Goal: Communication & Community: Answer question/provide support

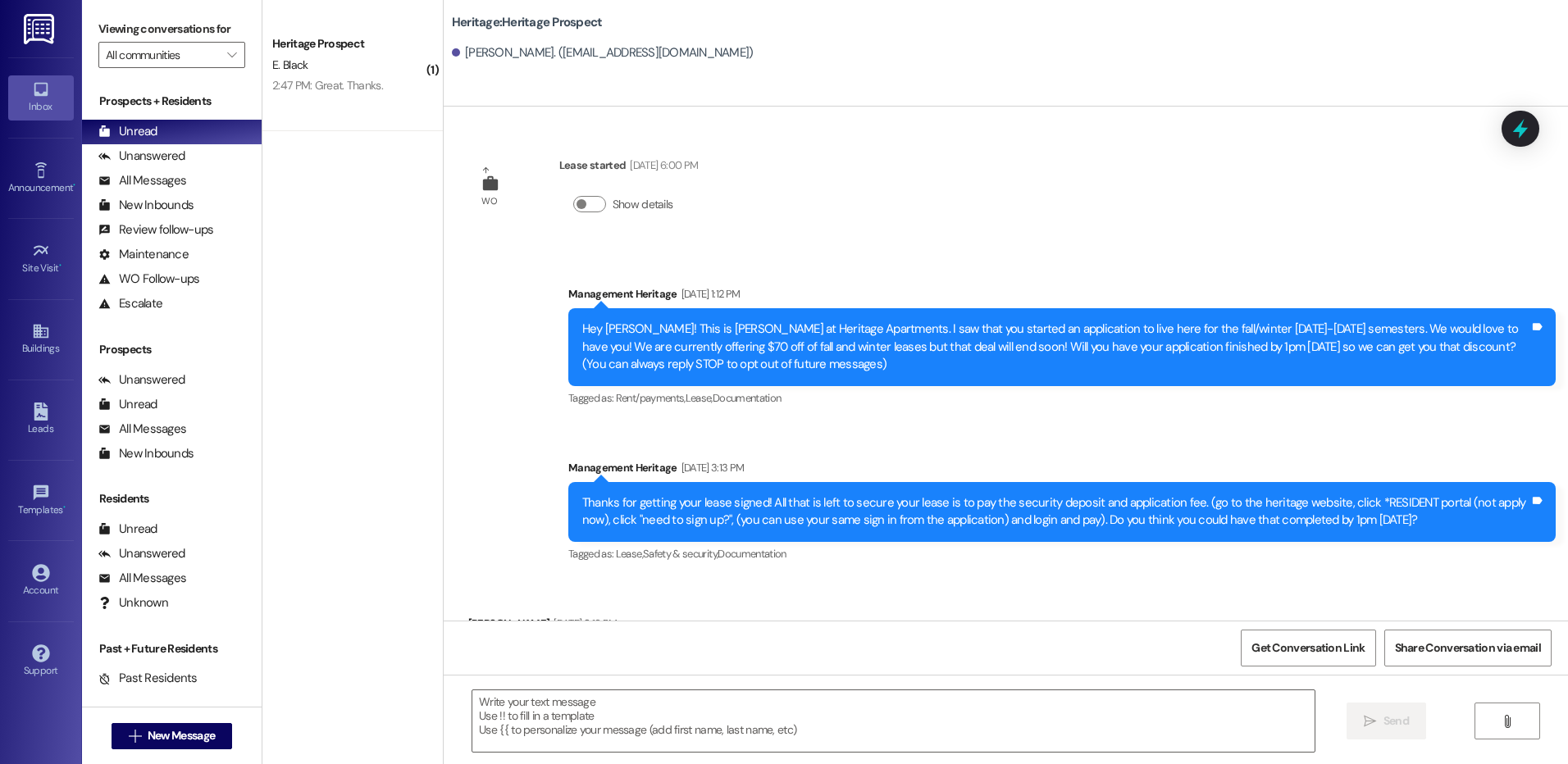
scroll to position [348, 0]
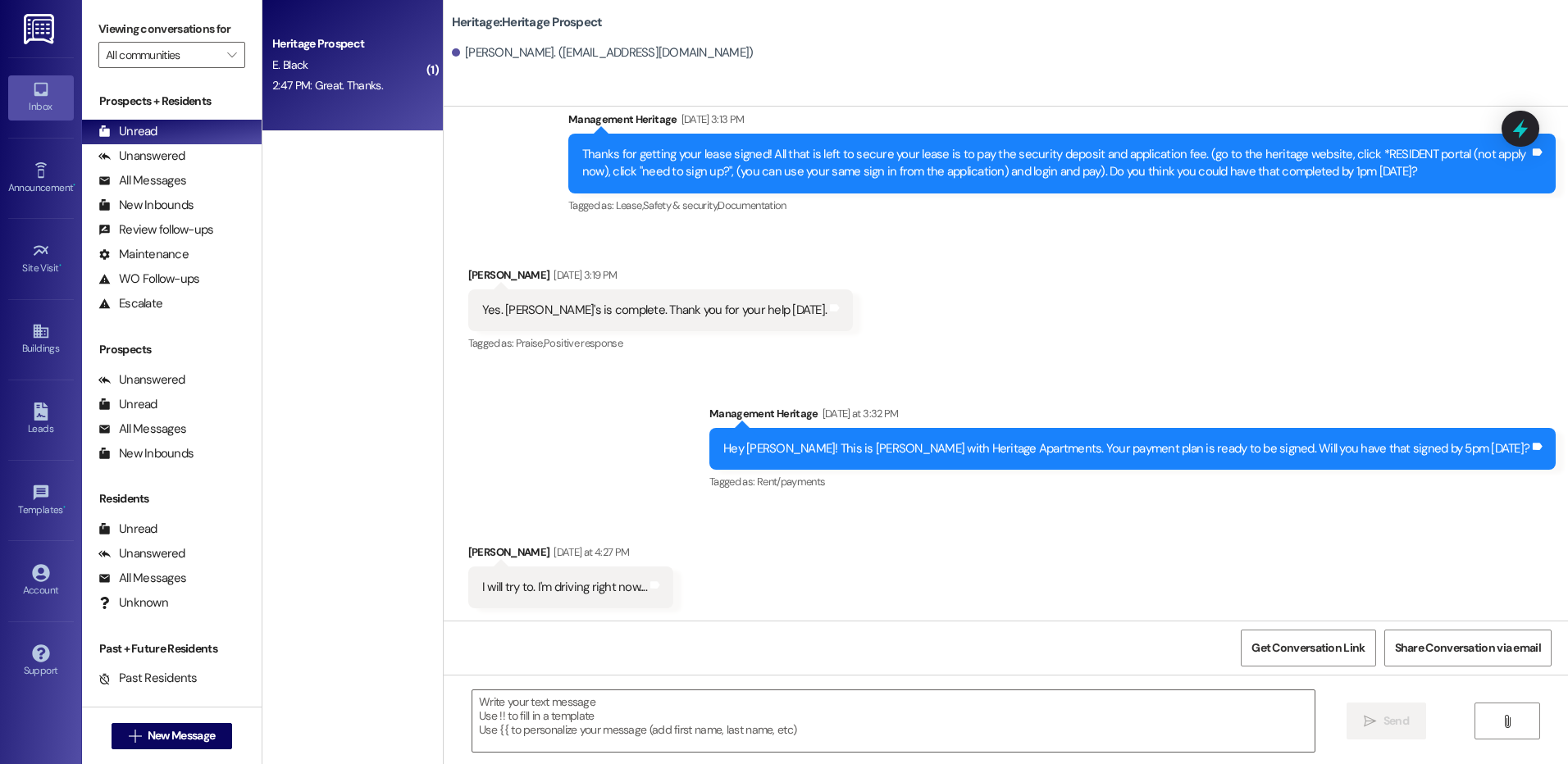
click at [324, 39] on div "Heritage Prospect" at bounding box center [348, 44] width 152 height 18
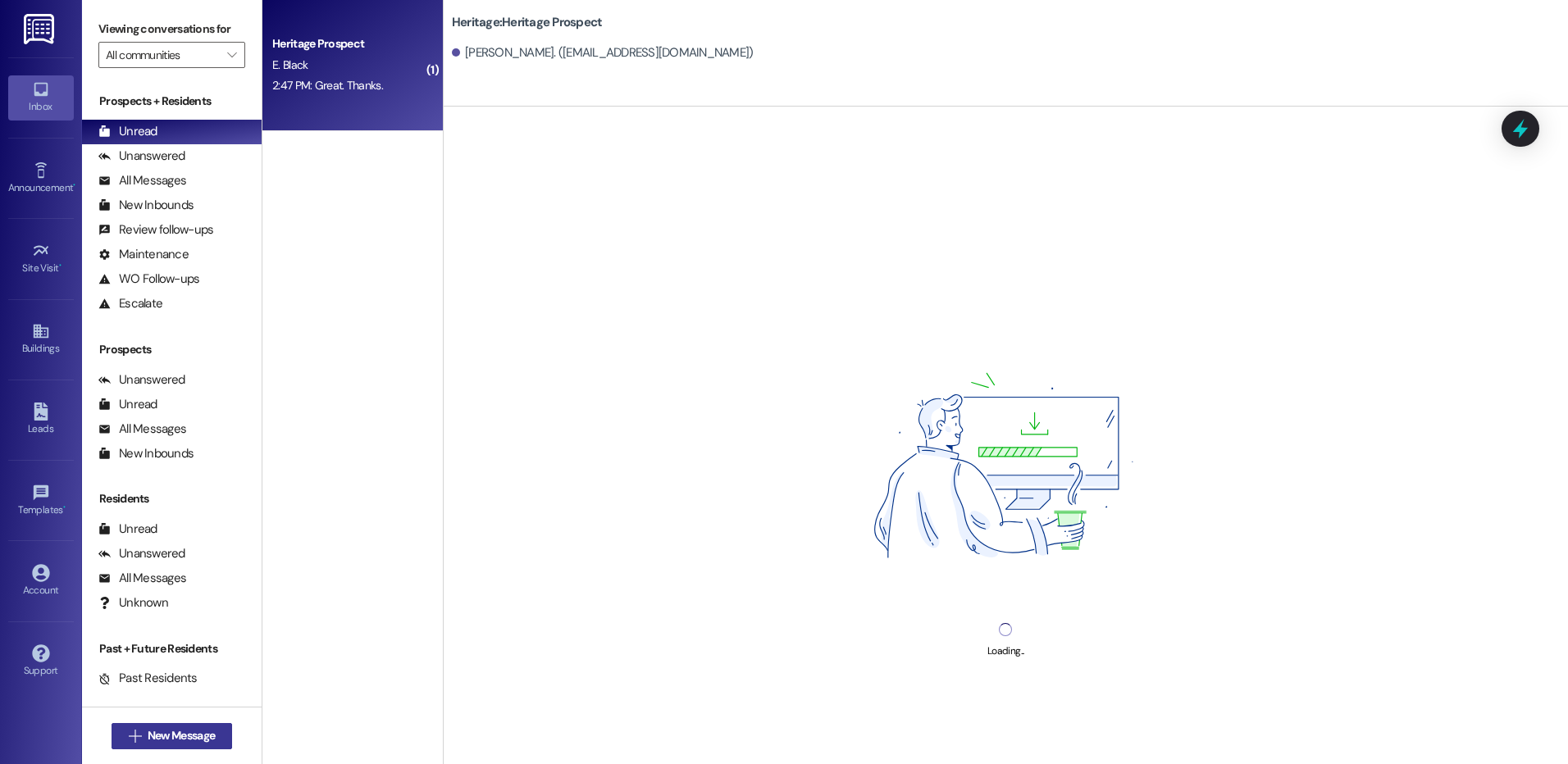
click at [179, 737] on span "New Message" at bounding box center [181, 736] width 67 height 18
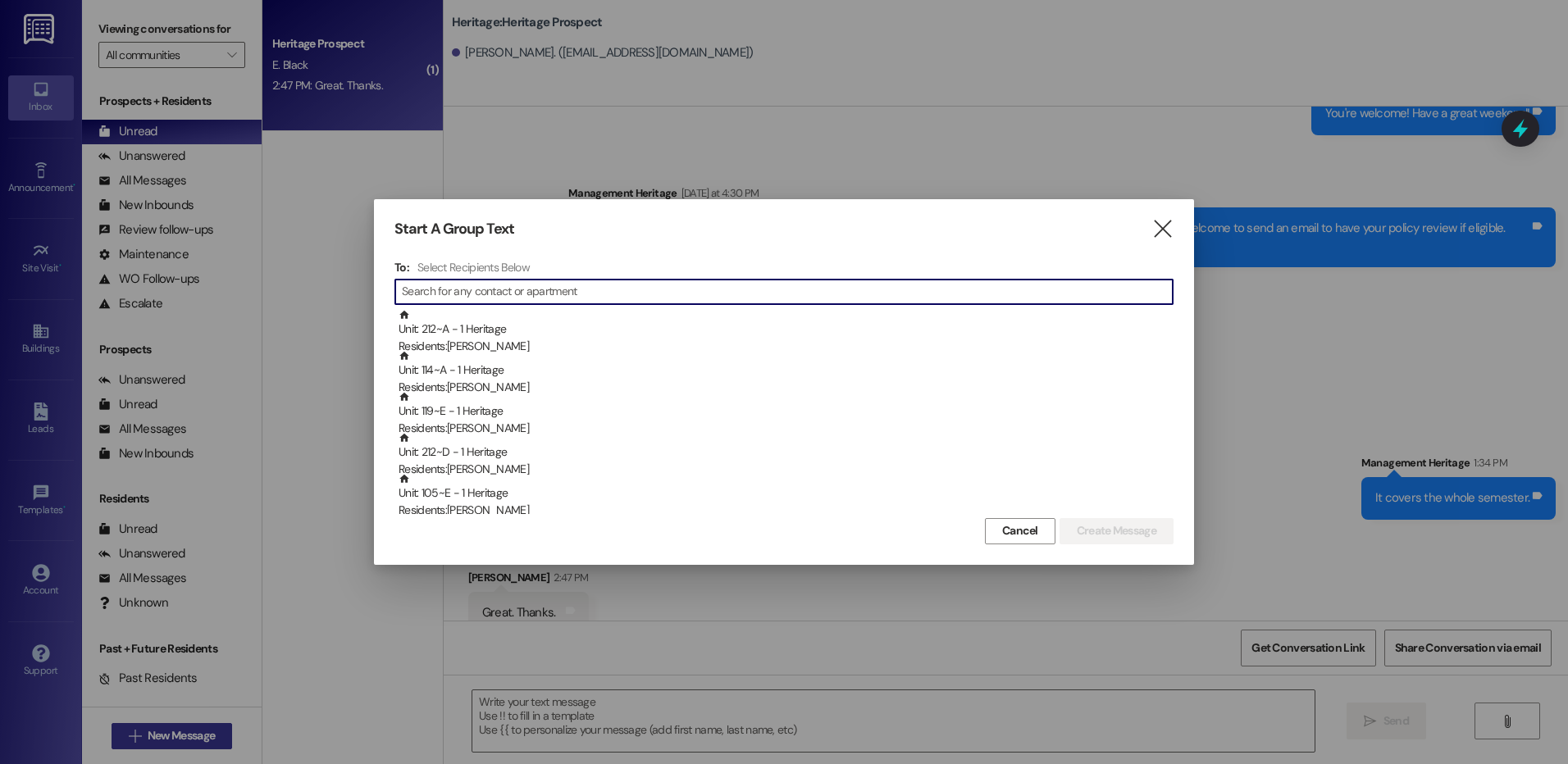
scroll to position [1309, 0]
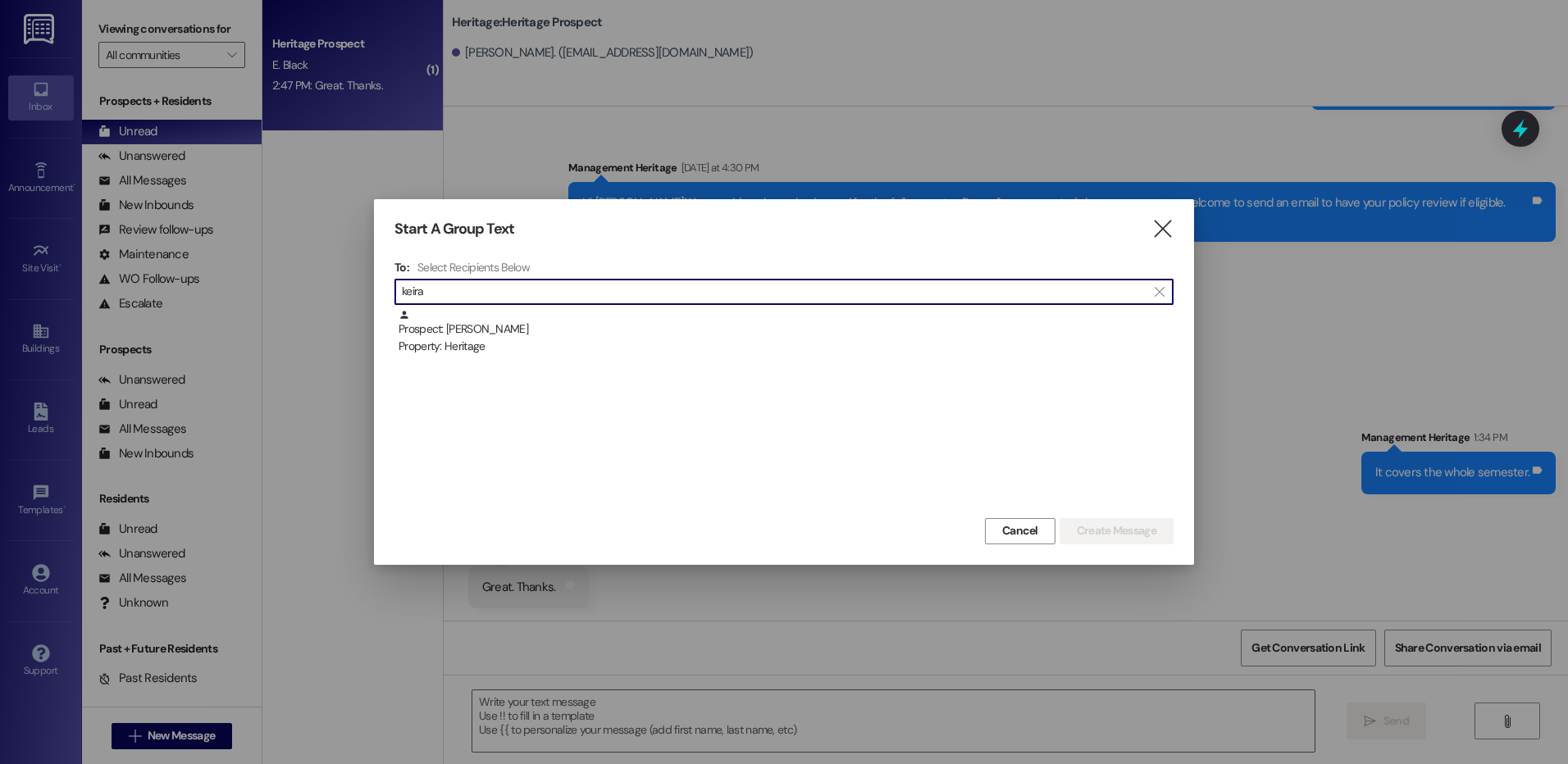
type input "keira"
click at [521, 325] on div "Prospect: Keira Snow Property: Heritage" at bounding box center [785, 333] width 775 height 47
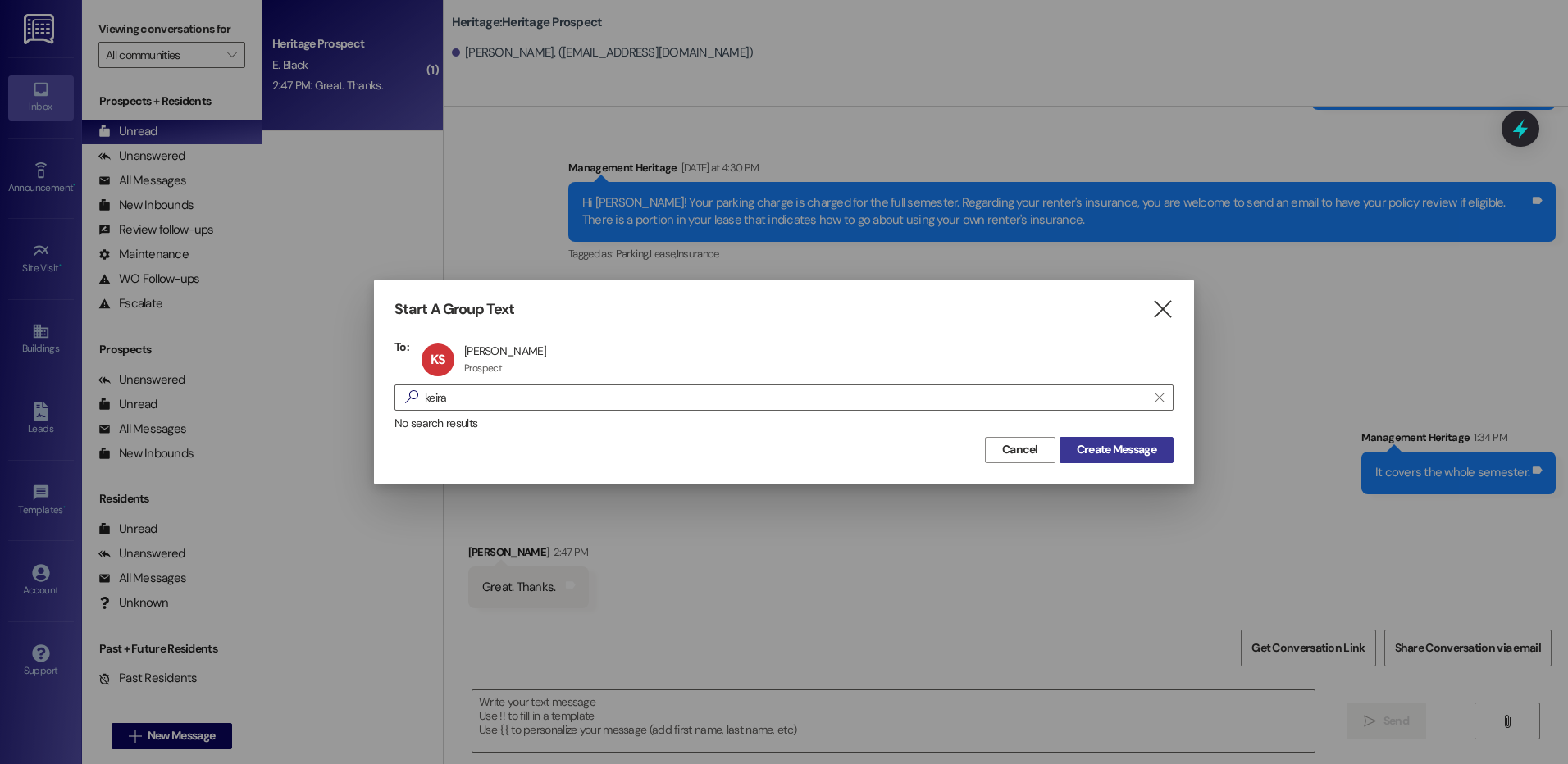
click at [1142, 455] on span "Create Message" at bounding box center [1116, 449] width 80 height 18
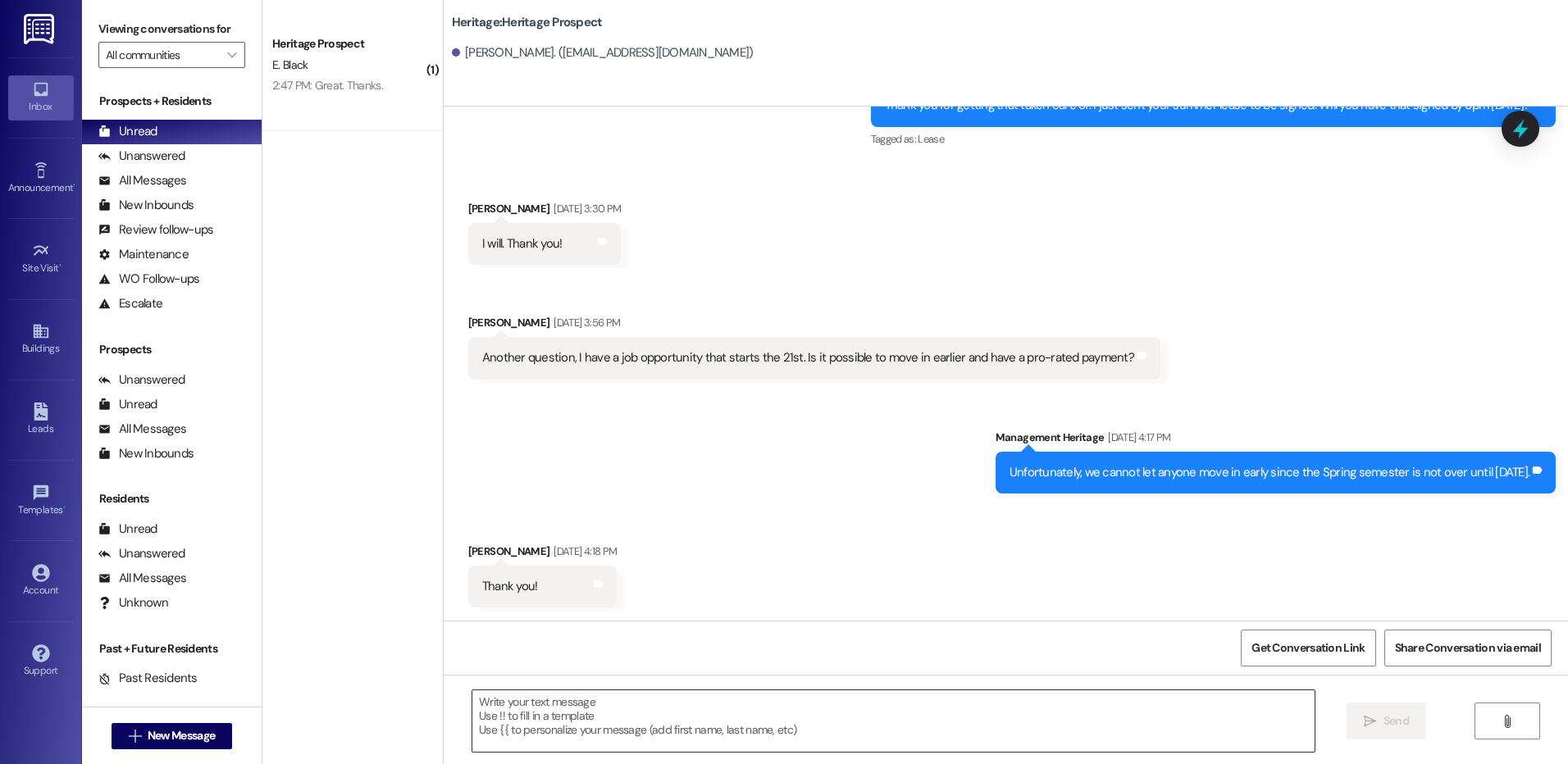
scroll to position [951, 0]
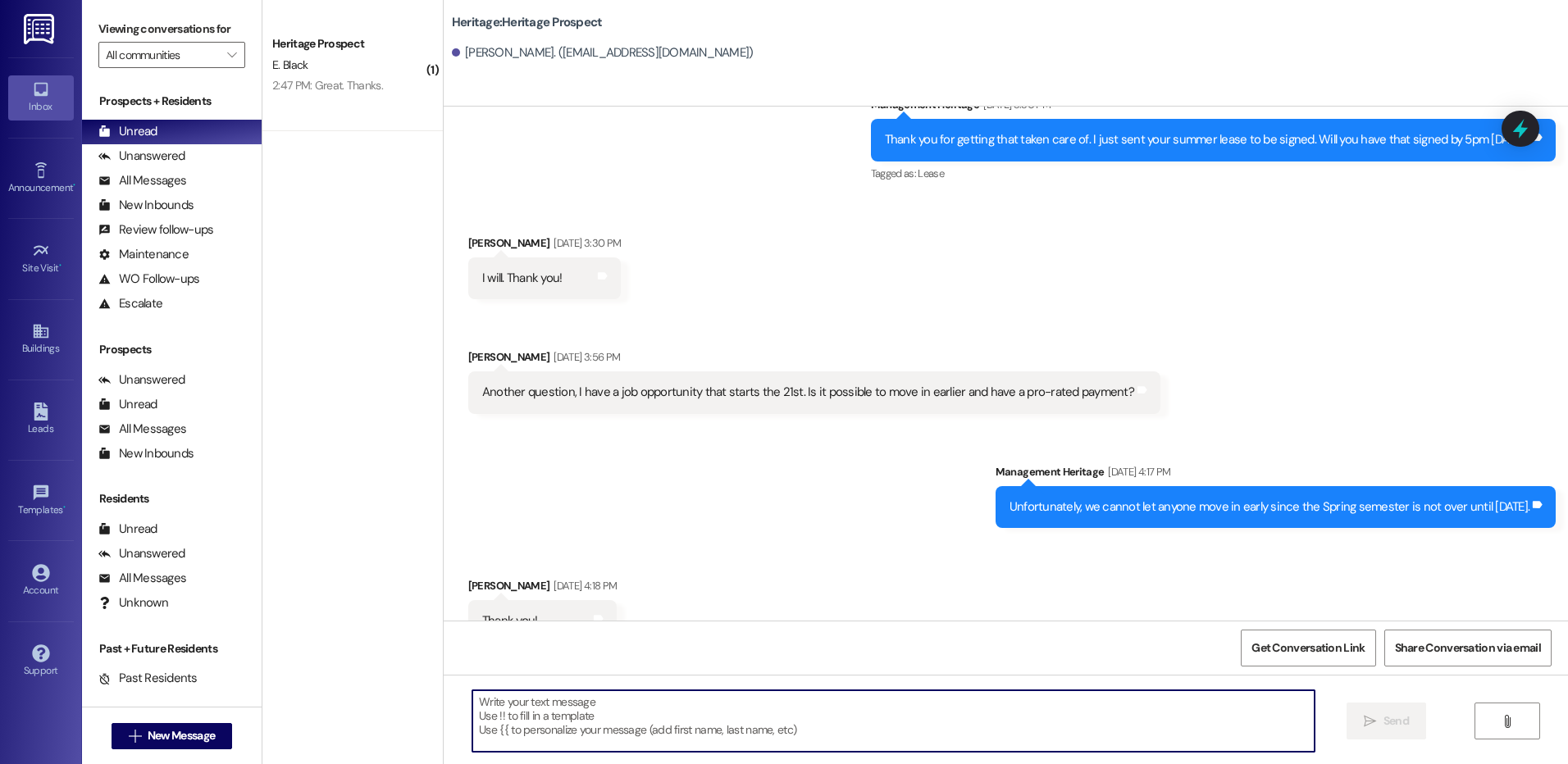
click at [539, 720] on textarea at bounding box center [893, 720] width 841 height 61
paste textarea "Hey Andi! We have your package in the office."
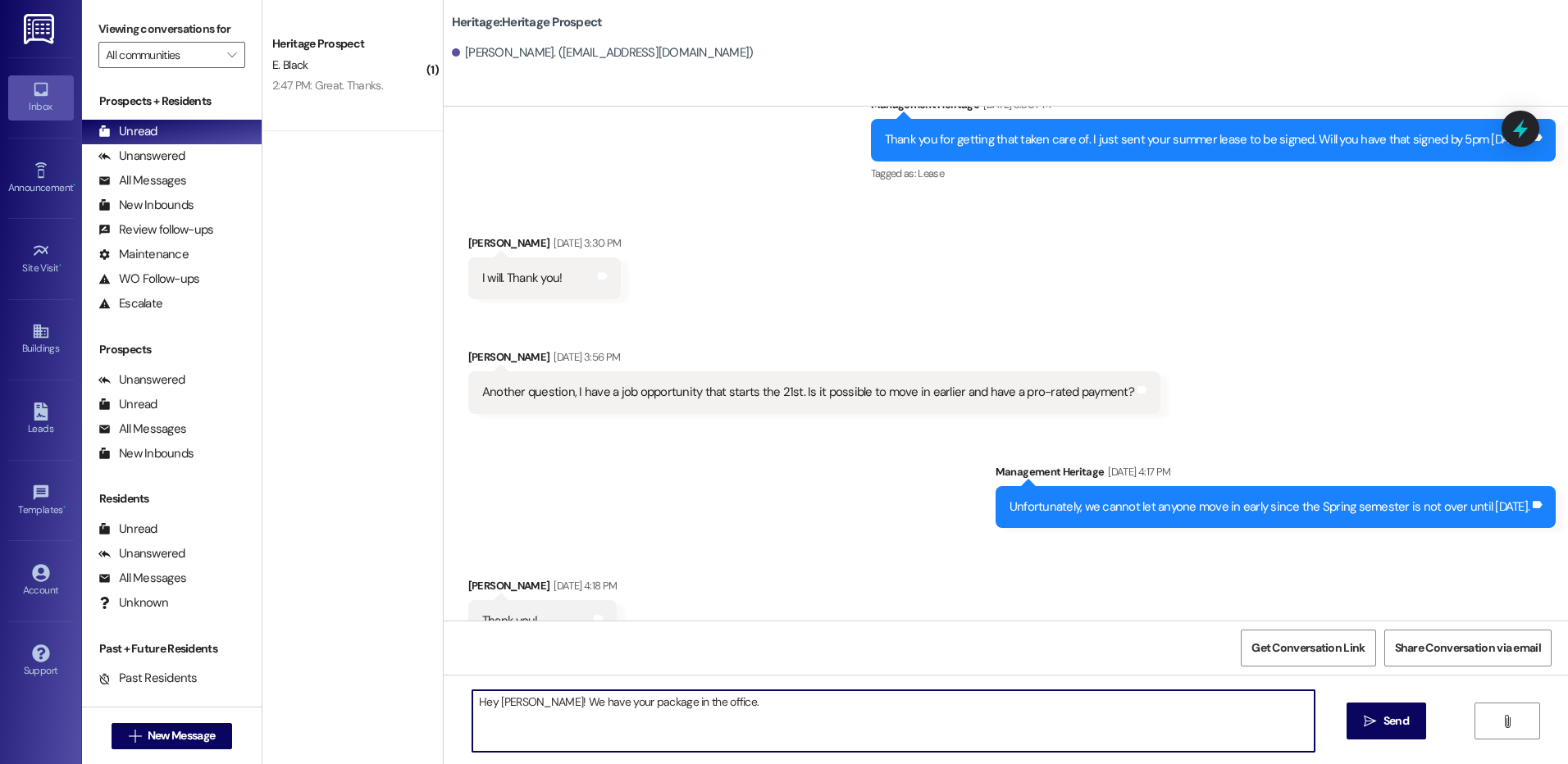
click at [504, 704] on textarea "Hey Andi! We have your package in the office." at bounding box center [893, 720] width 841 height 61
click at [572, 703] on textarea "Hey Keira! We have your package in the office." at bounding box center [893, 720] width 841 height 61
click at [665, 698] on textarea "Hey Keira! We have a package in the office." at bounding box center [893, 720] width 841 height 61
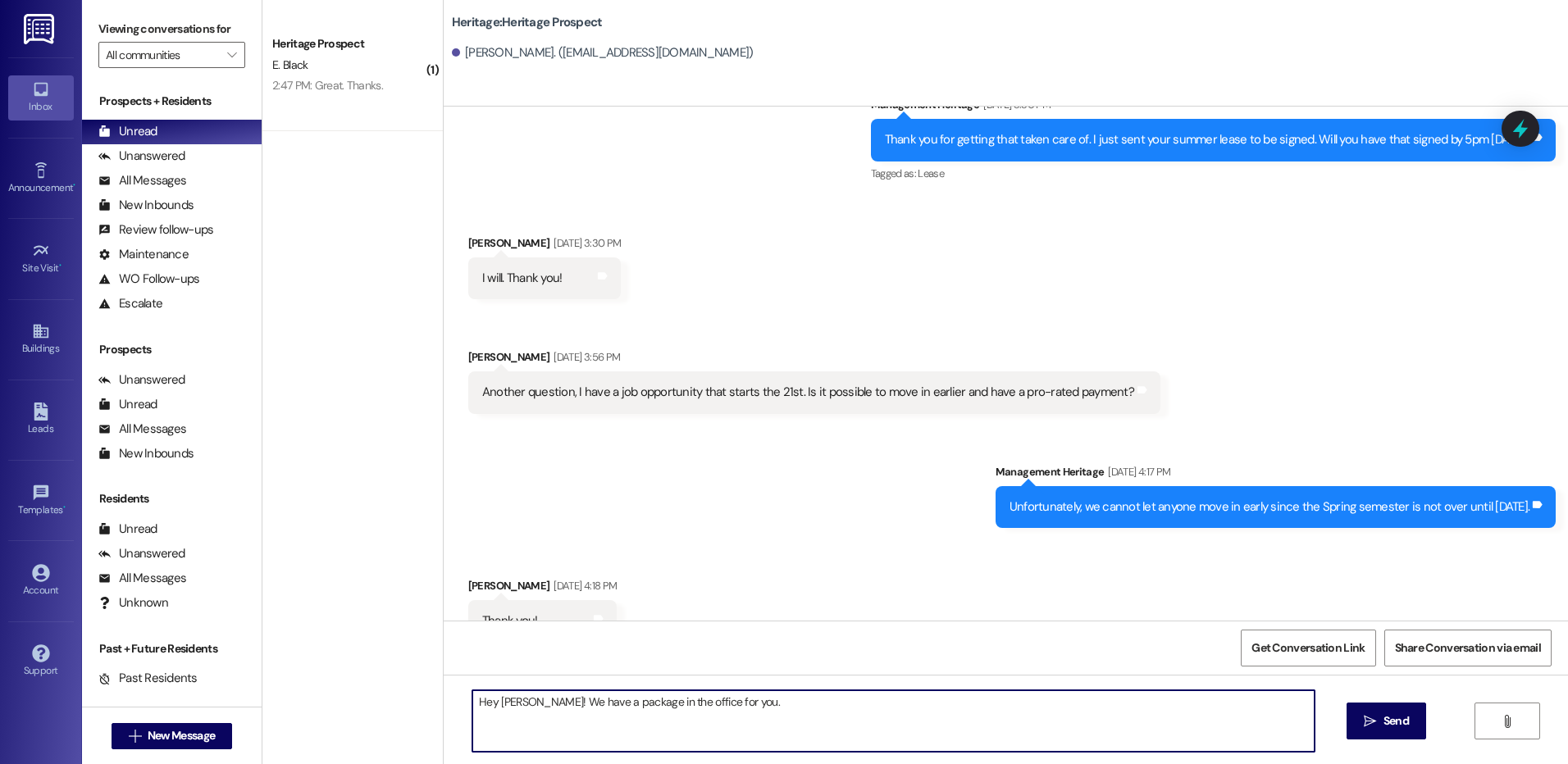
click at [727, 701] on textarea "Hey Keira! We have a package in the office for you." at bounding box center [893, 720] width 841 height 61
click at [726, 709] on textarea "Hey Keira! We have a package in the office for you." at bounding box center [893, 720] width 841 height 61
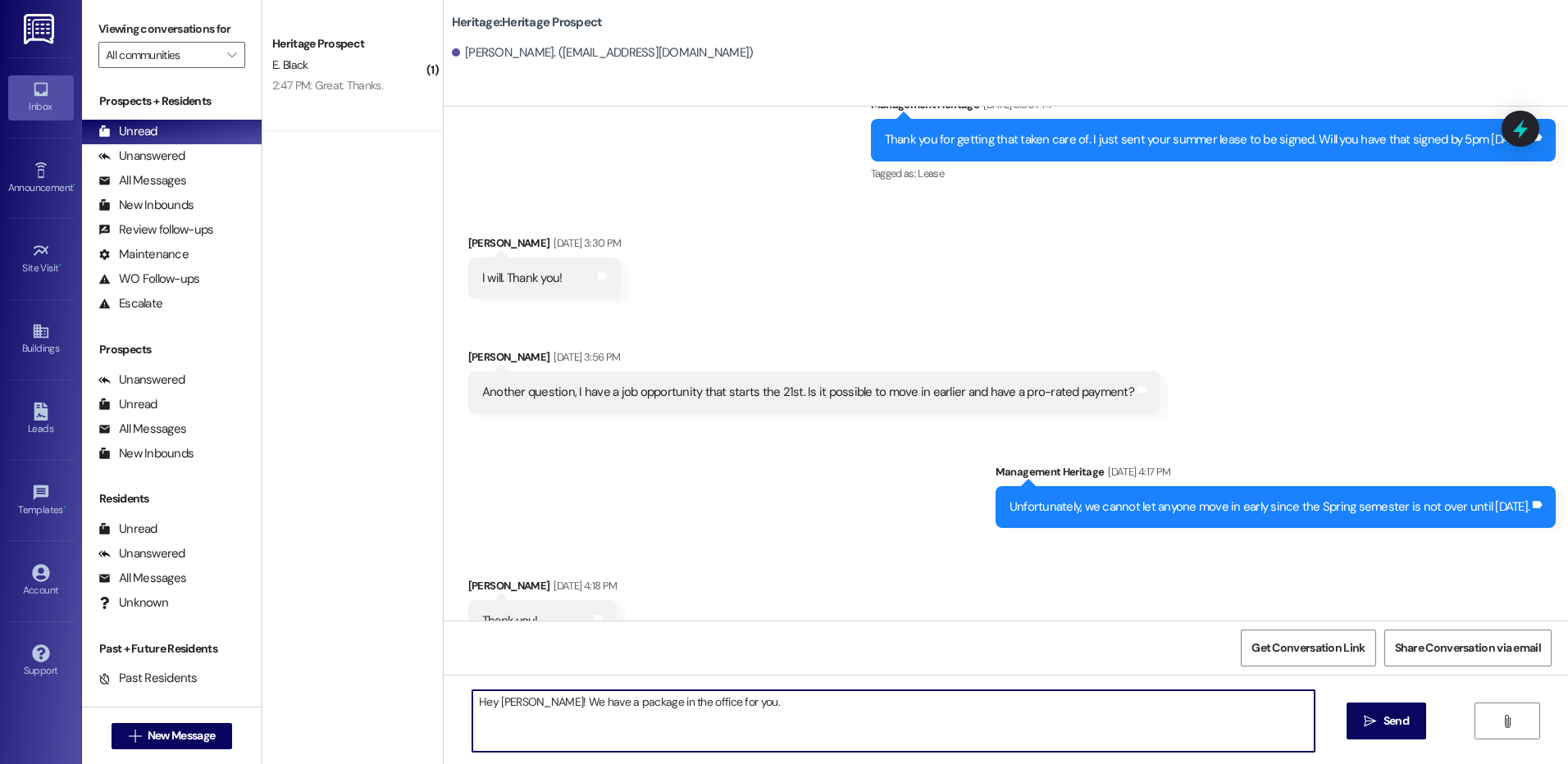
click at [726, 709] on textarea "Hey Keira! We have a package in the office for you." at bounding box center [893, 720] width 841 height 61
type textarea "Hey Keira! We have a package in the office for you."
click at [1371, 720] on icon "" at bounding box center [1369, 721] width 13 height 13
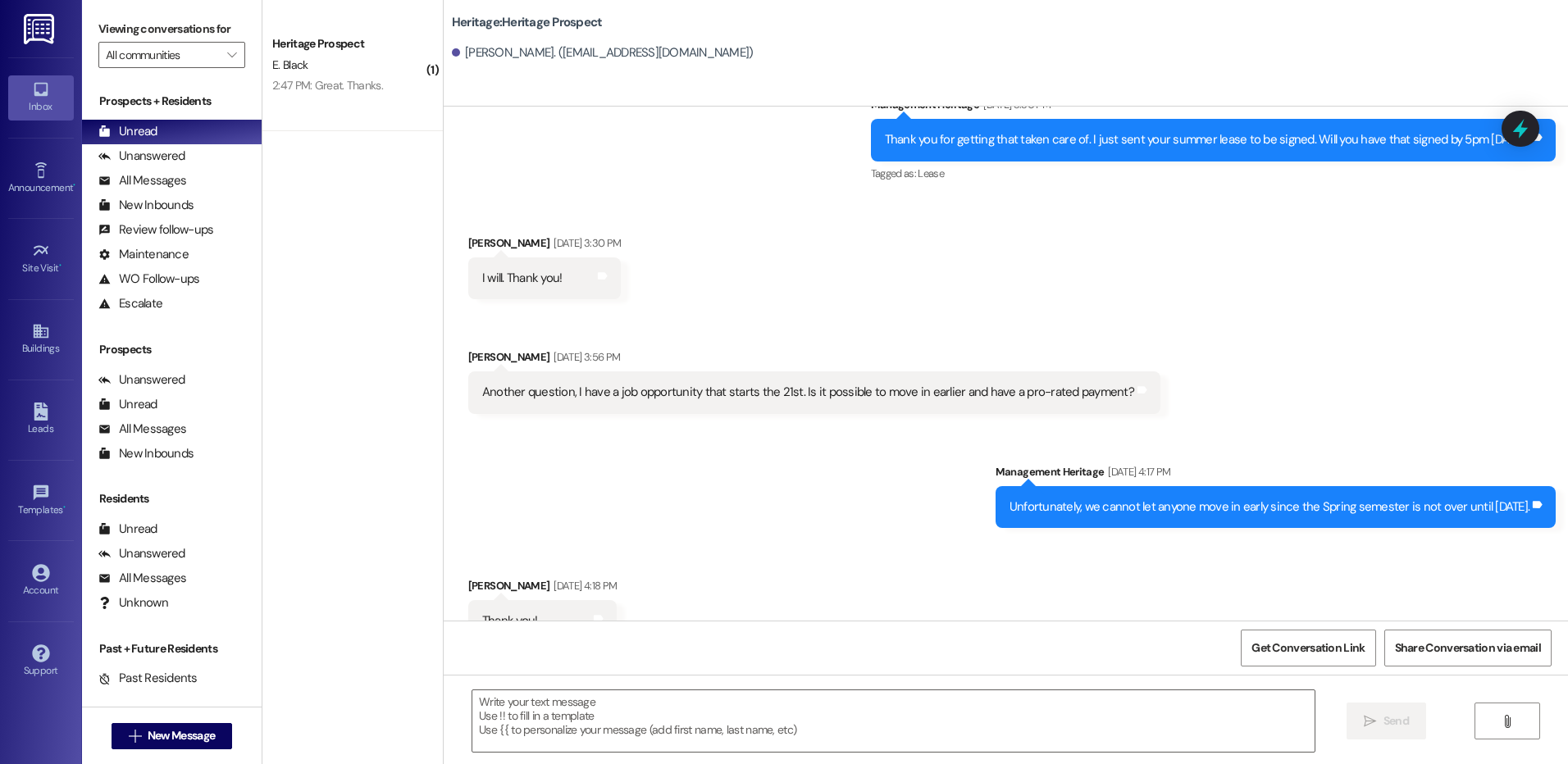
scroll to position [1065, 0]
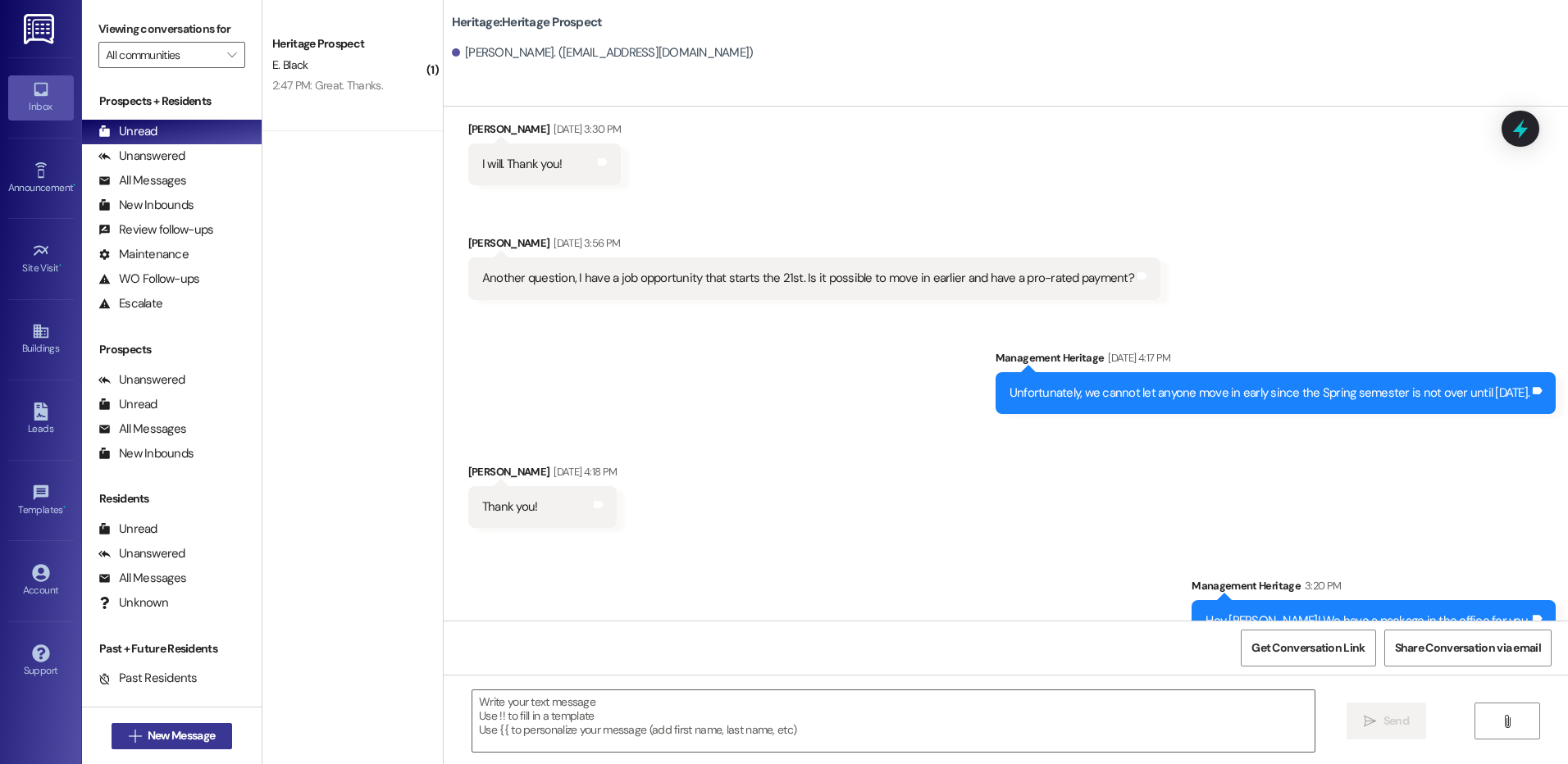
click at [208, 730] on span "New Message" at bounding box center [181, 736] width 67 height 18
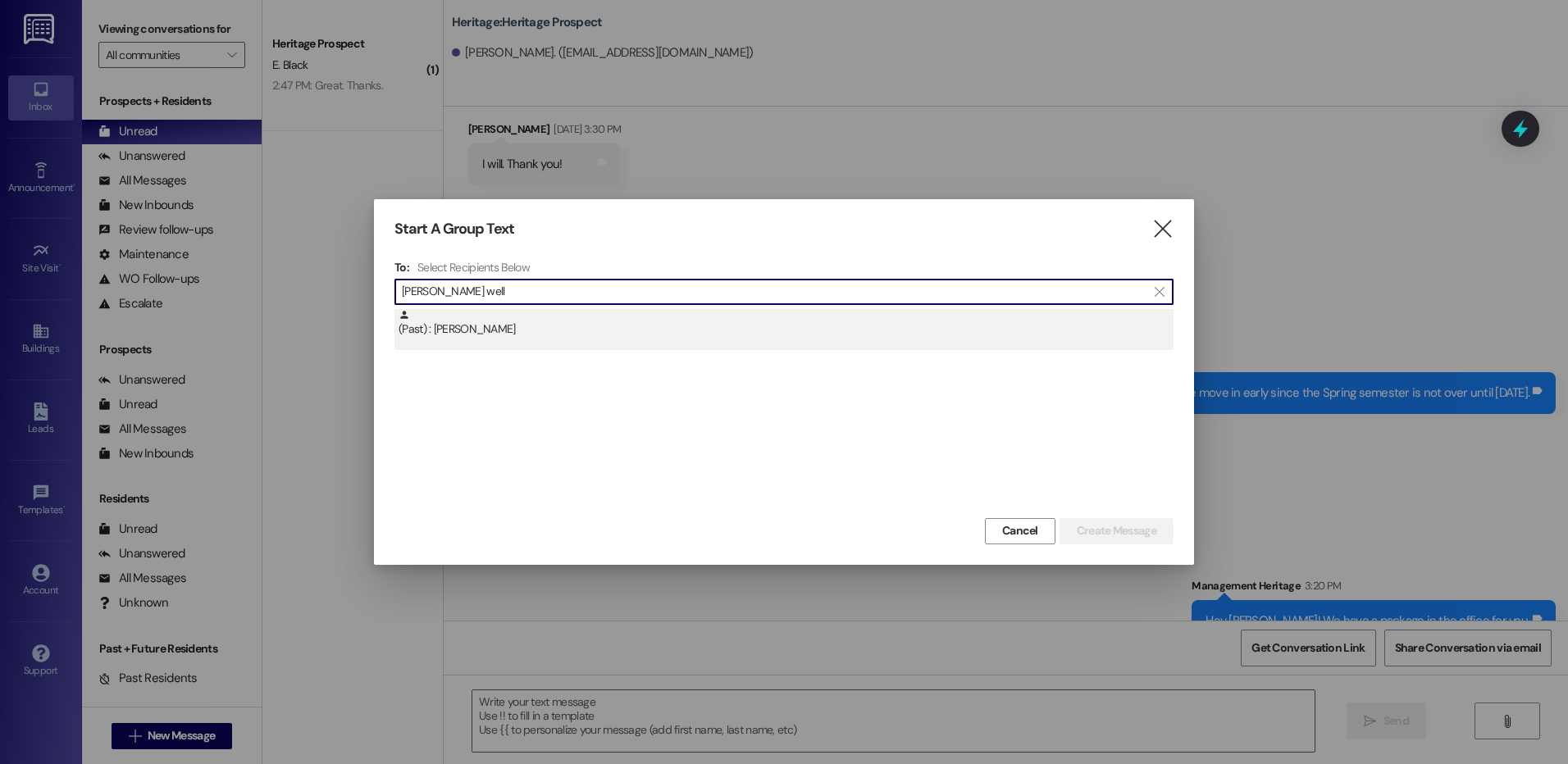
type input "morgan well"
click at [608, 337] on div "(Past) : Morgan Wells" at bounding box center [785, 323] width 775 height 28
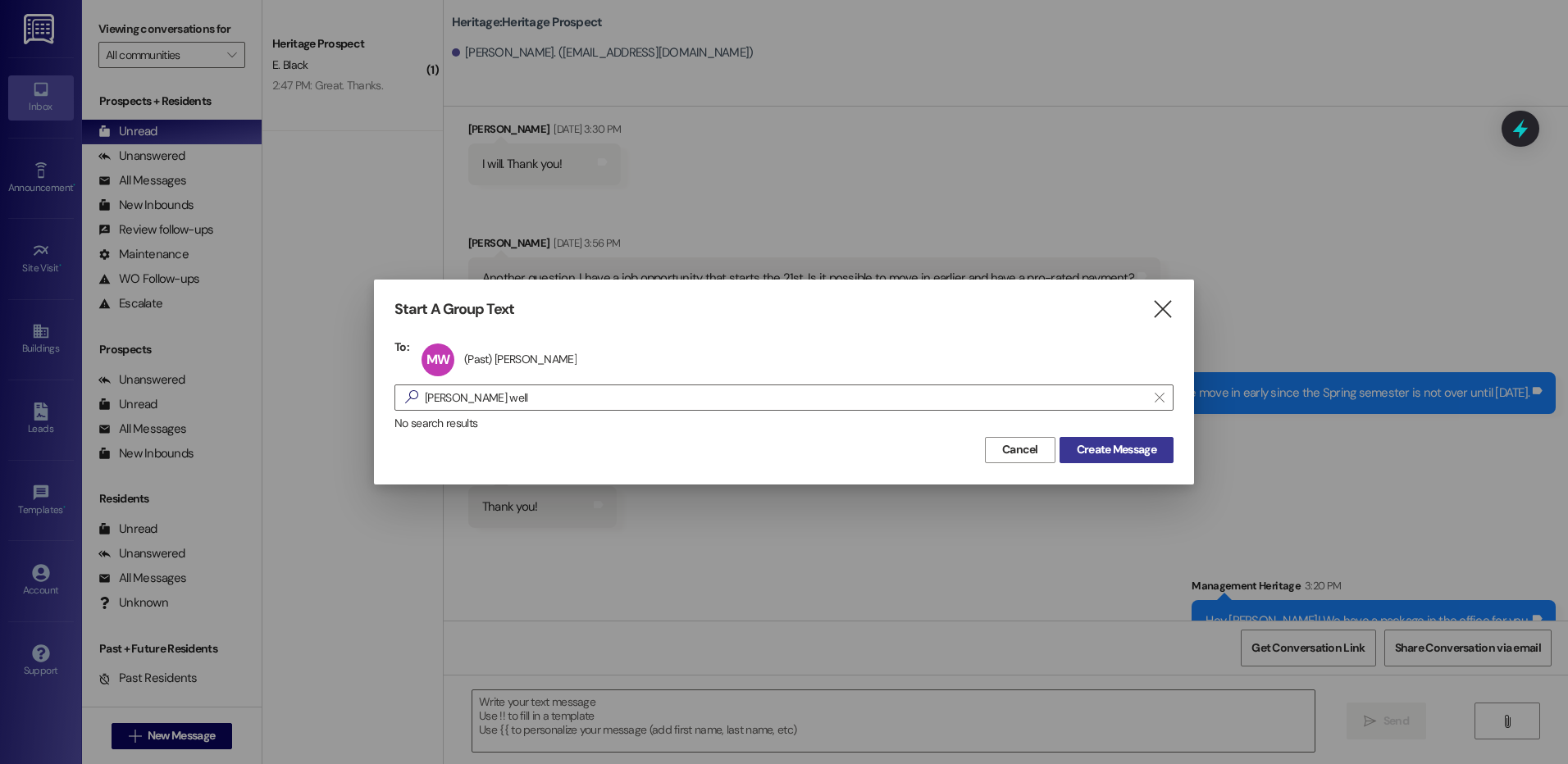
click at [1158, 458] on span "Create Message" at bounding box center [1116, 449] width 86 height 18
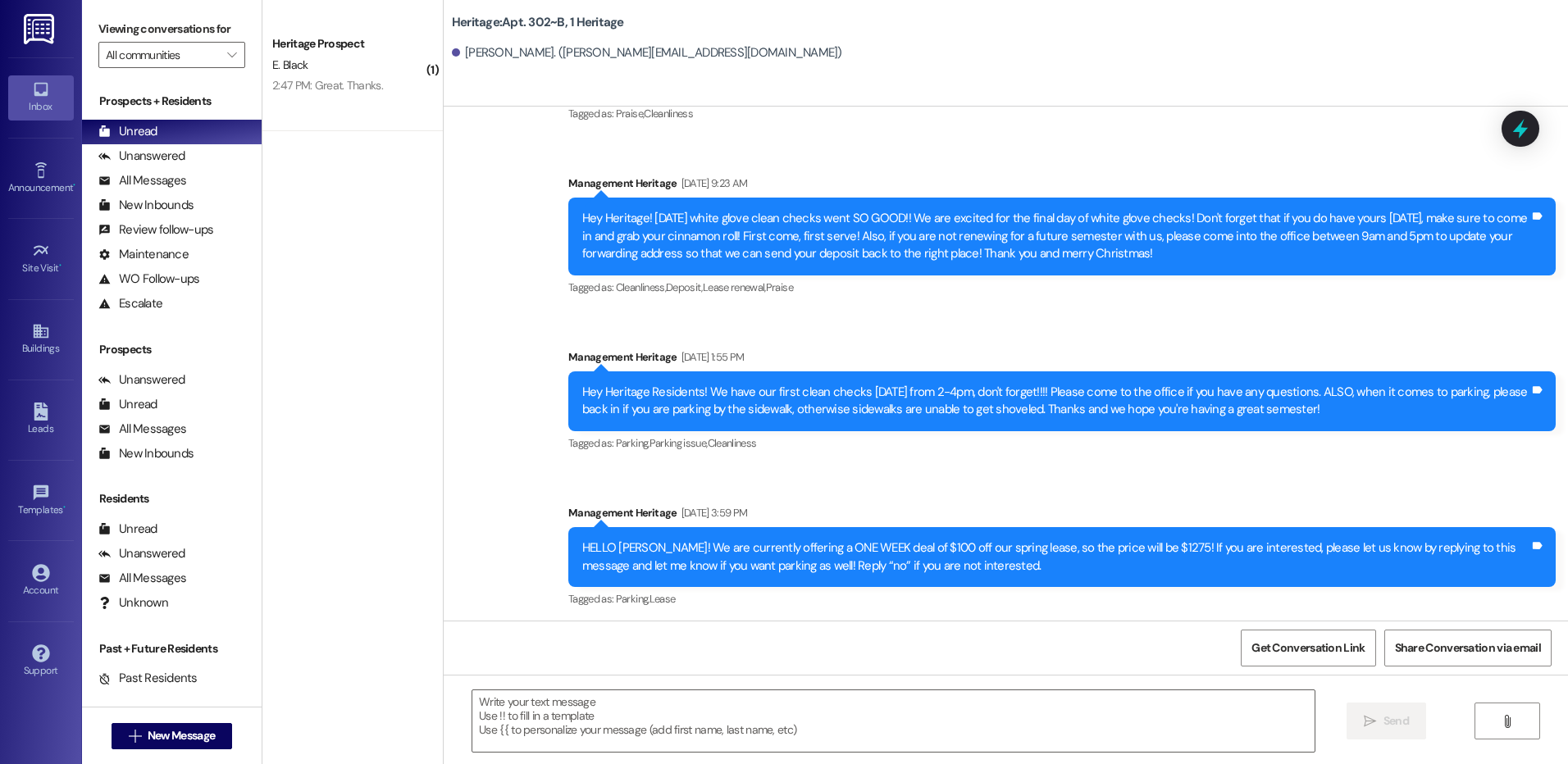
scroll to position [6769, 0]
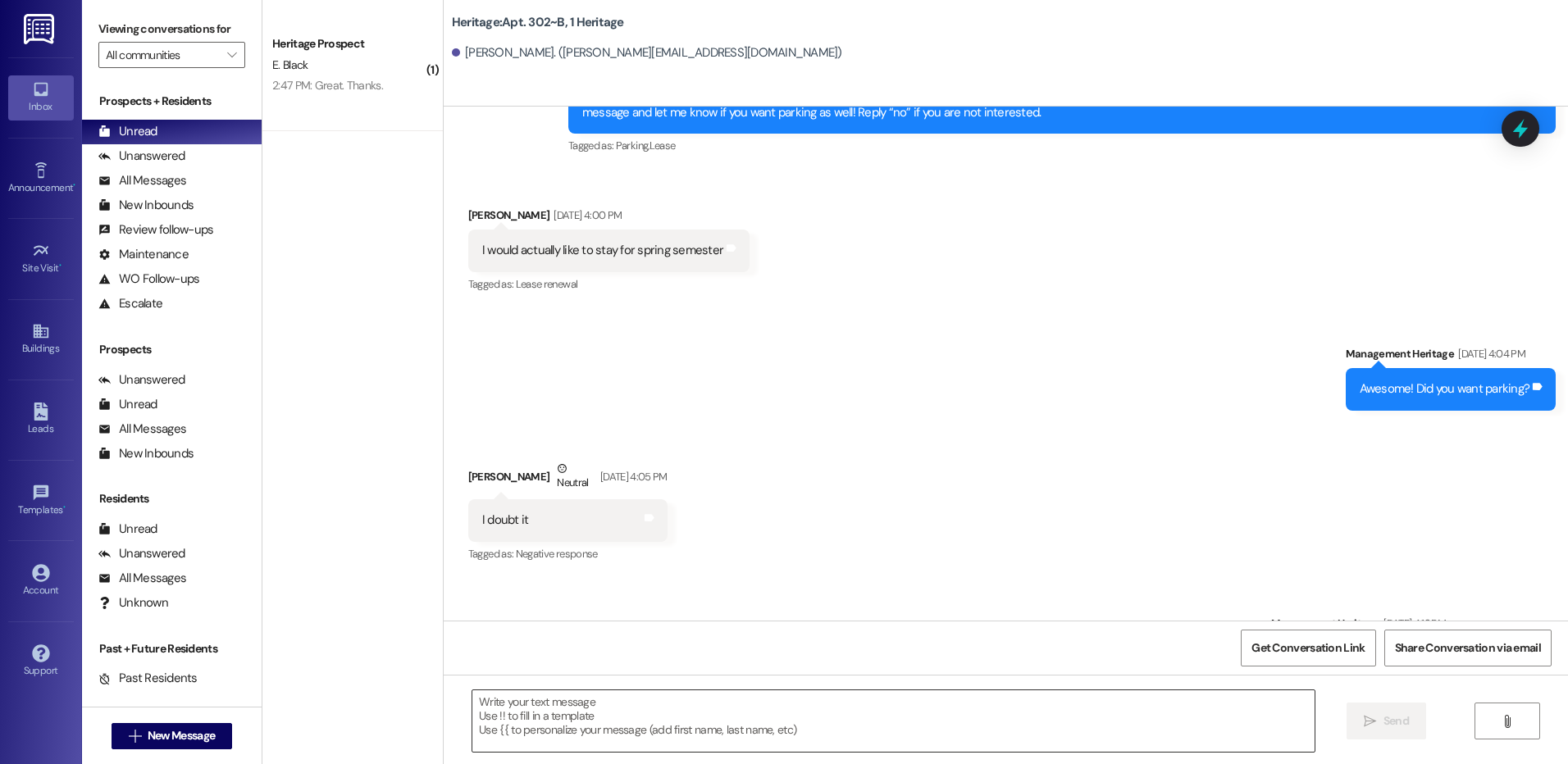
click at [533, 747] on textarea at bounding box center [893, 720] width 841 height 61
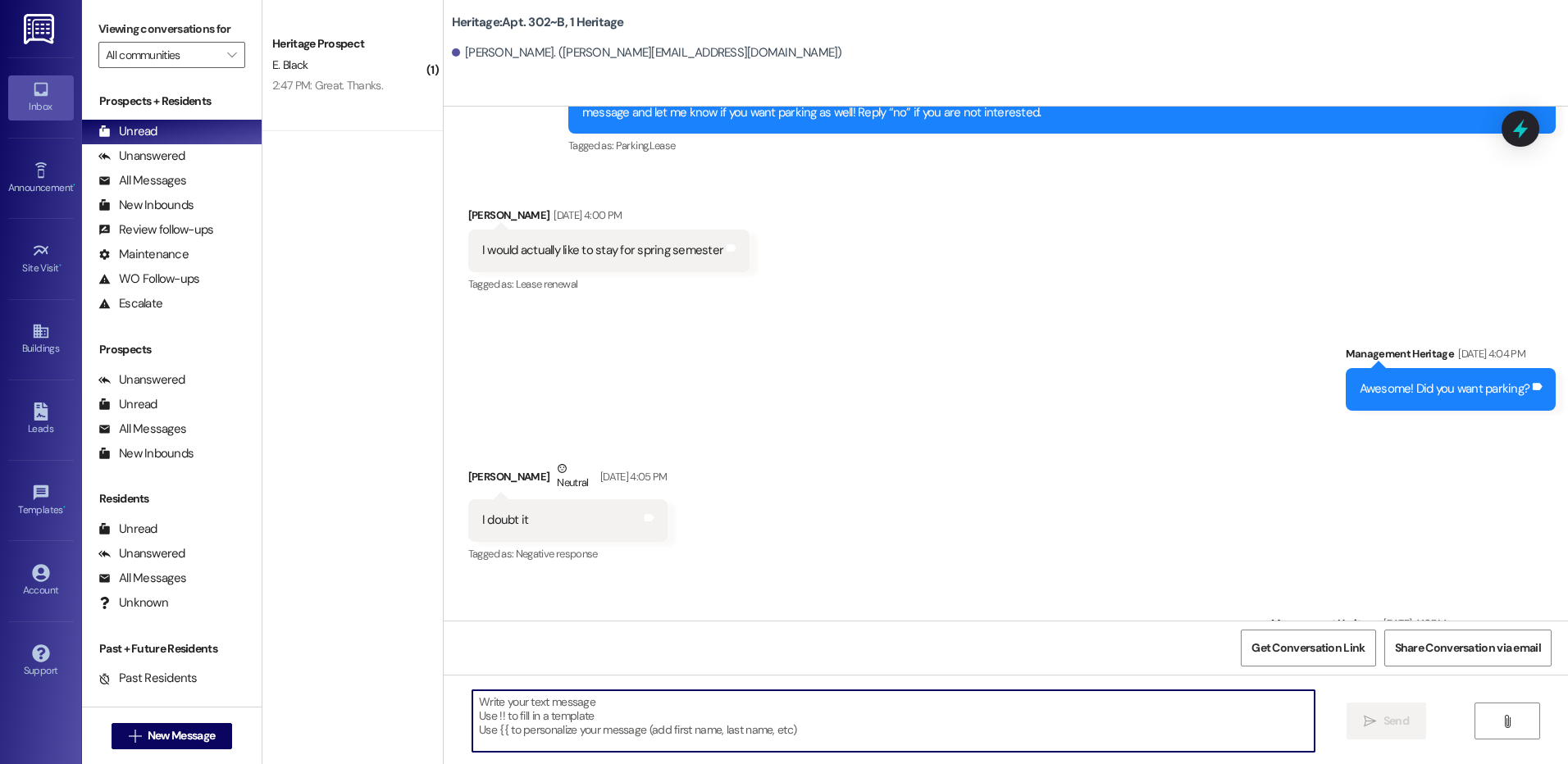
paste textarea "Hey Keira! We have a package in the office for you."
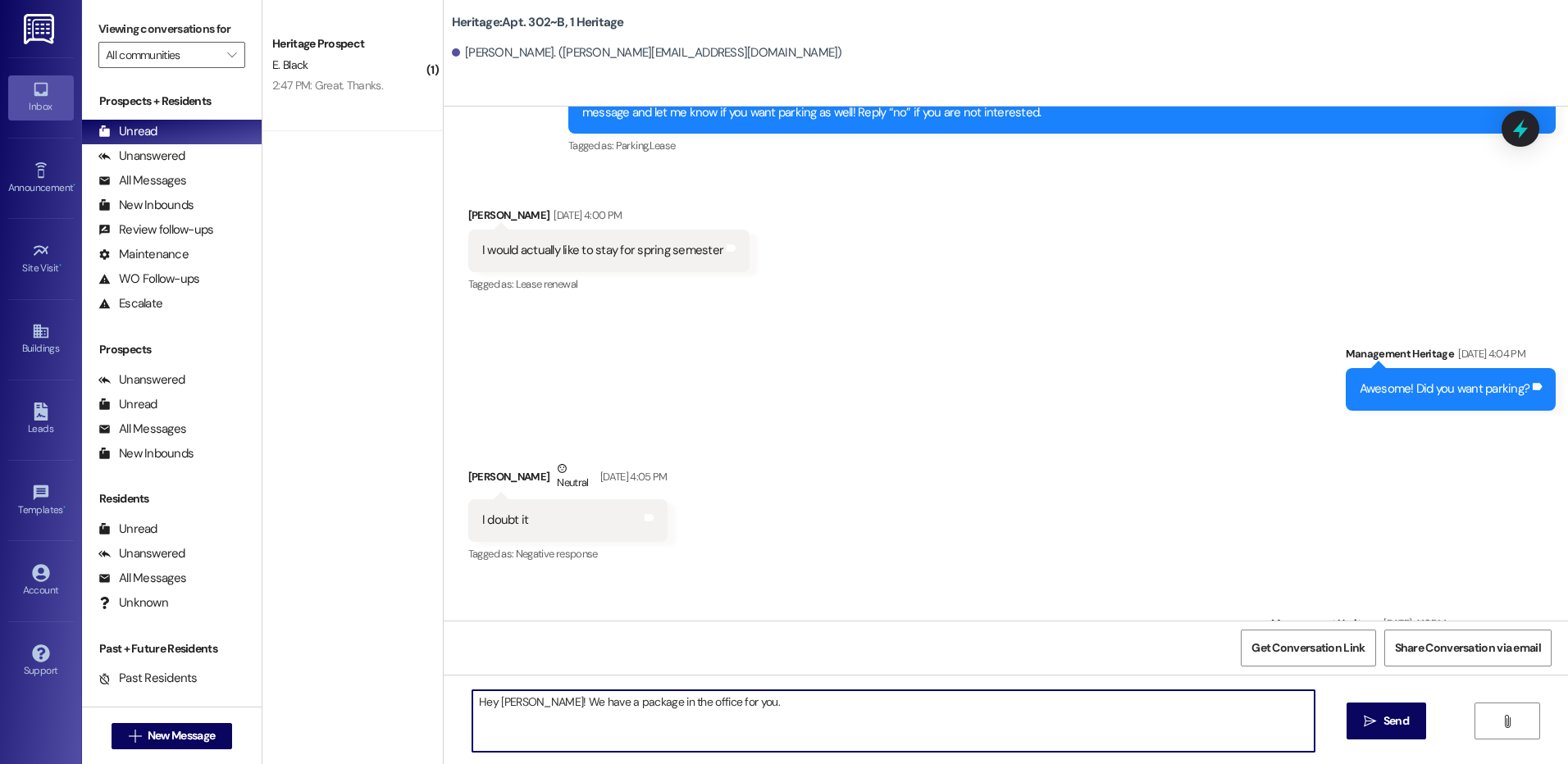
click at [510, 694] on textarea "Hey Keira! We have a package in the office for you." at bounding box center [893, 720] width 841 height 61
click at [499, 697] on textarea "Hey Keira! We have a package in the office for you." at bounding box center [893, 720] width 841 height 61
type textarea "Hey Morgan! We have a package in the office for you."
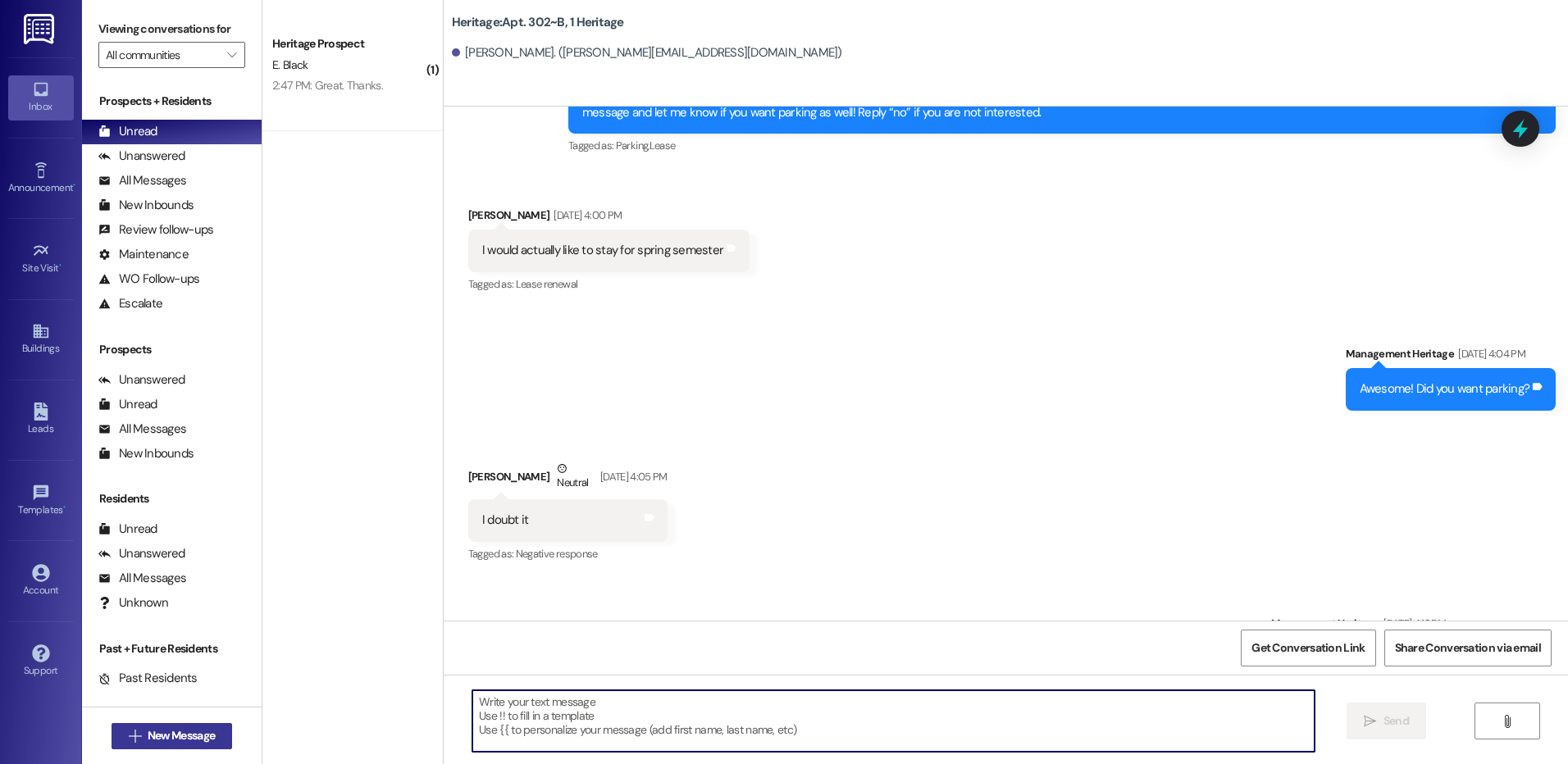
click at [211, 739] on span "New Message" at bounding box center [181, 736] width 74 height 18
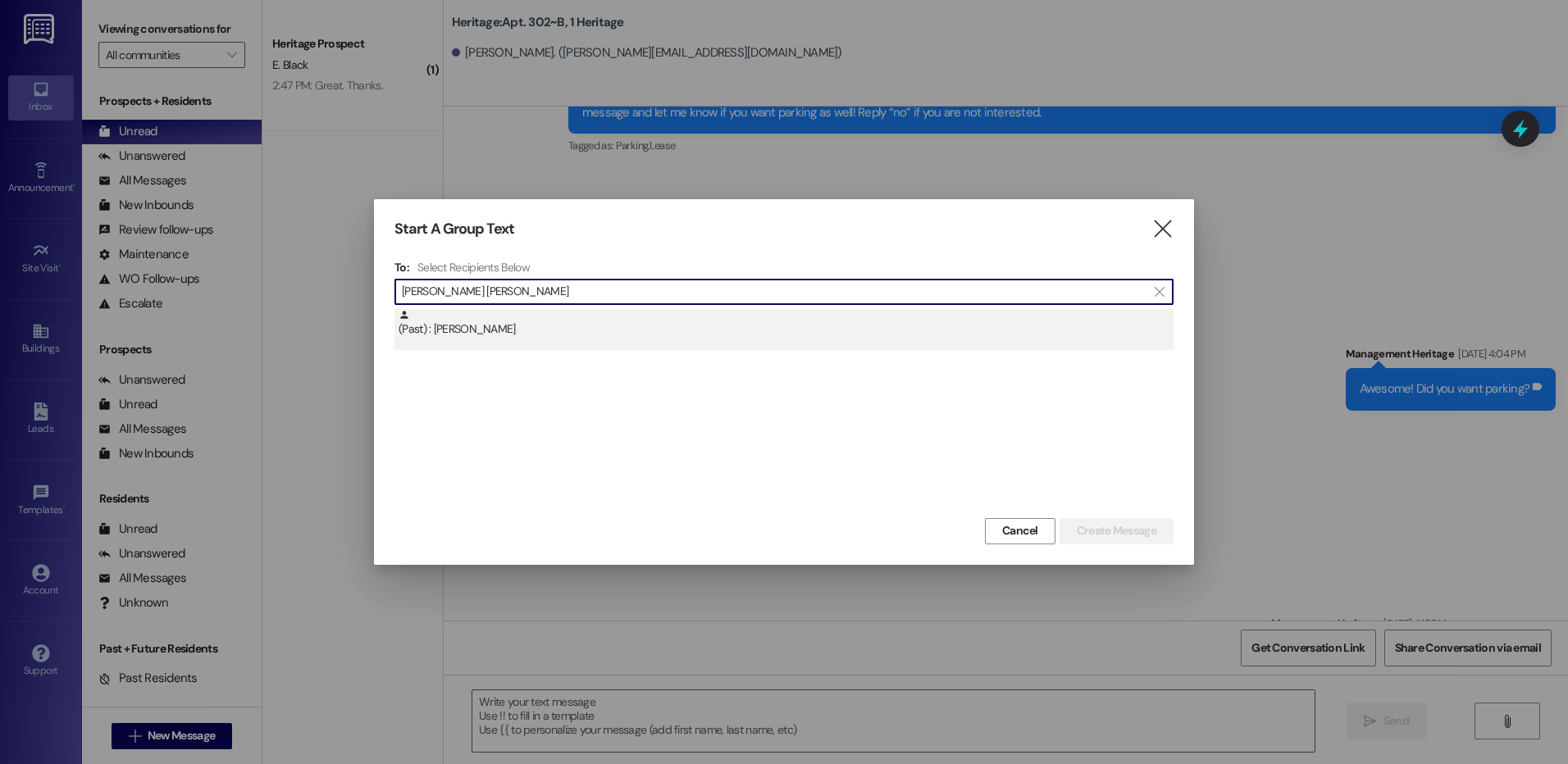
type input "jessica rh"
click at [621, 331] on div "(Past) : Jessica Rhees" at bounding box center [785, 323] width 775 height 28
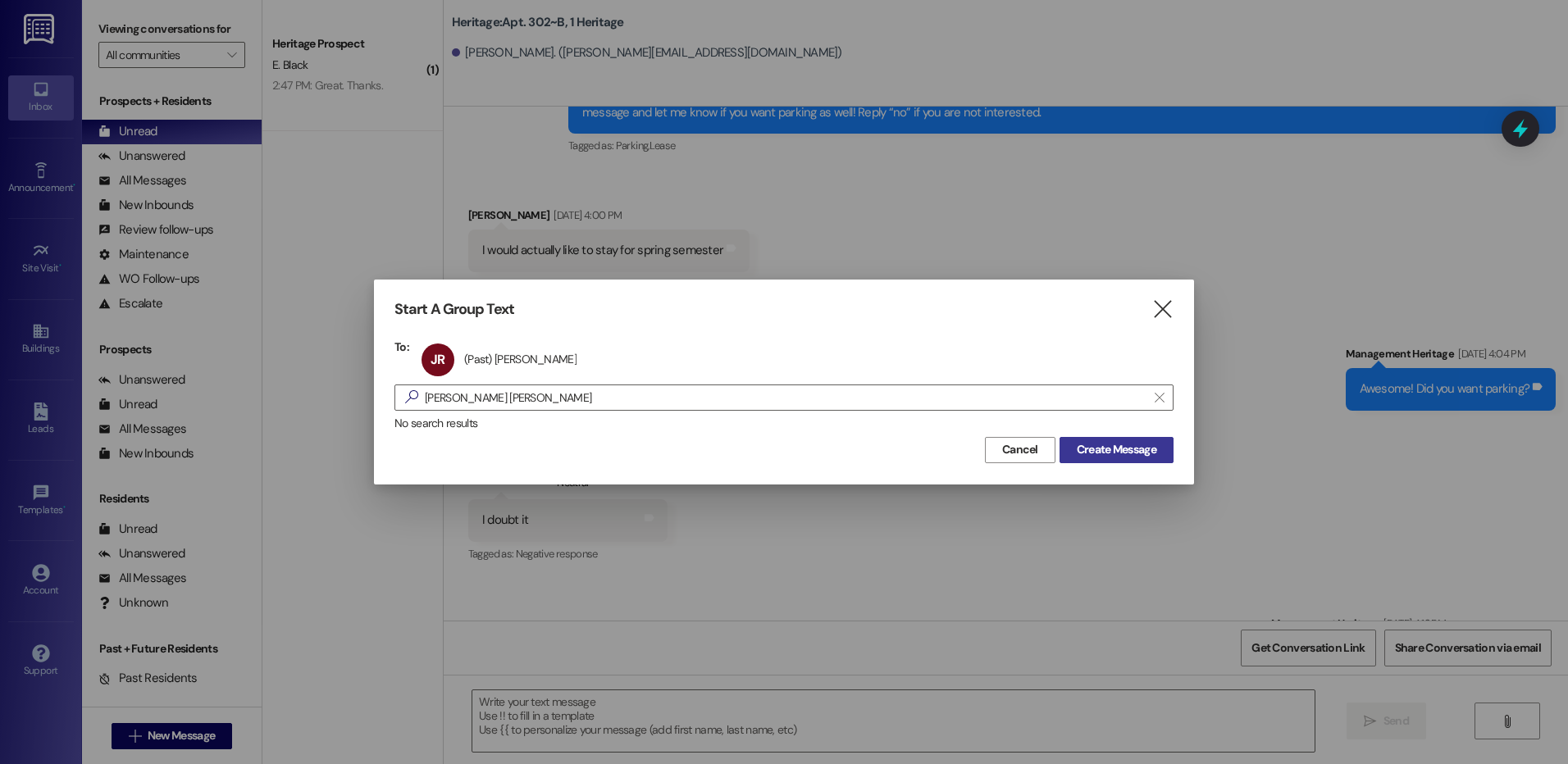
click at [1135, 452] on span "Create Message" at bounding box center [1116, 449] width 80 height 18
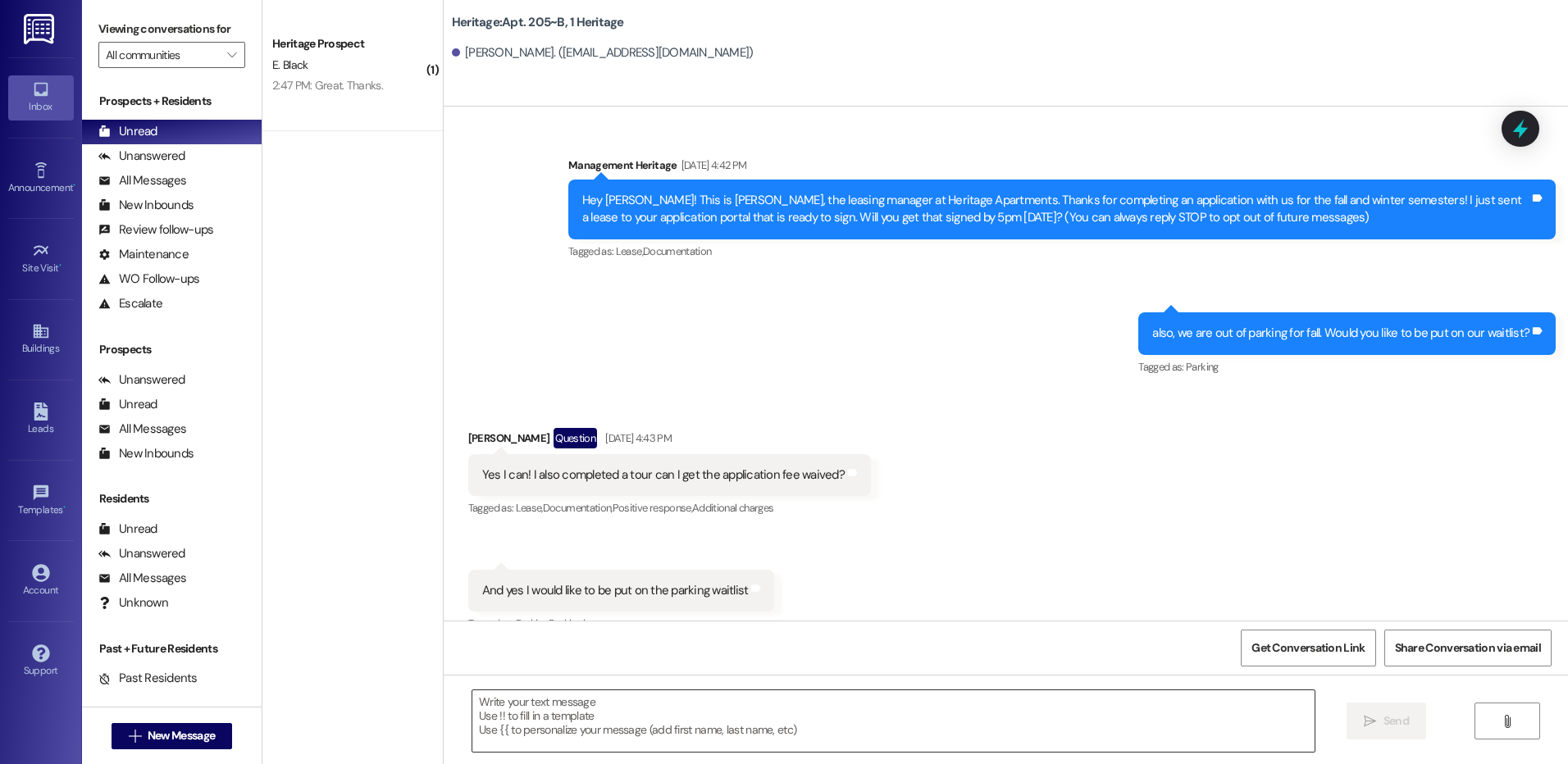
click at [582, 729] on textarea at bounding box center [893, 720] width 841 height 61
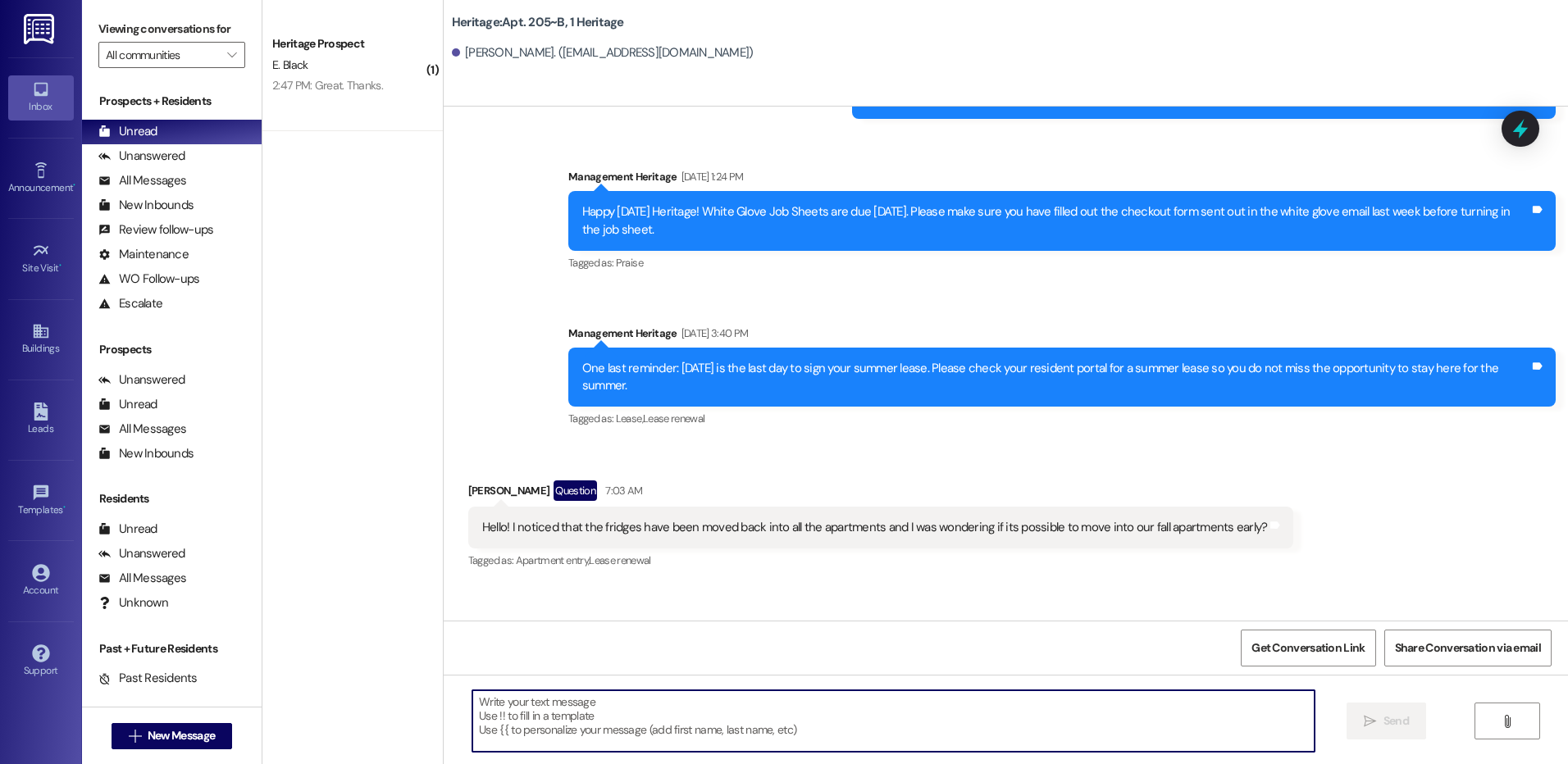
scroll to position [25520, 0]
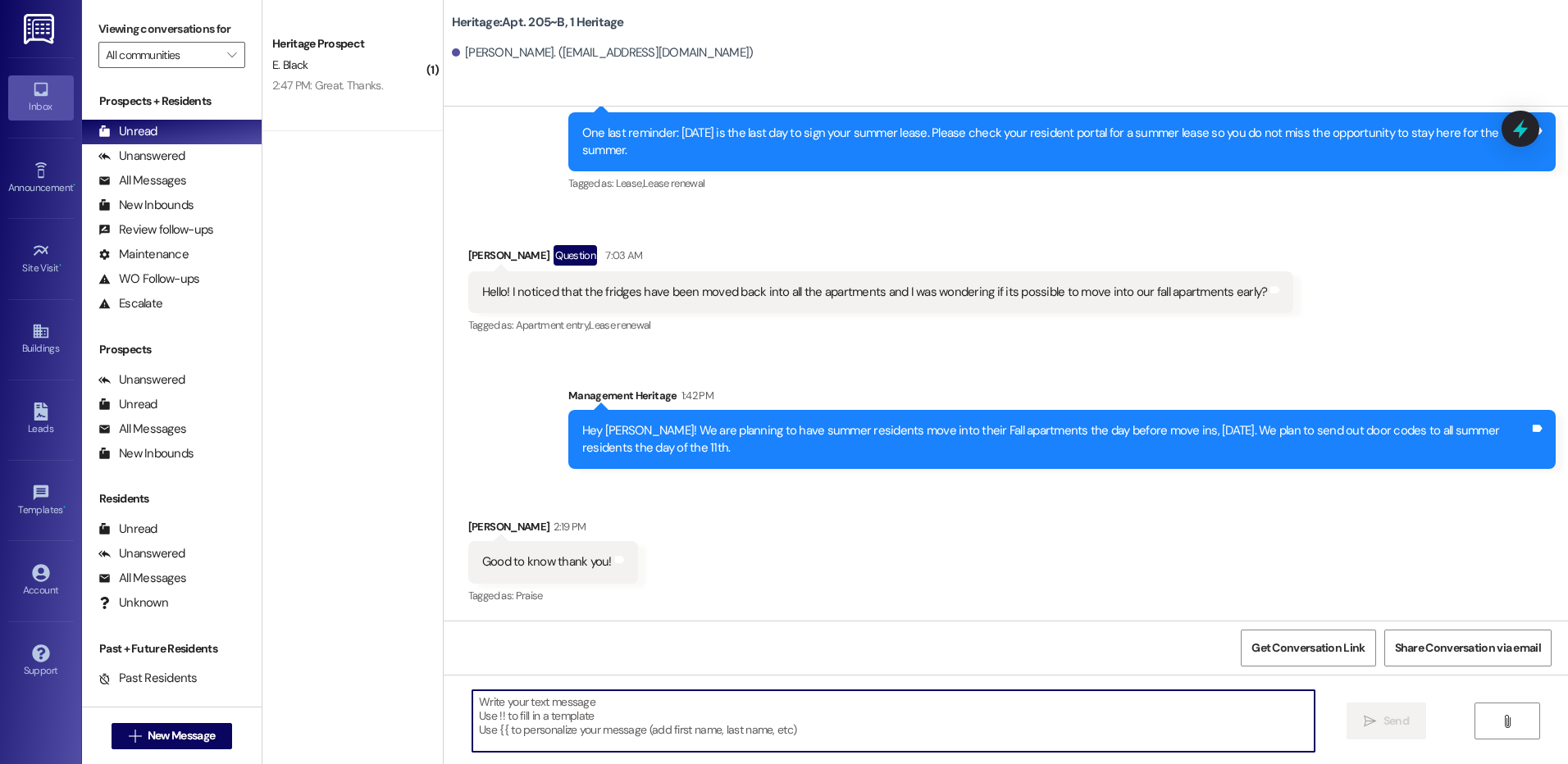
paste textarea "Hey Keira! We have a package in the office for you."
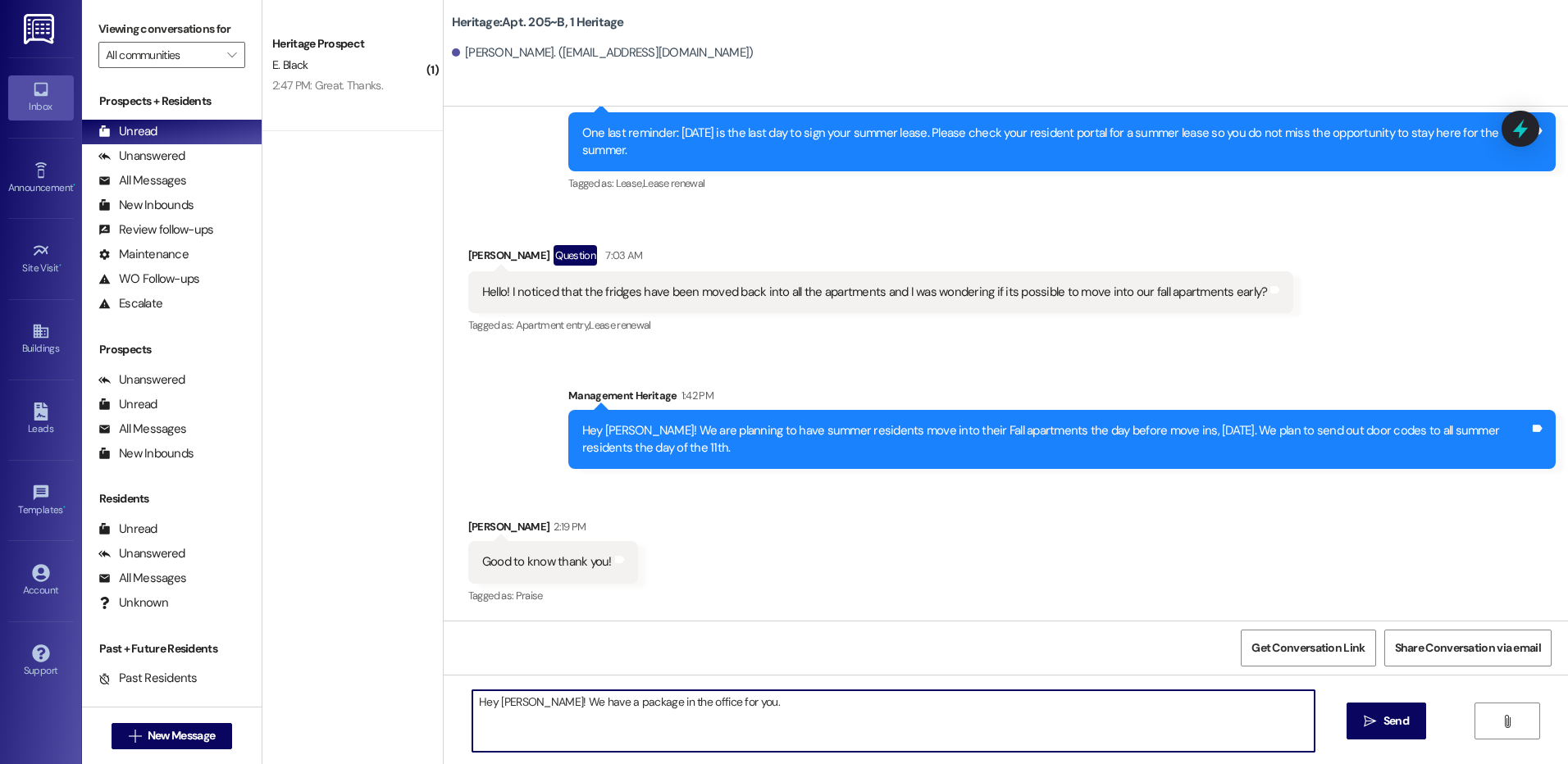
click at [509, 705] on textarea "Hey Keira! We have a package in the office for you." at bounding box center [893, 720] width 841 height 61
click at [494, 705] on textarea "Hey Keira! We have a package in the office for you." at bounding box center [893, 720] width 841 height 61
click at [608, 702] on textarea "Hey Jessica! We have a package in the office for you." at bounding box center [893, 720] width 841 height 61
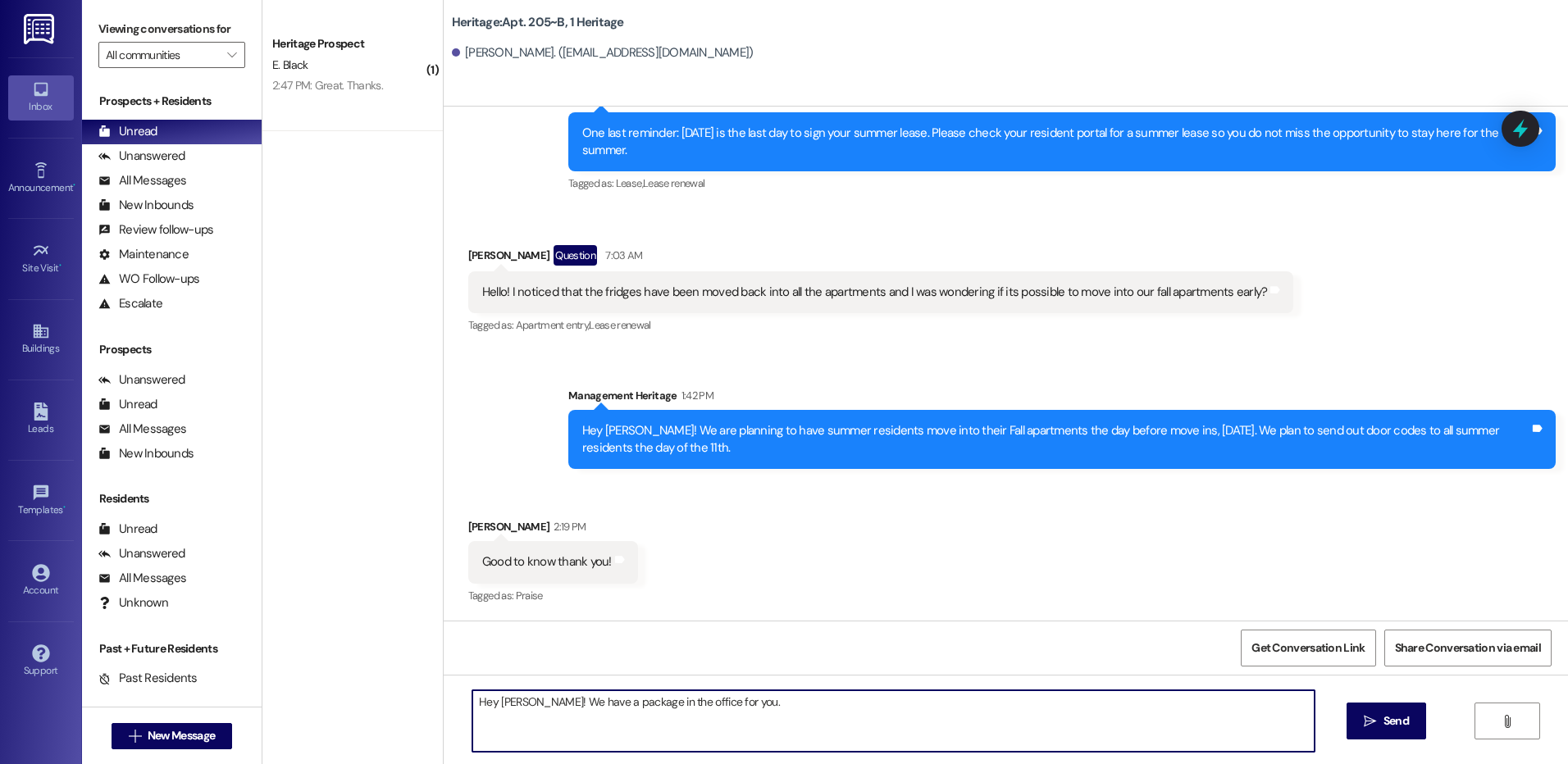
click at [608, 702] on textarea "Hey Jessica! We have a package in the office for you." at bounding box center [893, 720] width 841 height 61
click at [663, 710] on textarea "Hey Jessica! We have a letter in the office for you." at bounding box center [893, 720] width 841 height 61
type textarea "Hey Jessica! We have a letter in the office for you."
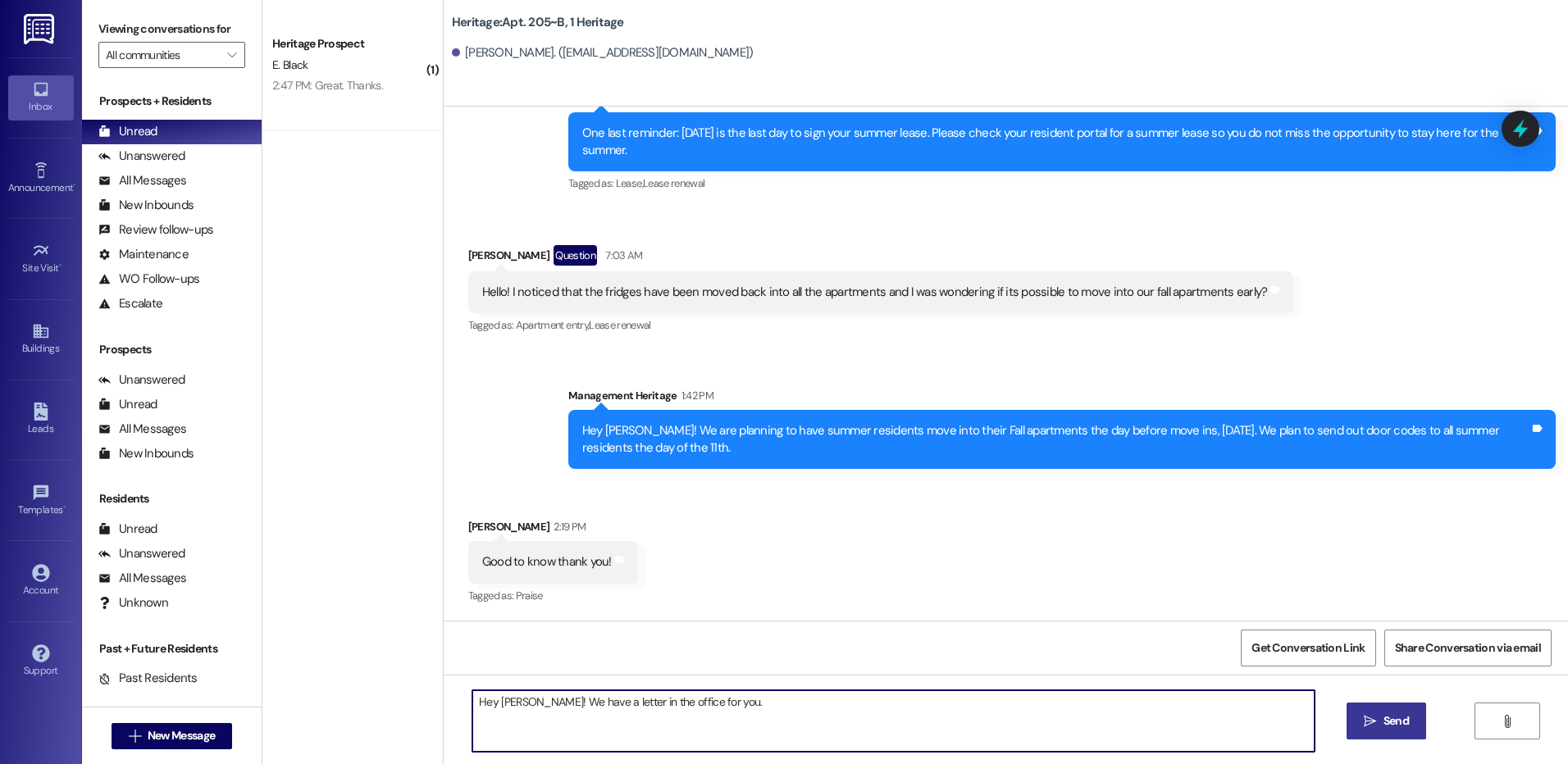
click at [1362, 733] on button " Send" at bounding box center [1385, 720] width 80 height 37
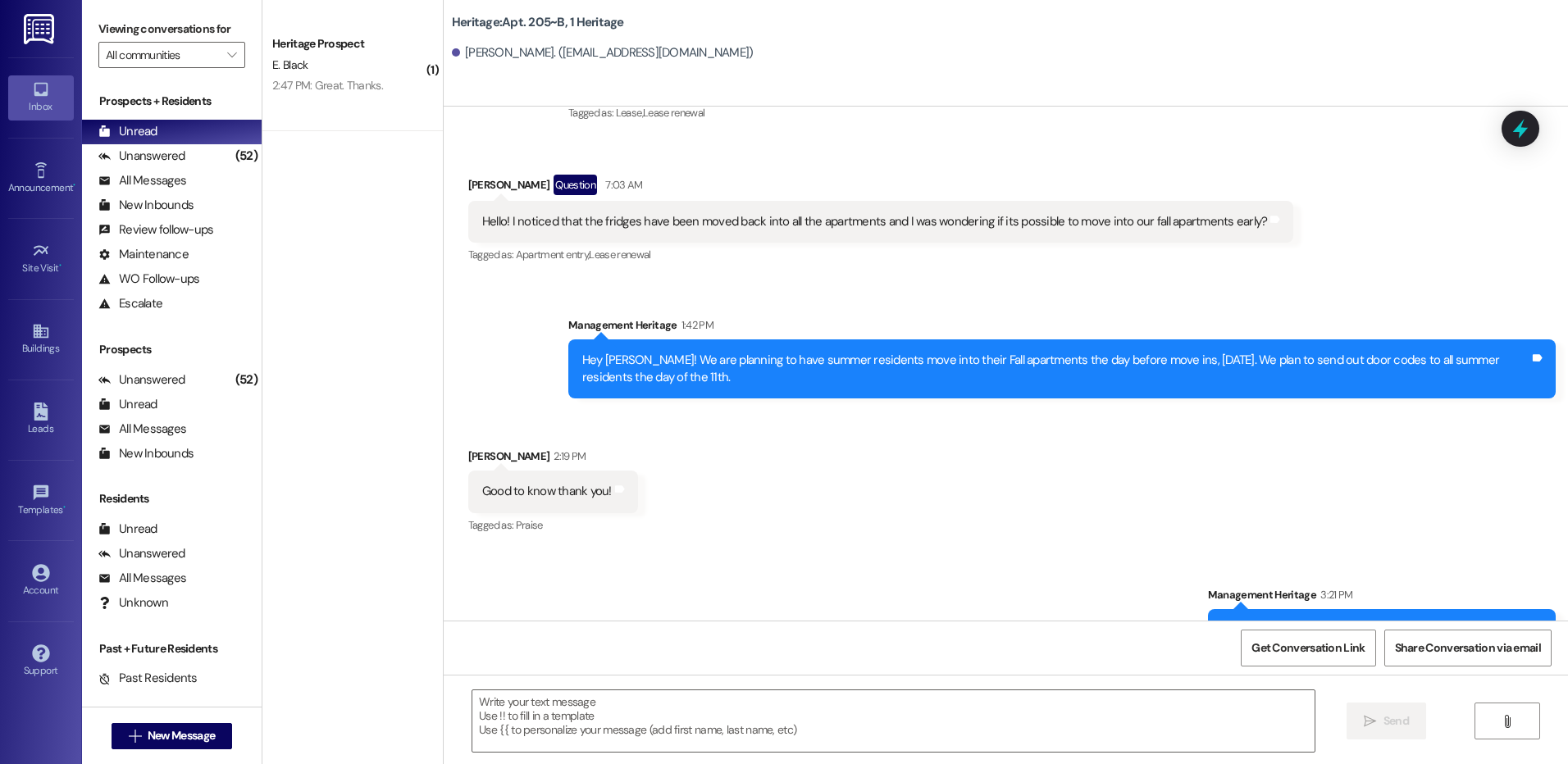
scroll to position [25635, 0]
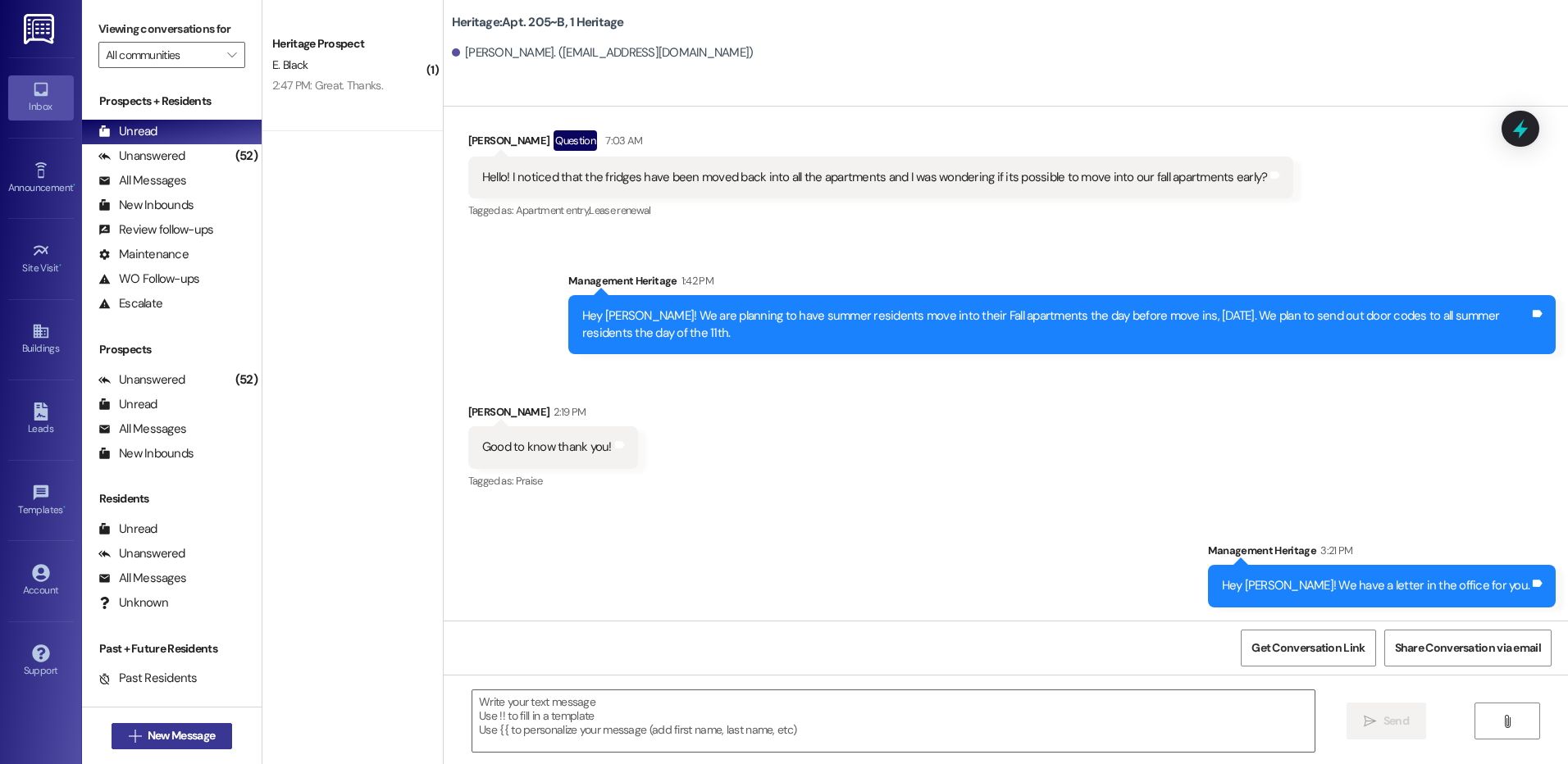
click at [205, 737] on span "New Message" at bounding box center [181, 736] width 67 height 18
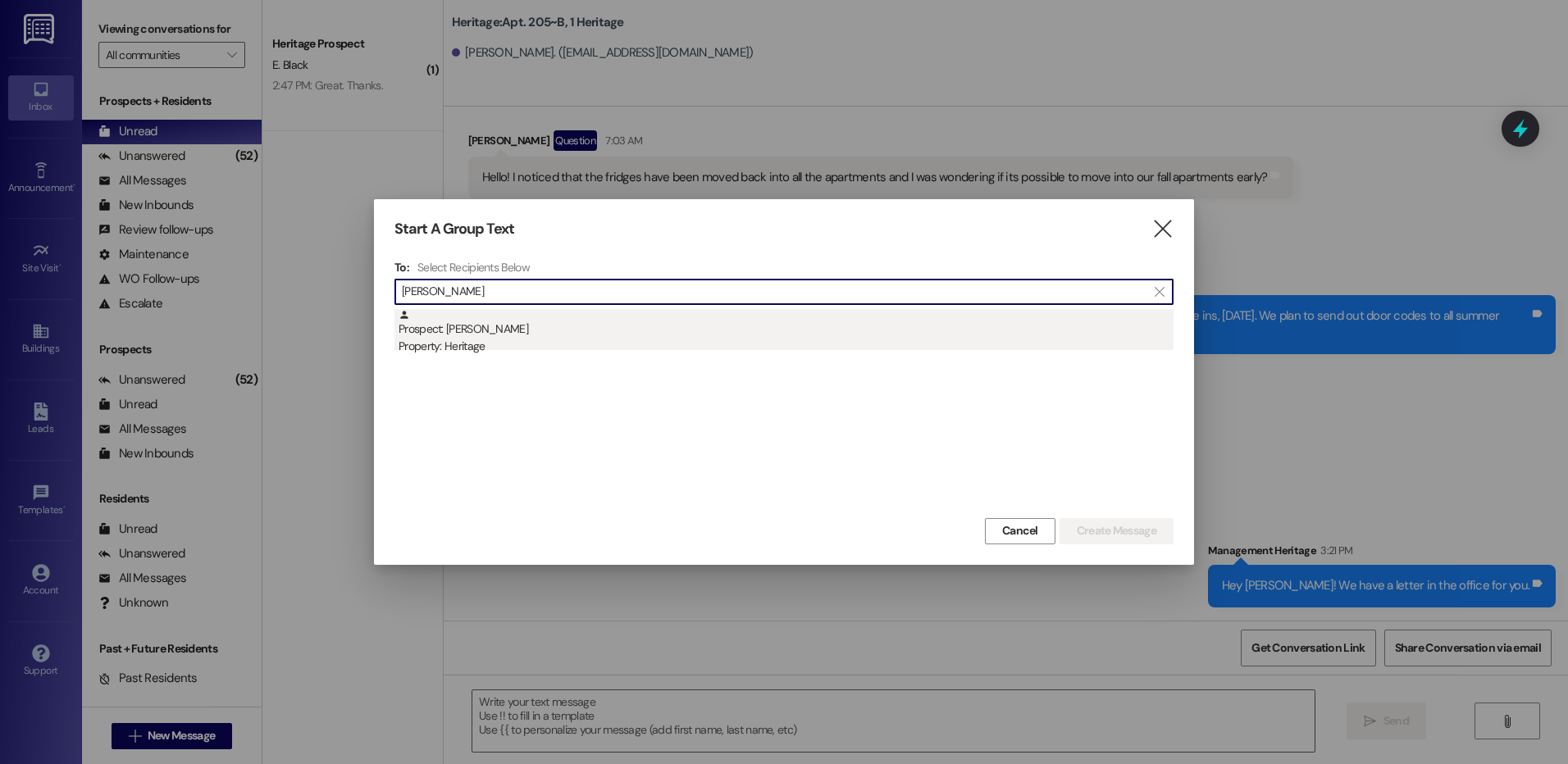
type input "kopp"
click at [500, 330] on div "Prospect: Jaxon Kopp Property: Heritage" at bounding box center [785, 333] width 775 height 47
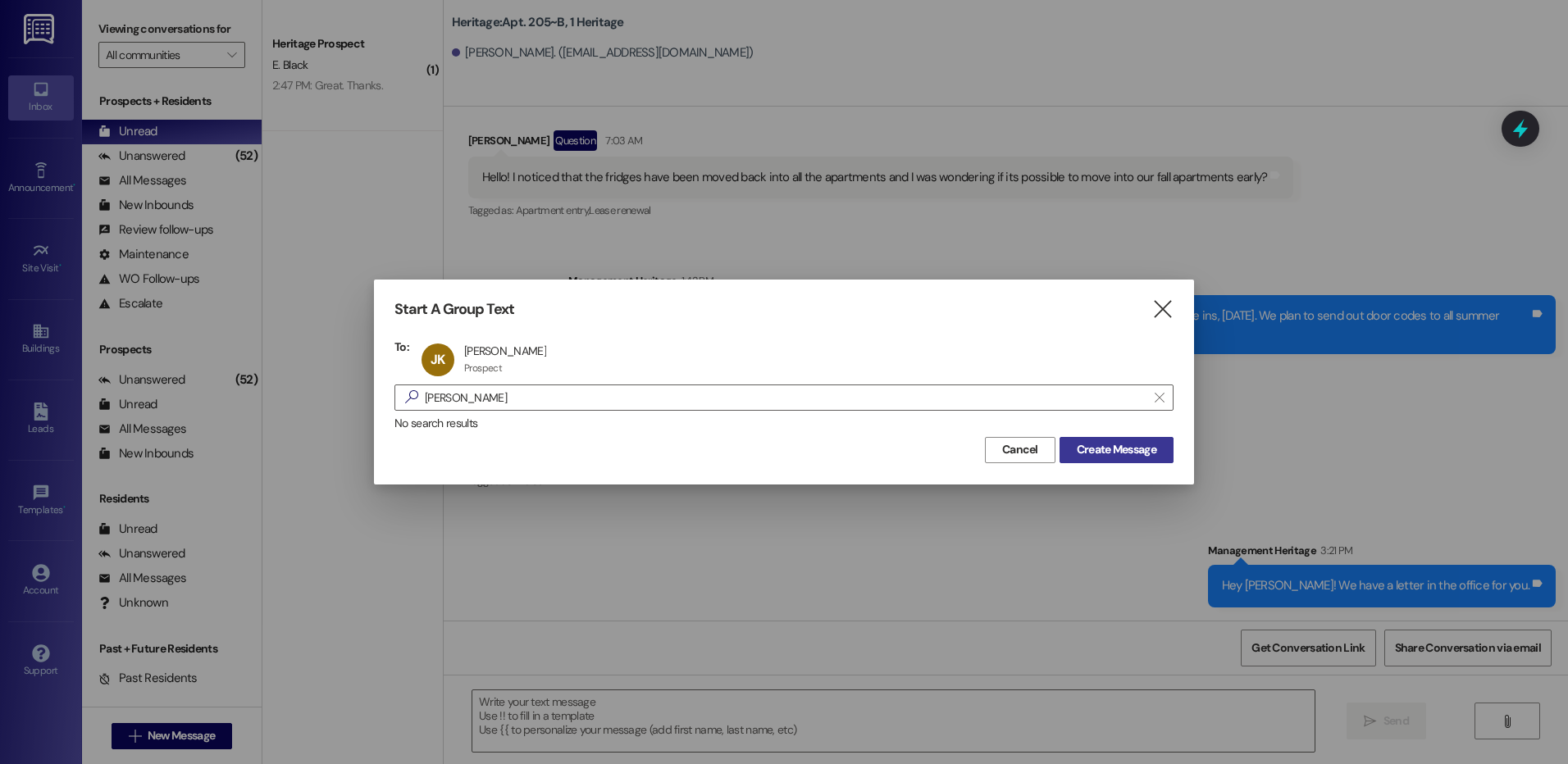
click at [1117, 454] on span "Create Message" at bounding box center [1116, 449] width 80 height 18
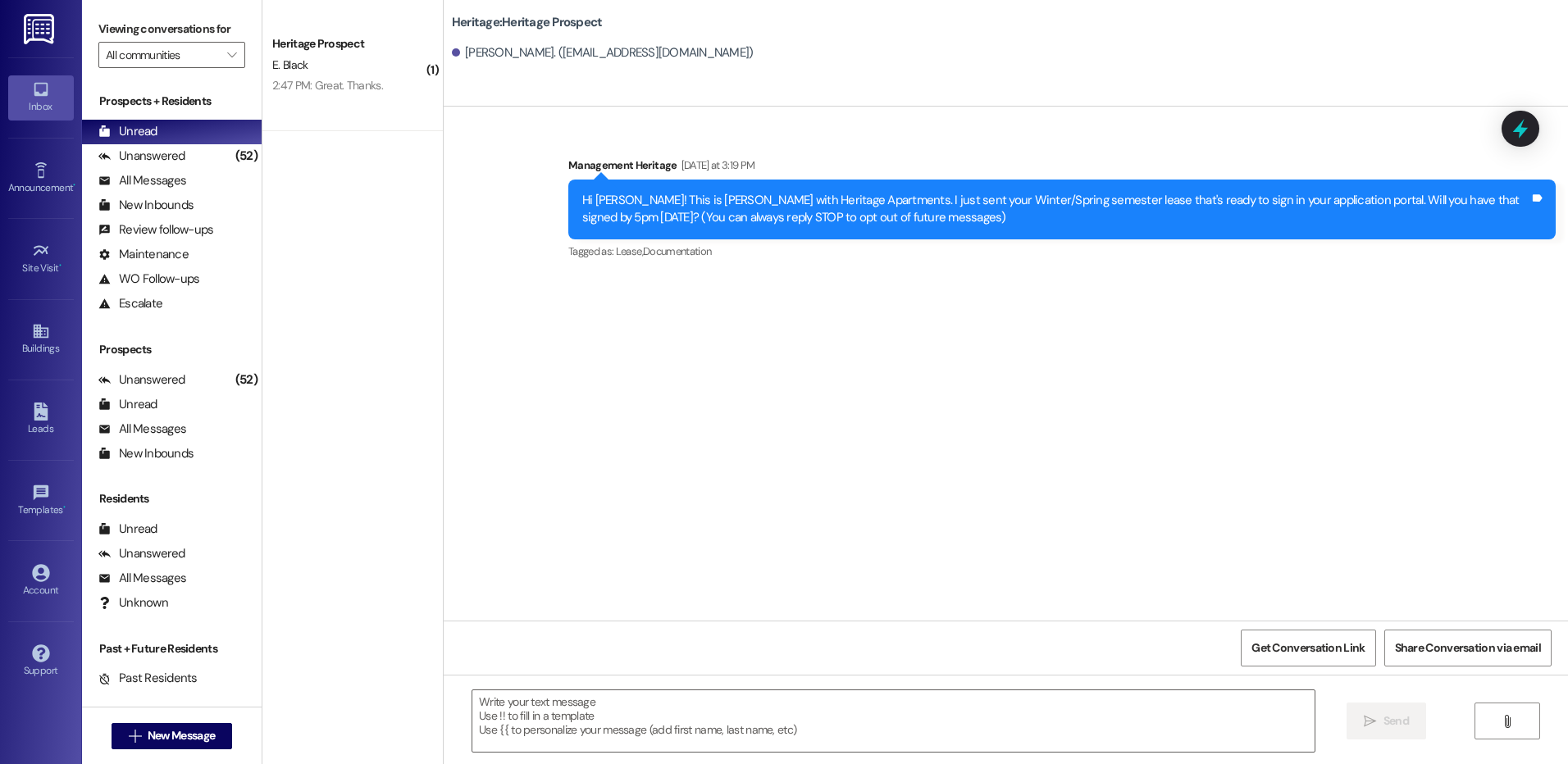
scroll to position [0, 0]
click at [583, 737] on textarea at bounding box center [893, 720] width 841 height 61
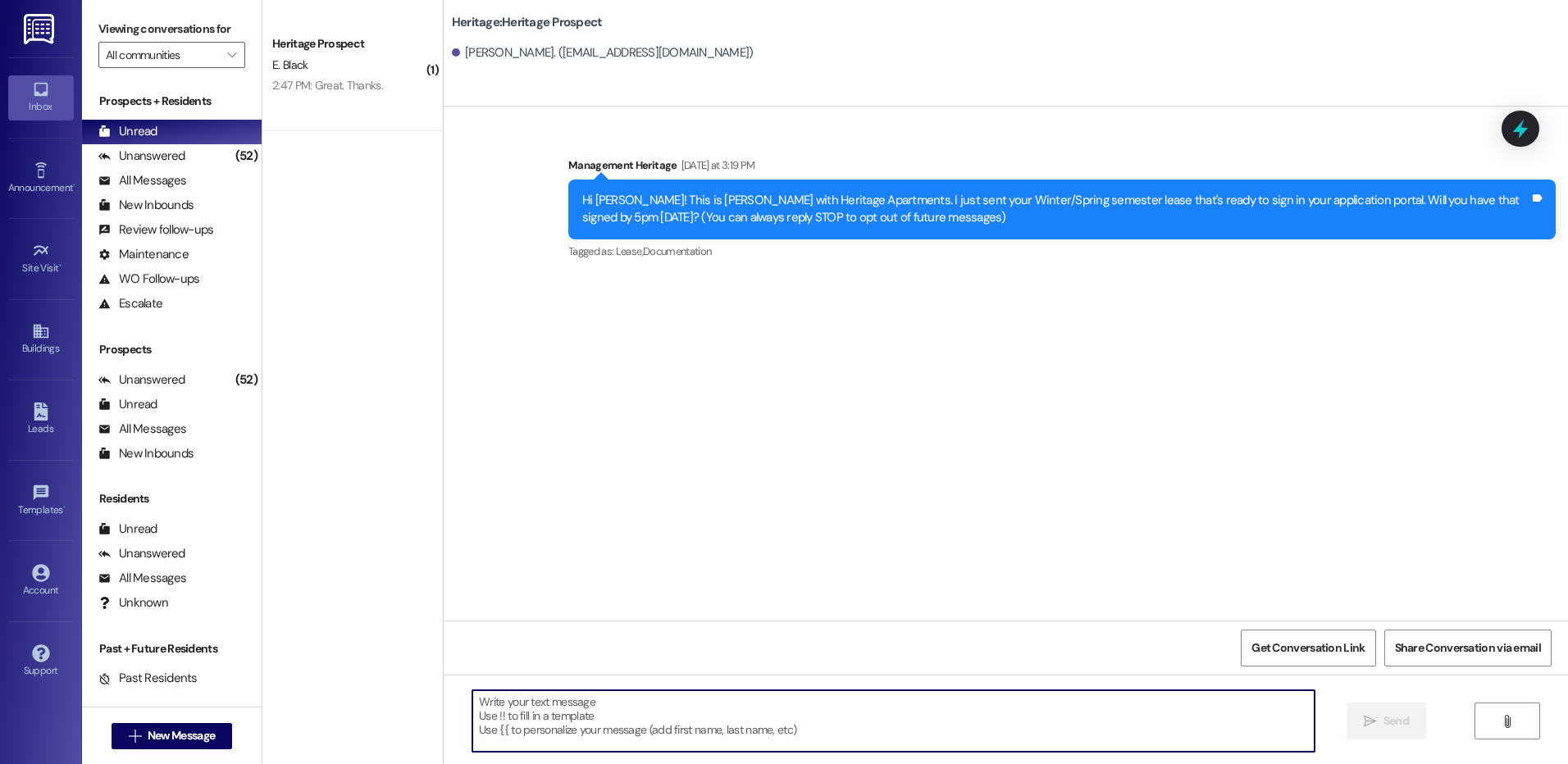
paste textarea "Hi ___! This is Paige with Heritage Apartments. Thanks for getting your lease s…"
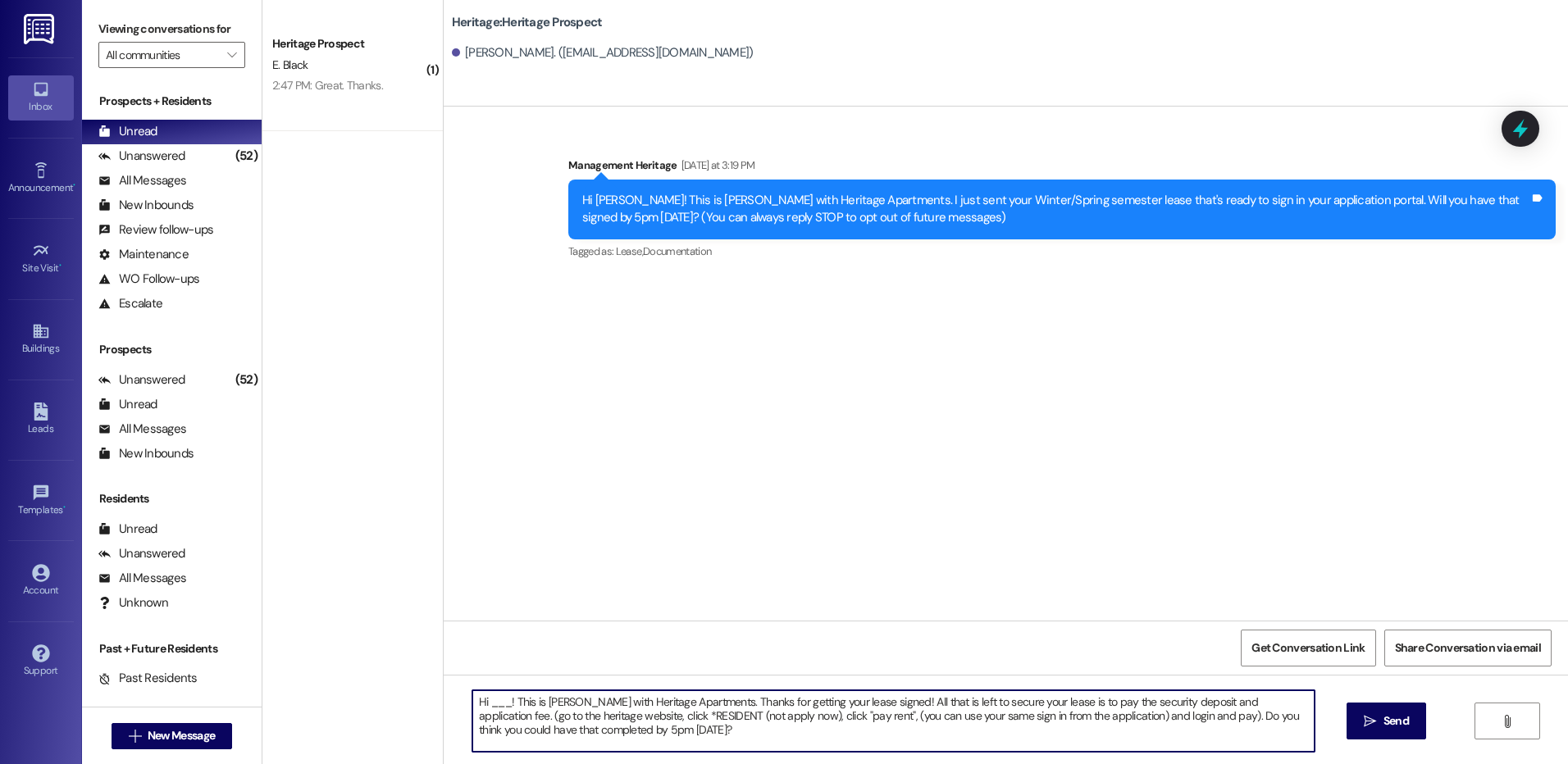
click at [486, 693] on textarea "Hi ___! This is Paige with Heritage Apartments. Thanks for getting your lease s…" at bounding box center [893, 720] width 841 height 61
click at [592, 709] on textarea "Hi Jaxon! This is Paige with Heritage Apartments. Thanks for getting your lease…" at bounding box center [893, 720] width 841 height 61
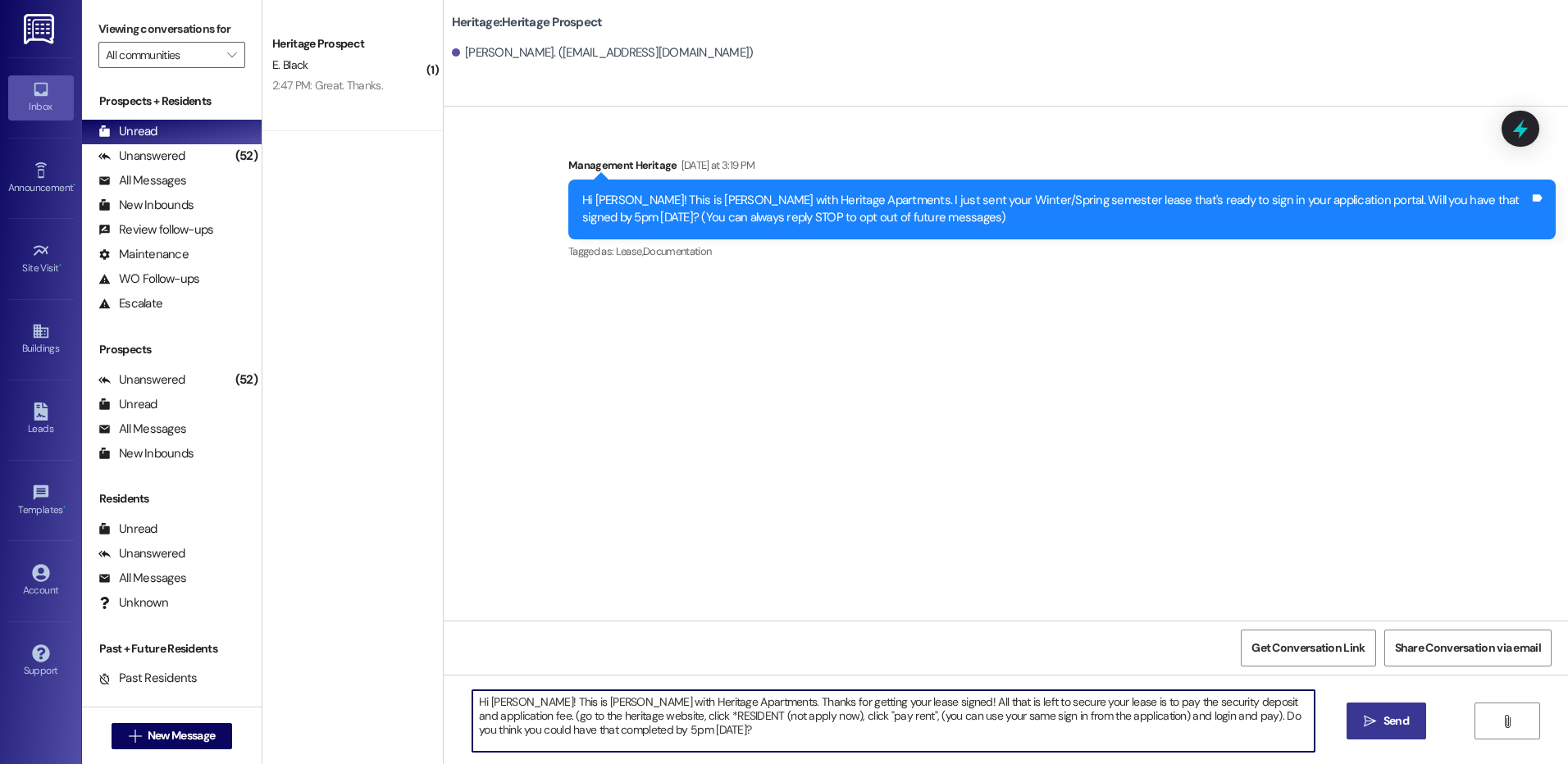
type textarea "Hi Jaxon! This is Paige with Heritage Apartments. Thanks for getting your lease…"
click at [1387, 733] on button " Send" at bounding box center [1385, 720] width 80 height 37
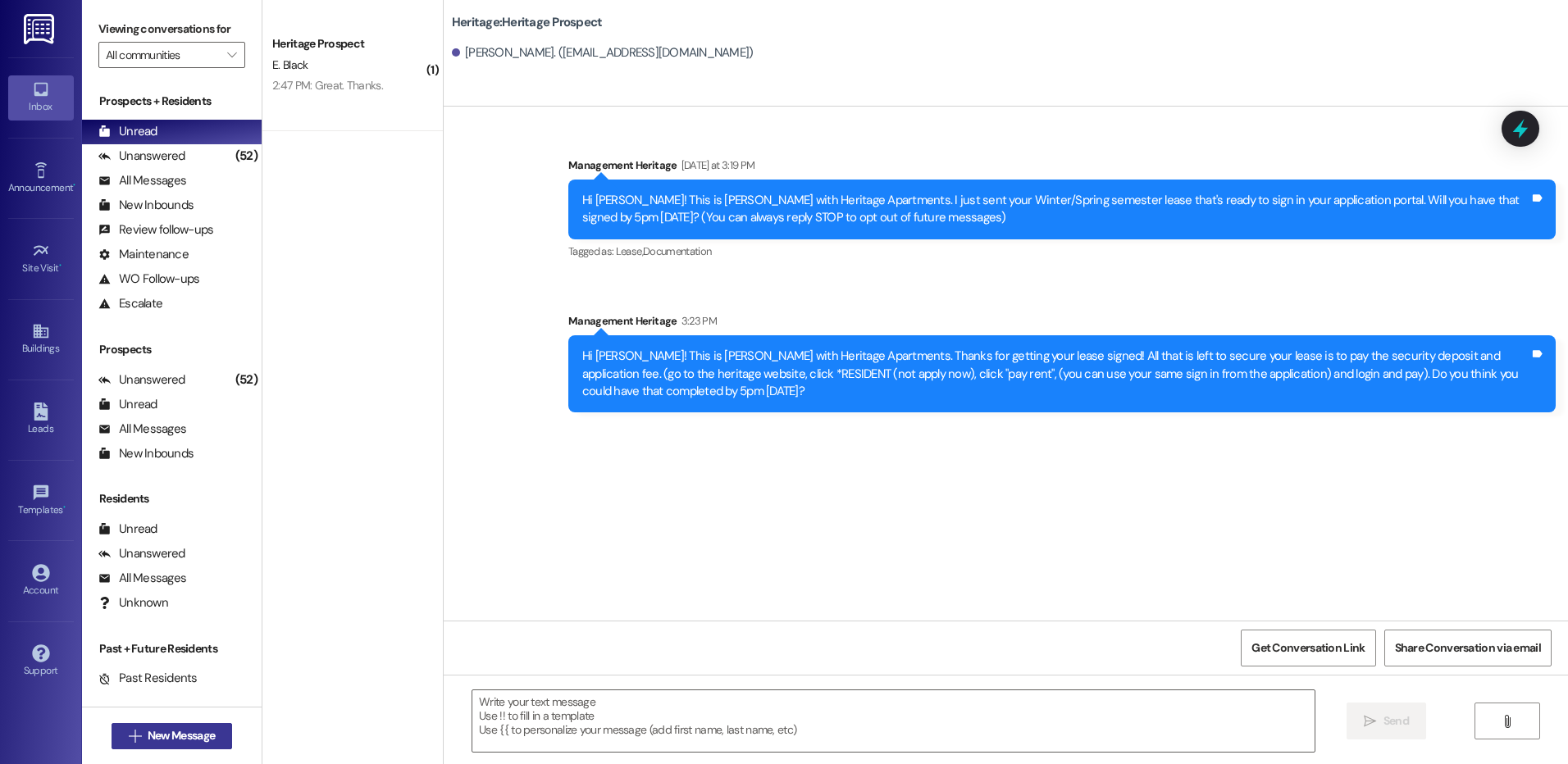
click at [149, 751] on div " New Message" at bounding box center [172, 735] width 179 height 57
click at [158, 721] on div " New Message" at bounding box center [172, 736] width 122 height 41
click at [144, 734] on span "New Message" at bounding box center [181, 736] width 74 height 18
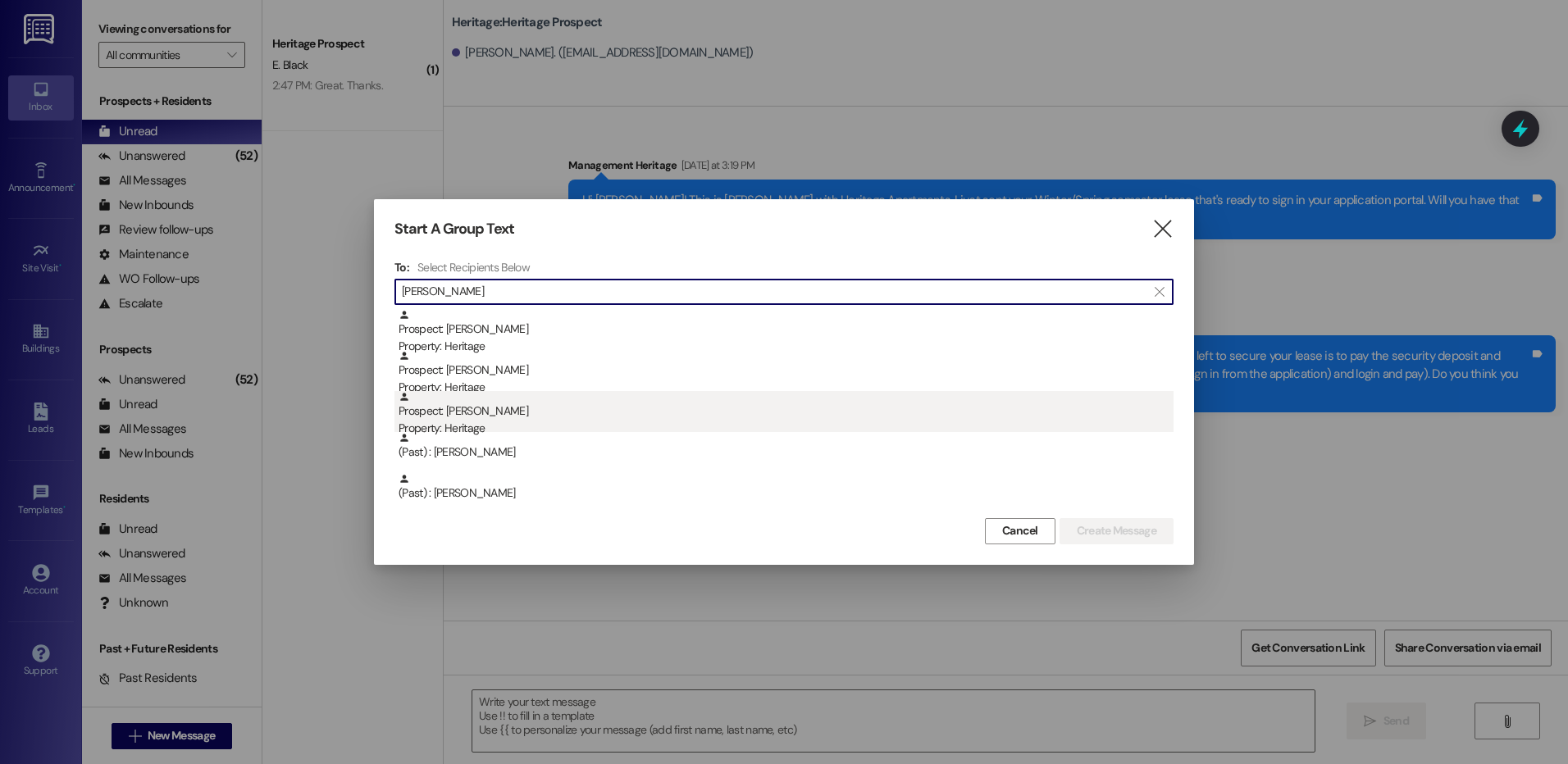
type input "jenna"
click at [593, 428] on div "Property: Heritage" at bounding box center [785, 428] width 775 height 18
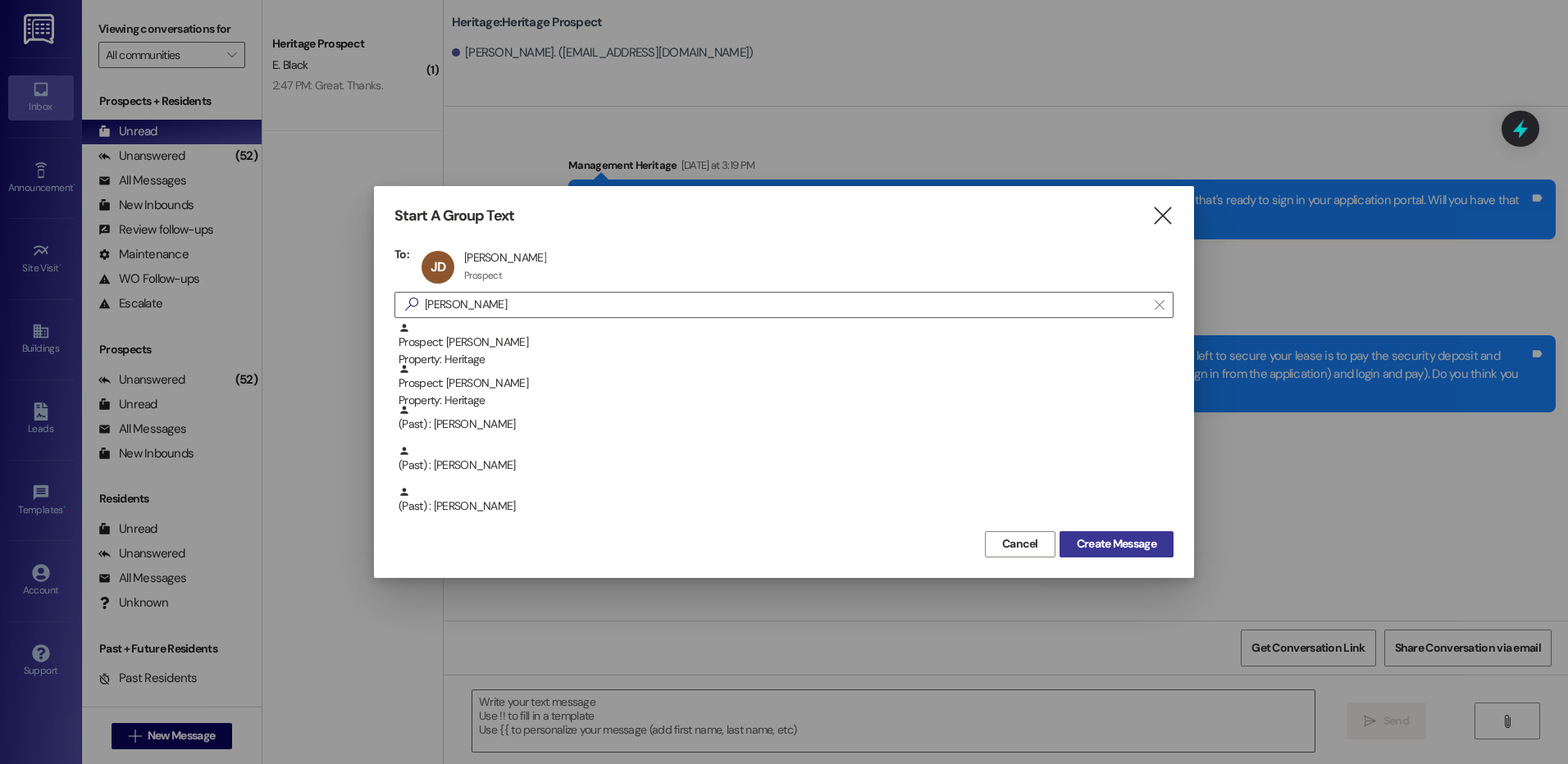
click at [1115, 539] on span "Create Message" at bounding box center [1116, 544] width 80 height 18
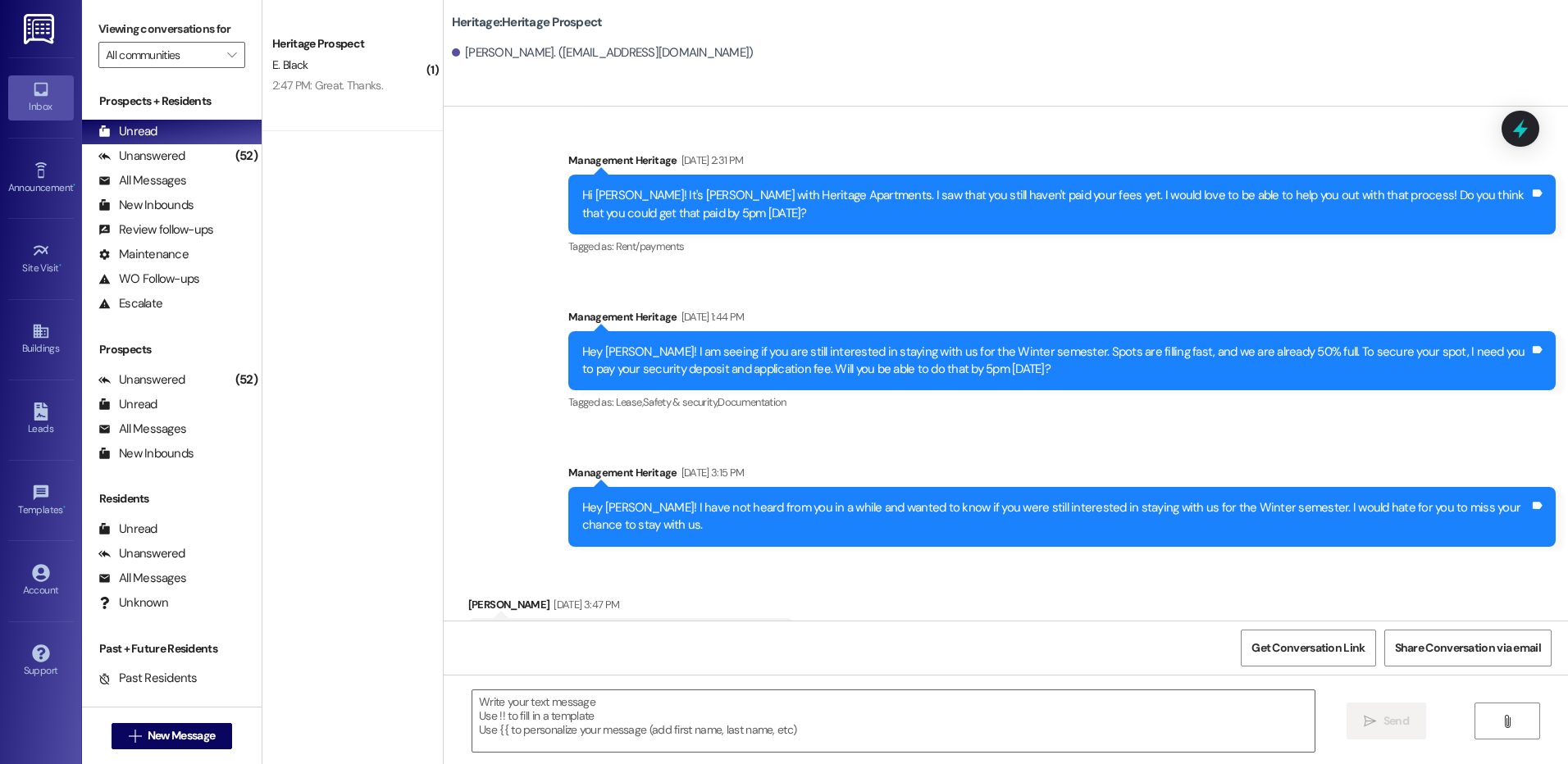
scroll to position [2196, 0]
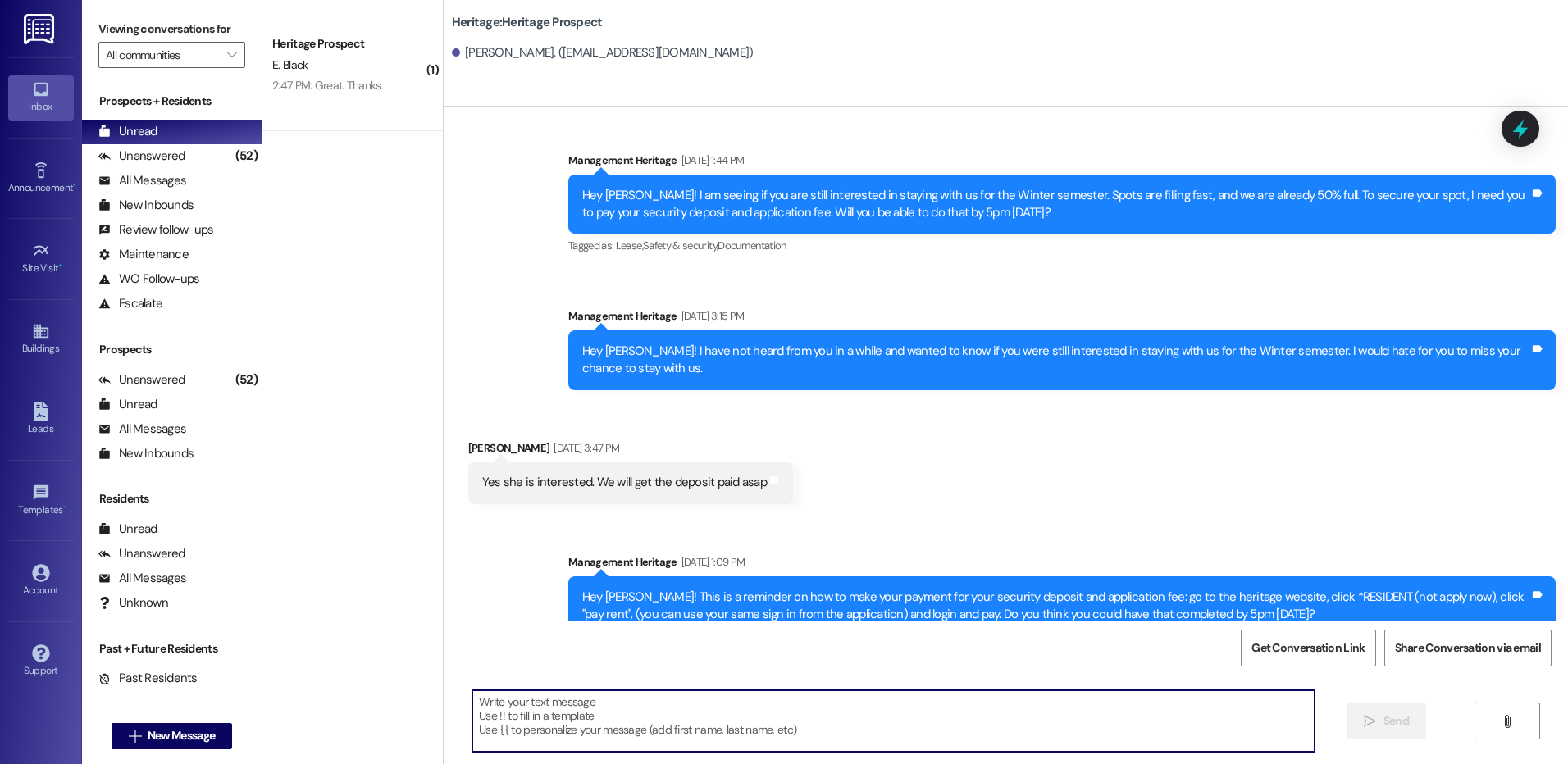
click at [561, 717] on textarea at bounding box center [893, 720] width 841 height 61
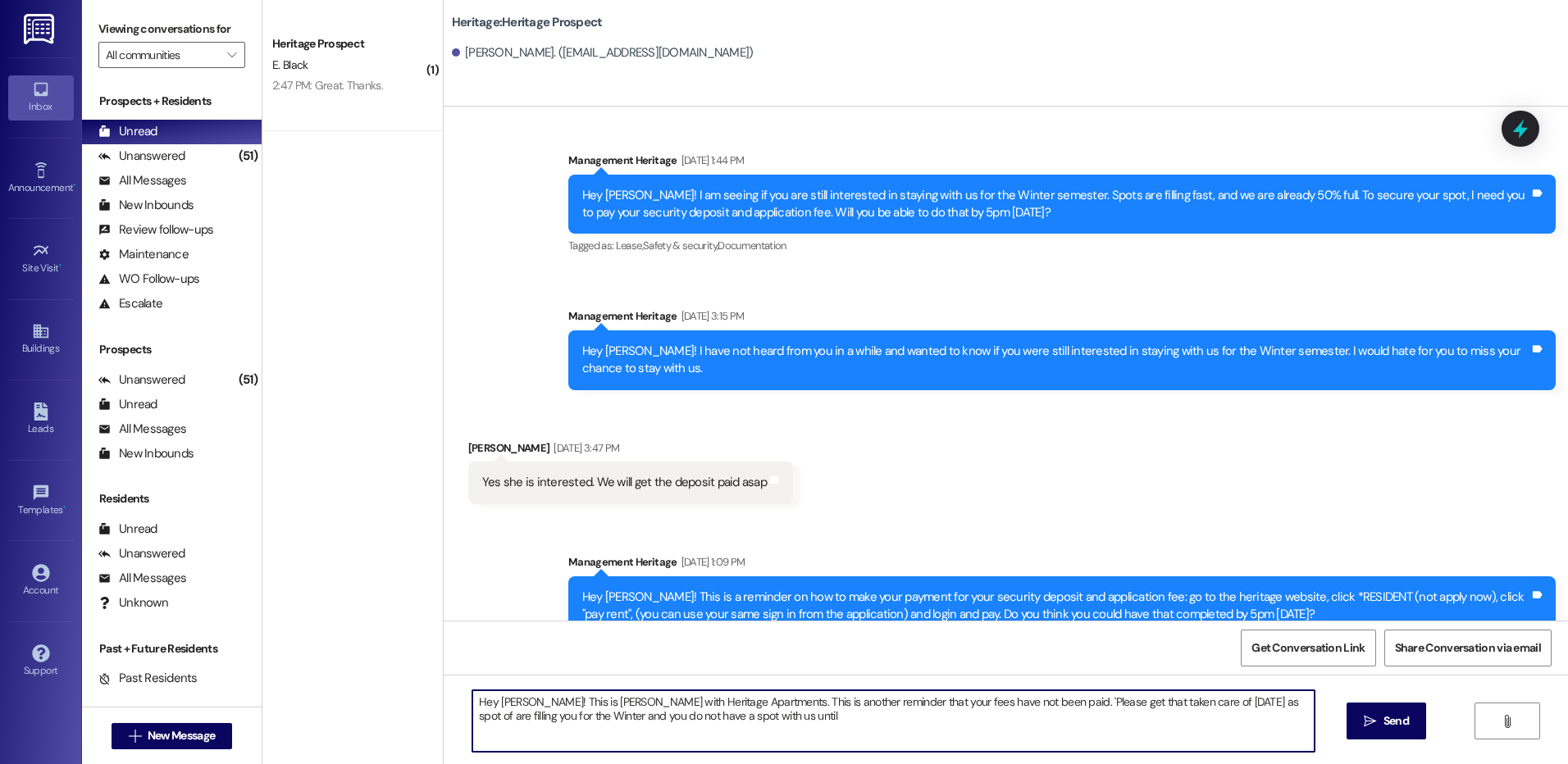
click at [748, 710] on textarea "Hey Jenna! This is Paige with Heritage Apartments. This is another reminder tha…" at bounding box center [893, 720] width 841 height 61
click at [993, 699] on textarea "Hey Jenna! This is Paige with Heritage Apartments. This is another reminder tha…" at bounding box center [893, 720] width 841 height 61
click at [1161, 709] on textarea "Hey Jenna! This is Paige with Heritage Apartments. This is another reminder tha…" at bounding box center [893, 720] width 841 height 61
click at [1171, 716] on textarea "Hey Jenna! This is Paige with Heritage Apartments. This is another reminder tha…" at bounding box center [893, 720] width 841 height 61
click at [869, 752] on div "Hey Jenna! This is Paige with Heritage Apartments. This is another reminder tha…" at bounding box center [893, 720] width 843 height 63
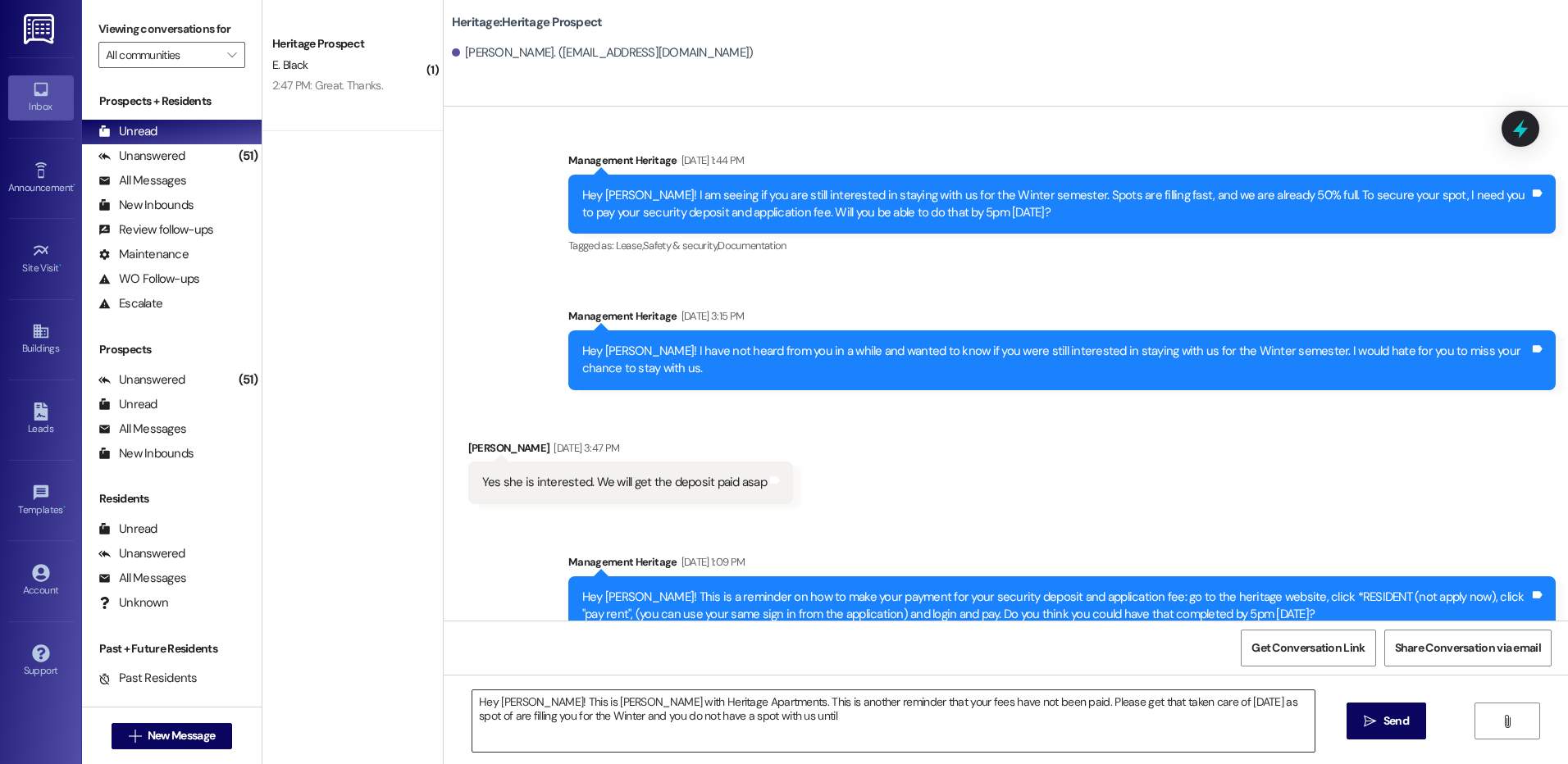
click at [869, 728] on textarea "Hey Jenna! This is Paige with Heritage Apartments. This is another reminder tha…" at bounding box center [893, 720] width 841 height 61
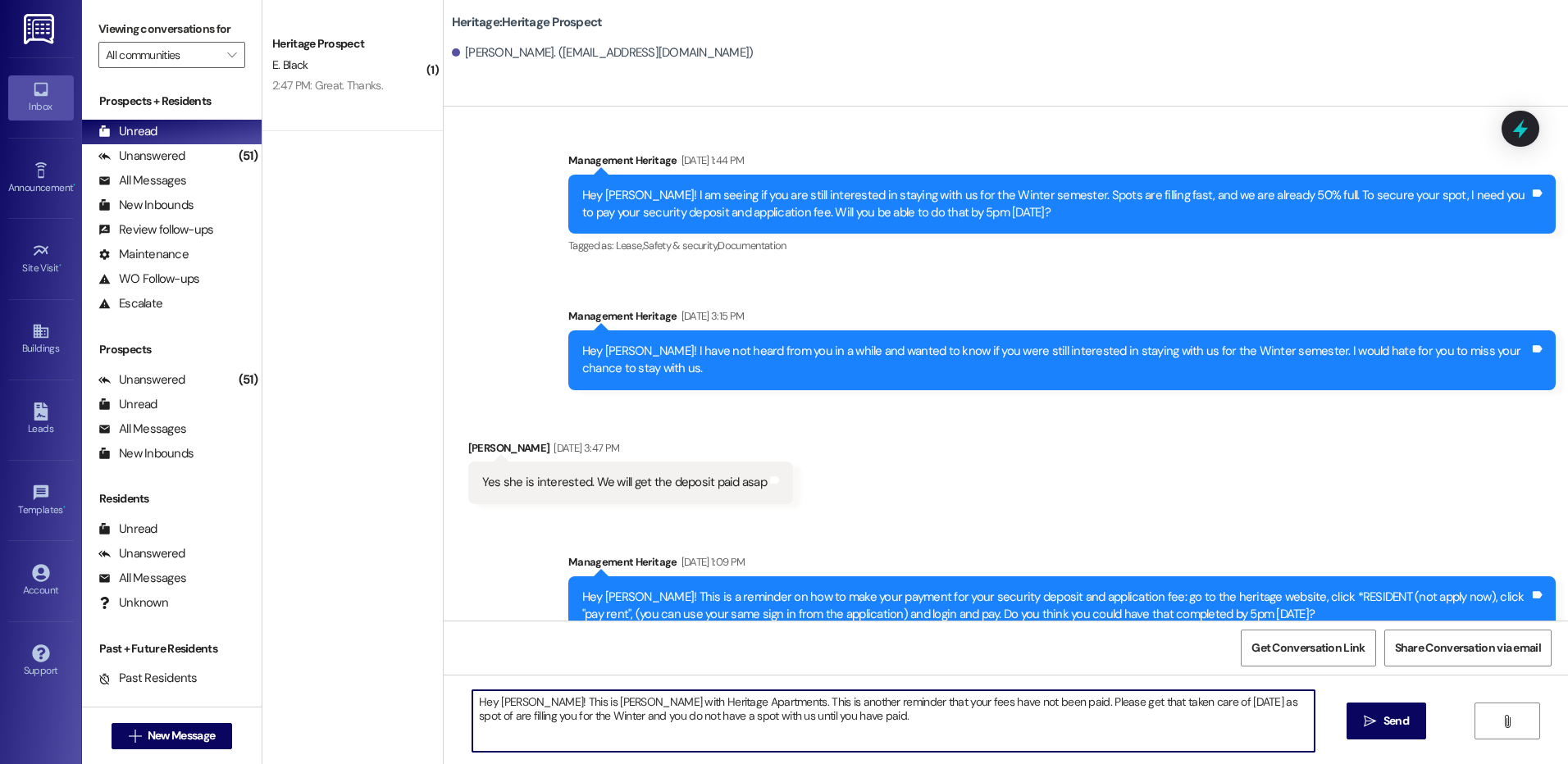
click at [1005, 741] on textarea "Hey Jenna! This is Paige with Heritage Apartments. This is another reminder tha…" at bounding box center [893, 720] width 841 height 61
click at [1005, 741] on textarea "Hey Jenna! This is Paige with Heritage Apartments. This is another reminder tha…" at bounding box center [893, 720] width 841 height 61
type textarea "Hey Jenna! This is Paige with Heritage Apartments. This is another reminder tha…"
click at [1375, 728] on span " Send" at bounding box center [1386, 720] width 52 height 18
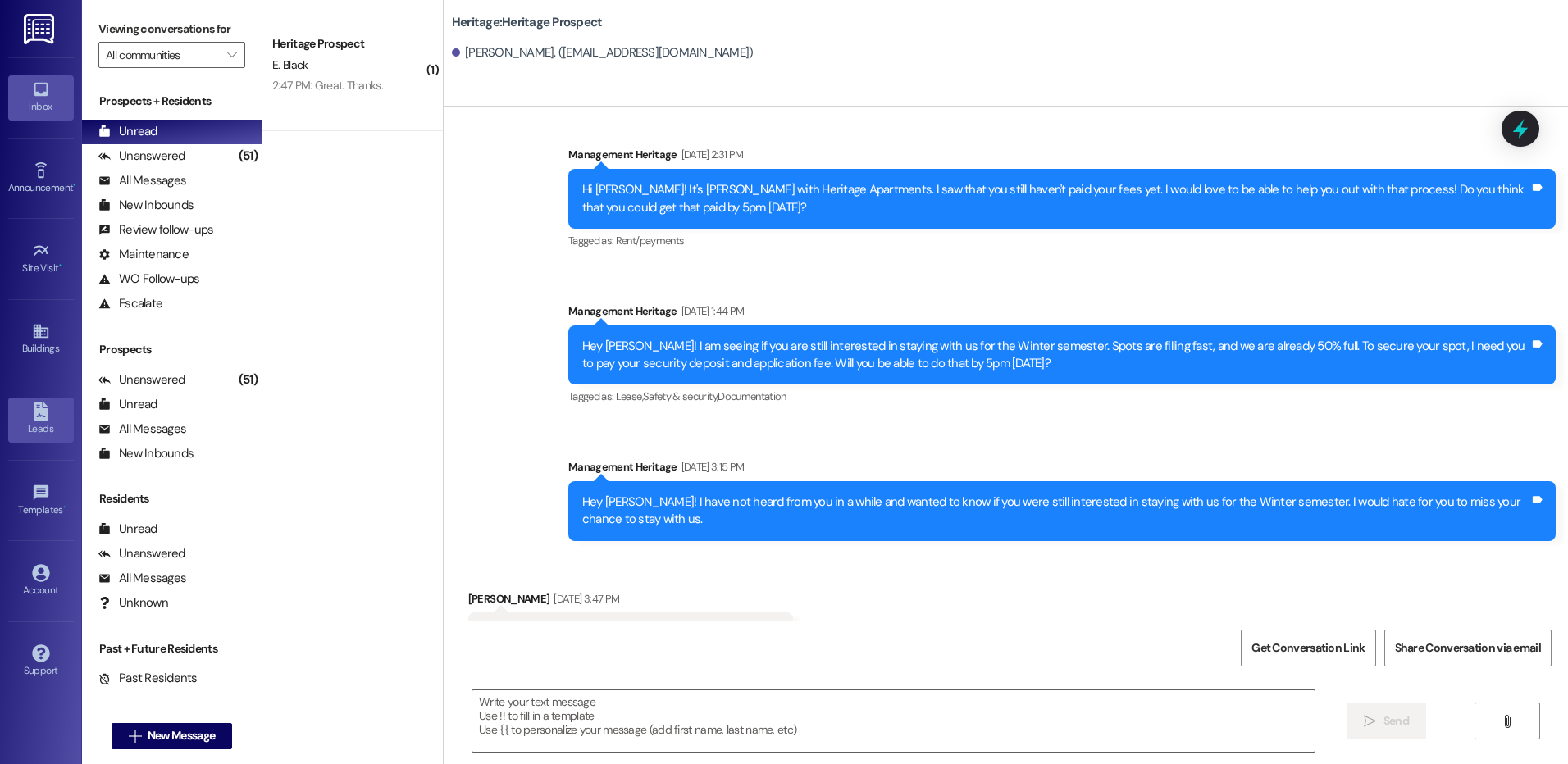
scroll to position [2039, 0]
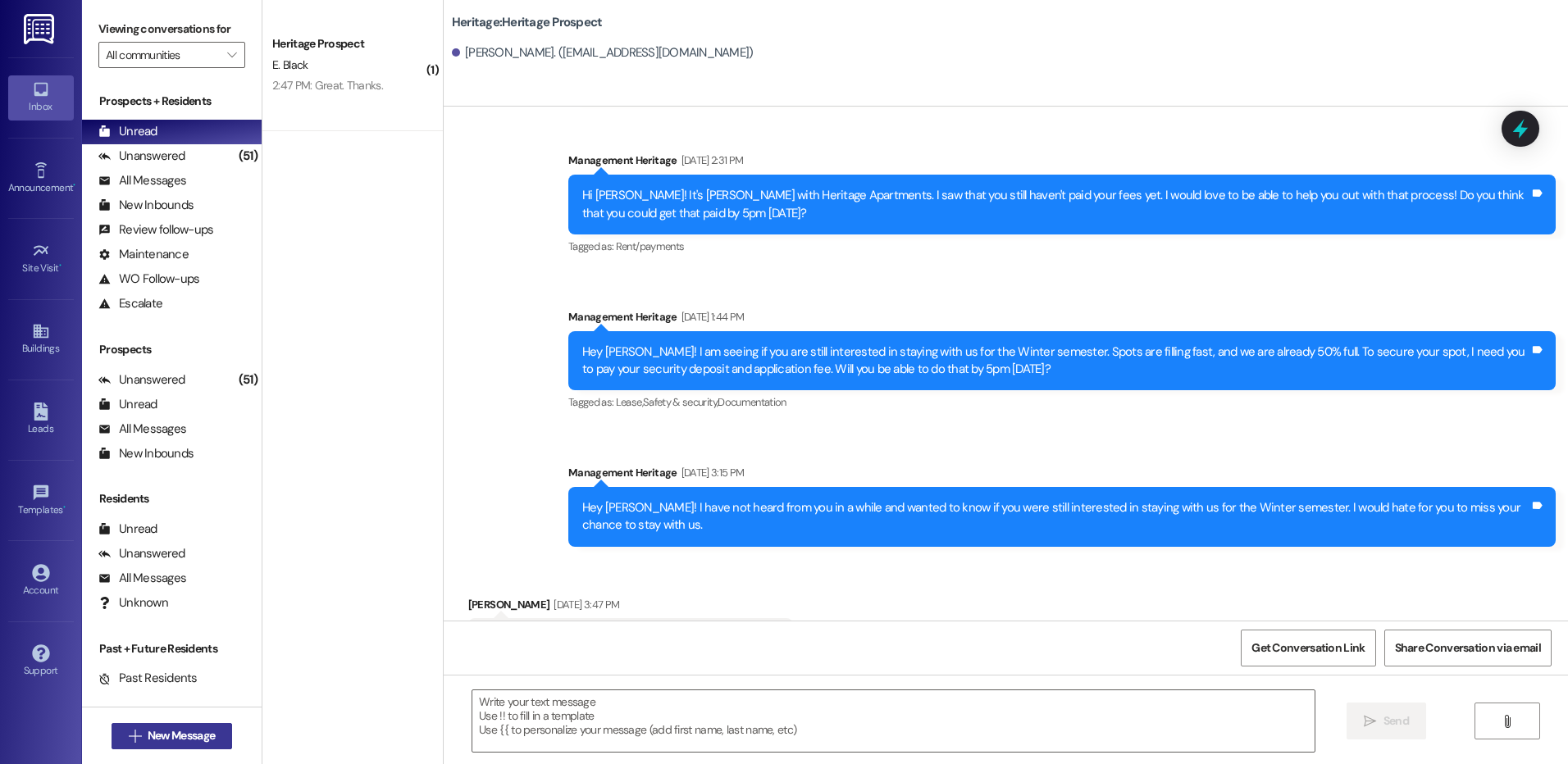
click at [173, 736] on span "New Message" at bounding box center [181, 736] width 67 height 18
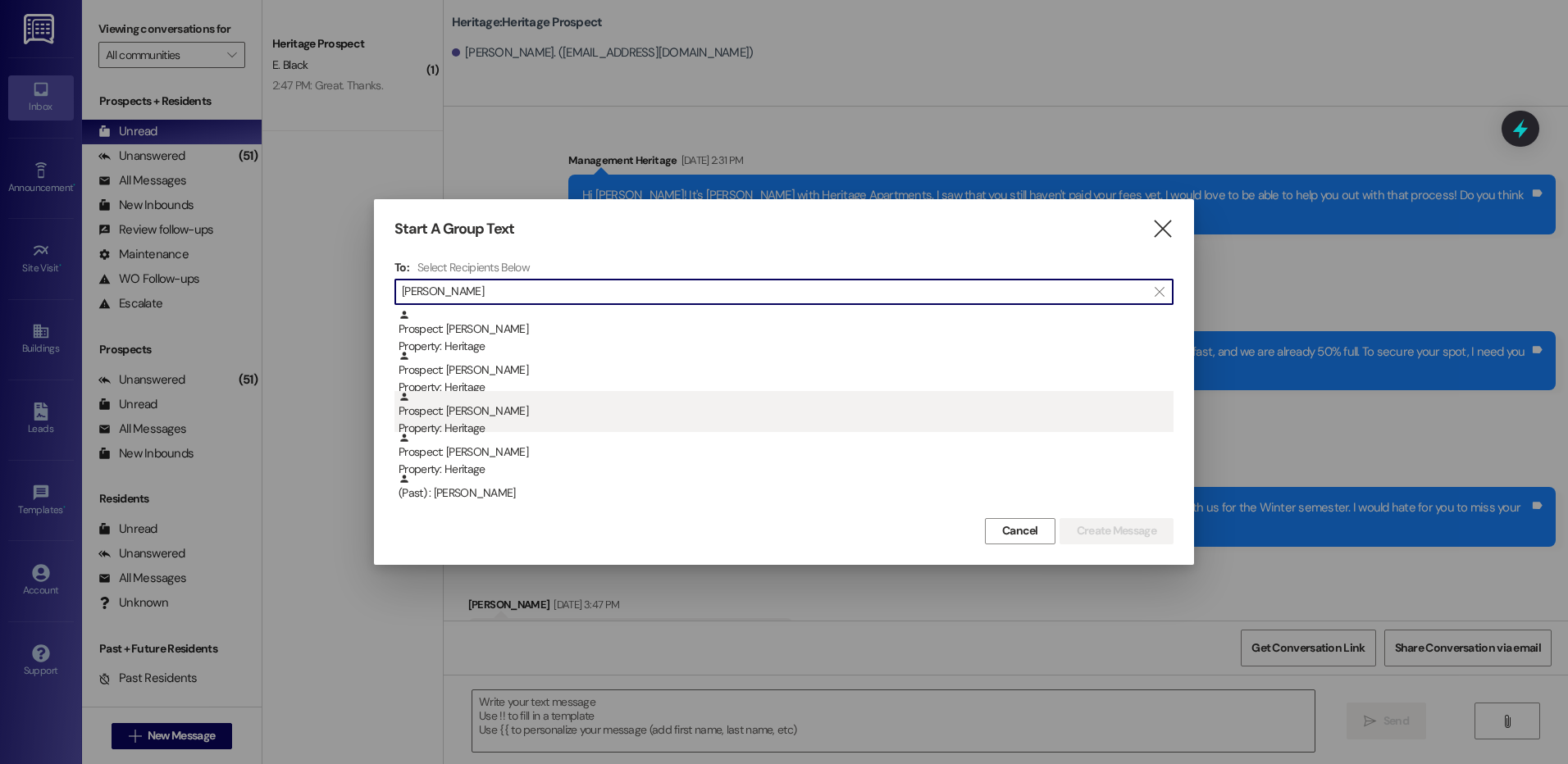
type input "Elia"
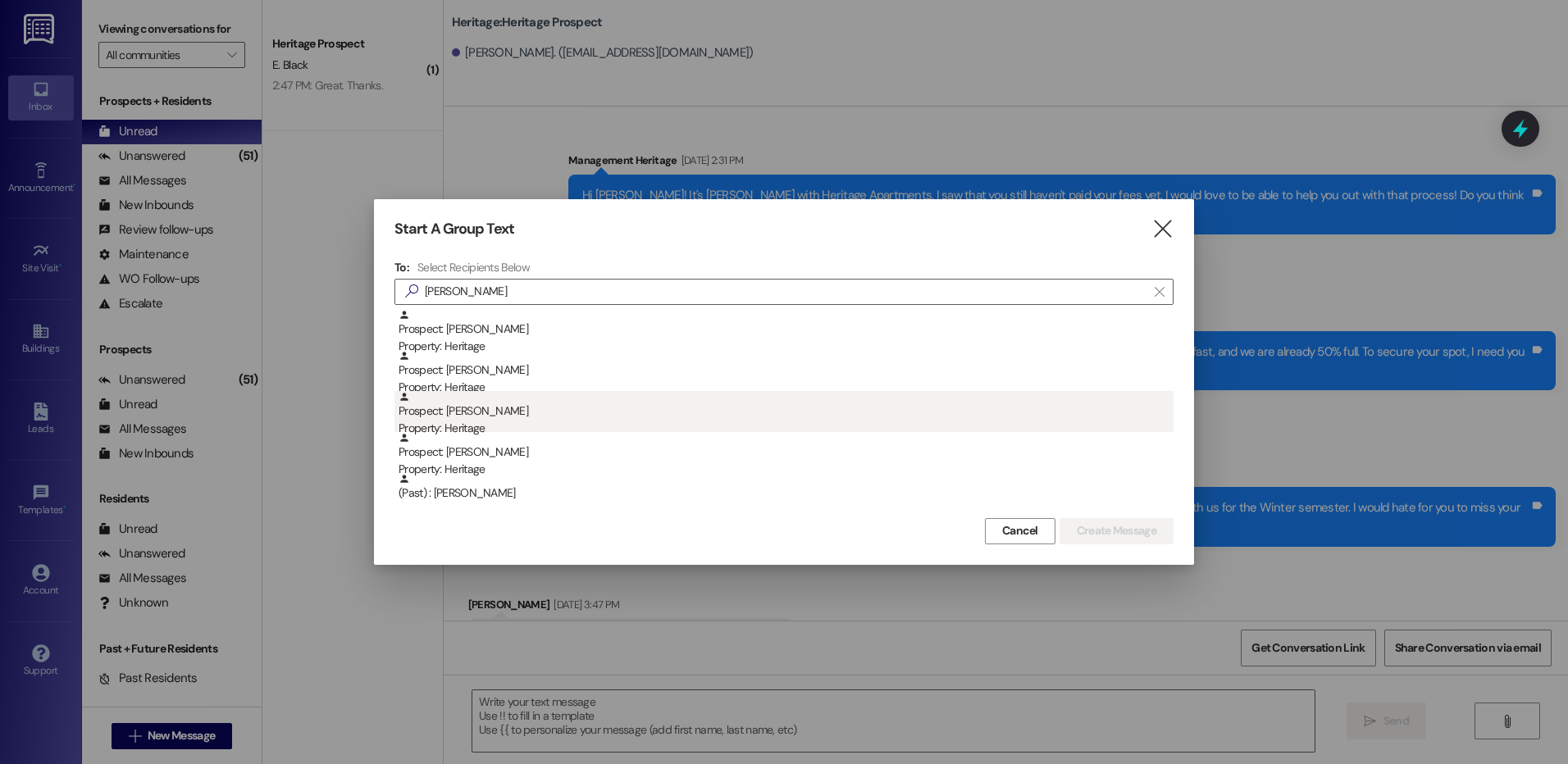
click at [593, 410] on div "Prospect: Elia Fadhili Property: Heritage" at bounding box center [785, 415] width 775 height 47
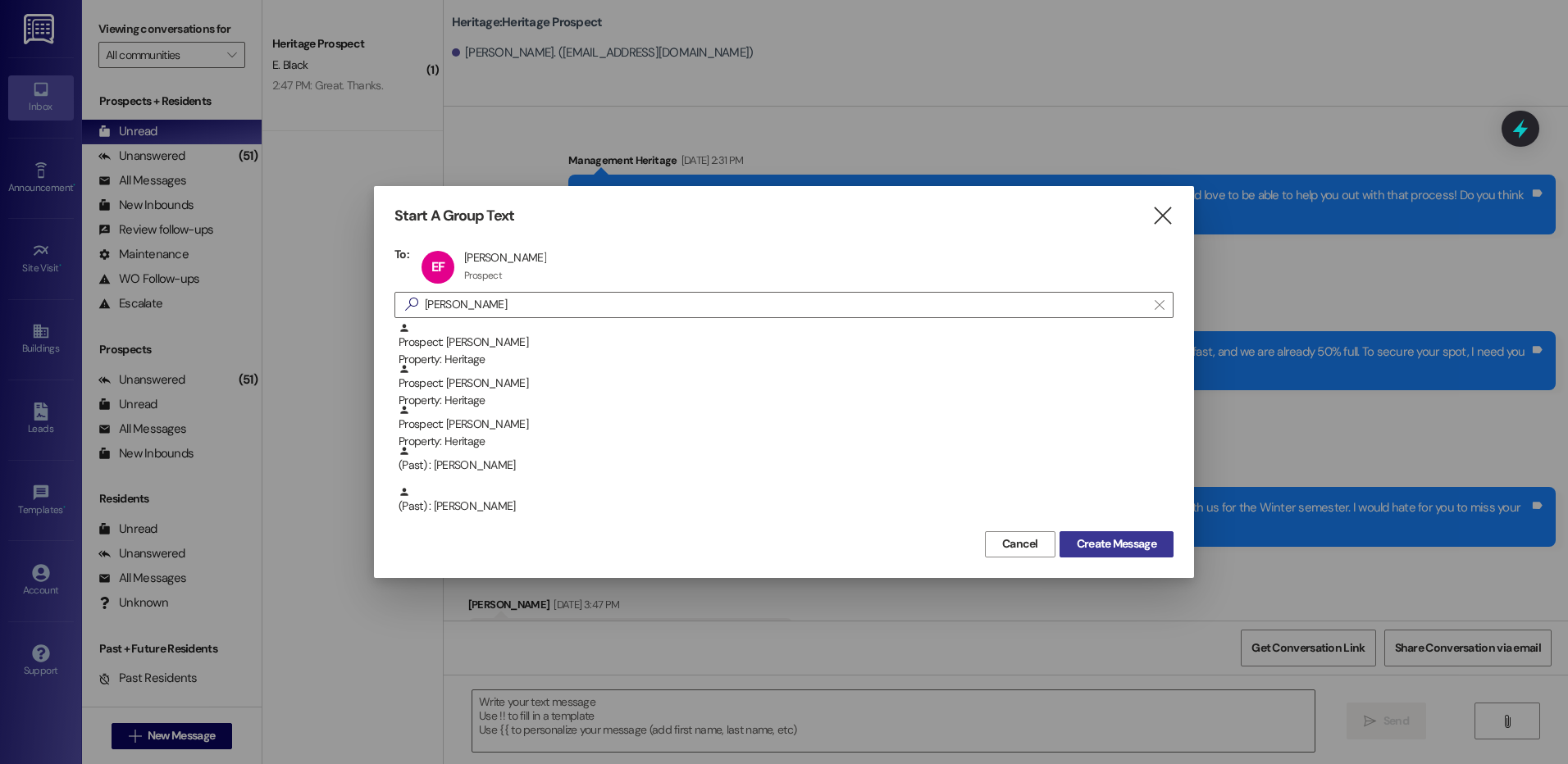
click at [1093, 534] on button "Create Message" at bounding box center [1116, 544] width 114 height 26
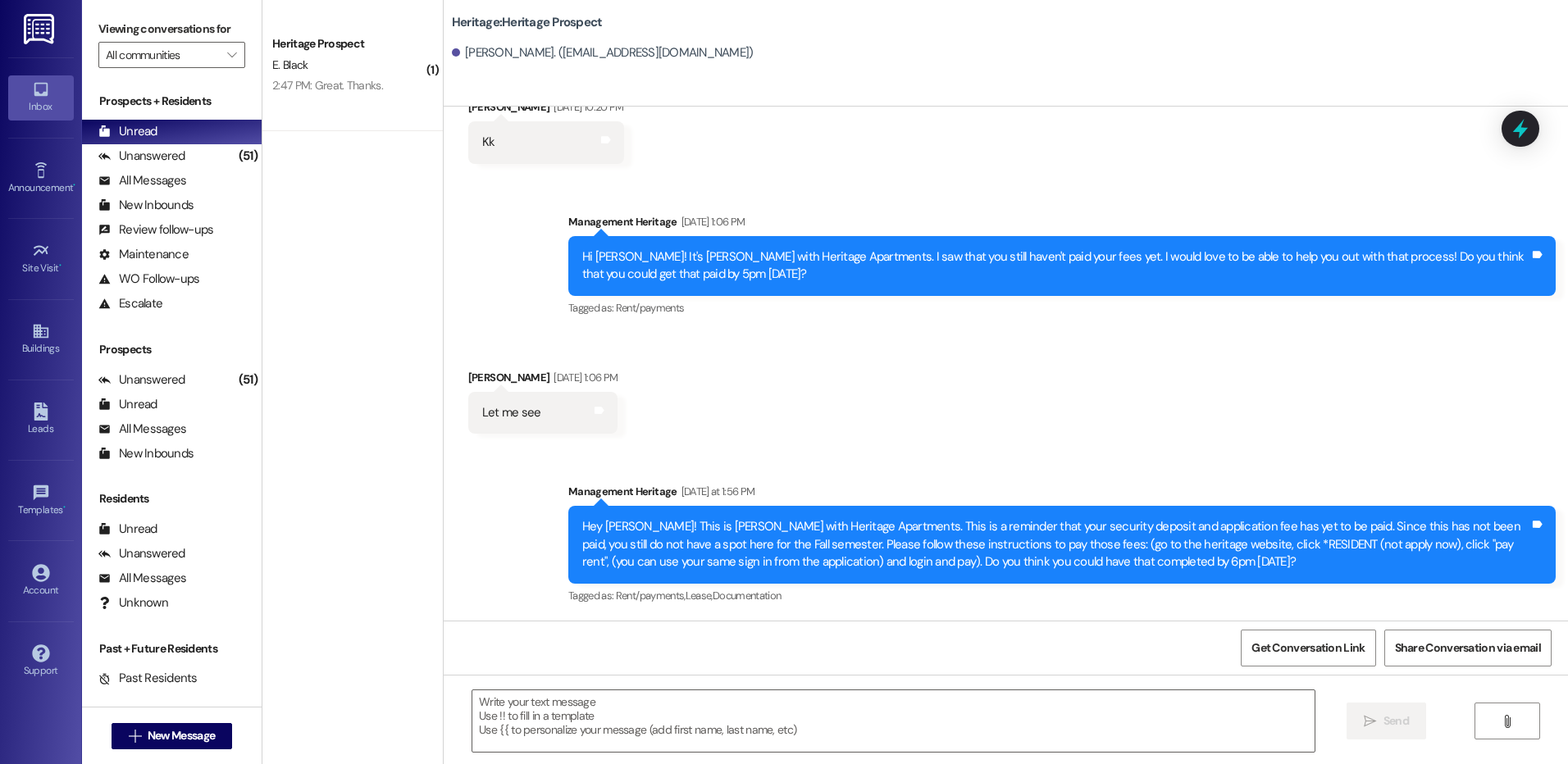
scroll to position [622, 0]
click at [581, 726] on textarea at bounding box center [893, 720] width 841 height 61
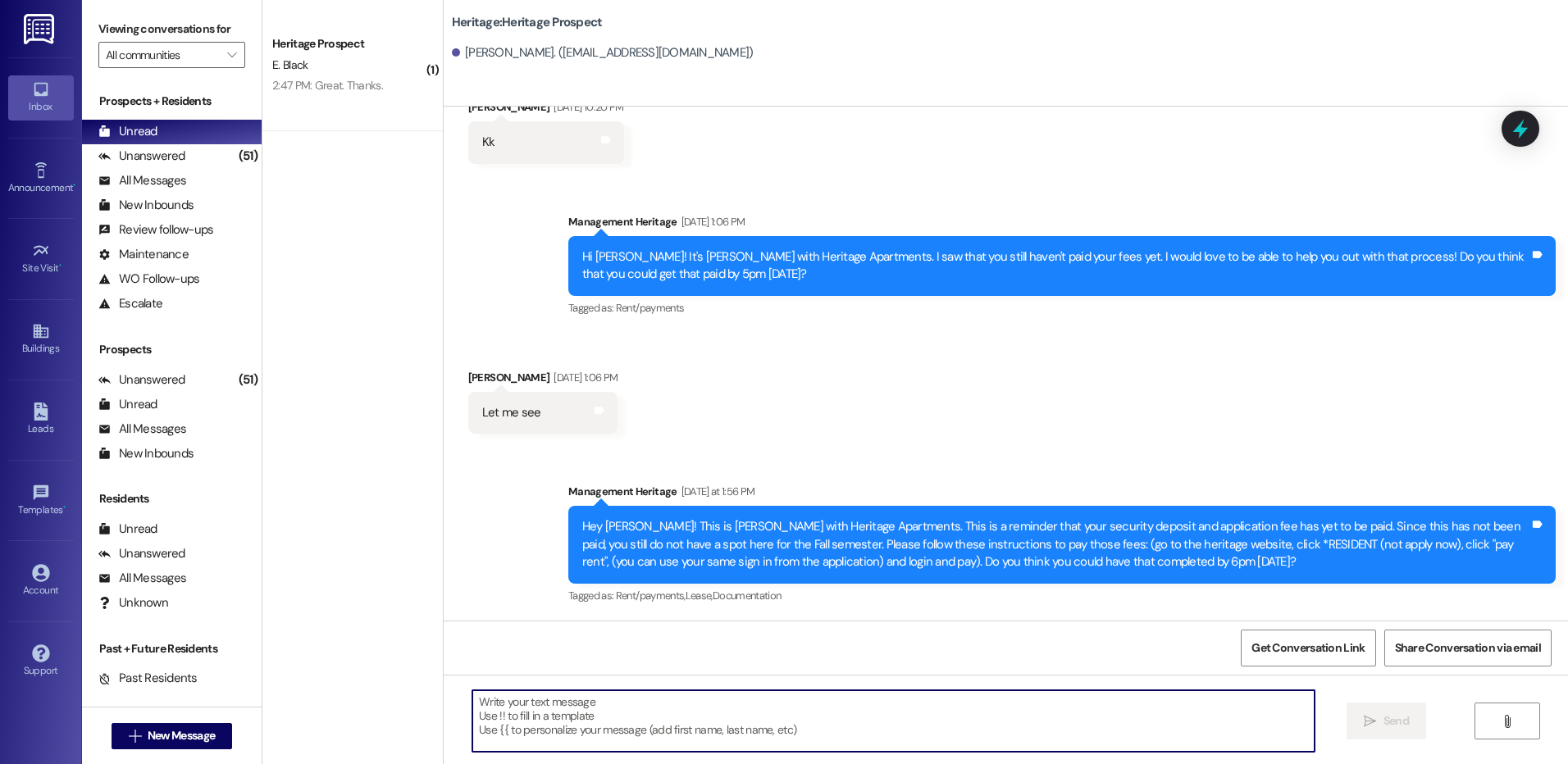
type textarea "e"
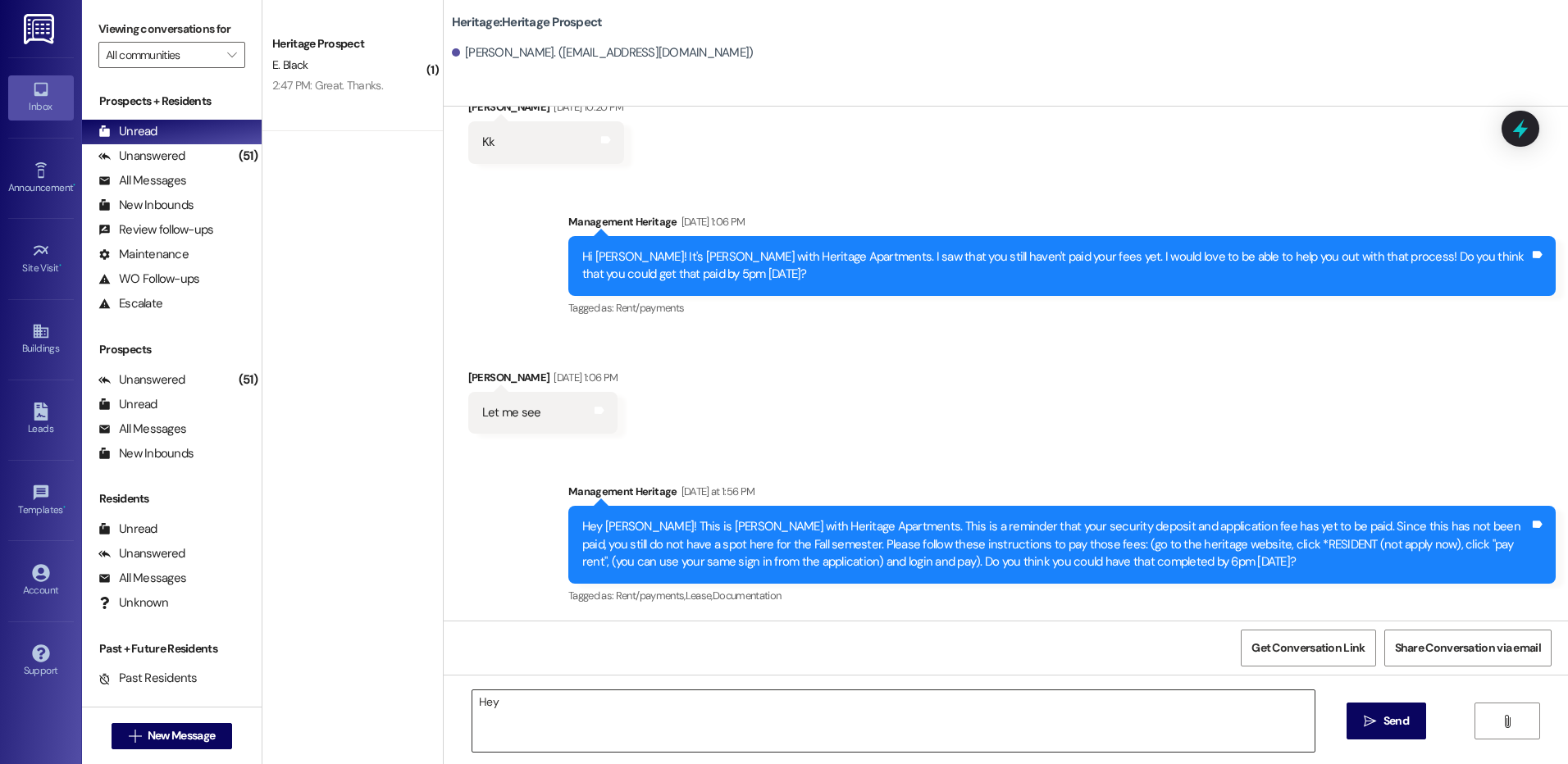
click at [499, 694] on textarea "Hey" at bounding box center [893, 720] width 841 height 61
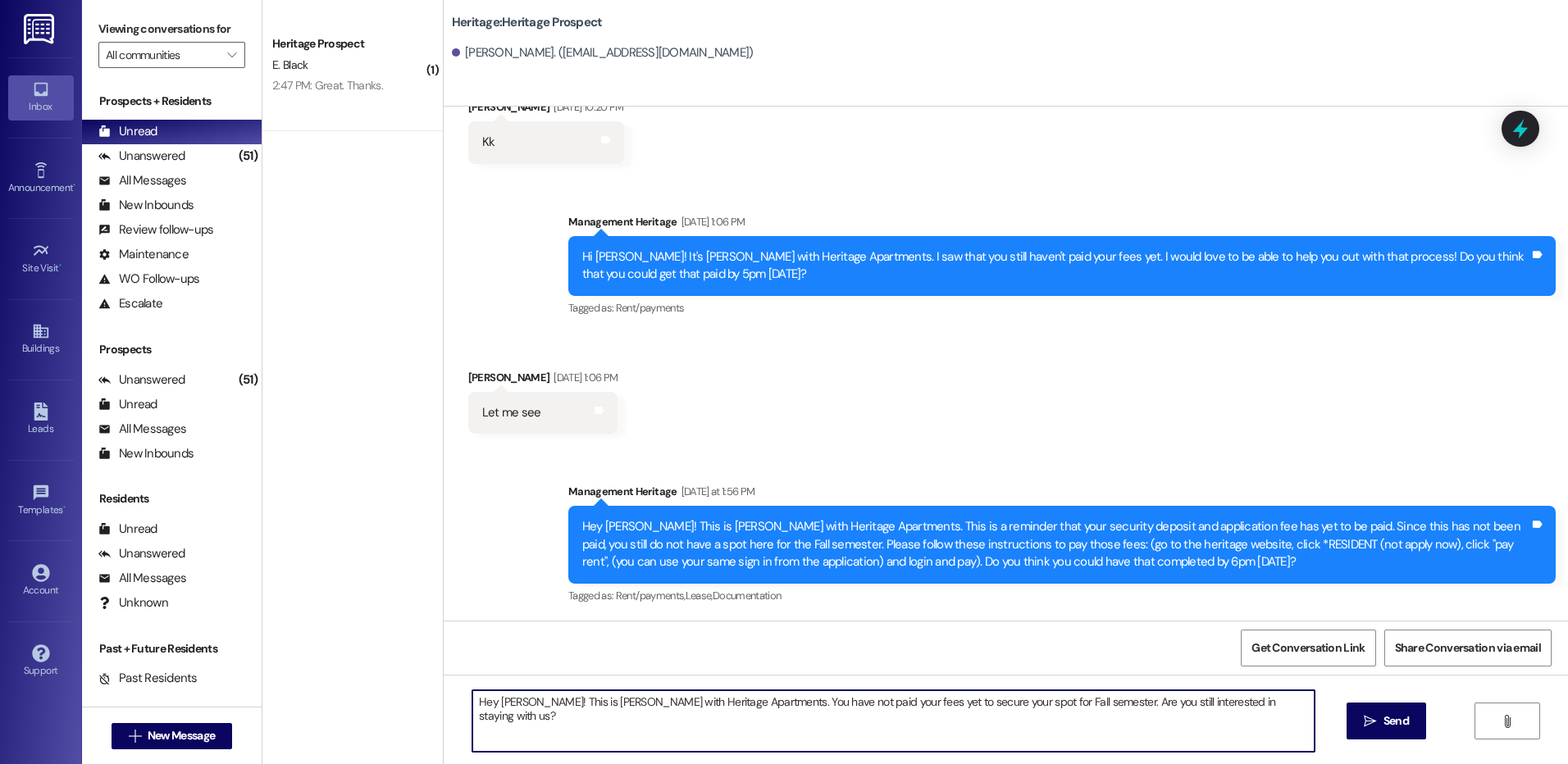
click at [509, 714] on textarea "Hey Elia! This is Paige with Heritage Apartments. You have not paid your fees y…" at bounding box center [893, 720] width 841 height 61
type textarea "Hey Elia! This is Paige with Heritage Apartments. You have not paid your fees y…"
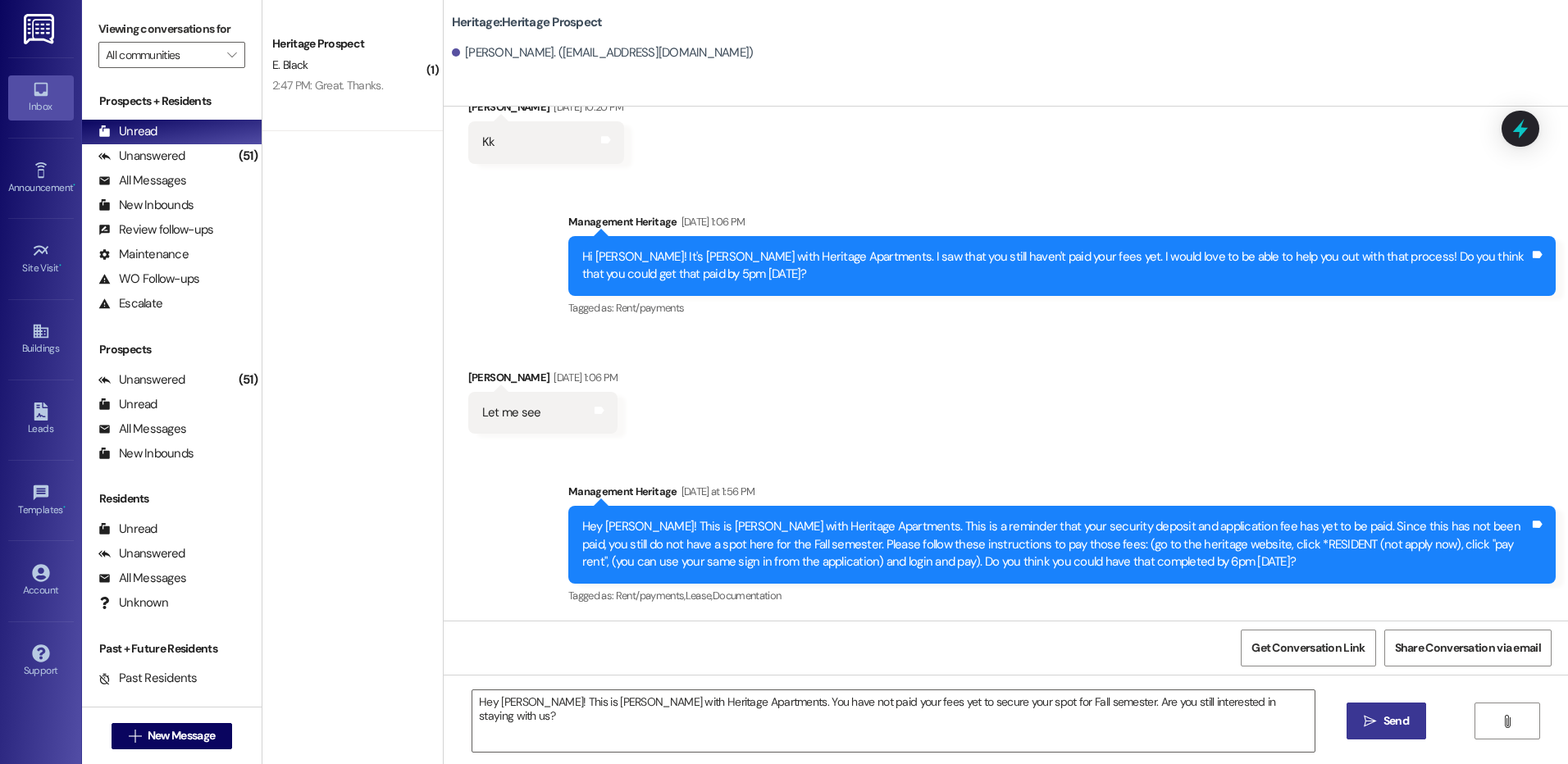
click at [1387, 724] on span "Send" at bounding box center [1395, 720] width 25 height 18
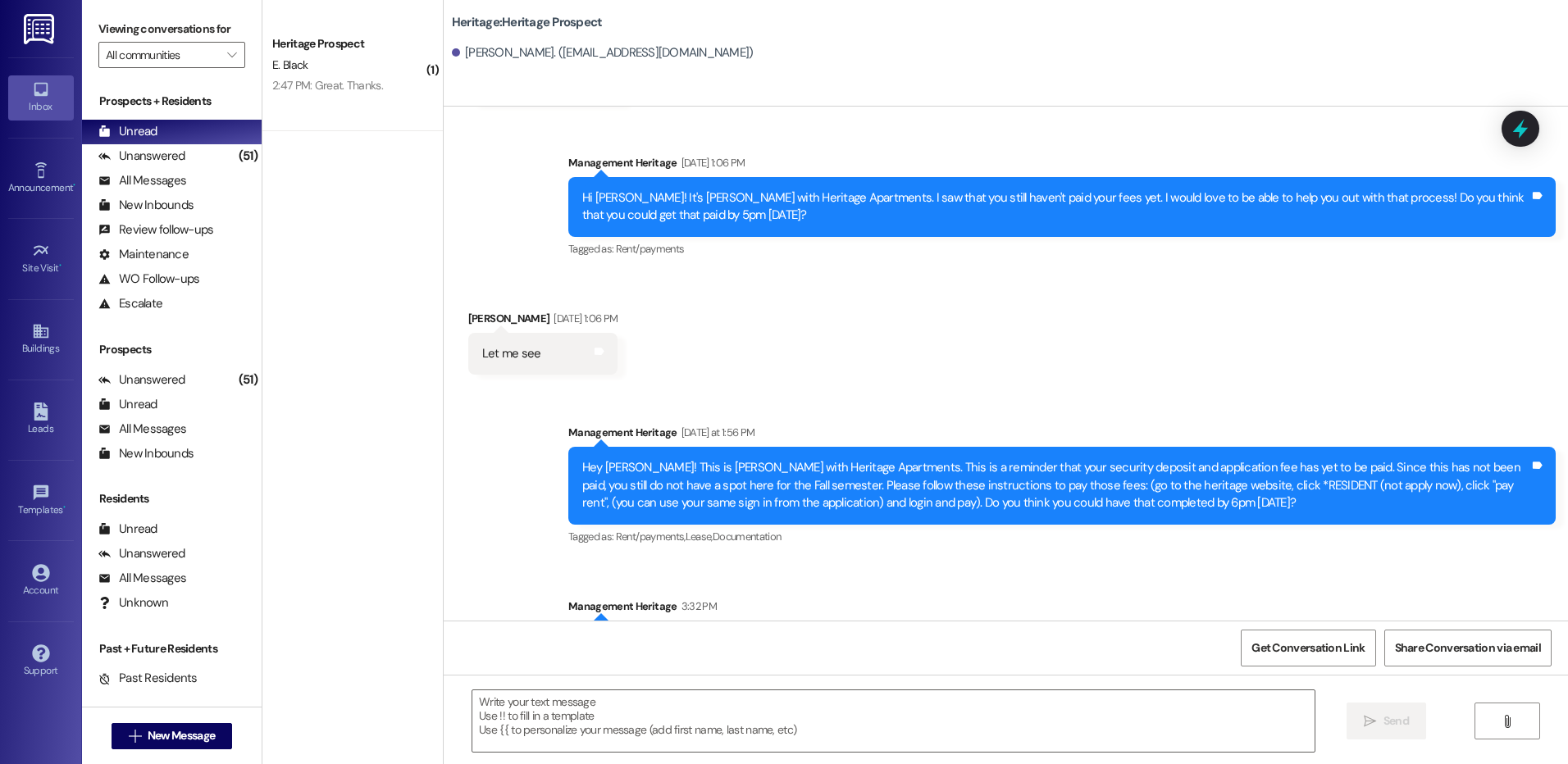
scroll to position [736, 0]
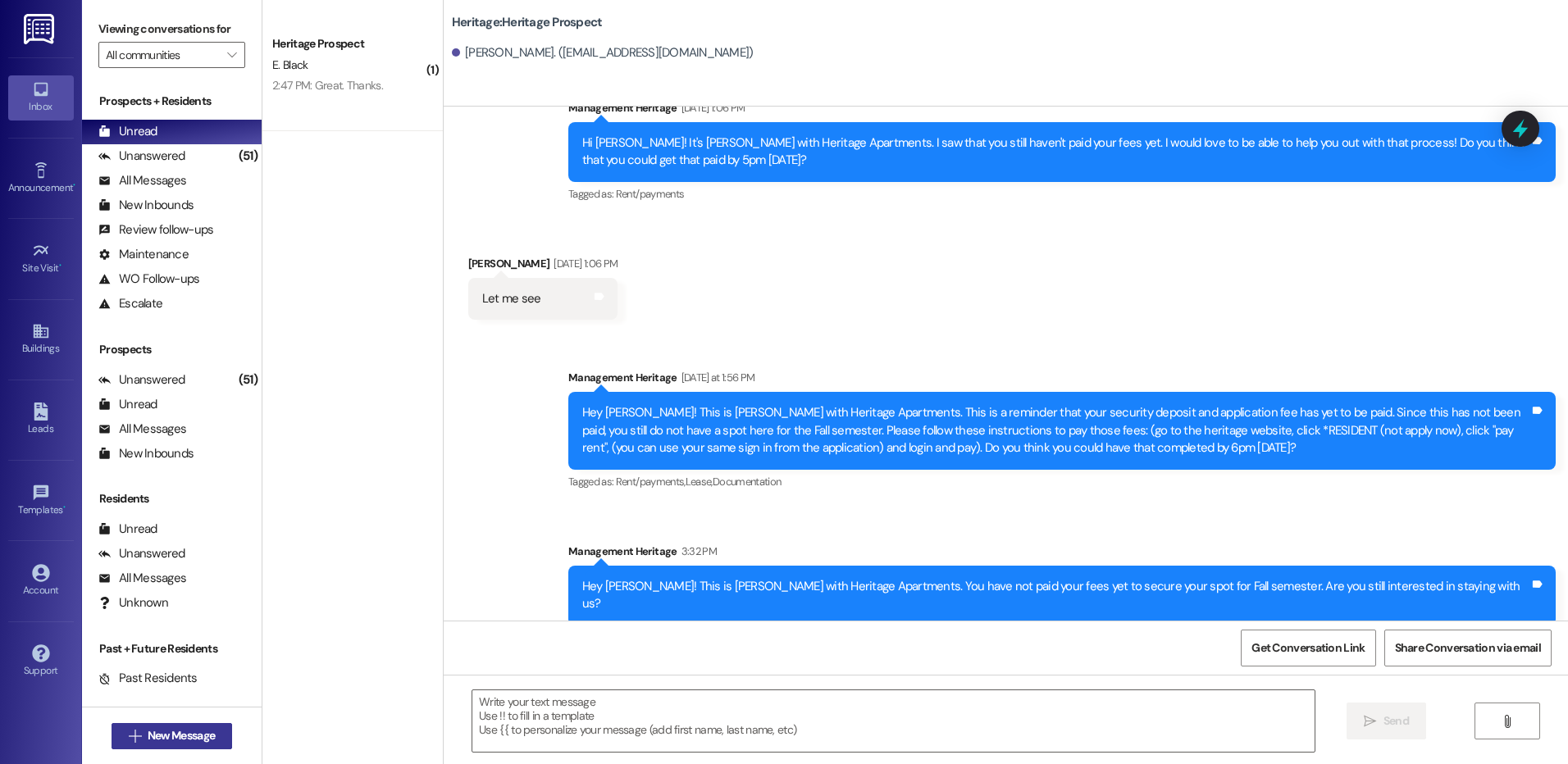
click at [173, 741] on span "New Message" at bounding box center [181, 736] width 67 height 18
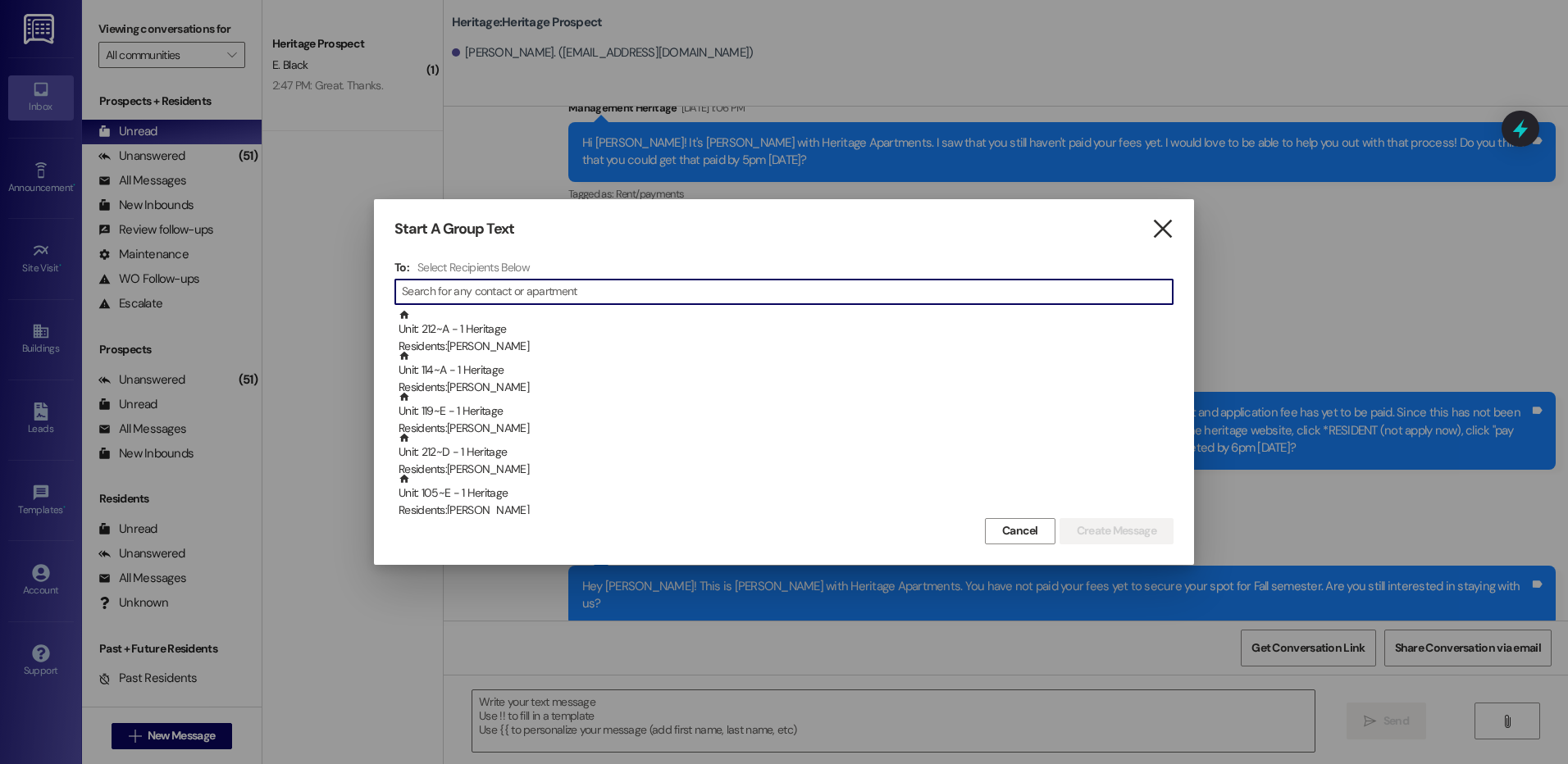
click at [1163, 225] on icon "" at bounding box center [1162, 229] width 22 height 18
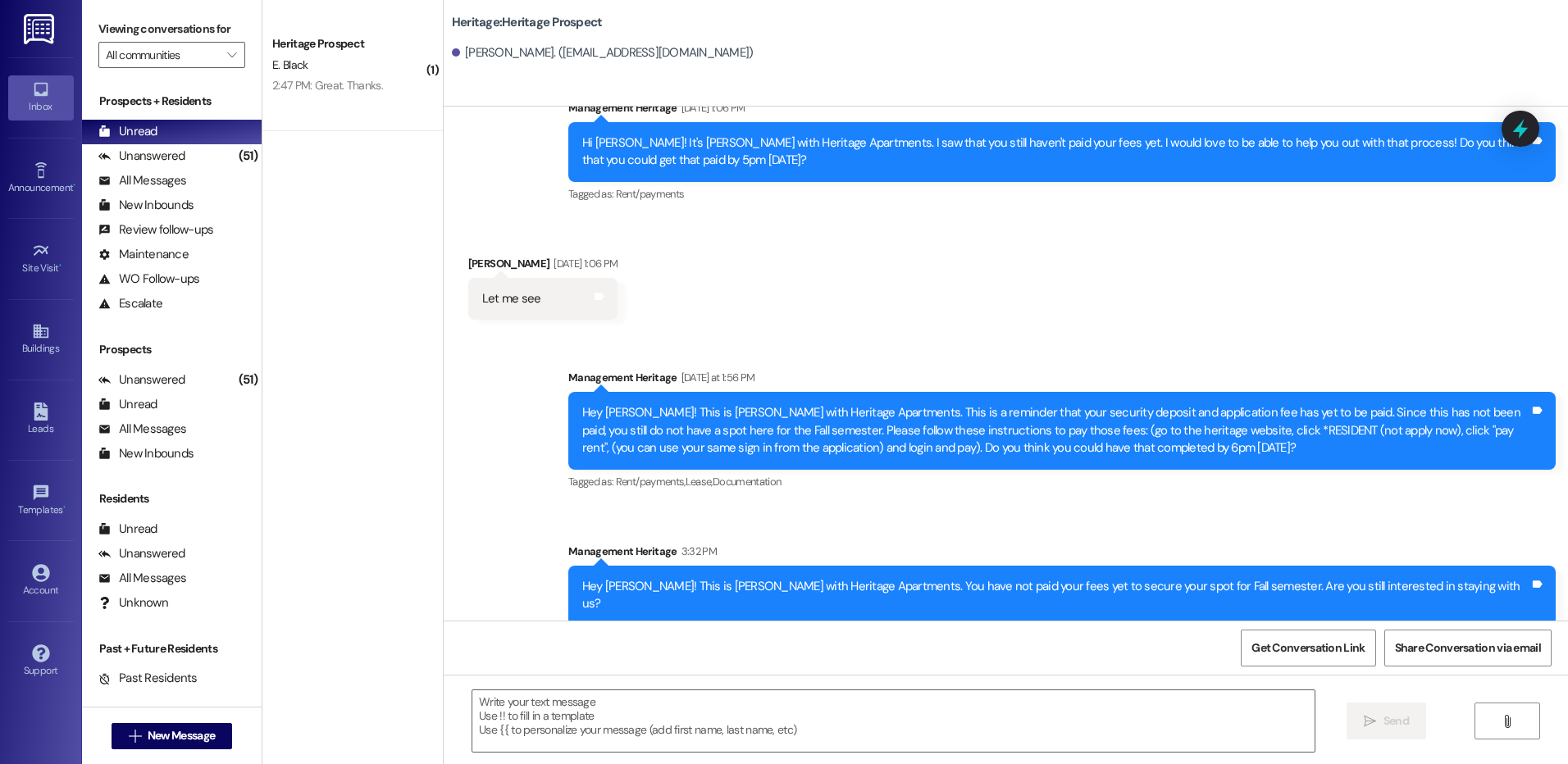
click at [1013, 587] on div "Hey Elia! This is Paige with Heritage Apartments. You have not paid your fees y…" at bounding box center [1056, 596] width 947 height 35
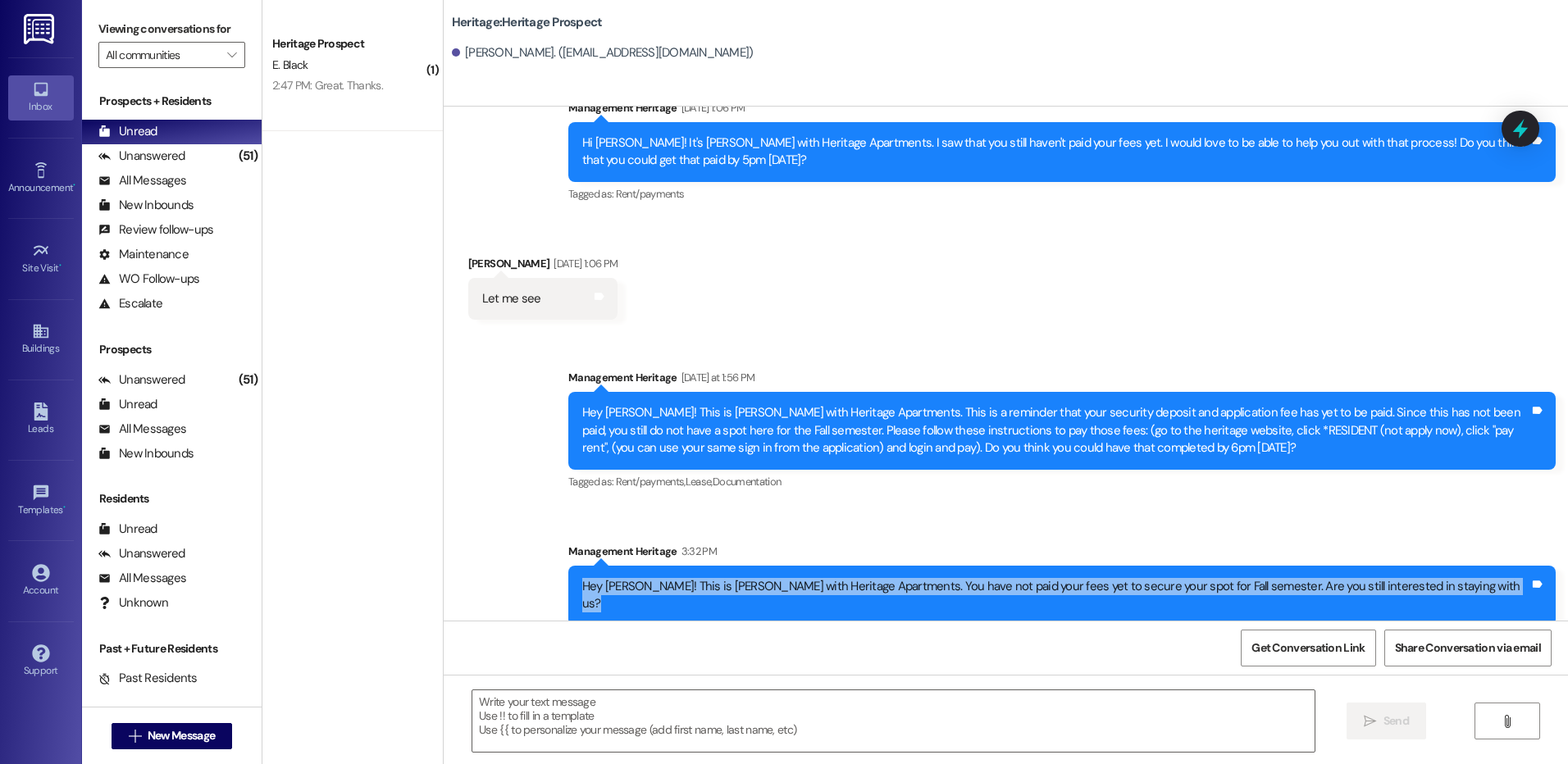
click at [1013, 587] on div "Hey Elia! This is Paige with Heritage Apartments. You have not paid your fees y…" at bounding box center [1056, 596] width 947 height 35
copy div "Hey Elia! This is Paige with Heritage Apartments. You have not paid your fees y…"
click at [136, 744] on button " New Message" at bounding box center [172, 736] width 122 height 26
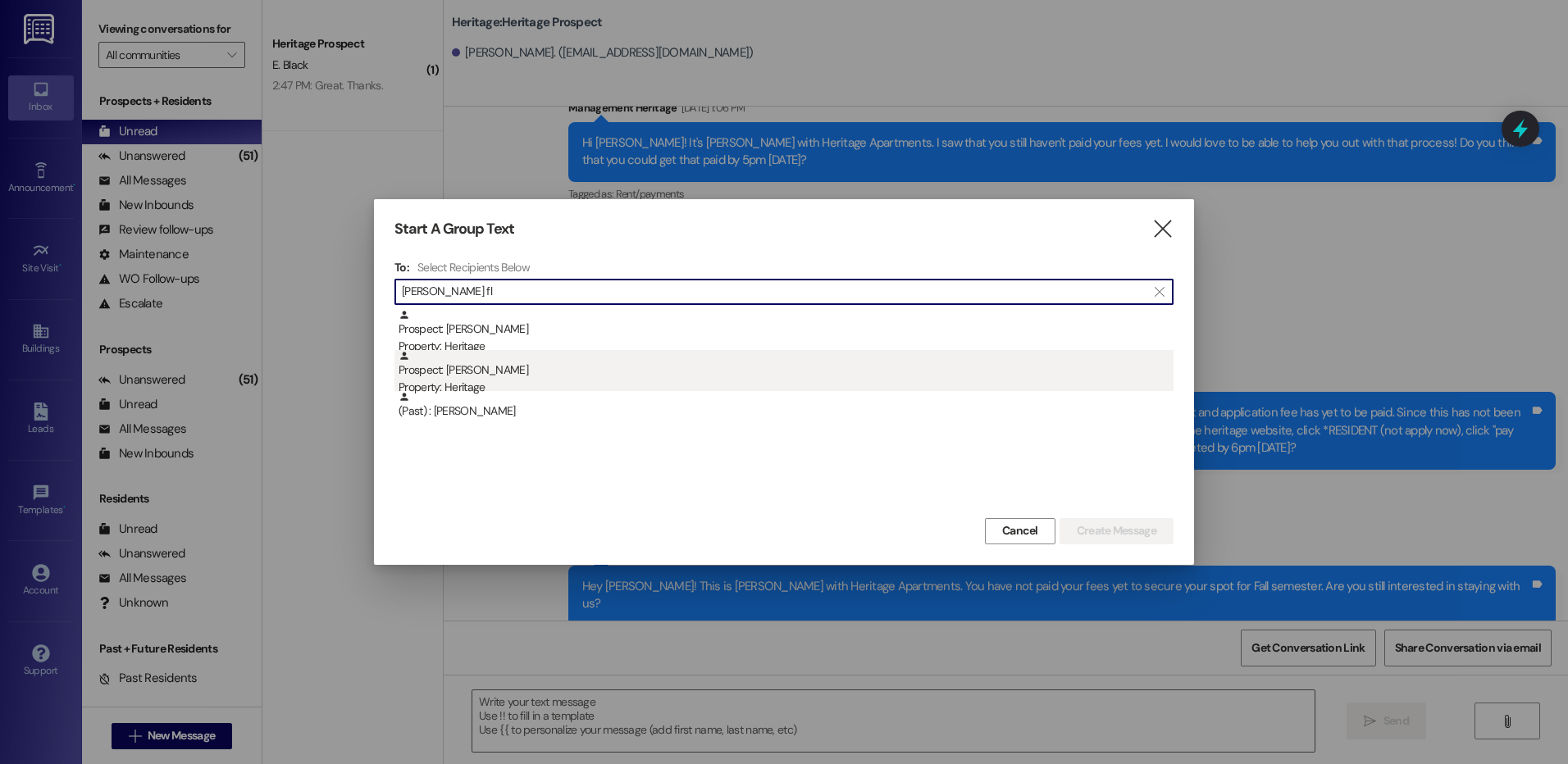
type input "tanner fl"
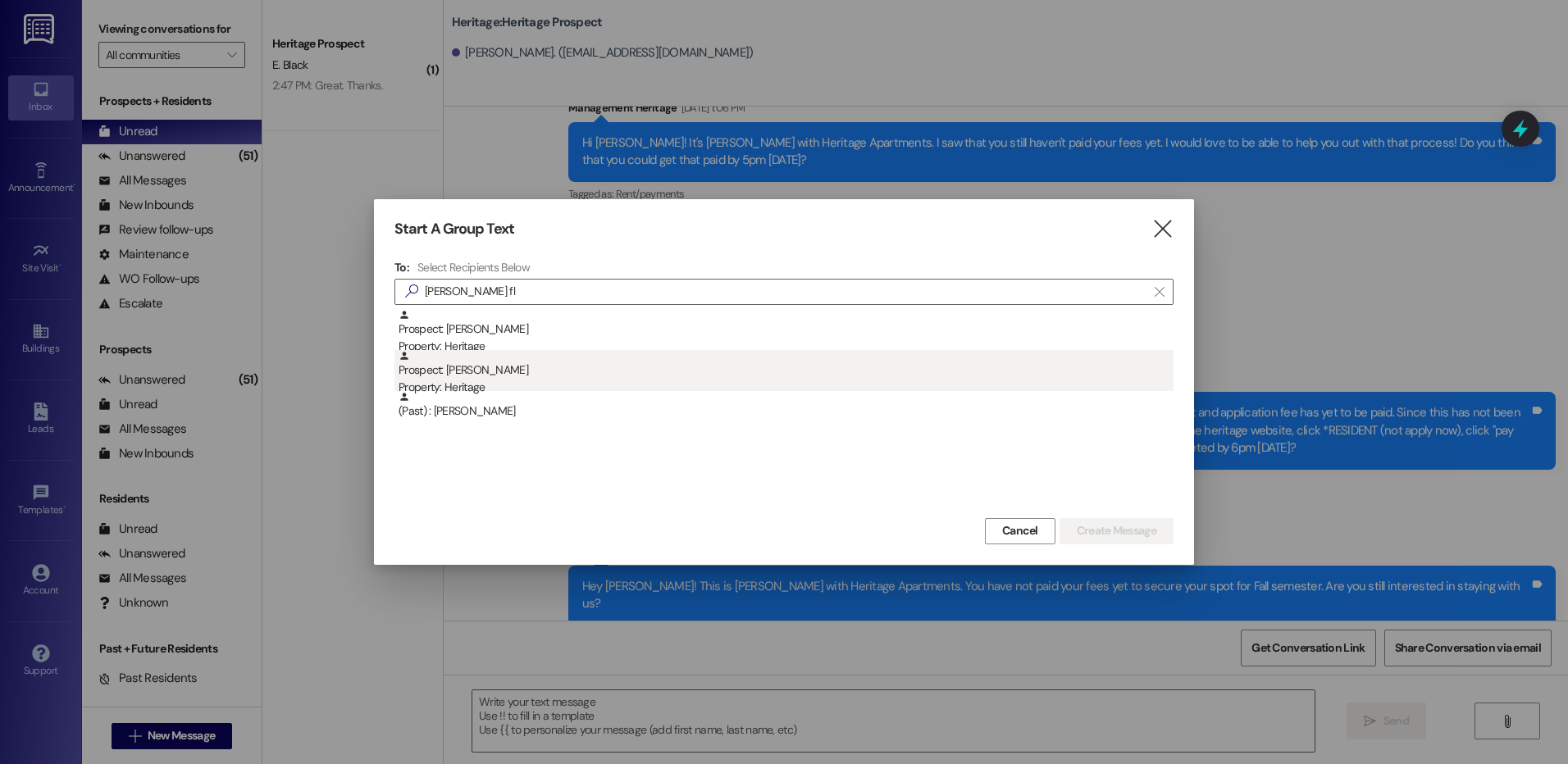
click at [612, 365] on div "Prospect: Tanner Fluckiger Property: Heritage" at bounding box center [785, 374] width 775 height 47
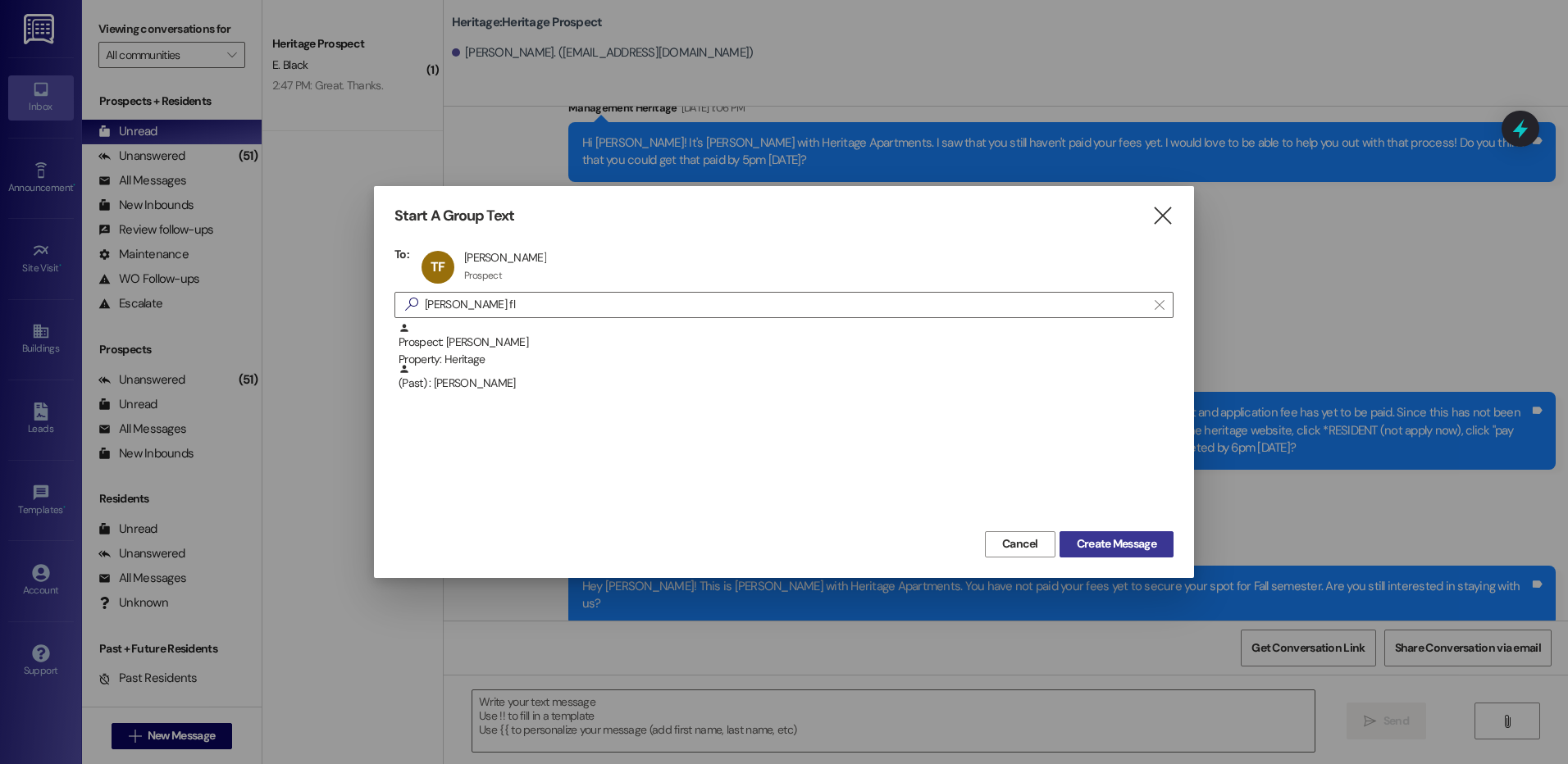
click at [1095, 534] on button "Create Message" at bounding box center [1116, 544] width 114 height 26
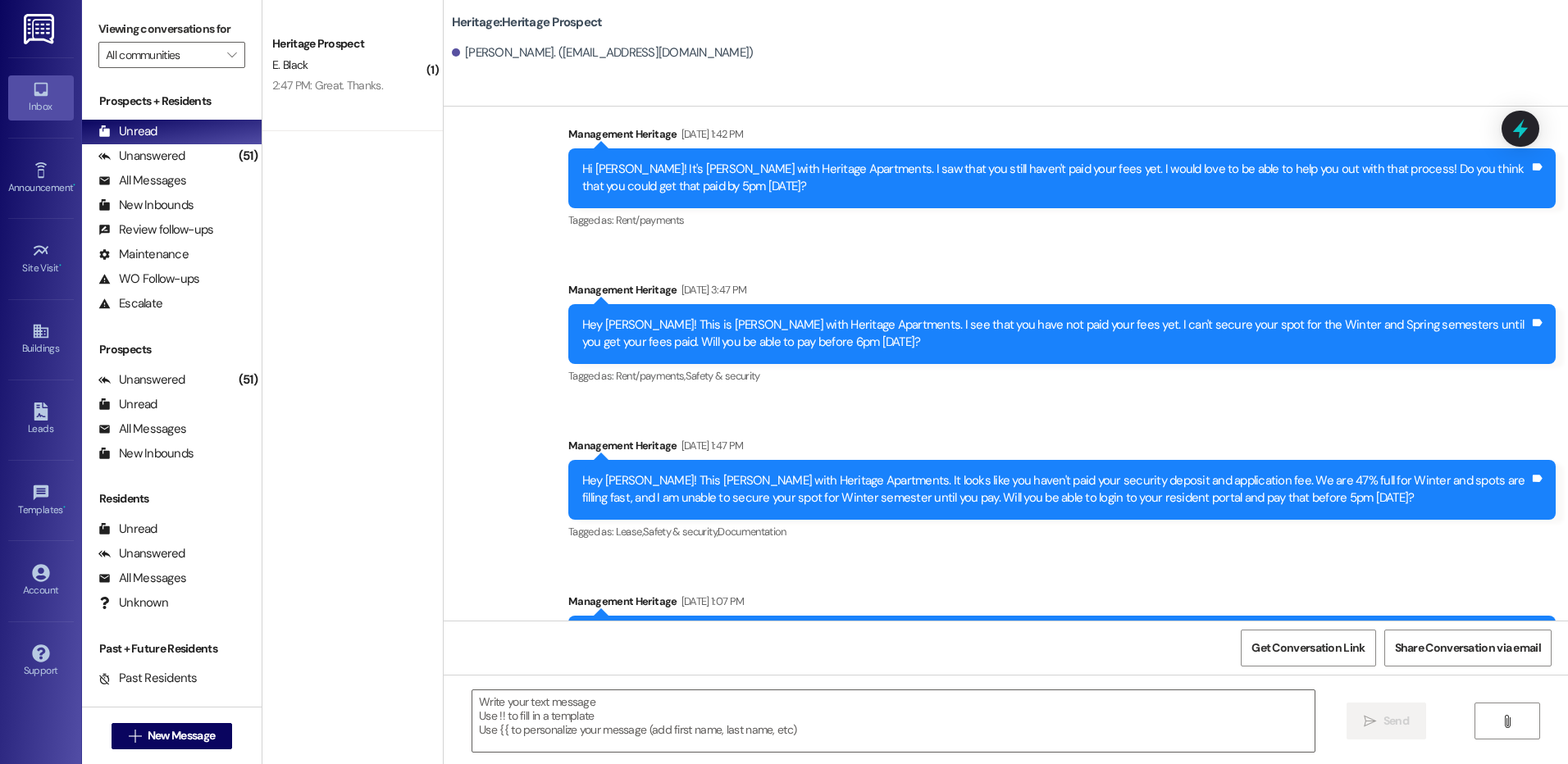
scroll to position [741, 0]
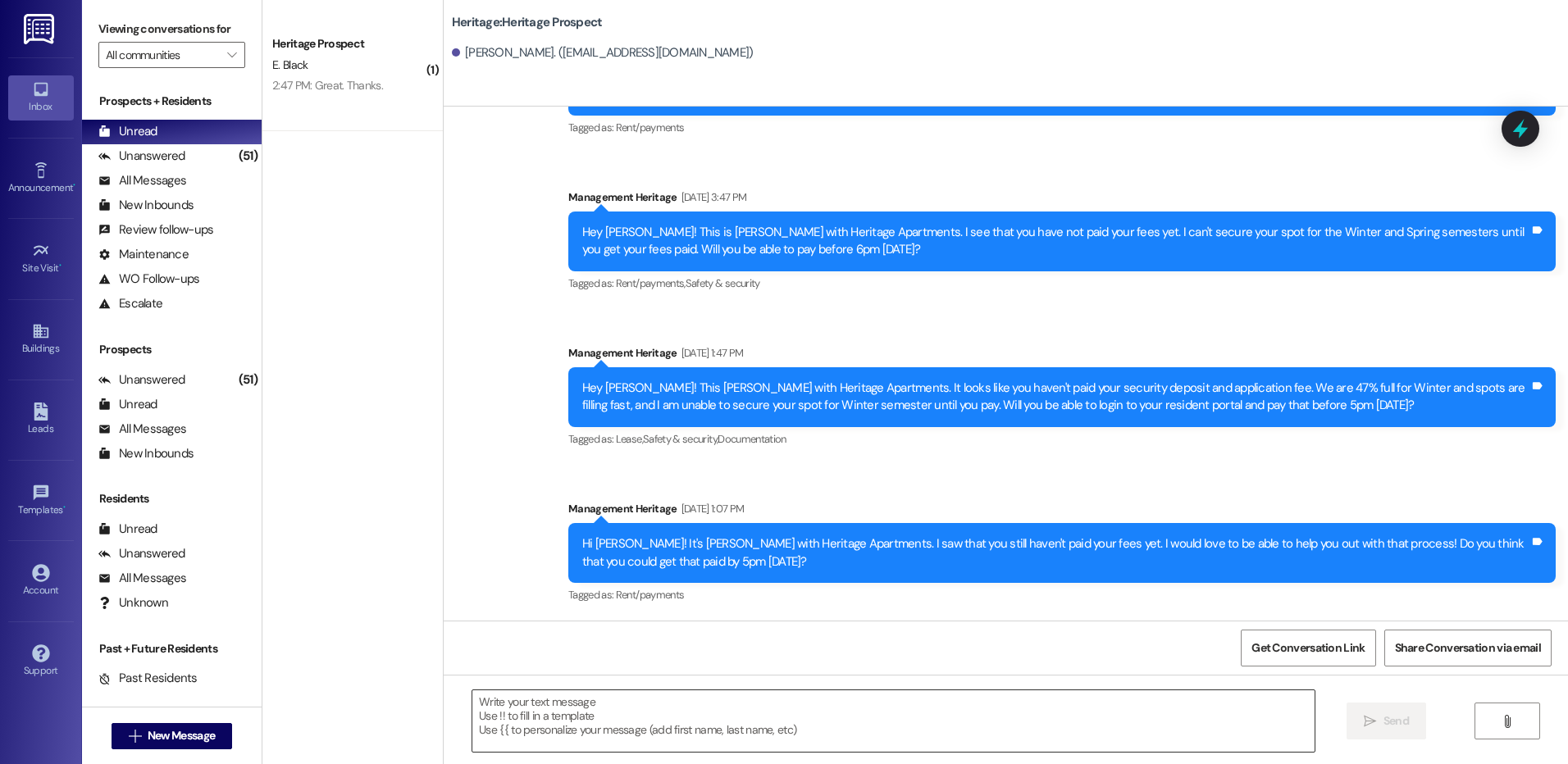
click at [547, 711] on textarea at bounding box center [893, 720] width 841 height 61
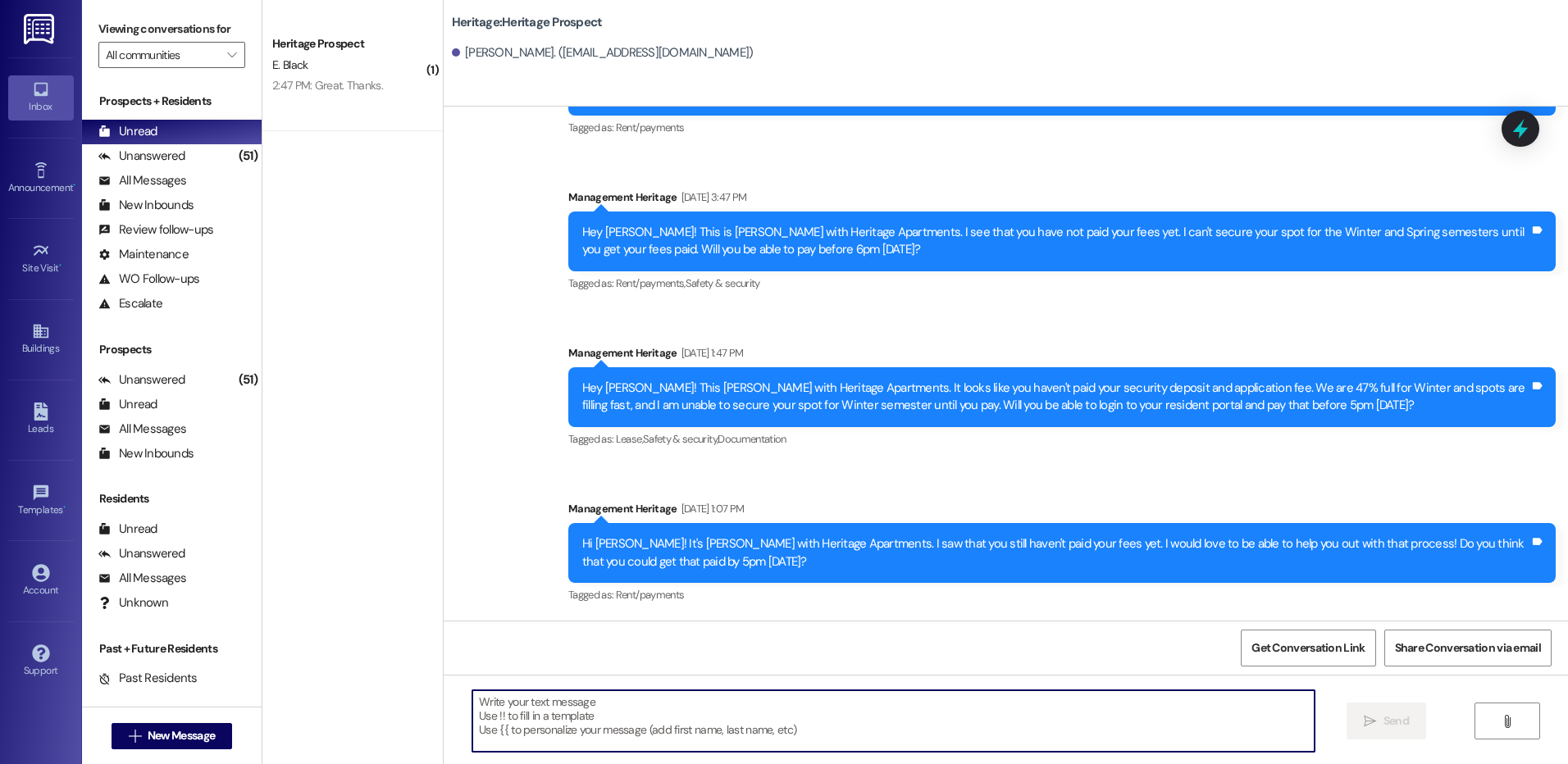
paste textarea "Hey Elia! This is Paige with Heritage Apartments. You have not paid your fees y…"
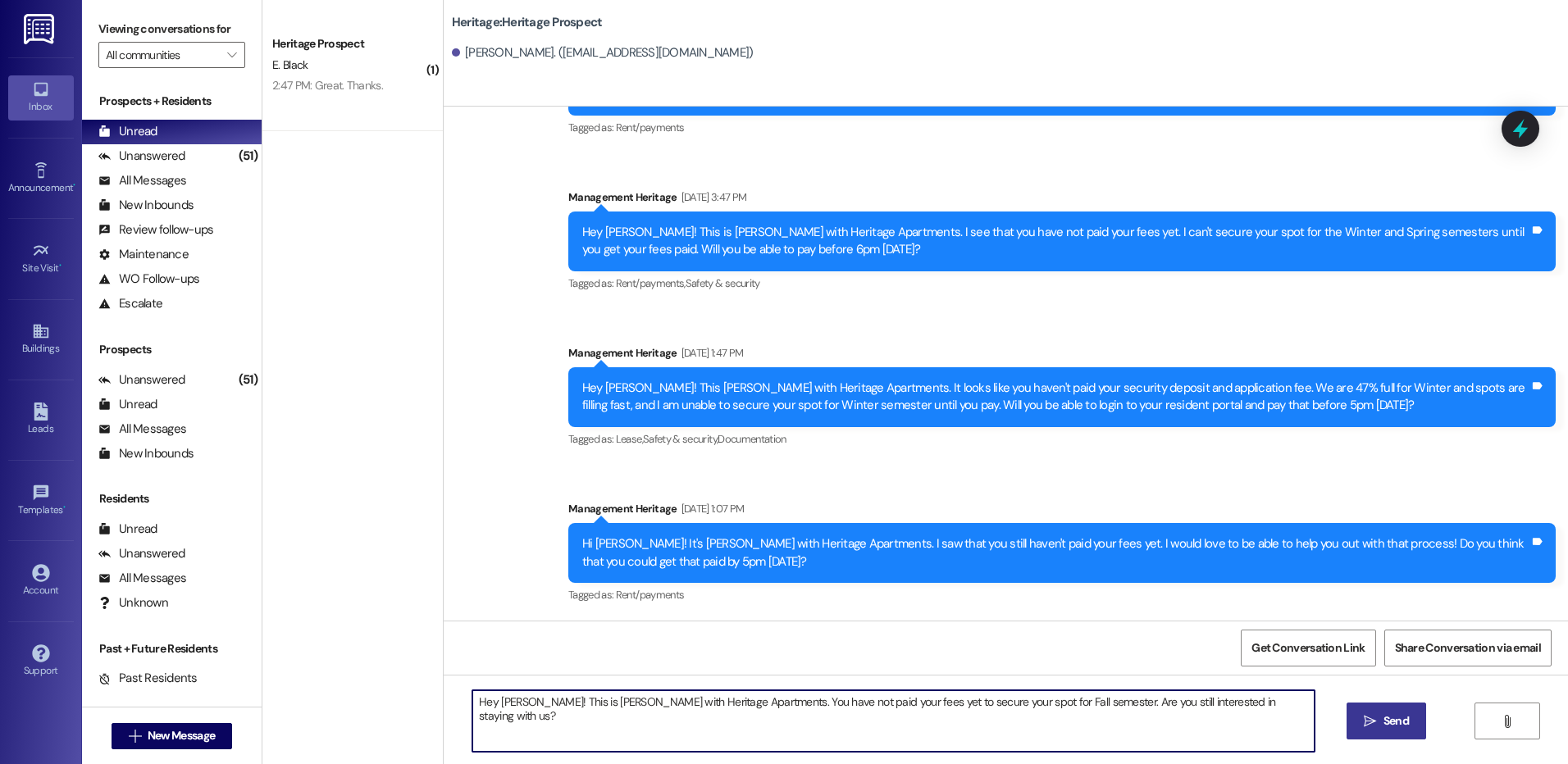
click at [499, 705] on textarea "Hey Elia! This is Paige with Heritage Apartments. You have not paid your fees y…" at bounding box center [893, 720] width 841 height 61
click at [975, 702] on textarea "Hey Tanner! This is Paige with Heritage Apartments. You have not paid your fees…" at bounding box center [893, 720] width 841 height 61
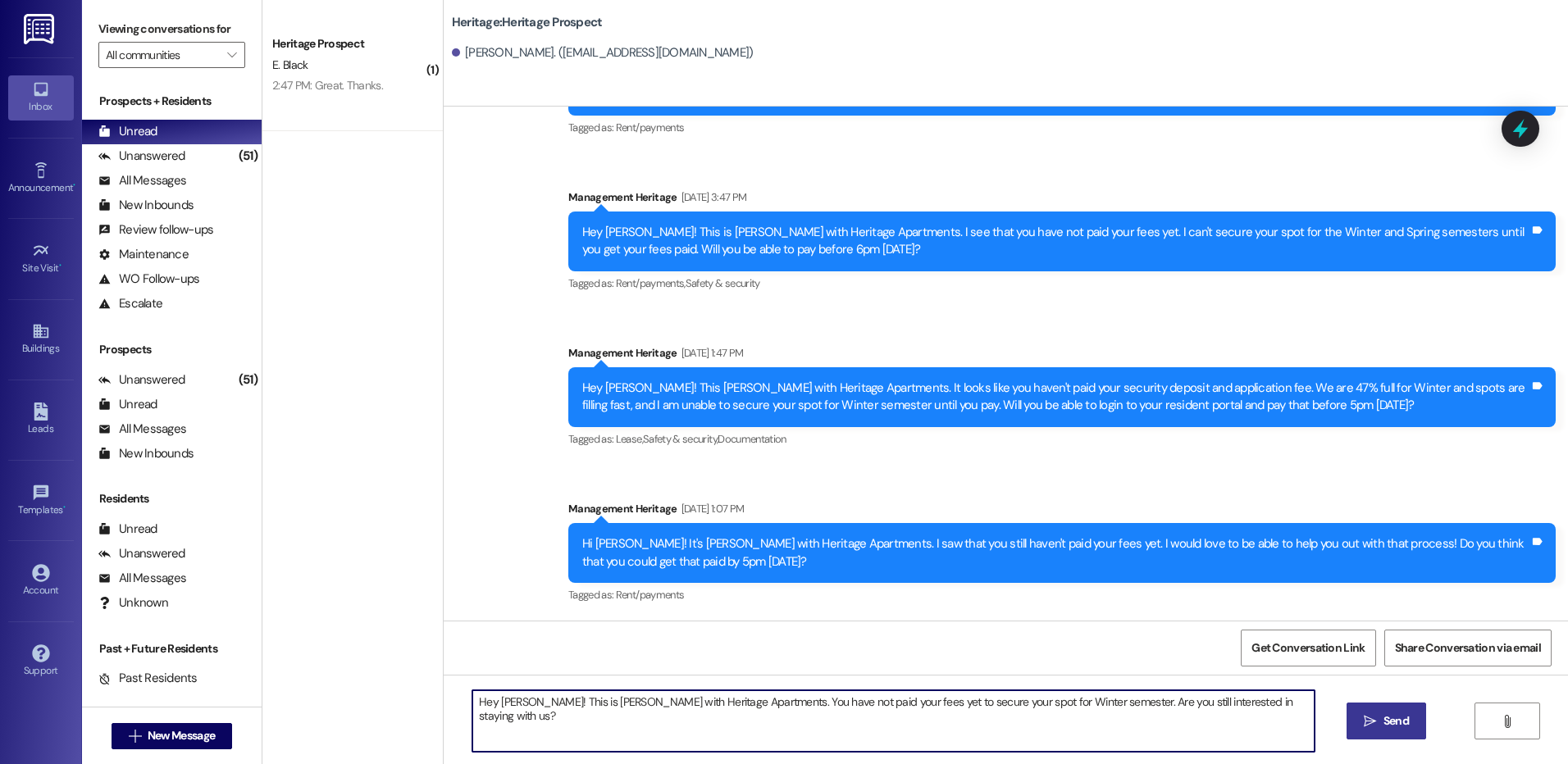
click at [975, 702] on textarea "Hey Tanner! This is Paige with Heritage Apartments. You have not paid your fees…" at bounding box center [893, 720] width 841 height 61
type textarea "Hey Tanner! This is Paige with Heritage Apartments. You have not paid your fees…"
click at [1364, 715] on icon "" at bounding box center [1369, 721] width 13 height 13
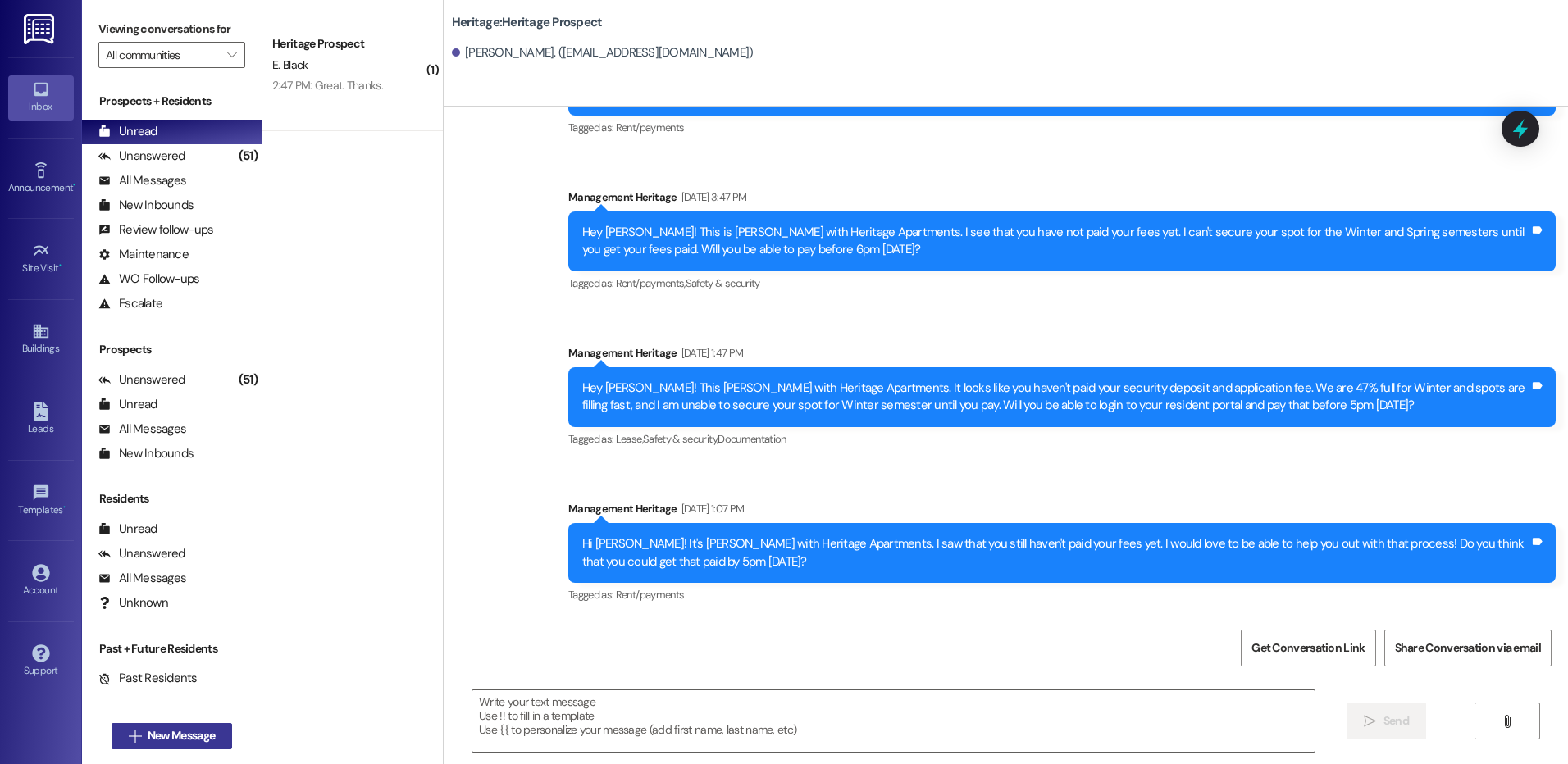
click at [147, 741] on span "New Message" at bounding box center [181, 736] width 67 height 18
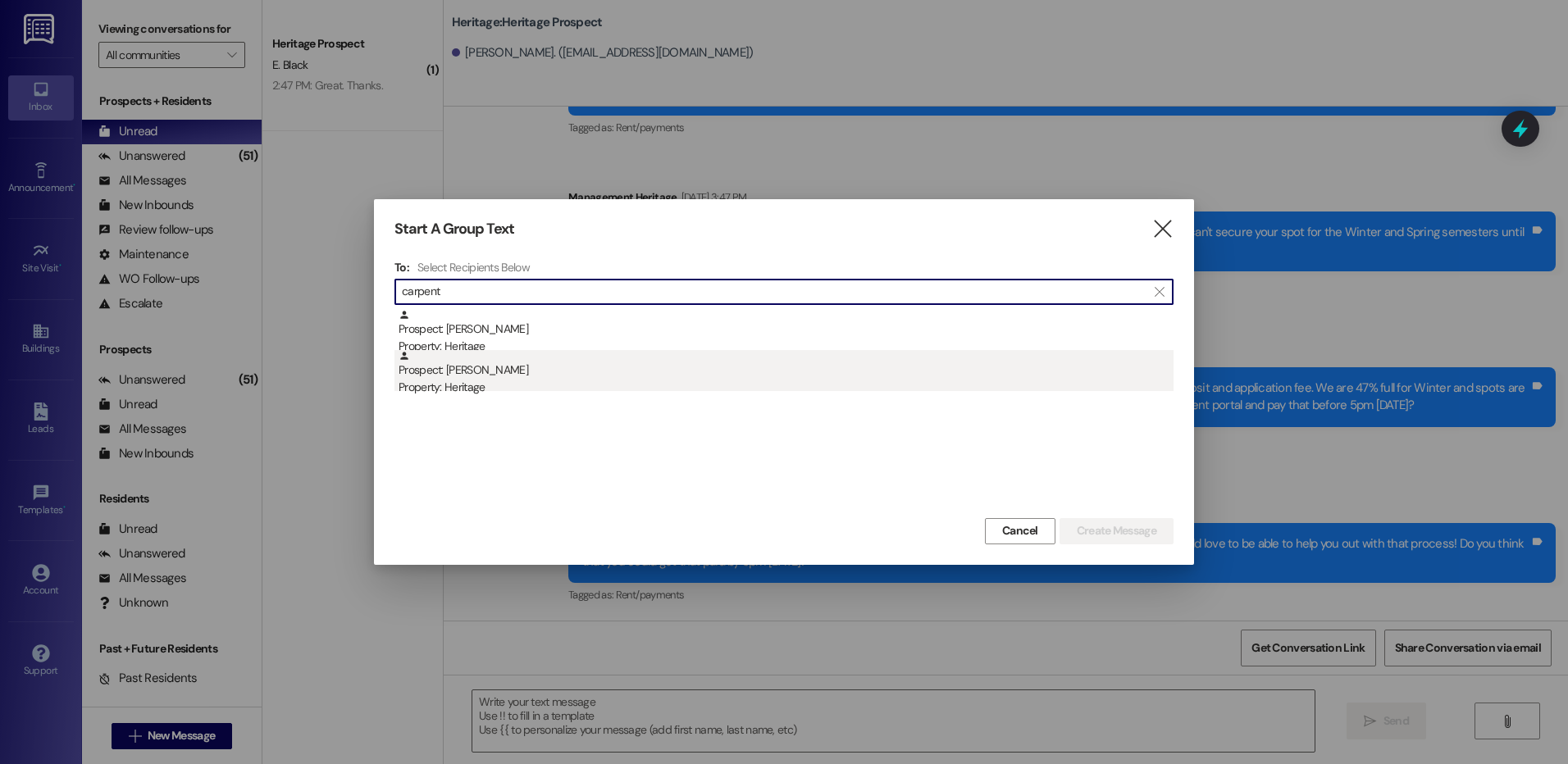
type input "carpent"
click at [567, 383] on div "Property: Heritage" at bounding box center [785, 387] width 775 height 18
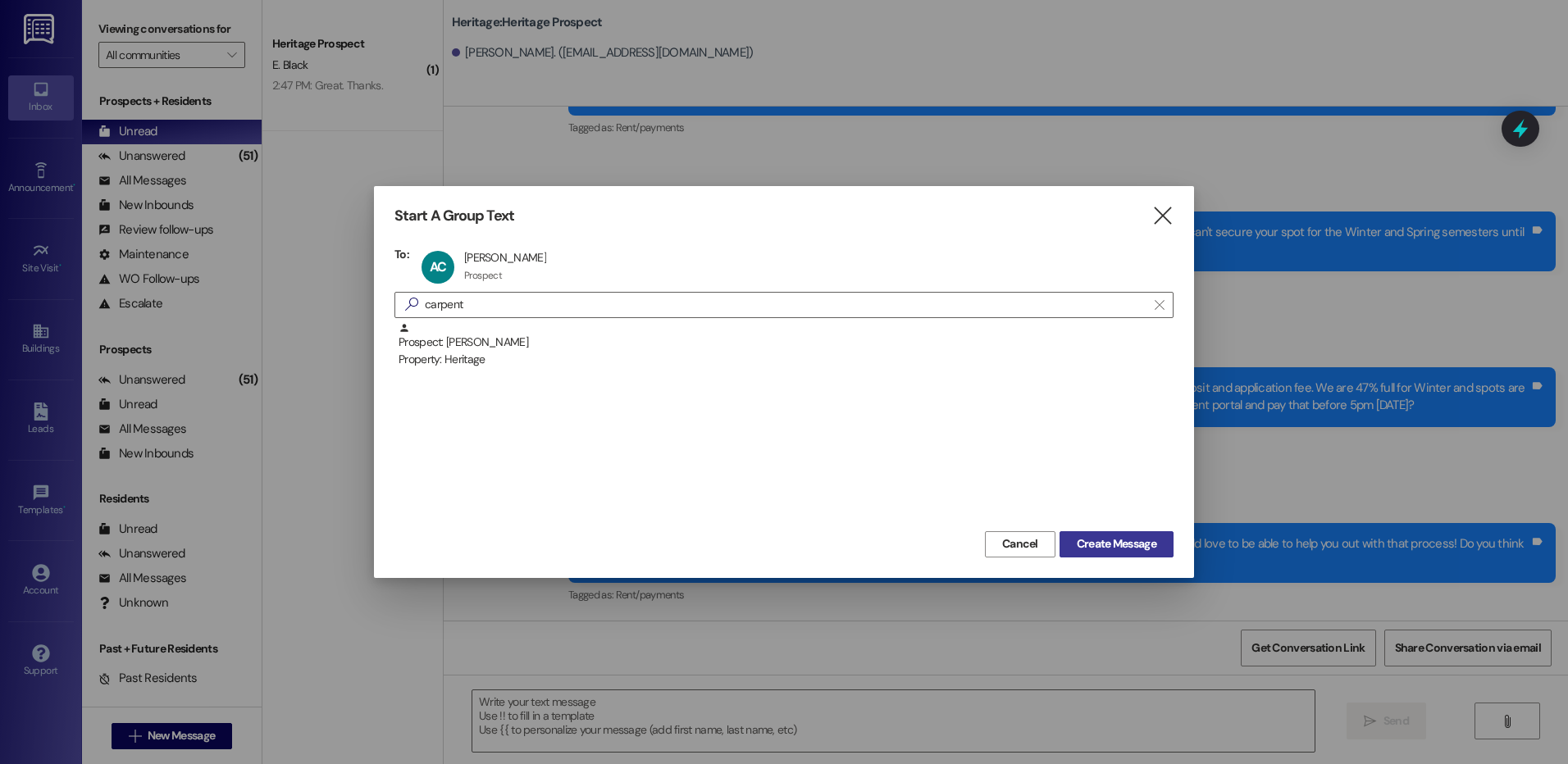
click at [1094, 544] on span "Create Message" at bounding box center [1116, 544] width 80 height 18
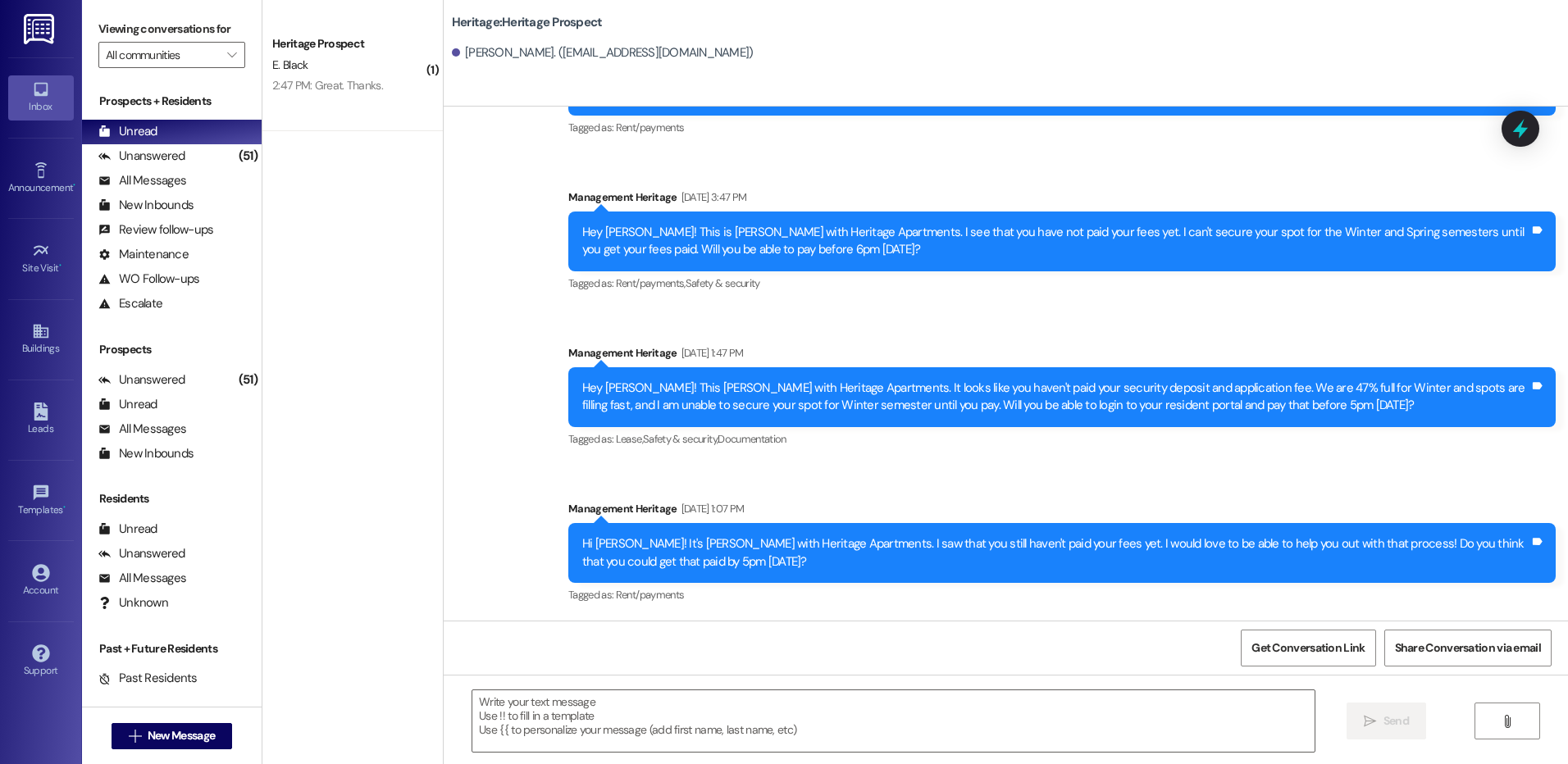
scroll to position [730, 0]
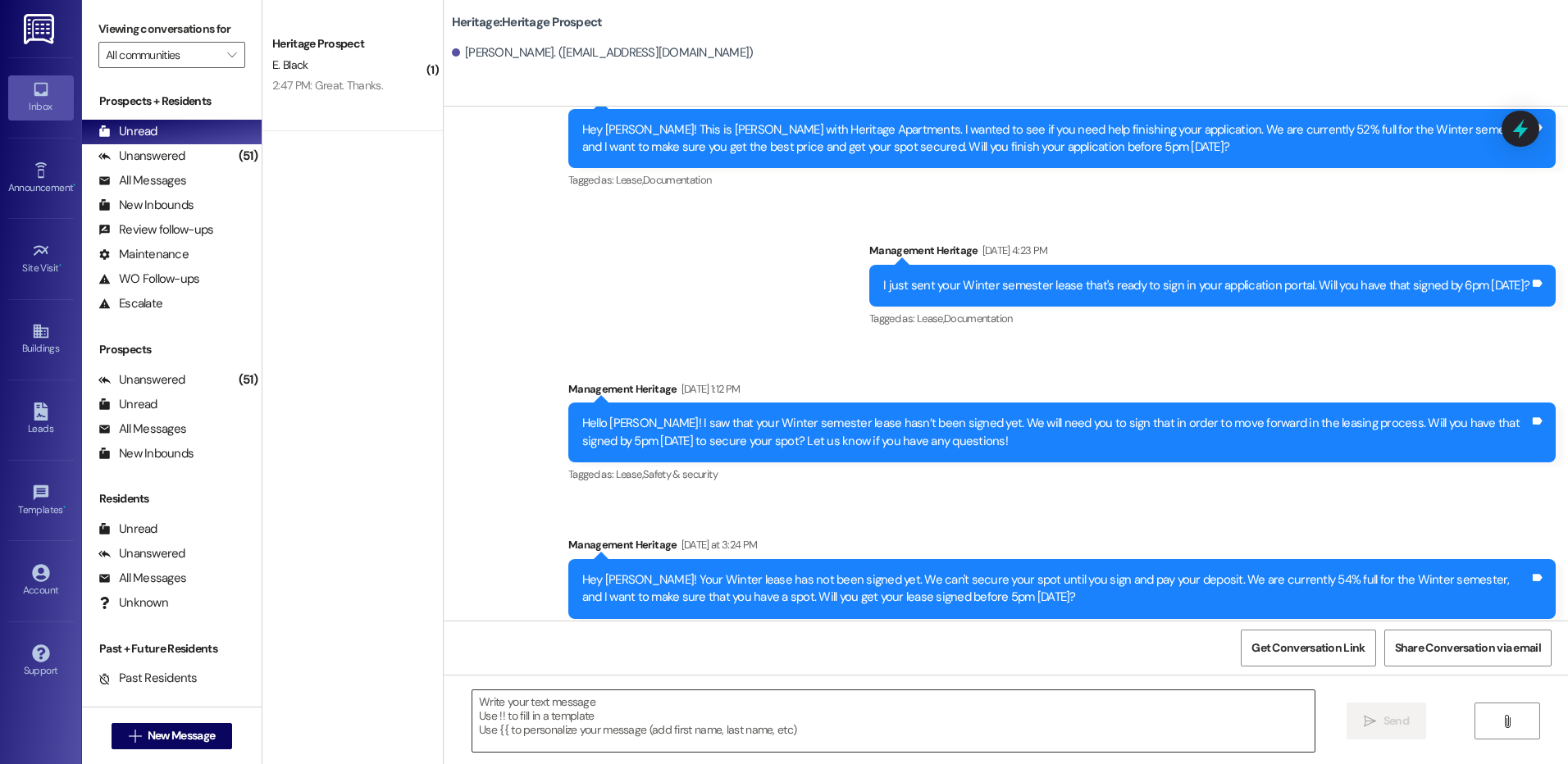
click at [712, 722] on textarea at bounding box center [893, 720] width 841 height 61
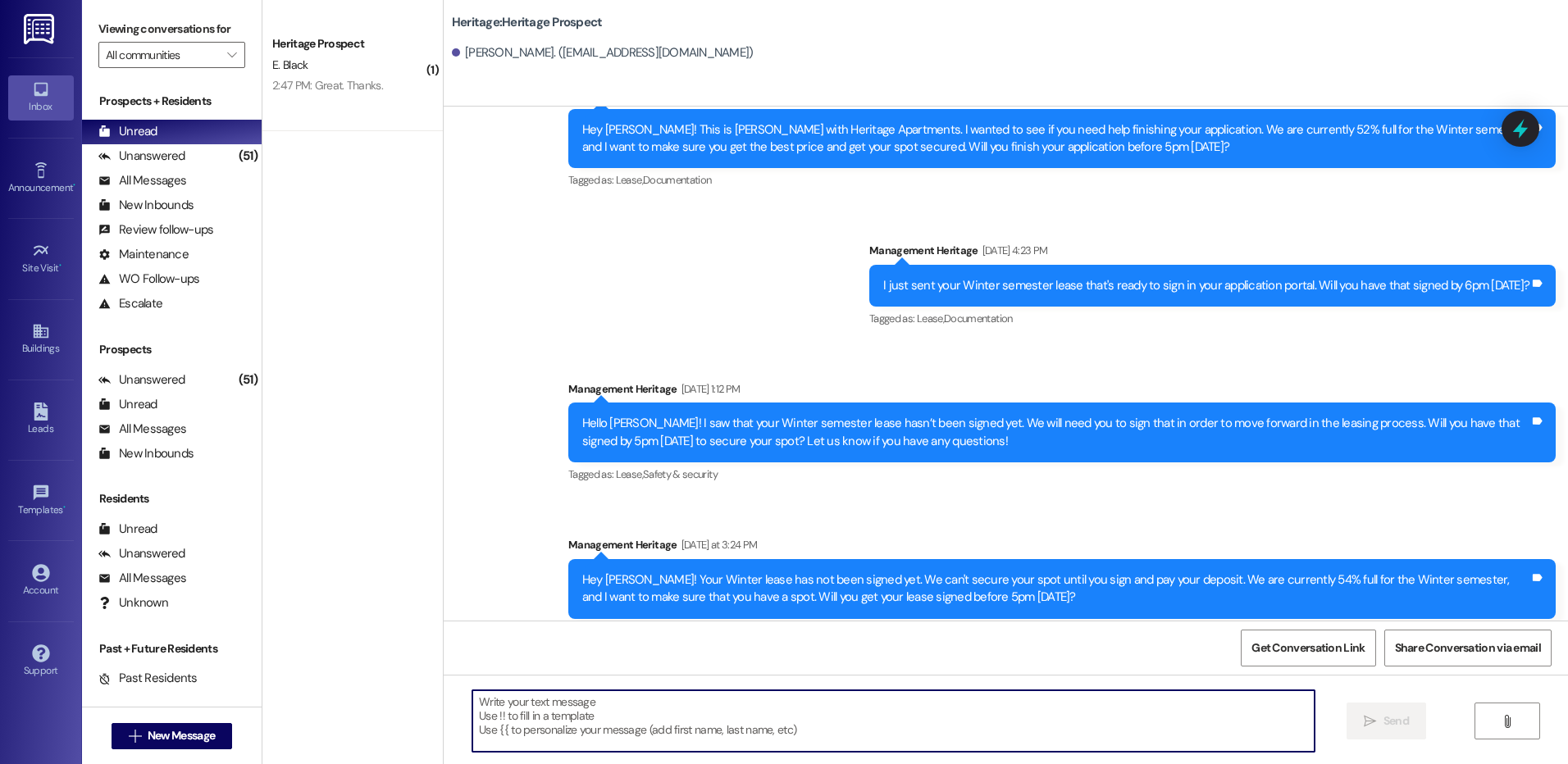
paste textarea "Hey Tanner! This is Paige with Heritage Apartments. You have not paid your fees…"
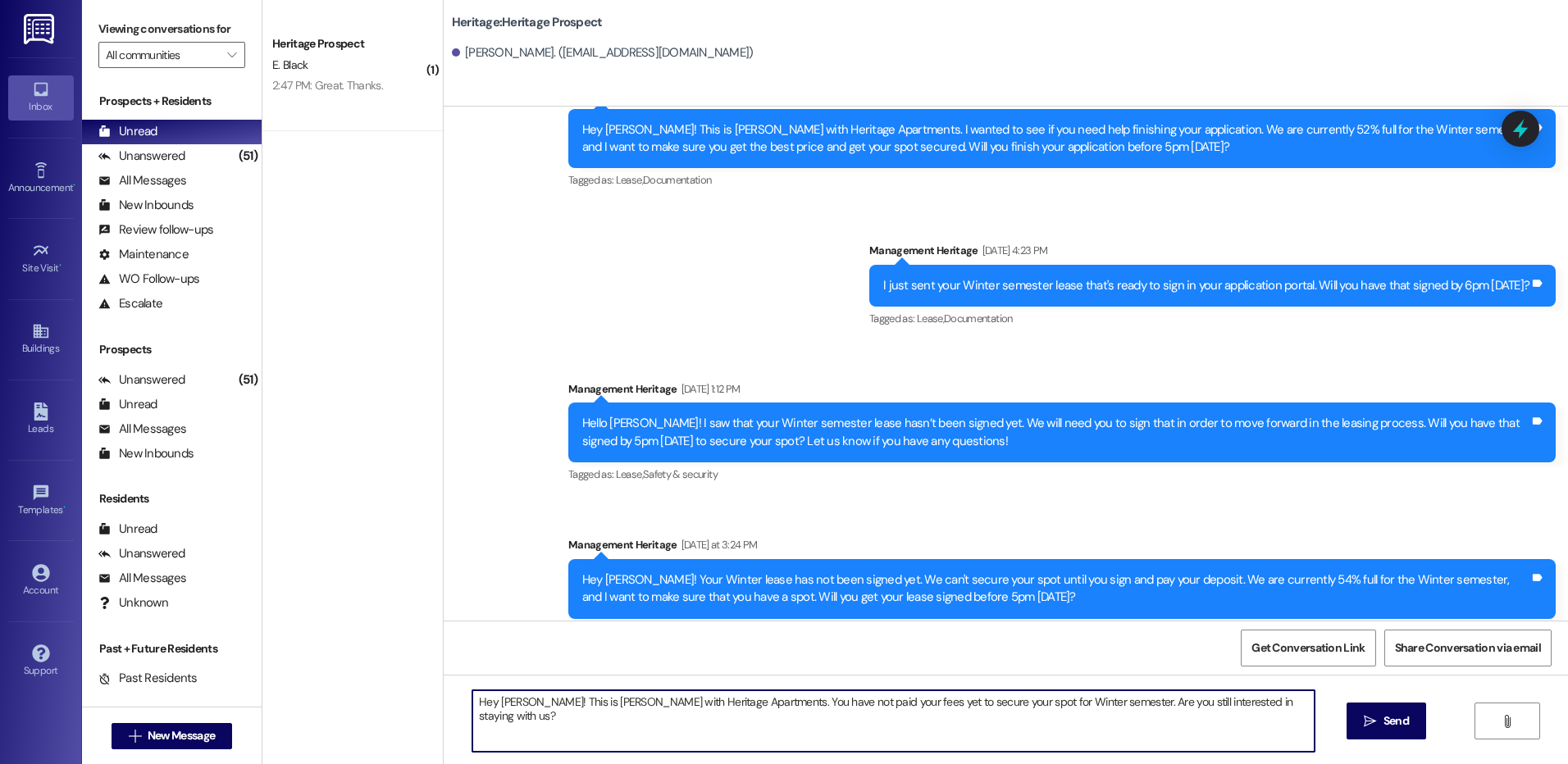
click at [508, 703] on textarea "Hey Tanner! This is Paige with Heritage Apartments. You have not paid your fees…" at bounding box center [893, 720] width 841 height 61
drag, startPoint x: 774, startPoint y: 702, endPoint x: 845, endPoint y: 699, distance: 71.1
click at [845, 699] on textarea "Hey Adalyn! This is Paige with Heritage Apartments. You have not paid your fees…" at bounding box center [893, 720] width 841 height 61
click at [842, 699] on textarea "Hey Adalyn! This is Paige with Heritage Apartments. You have not paid your fees…" at bounding box center [893, 720] width 841 height 61
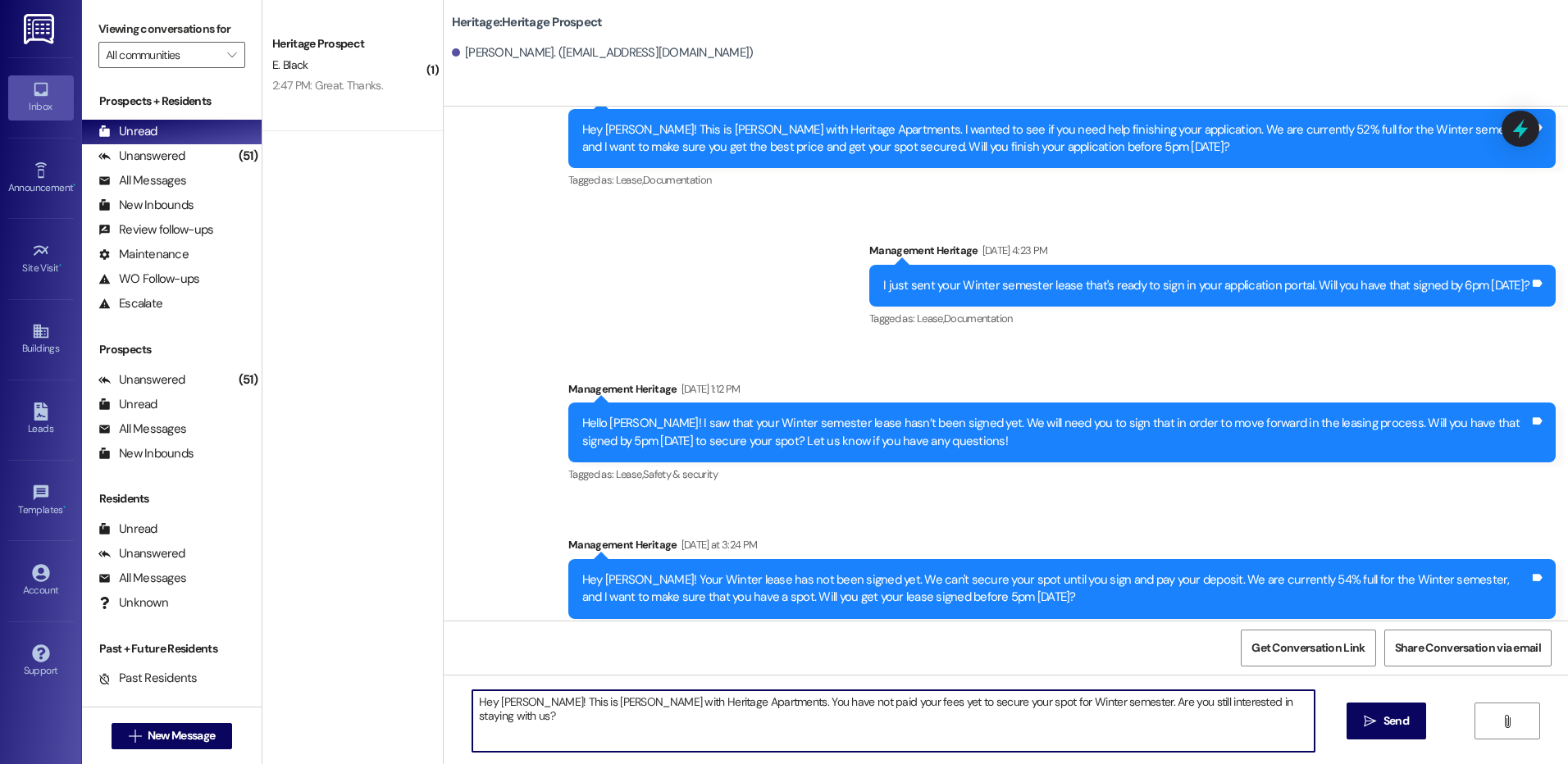
click at [775, 699] on textarea "Hey Adalyn! This is Paige with Heritage Apartments. You have not paid your fees…" at bounding box center [893, 720] width 841 height 61
click at [1022, 700] on textarea "Hey [PERSON_NAME]! This is [PERSON_NAME] with Heritage Apartments. You have not…" at bounding box center [893, 720] width 841 height 61
type textarea "Hey [PERSON_NAME]! This is [PERSON_NAME] with Heritage Apartments. You have not…"
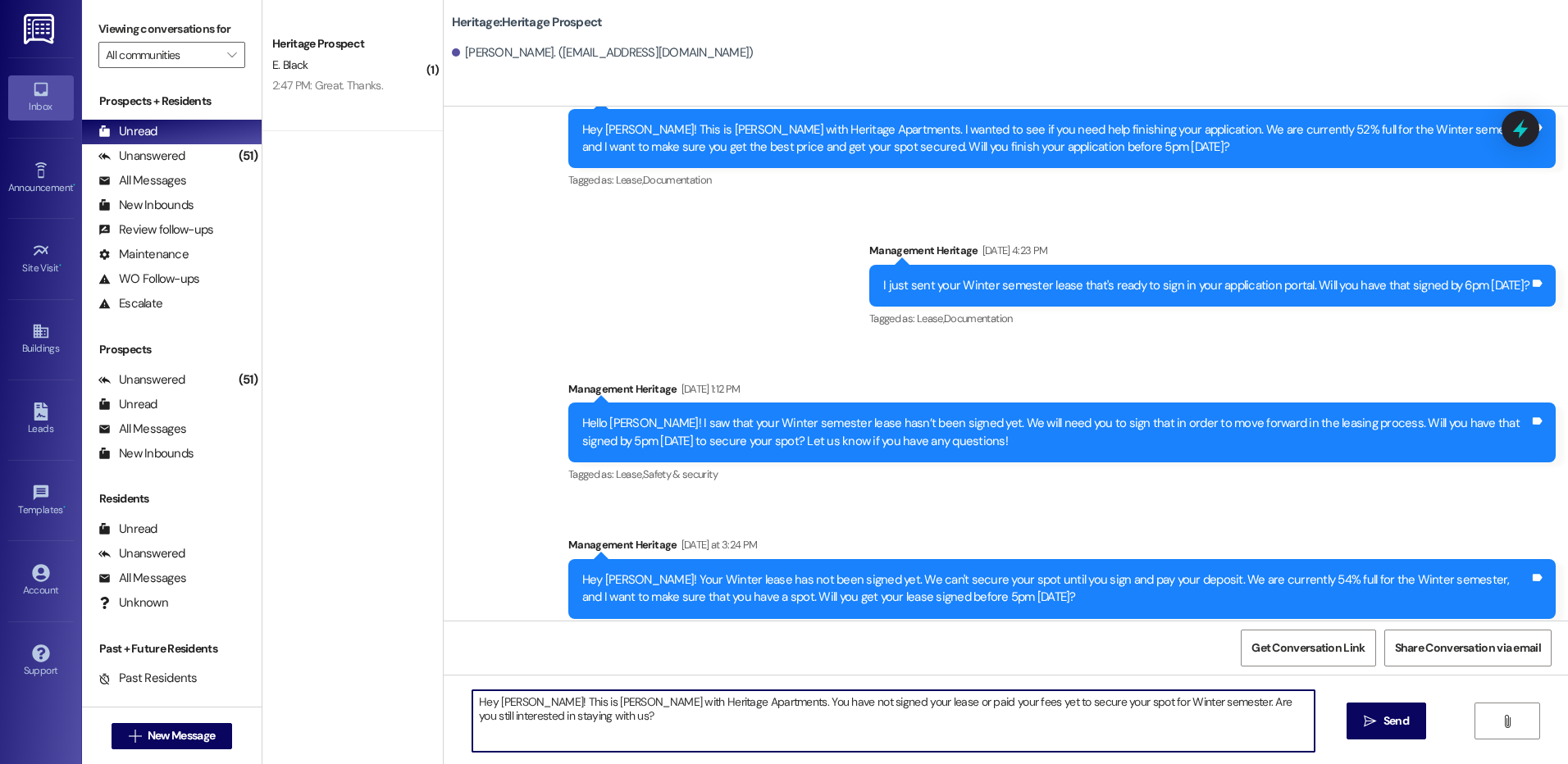
click at [1364, 721] on icon "" at bounding box center [1369, 721] width 13 height 13
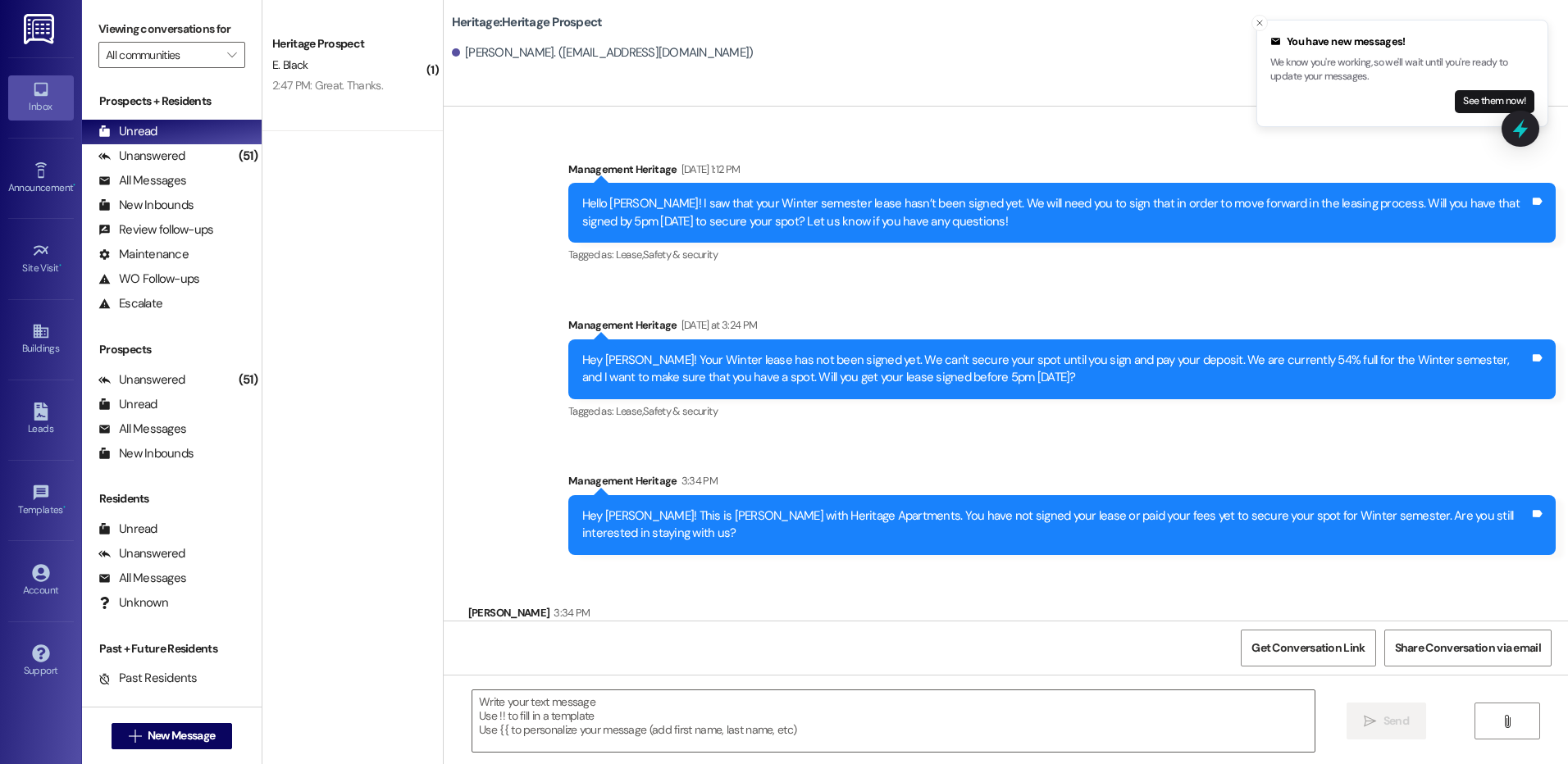
scroll to position [958, 0]
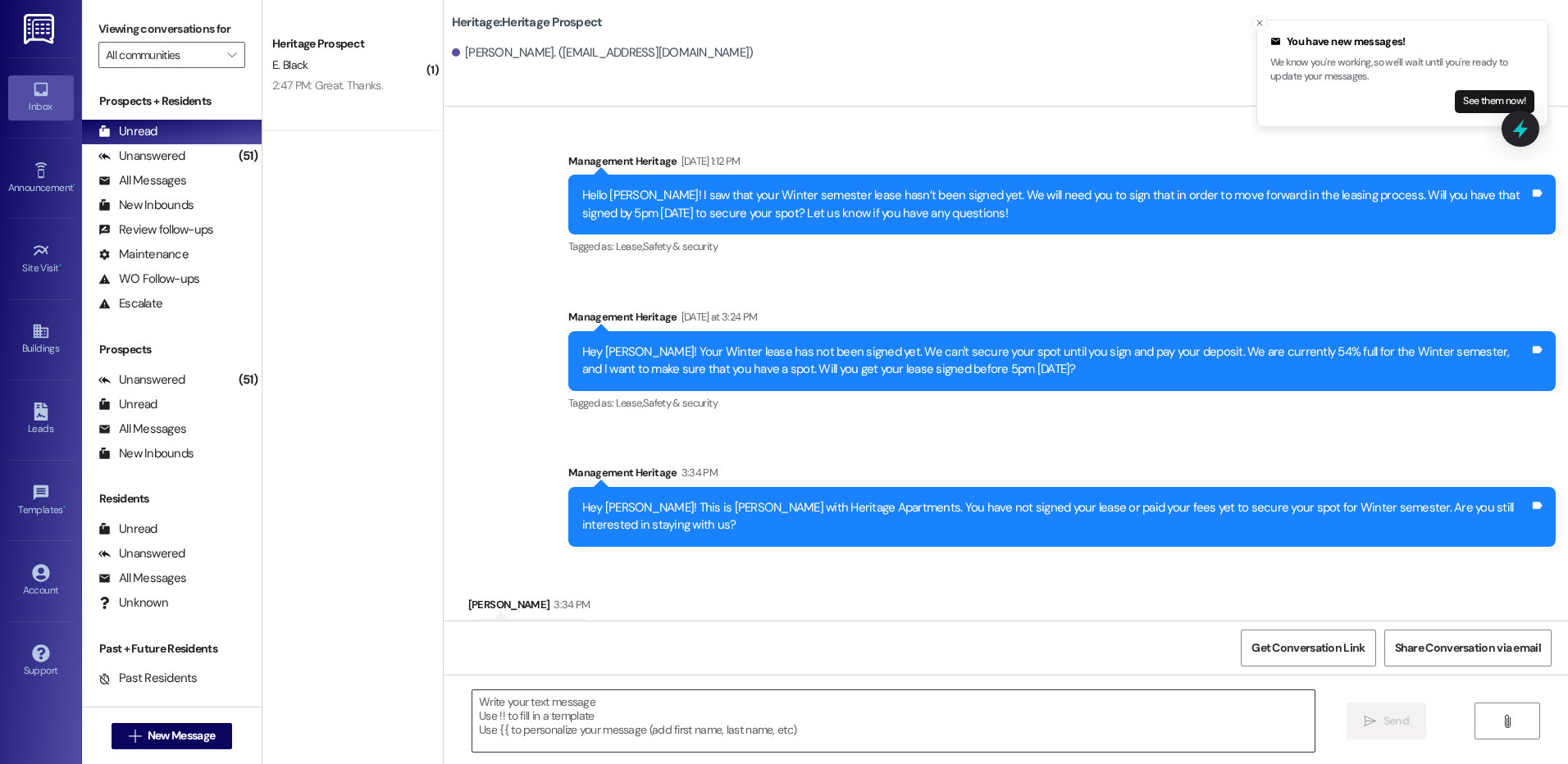
click at [529, 698] on textarea at bounding box center [893, 720] width 841 height 61
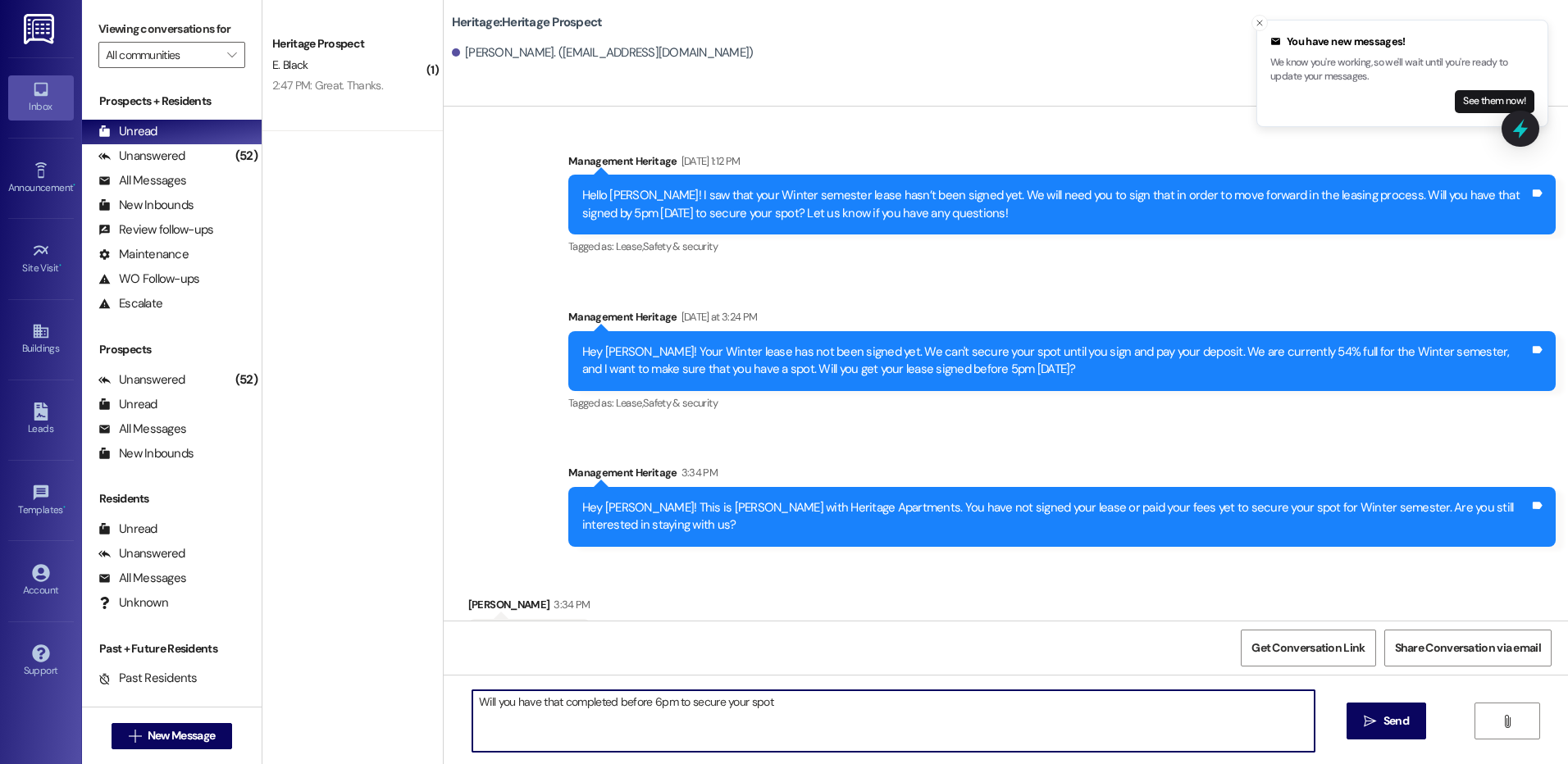
type textarea "Will you have that completed before 6pm to secure your spot."
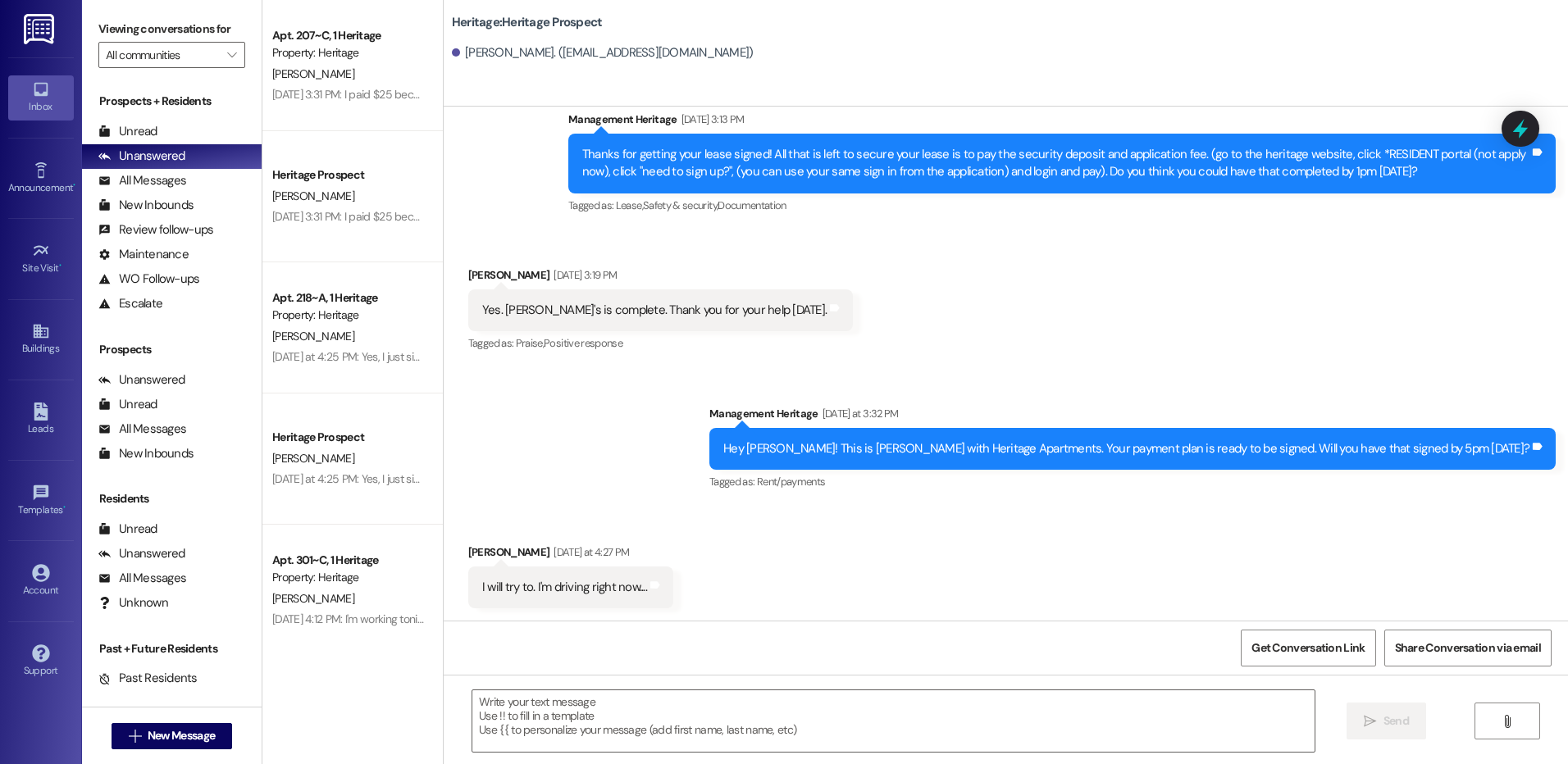
scroll to position [349, 0]
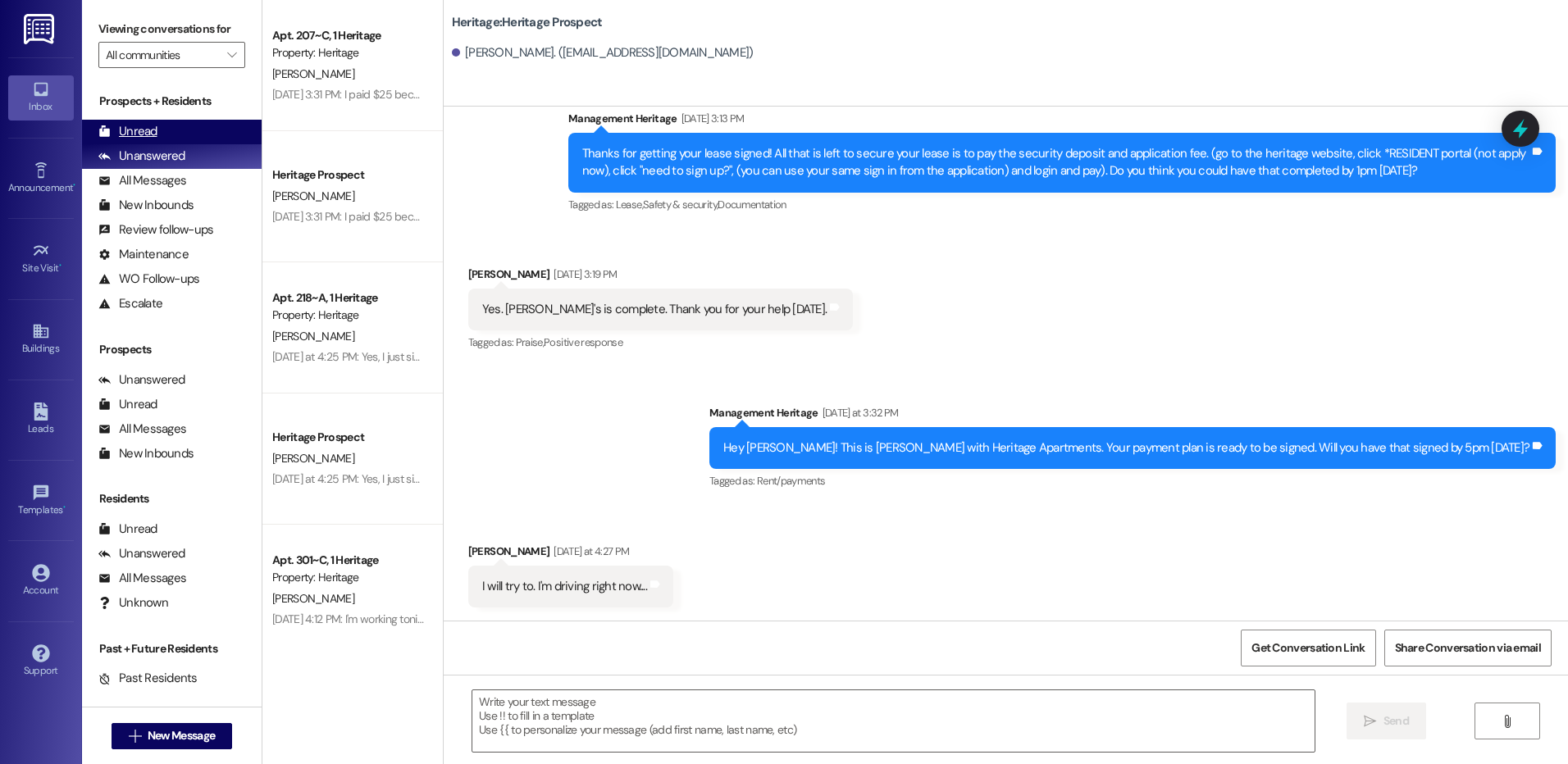
click at [187, 125] on div "Unread (0)" at bounding box center [172, 132] width 179 height 24
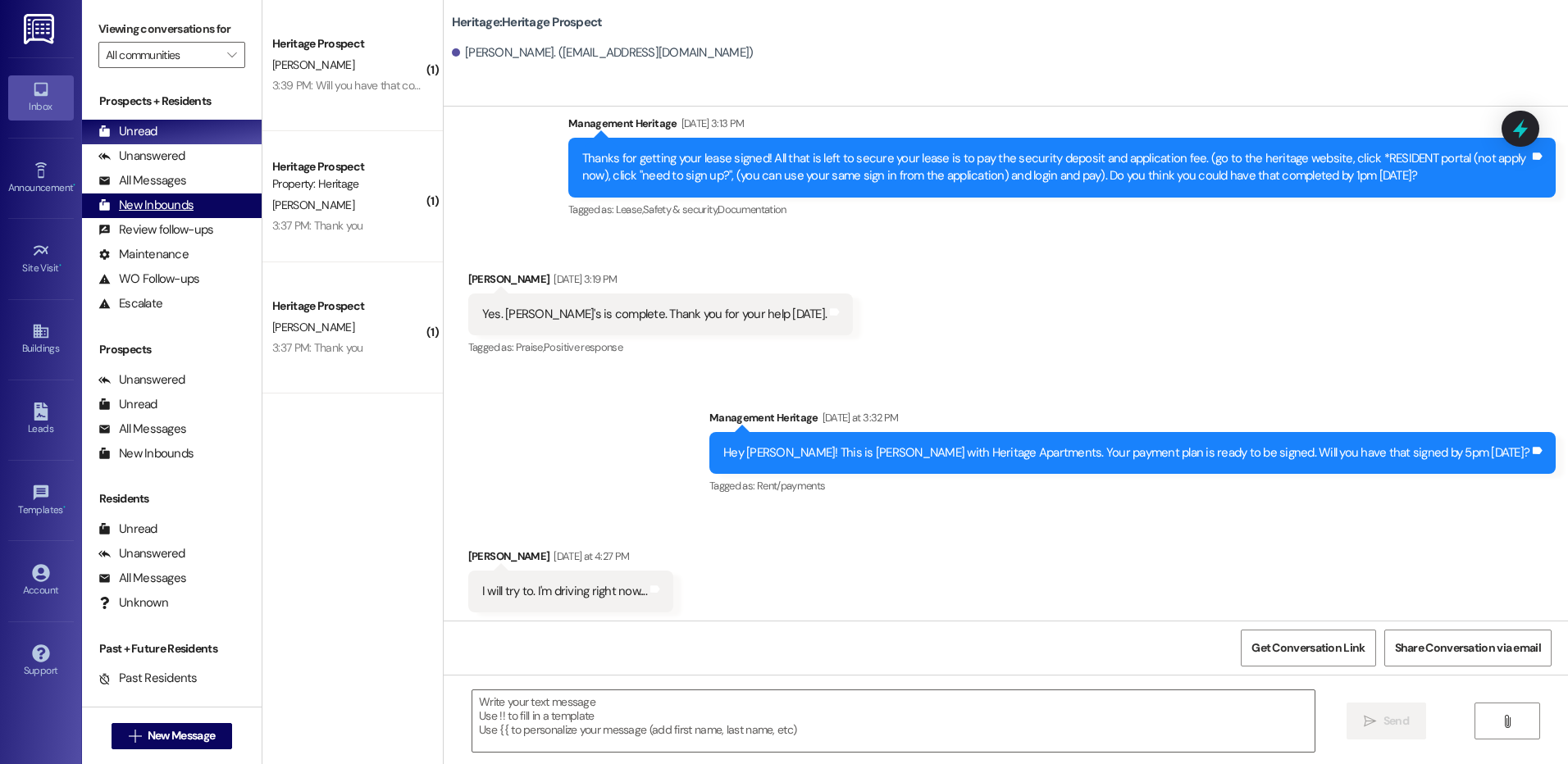
scroll to position [348, 0]
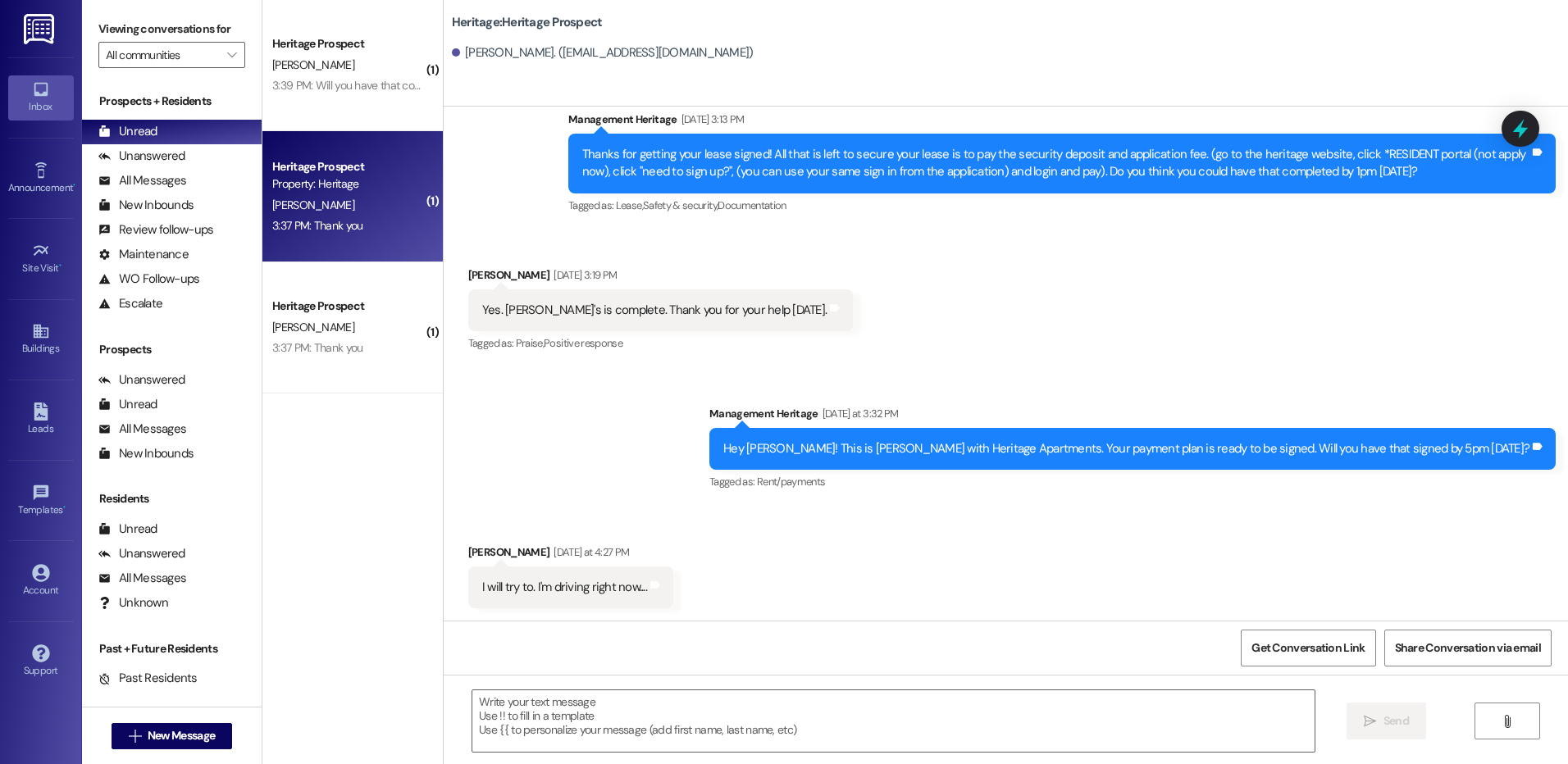
click at [385, 241] on div "Heritage Prospect Property: Heritage [PERSON_NAME] 3:37 PM: Thank you 3:37 PM: …" at bounding box center [352, 197] width 180 height 132
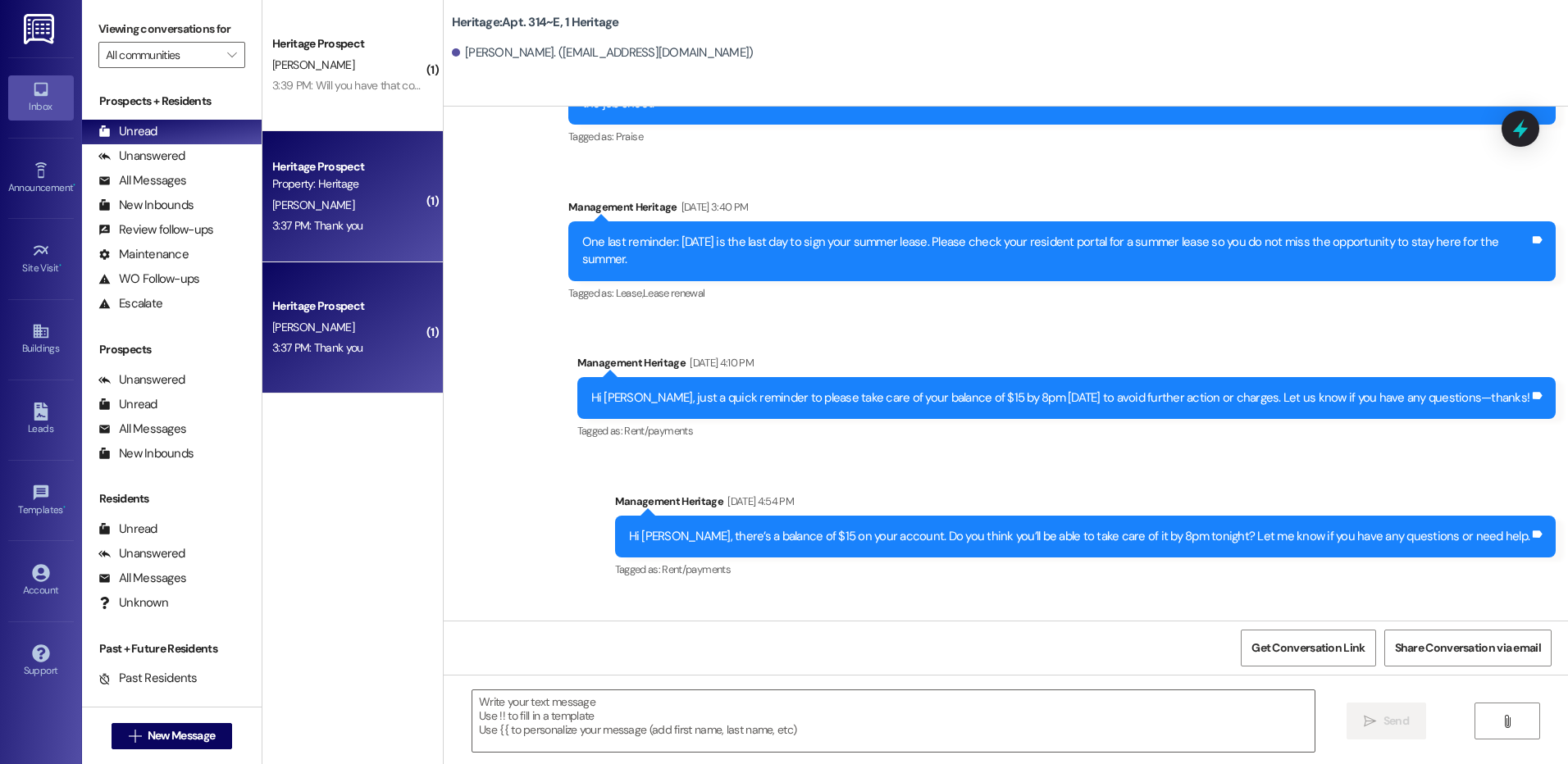
scroll to position [12922, 0]
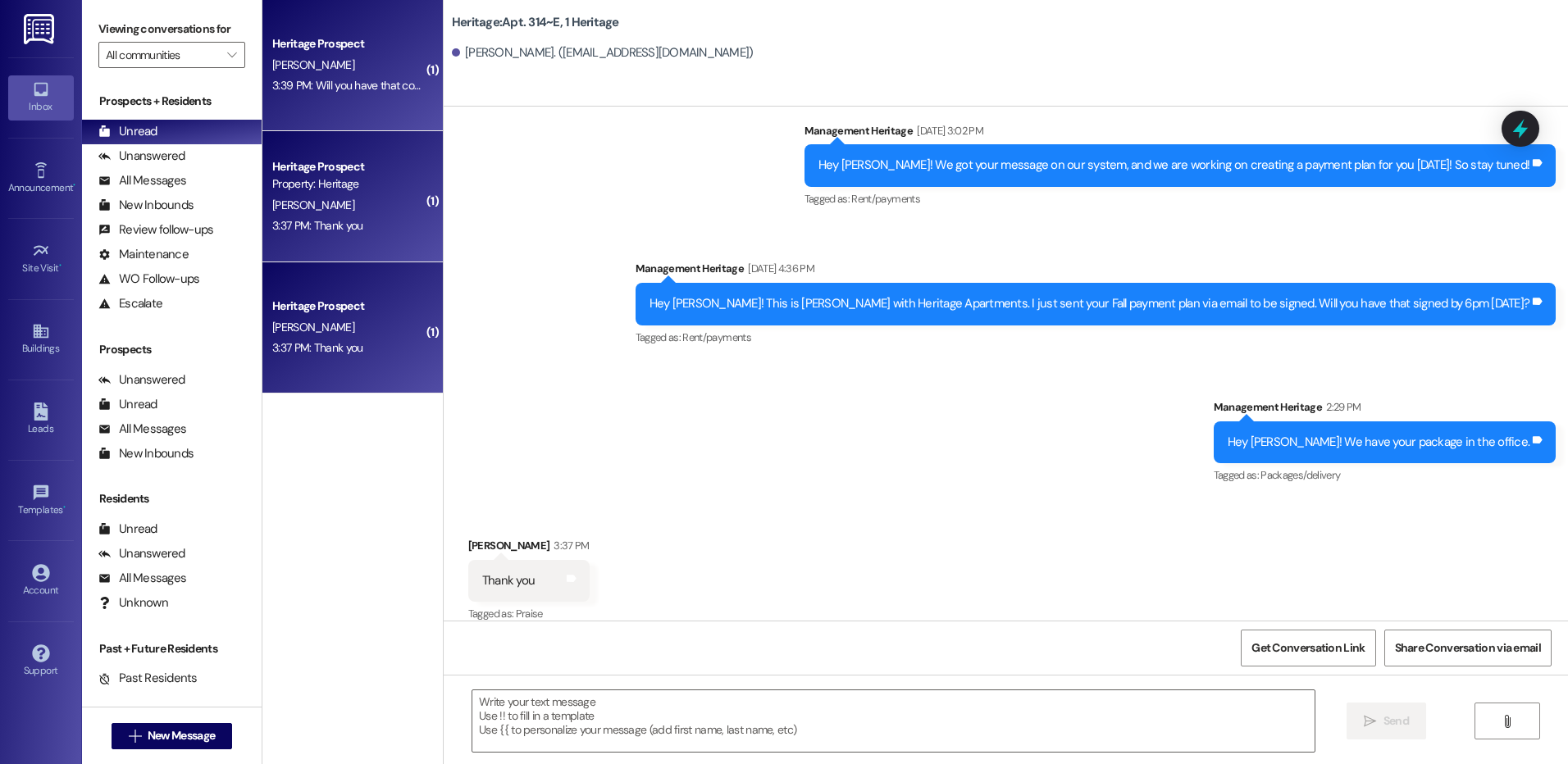
click at [319, 32] on div "Heritage Prospect [PERSON_NAME] 3:39 PM: Will you have that completed before 6p…" at bounding box center [352, 65] width 180 height 132
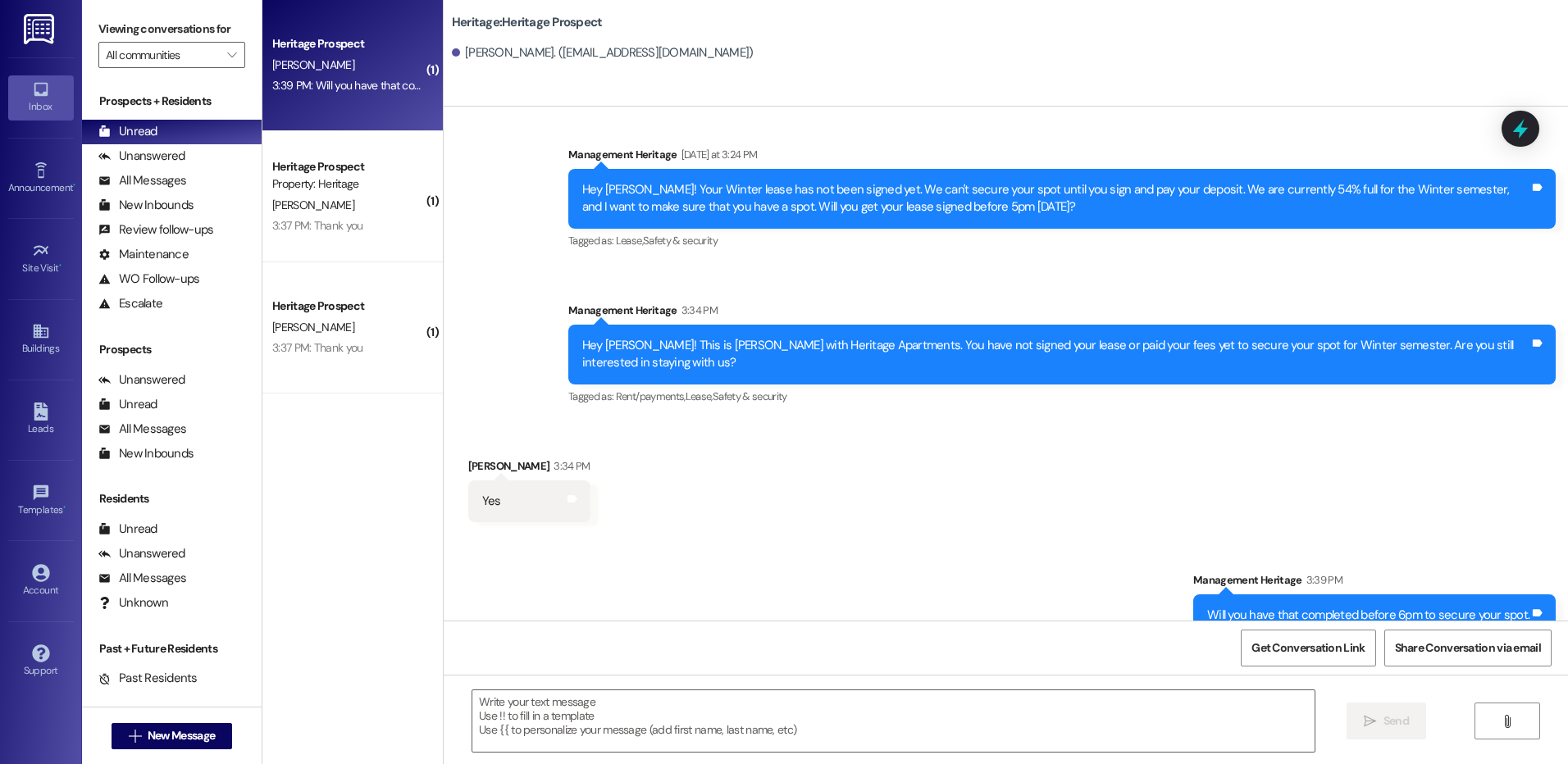
scroll to position [1120, 0]
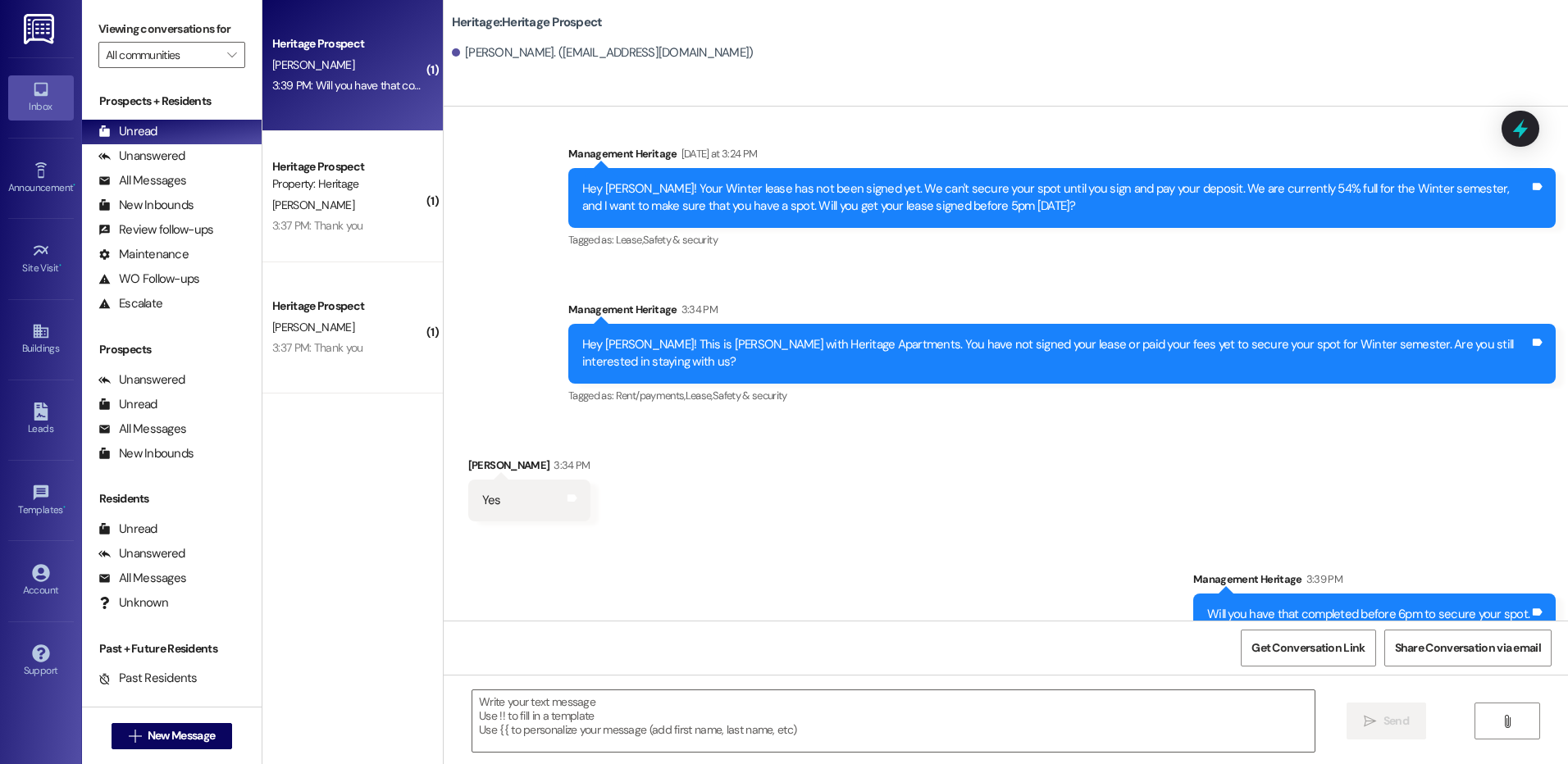
click at [714, 336] on div "Hey [PERSON_NAME]! This is [PERSON_NAME] with Heritage Apartments. You have not…" at bounding box center [1056, 354] width 947 height 35
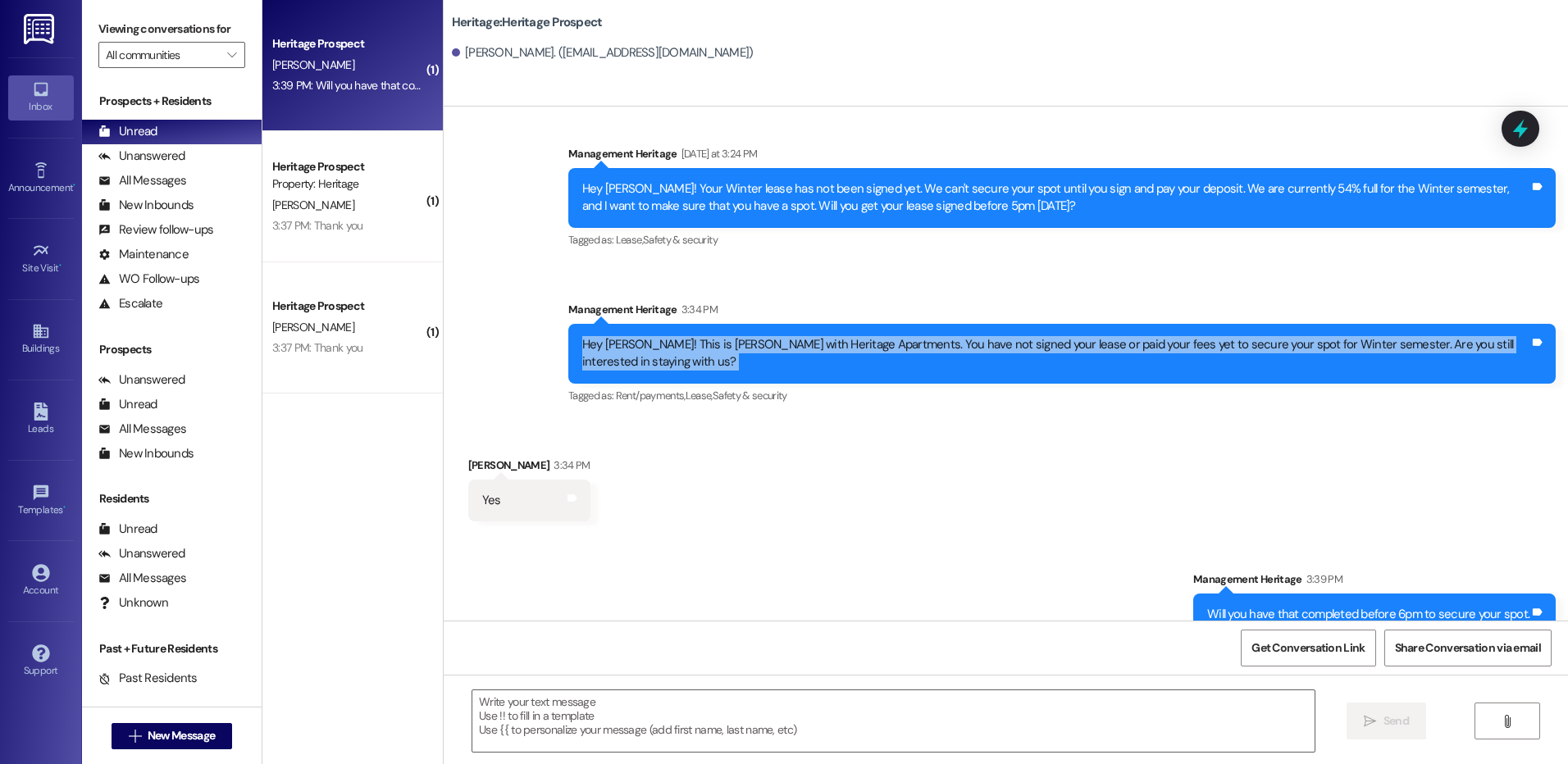
click at [714, 336] on div "Hey [PERSON_NAME]! This is [PERSON_NAME] with Heritage Apartments. You have not…" at bounding box center [1056, 354] width 947 height 35
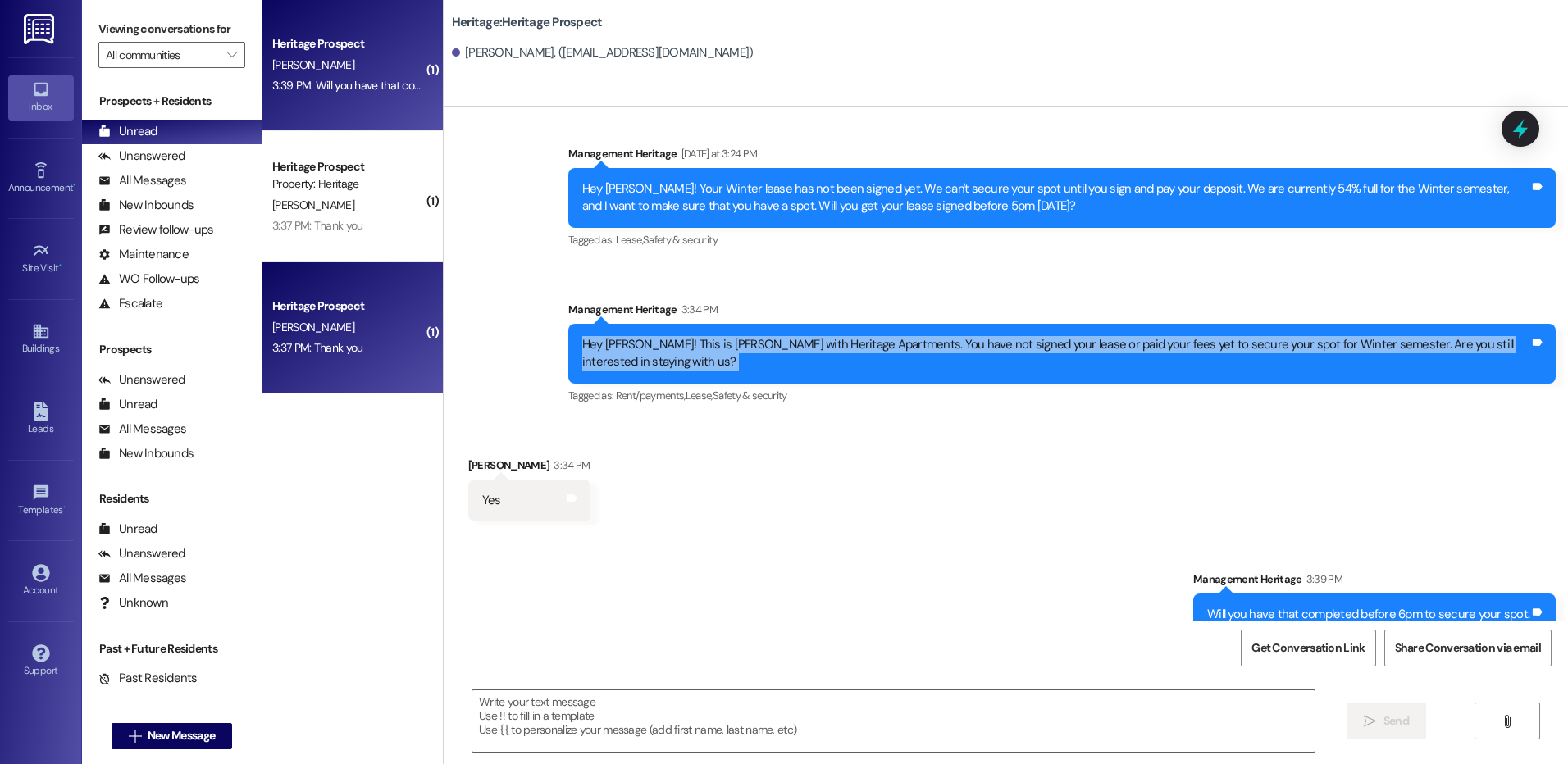
copy div "Hey [PERSON_NAME]! This is [PERSON_NAME] with Heritage Apartments. You have not…"
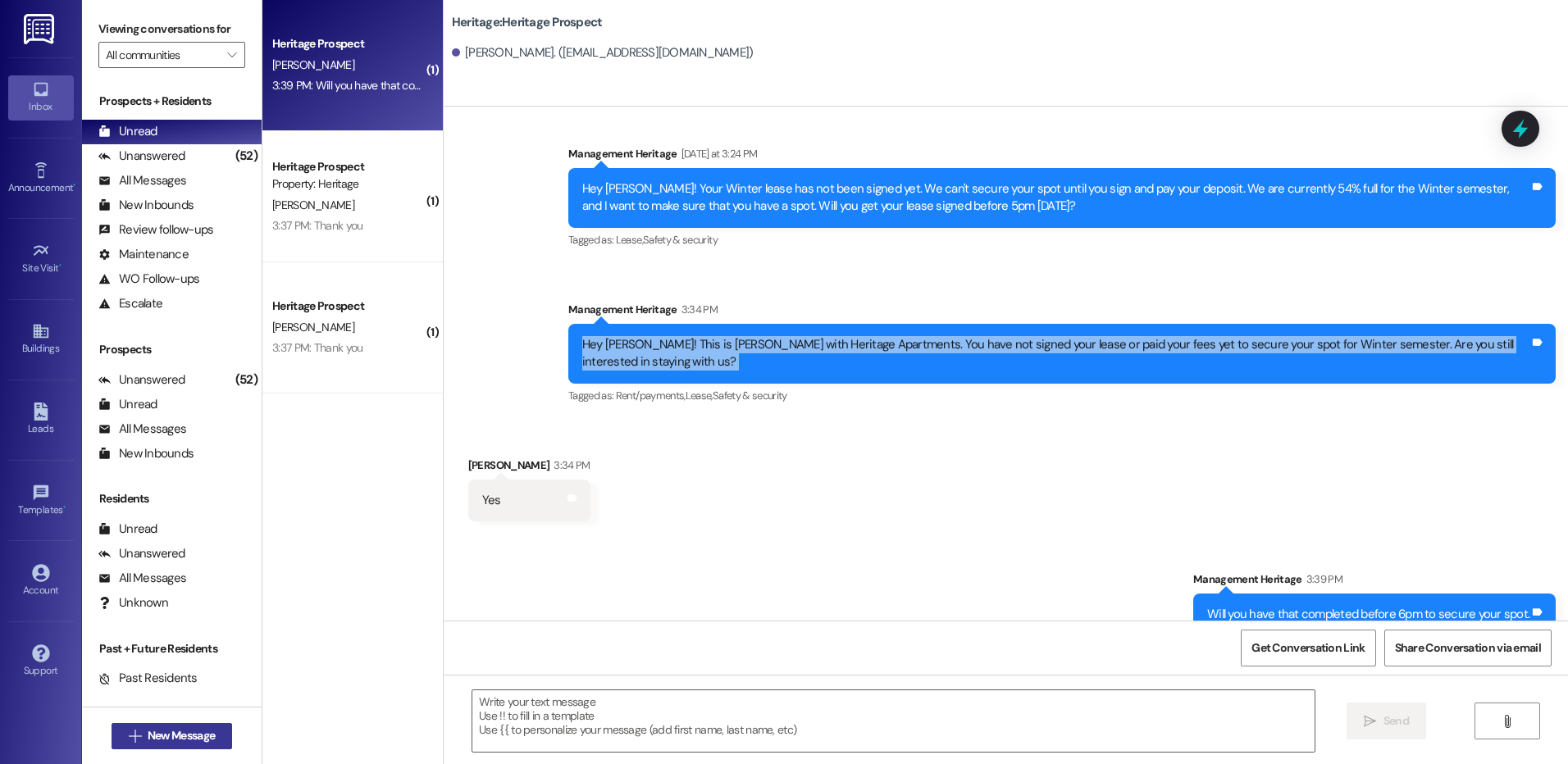
click at [133, 734] on span " New Message" at bounding box center [173, 736] width 94 height 18
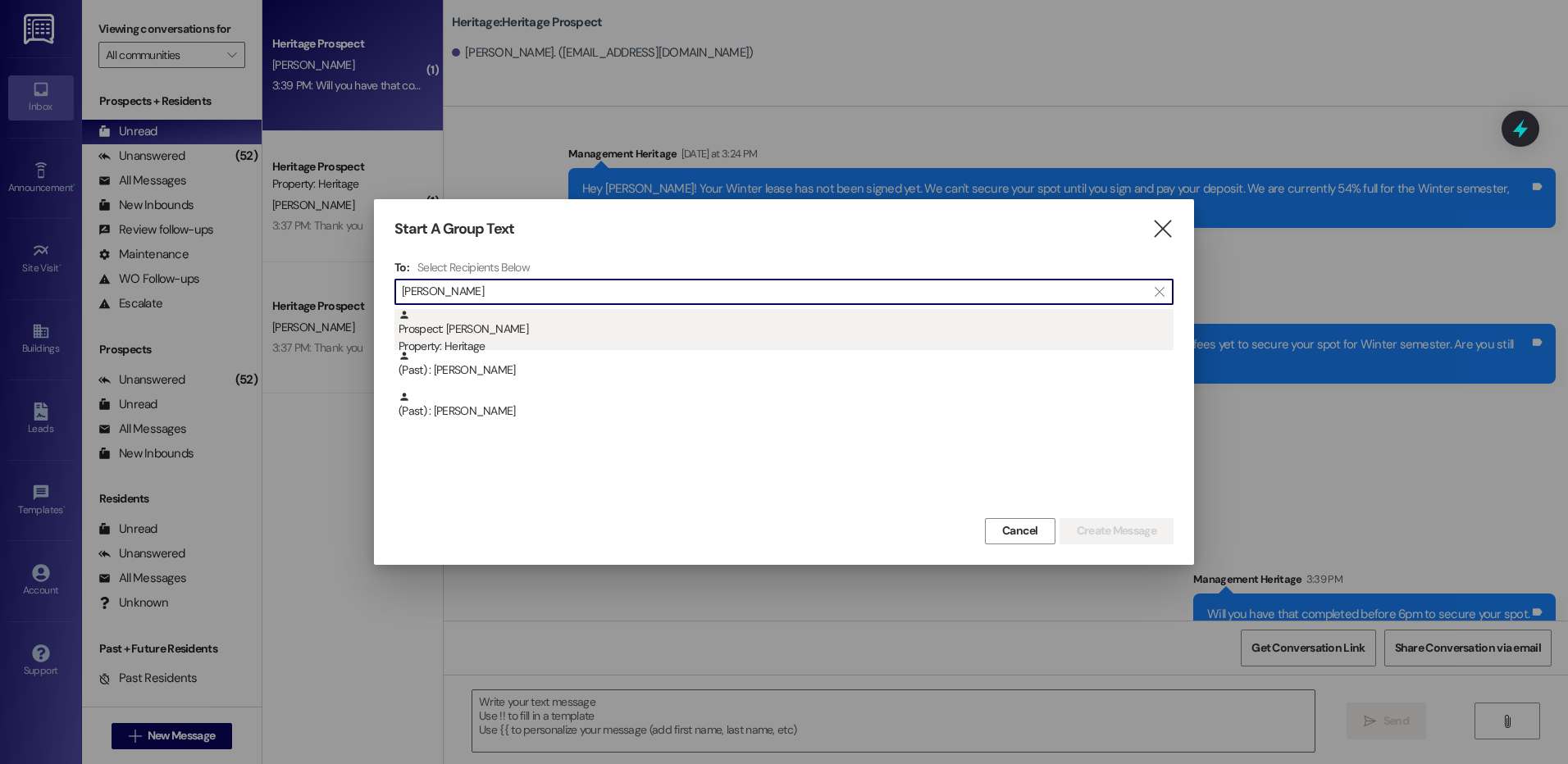
type input "[PERSON_NAME]"
click at [591, 328] on div "Prospect: [PERSON_NAME] Property: Heritage" at bounding box center [785, 333] width 775 height 47
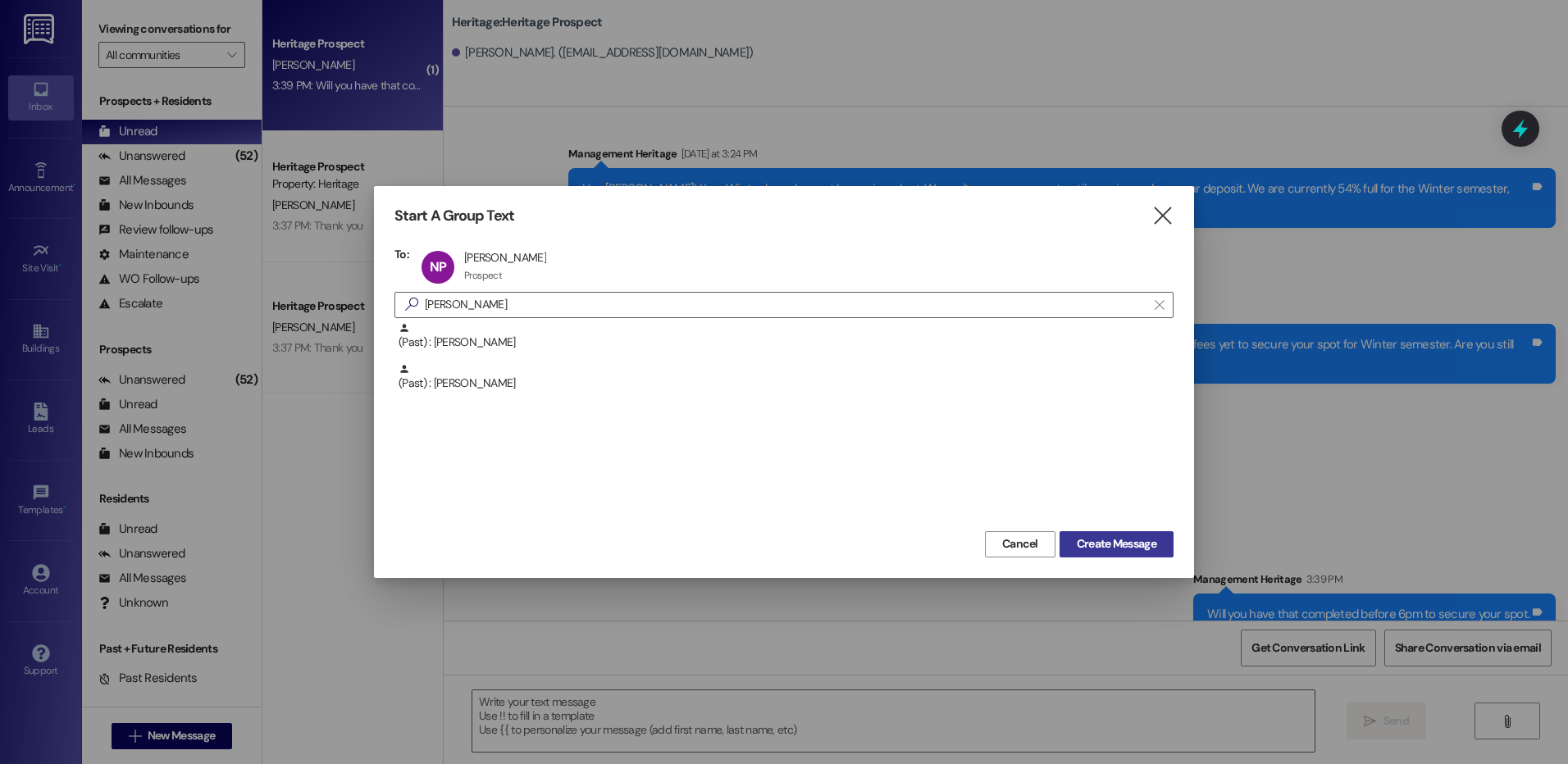
click at [1081, 539] on span "Create Message" at bounding box center [1116, 544] width 80 height 18
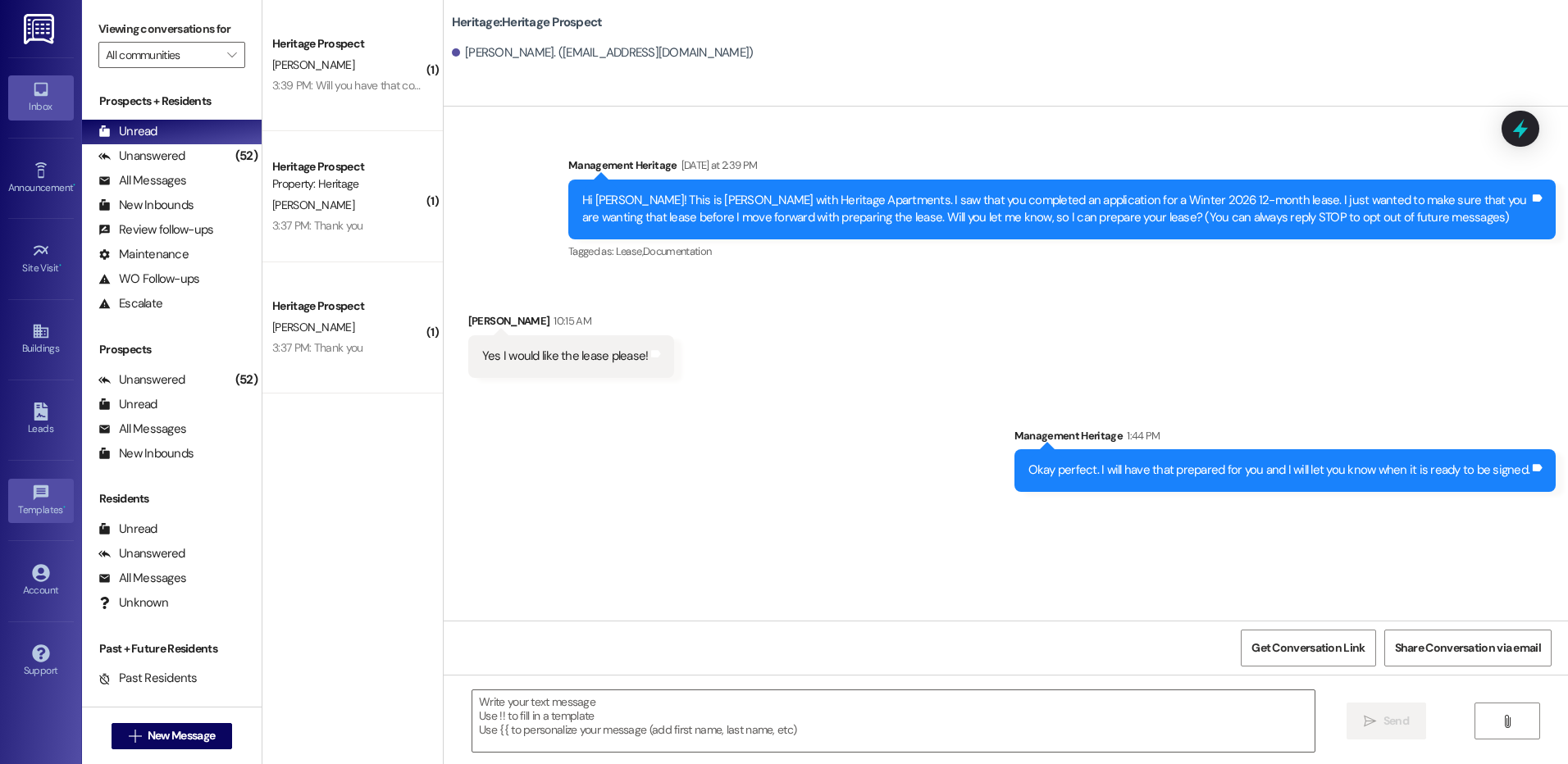
scroll to position [0, 0]
click at [633, 708] on textarea at bounding box center [893, 720] width 841 height 61
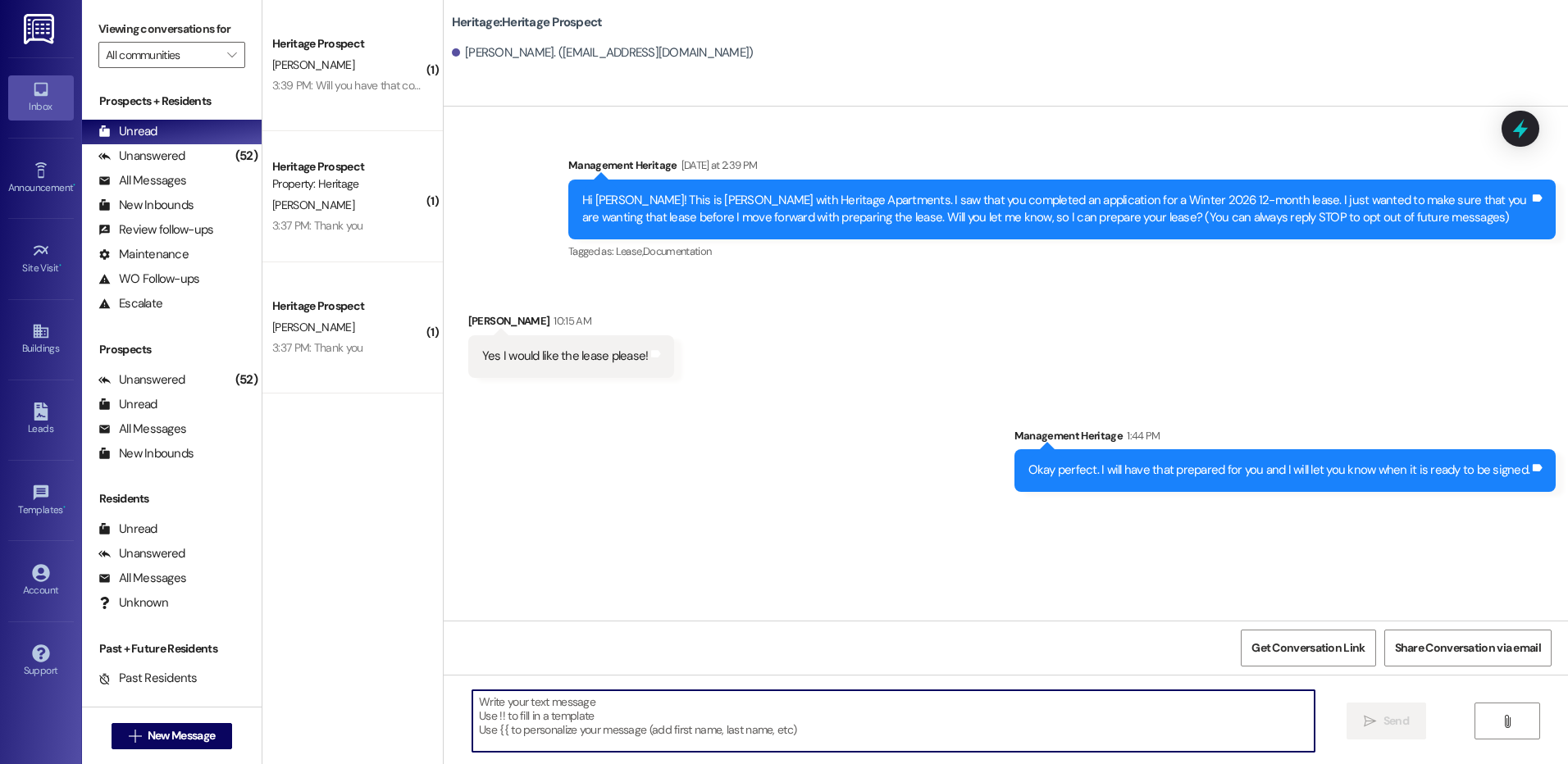
drag, startPoint x: 495, startPoint y: 715, endPoint x: 502, endPoint y: 686, distance: 29.8
click at [500, 705] on textarea at bounding box center [893, 720] width 841 height 61
paste textarea "Hi ____! This is [PERSON_NAME] with Heritage Apartments. I just sent your ____ …"
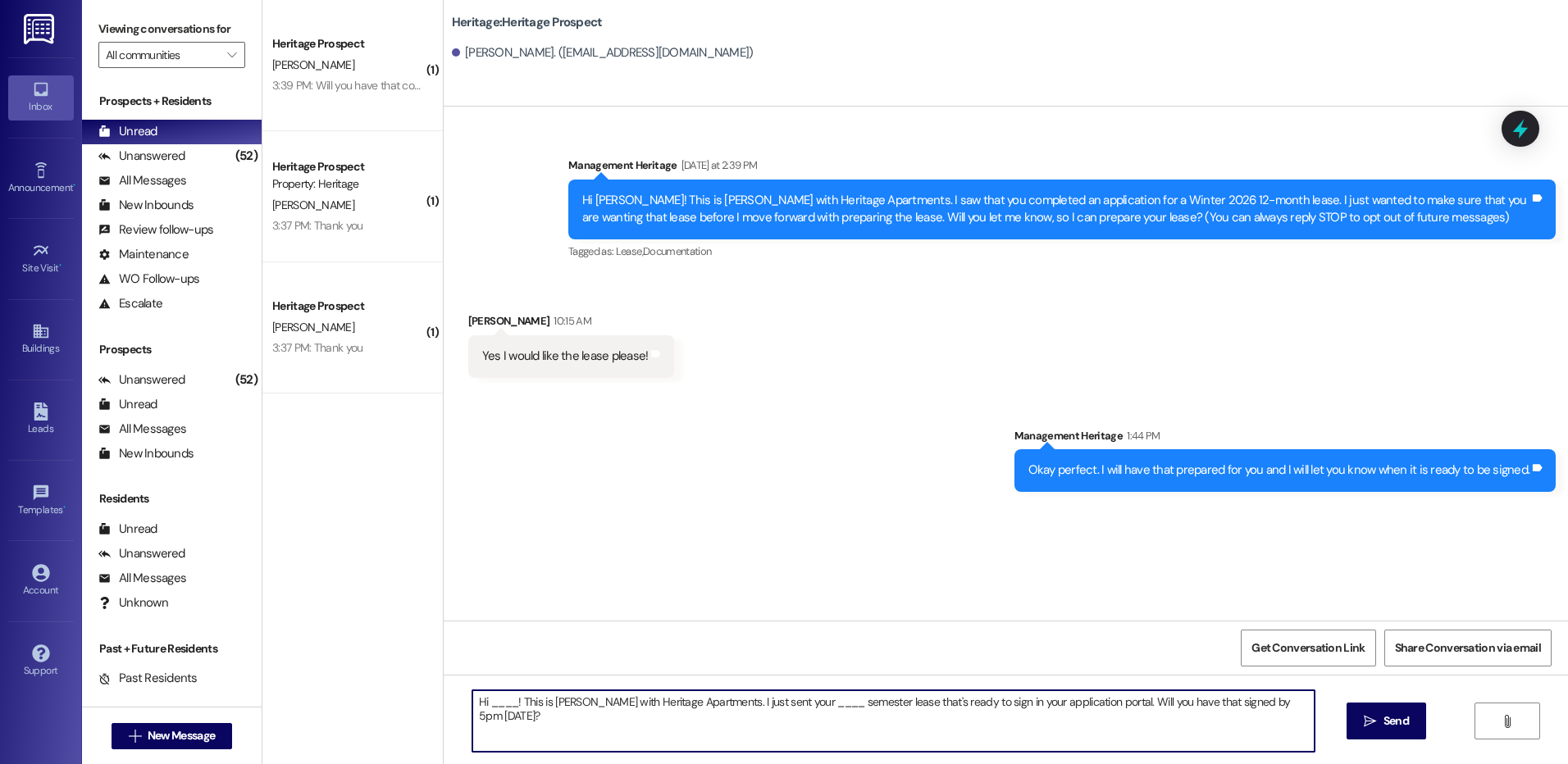
click at [482, 698] on textarea "Hi ____! This is [PERSON_NAME] with Heritage Apartments. I just sent your ____ …" at bounding box center [893, 720] width 841 height 61
click at [786, 699] on textarea "Hi [PERSON_NAME]! This is [PERSON_NAME] with Heritage Apartments. I just sent y…" at bounding box center [893, 720] width 841 height 61
click at [928, 710] on textarea "Hi [PERSON_NAME]! This is [PERSON_NAME] with Heritage Apartments. I just sent y…" at bounding box center [893, 720] width 841 height 61
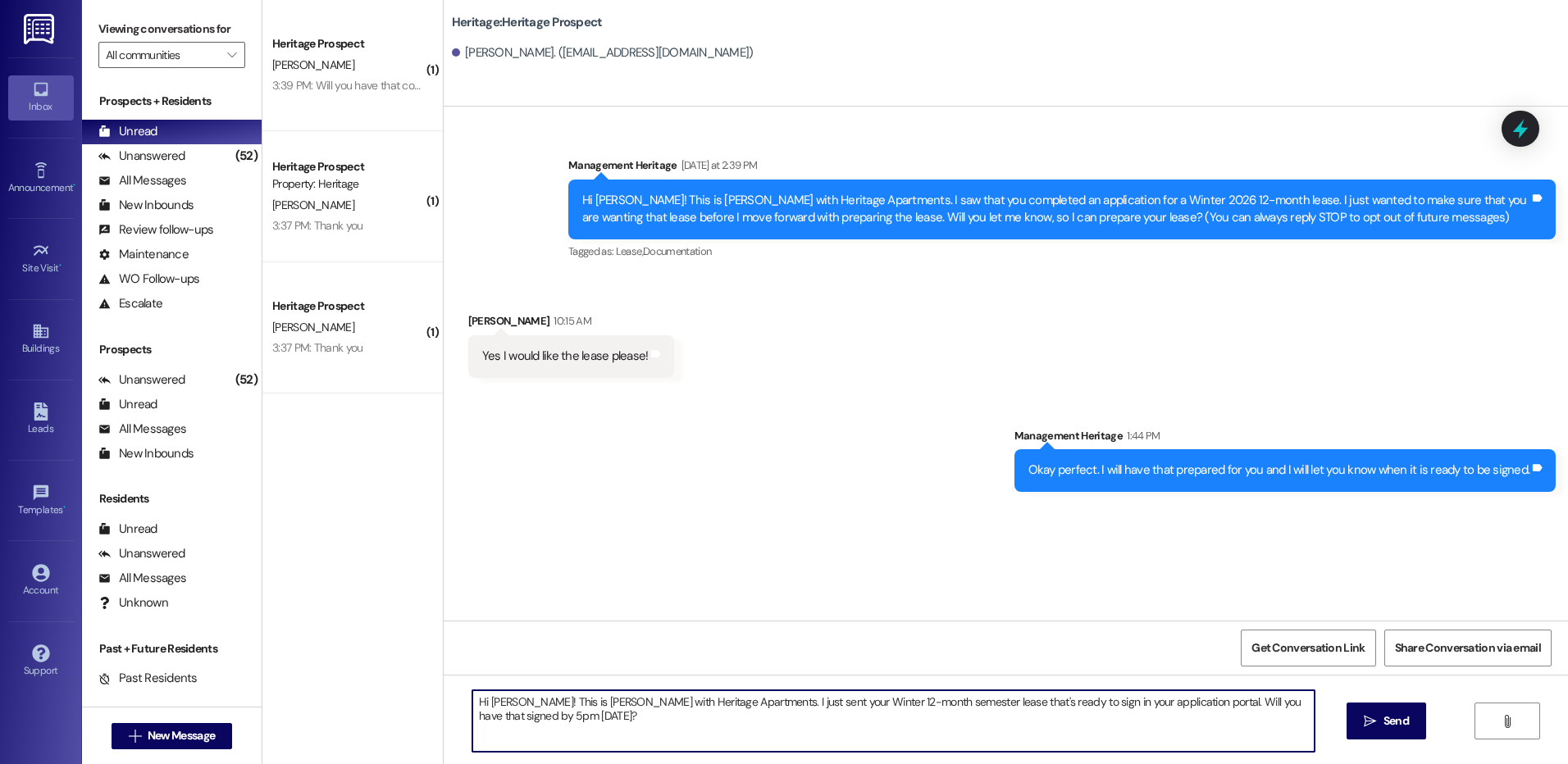
click at [929, 699] on textarea "Hi [PERSON_NAME]! This is [PERSON_NAME] with Heritage Apartments. I just sent y…" at bounding box center [893, 720] width 841 height 61
click at [1090, 721] on textarea "Hi [PERSON_NAME]! This is [PERSON_NAME] with Heritage Apartments. I just sent y…" at bounding box center [893, 720] width 841 height 61
click at [759, 703] on textarea "Hi [PERSON_NAME]! This is [PERSON_NAME] with Heritage Apartments. I just sent y…" at bounding box center [893, 720] width 841 height 61
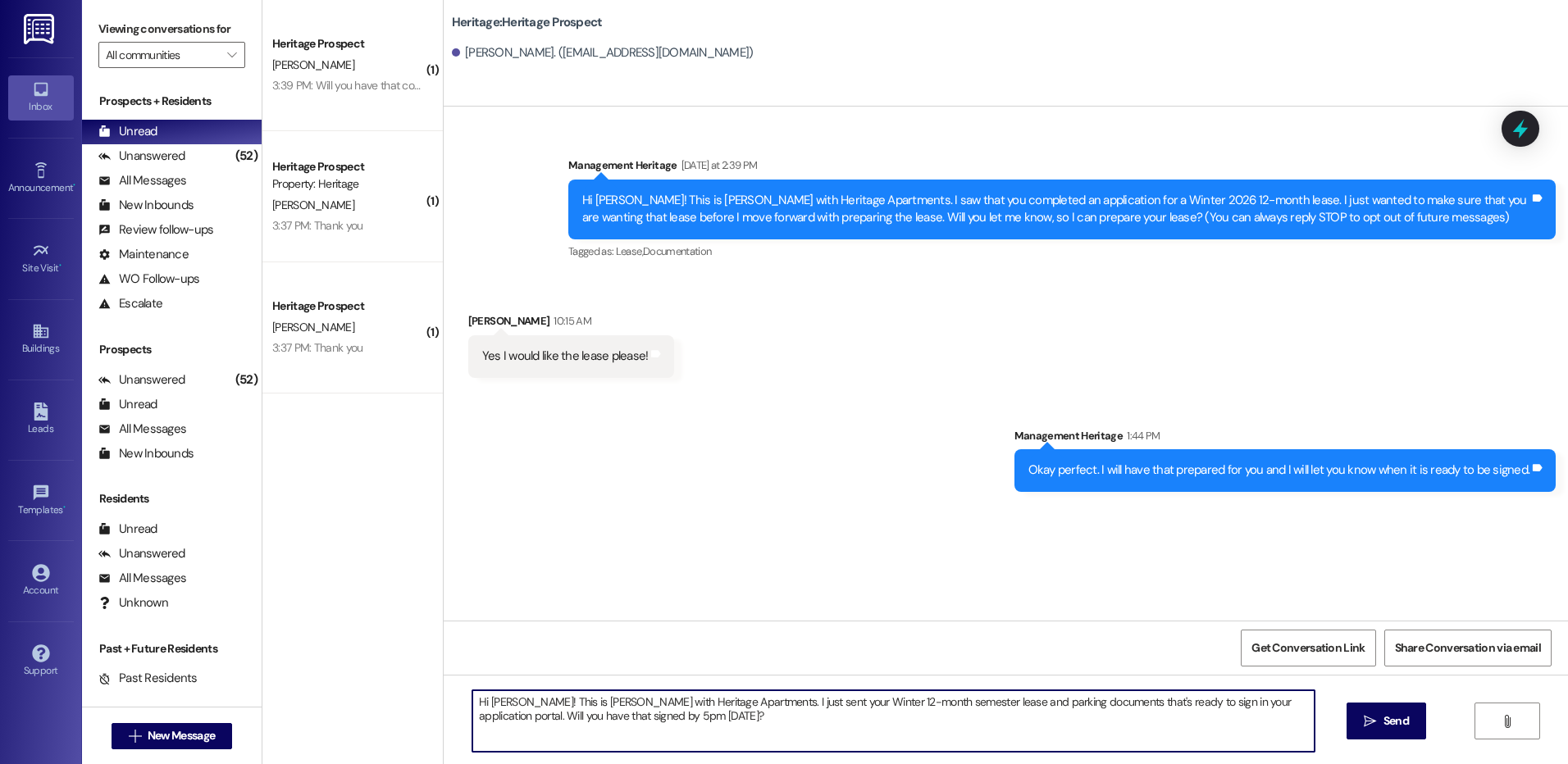
click at [567, 715] on textarea "Hi [PERSON_NAME]! This is [PERSON_NAME] with Heritage Apartments. I just sent y…" at bounding box center [893, 720] width 841 height 61
type textarea "Hi [PERSON_NAME]! This is [PERSON_NAME] with Heritage Apartments. I just sent y…"
click at [630, 756] on div "Hi [PERSON_NAME]! This is [PERSON_NAME] with Heritage Apartments. I just sent y…" at bounding box center [1005, 736] width 1124 height 123
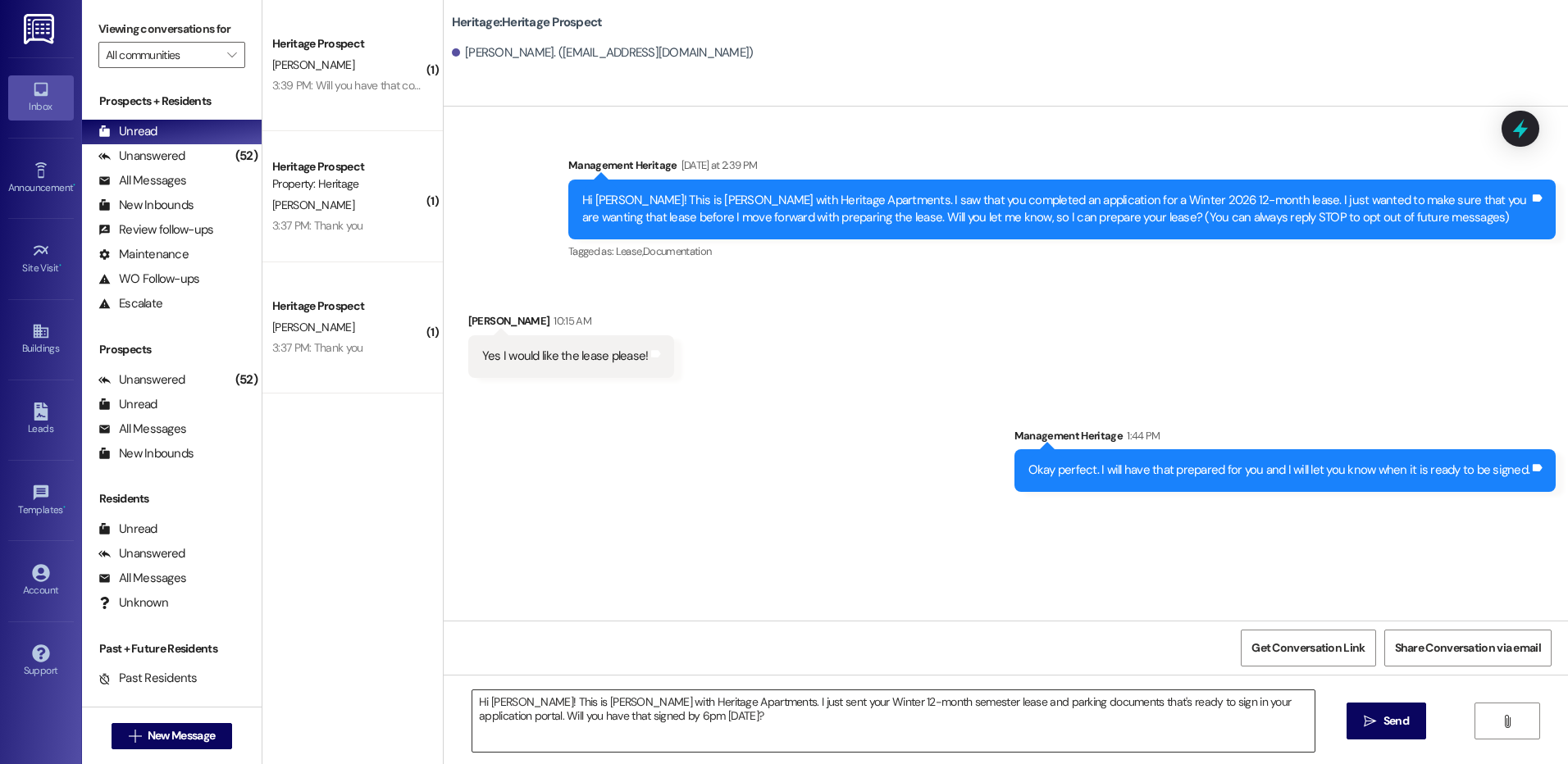
click at [635, 722] on textarea "Hi [PERSON_NAME]! This is [PERSON_NAME] with Heritage Apartments. I just sent y…" at bounding box center [893, 720] width 841 height 61
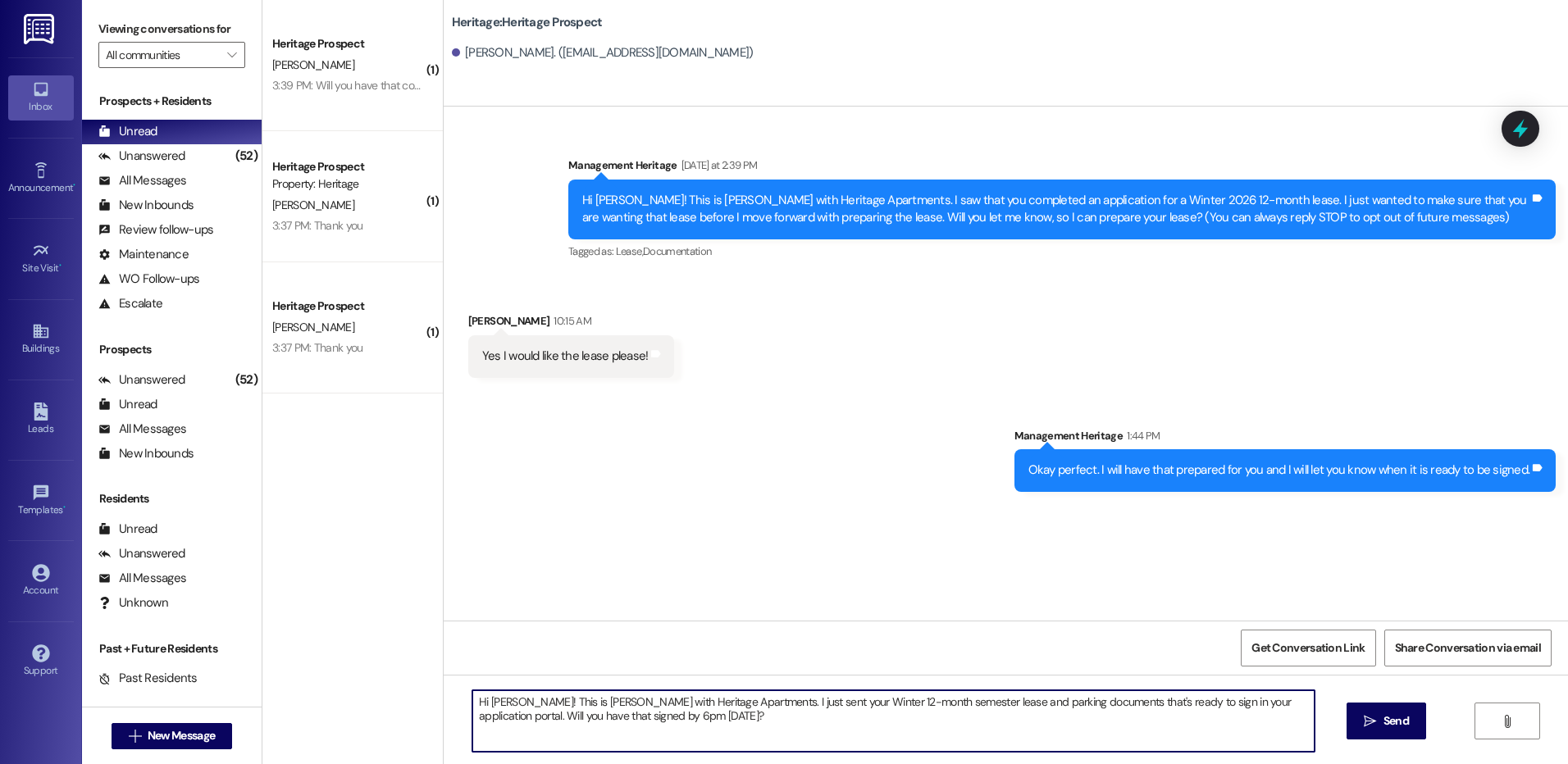
click at [635, 722] on textarea "Hi [PERSON_NAME]! This is [PERSON_NAME] with Heritage Apartments. I just sent y…" at bounding box center [893, 720] width 841 height 61
click at [1366, 724] on icon "" at bounding box center [1369, 721] width 13 height 13
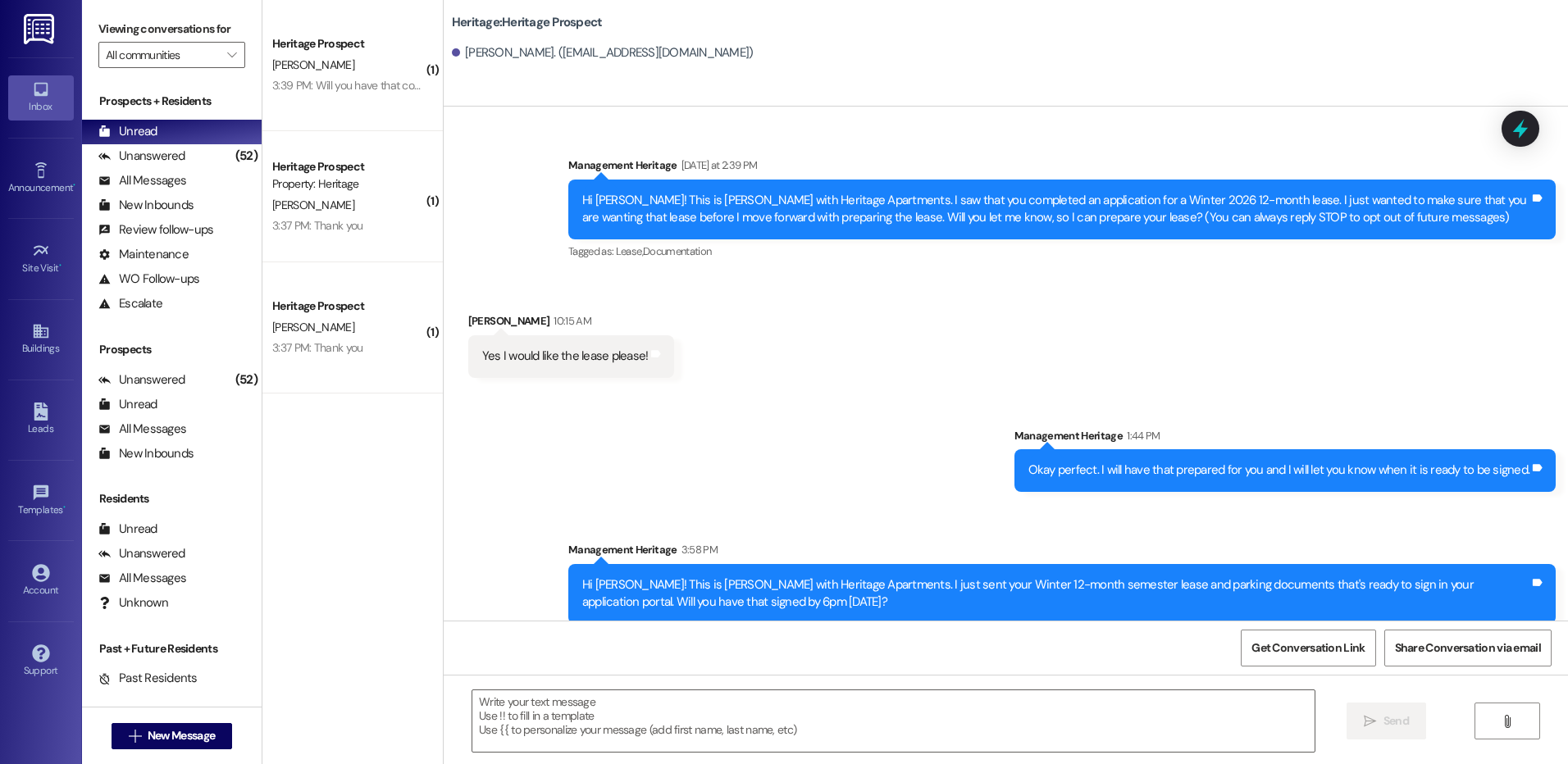
click at [123, 744] on button " New Message" at bounding box center [172, 736] width 122 height 26
type input "[PERSON_NAME] webs"
click div "Property: Heritage"
click span "Create Message"
click textarea
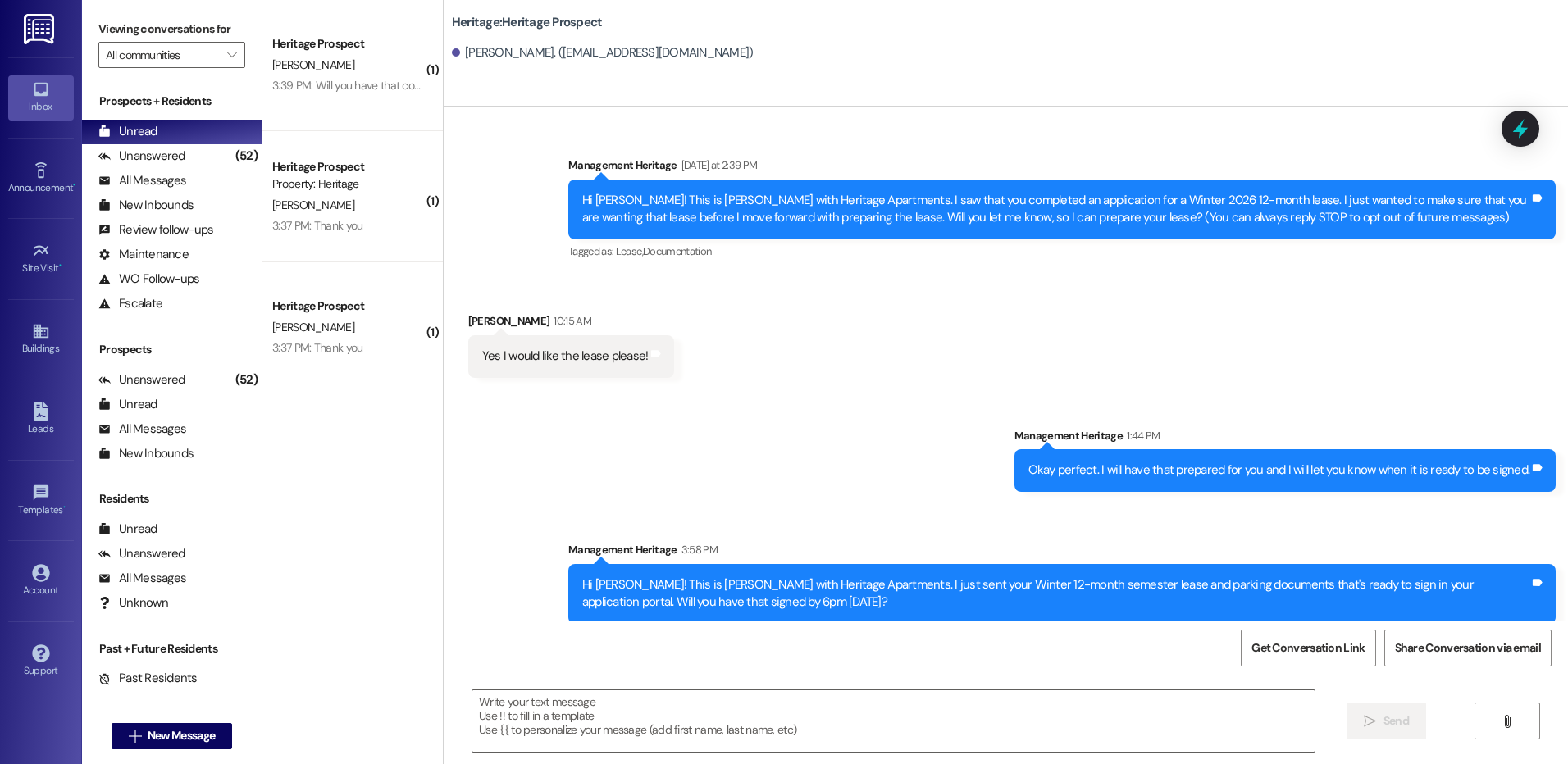
paste textarea "web21011"
type textarea "web21011"
click textarea
paste textarea "Hi ____! This is [PERSON_NAME] with Heritage Apartments. I just sent your ____ …"
click textarea "Hi ____! This is [PERSON_NAME] with Heritage Apartments. I just sent your ____ …"
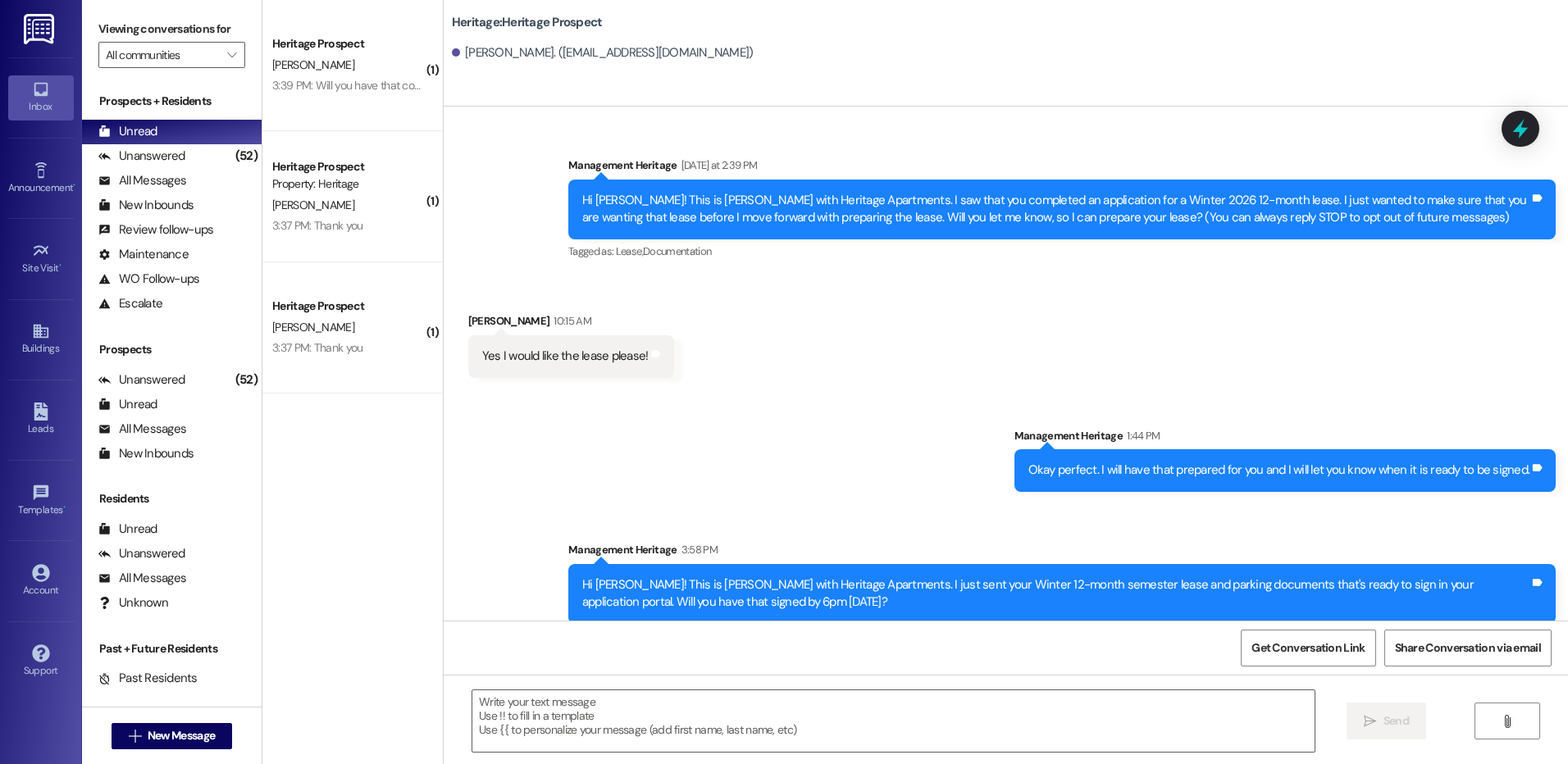
click textarea "Hi ____! This is [PERSON_NAME] with Heritage Apartments. I just sent your ____ …"
click textarea "Hi [PERSON_NAME]! This is [PERSON_NAME] with Heritage Apartments. I just sent y…"
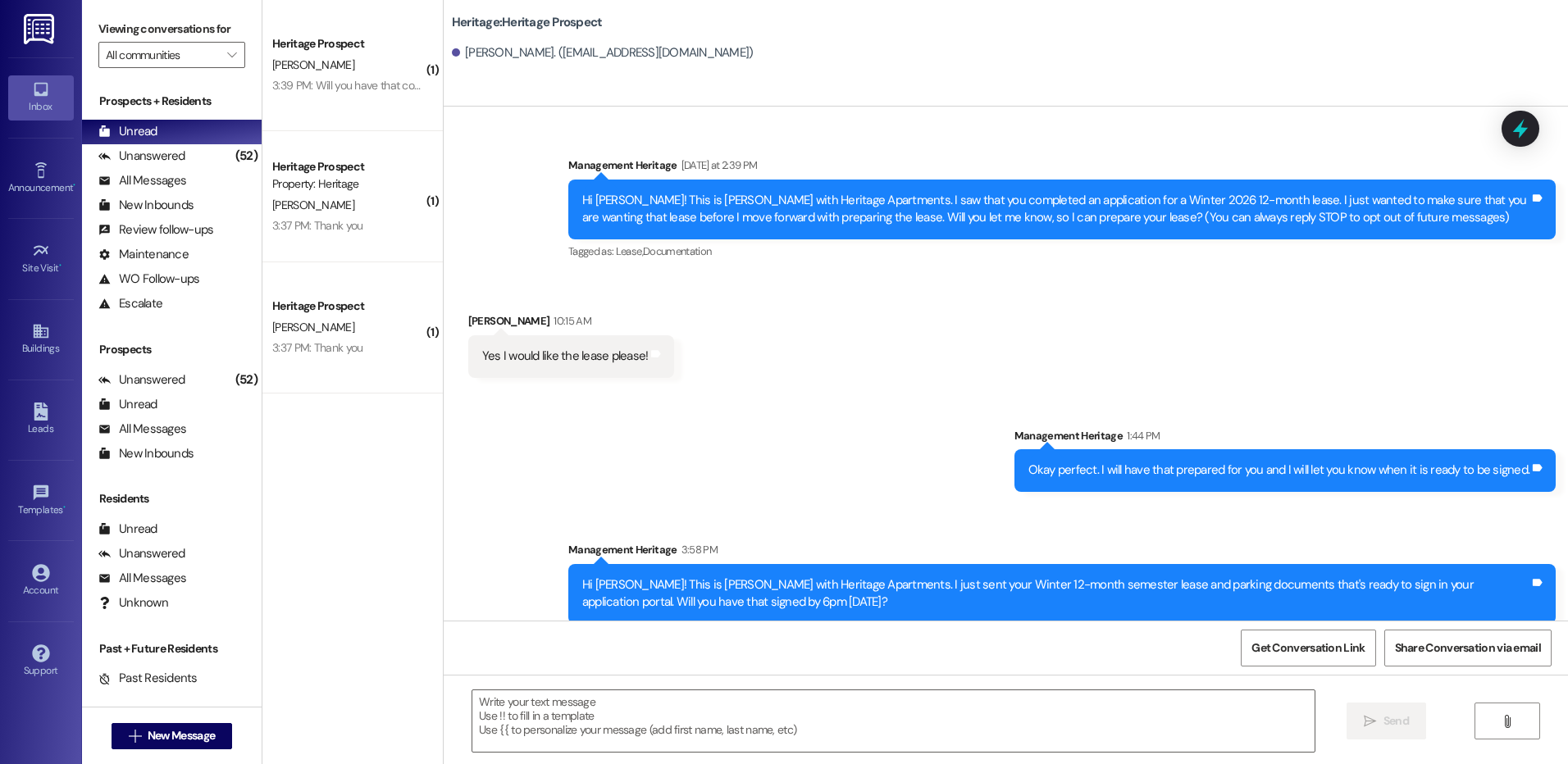
click textarea "Hi [PERSON_NAME]! This is [PERSON_NAME] with Heritage Apartments. I just sent y…"
click at [1107, 674] on div "Hi [PERSON_NAME]! This is [PERSON_NAME] with Heritage Apartments. I just sent y…" at bounding box center [1005, 736] width 1124 height 123
click textarea "Hi [PERSON_NAME]! This is [PERSON_NAME] with Heritage Apartments. I just sent y…"
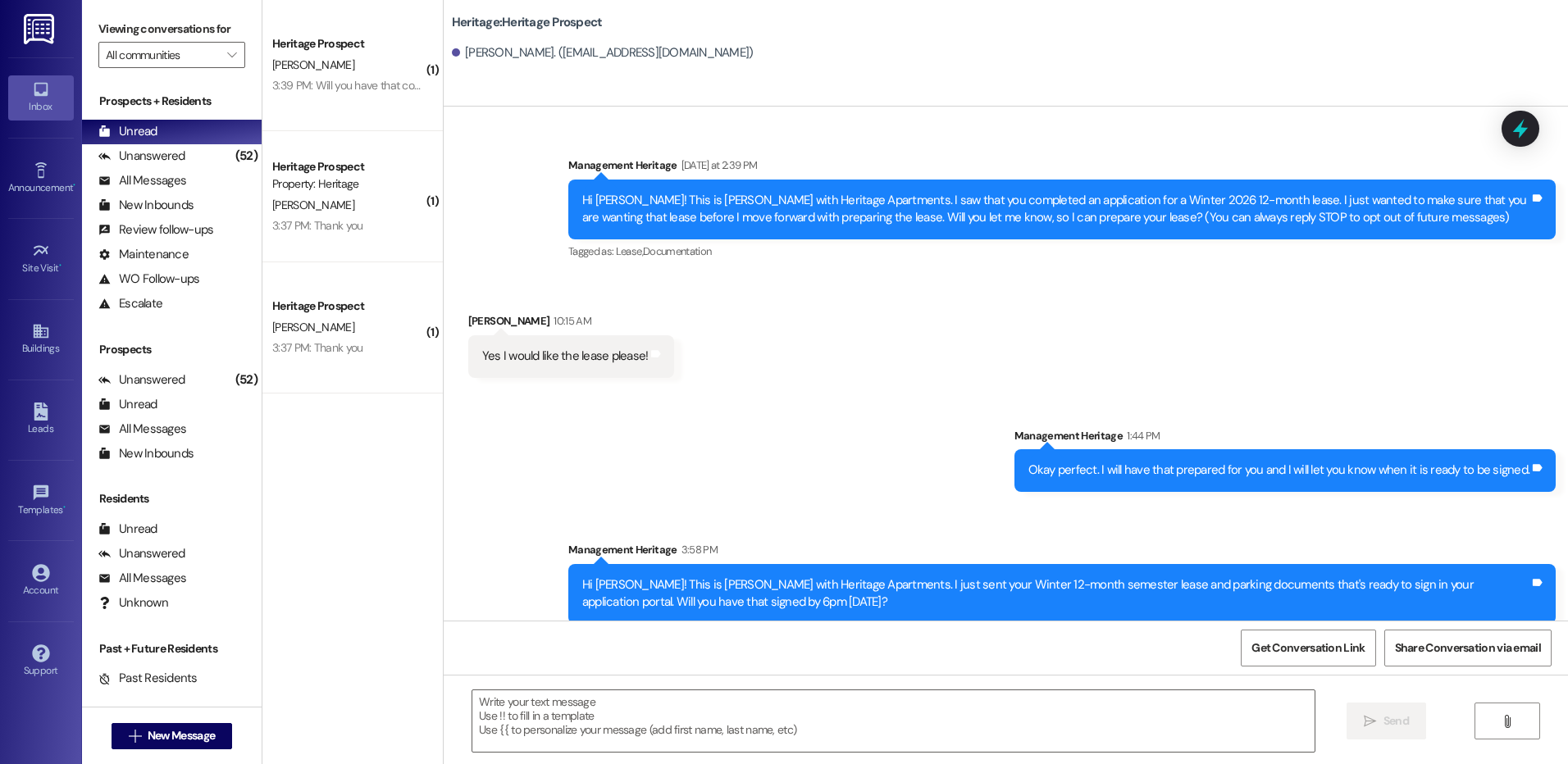
click textarea "Hi [PERSON_NAME]! This is [PERSON_NAME] with Heritage Apartments. I just sent y…"
type textarea "Hi [PERSON_NAME]! This is [PERSON_NAME] with Heritage Apartments. I just sent y…"
click span "Send"
click div "Hi [PERSON_NAME]! This is [PERSON_NAME] with Heritage Apartments. I just sent y…"
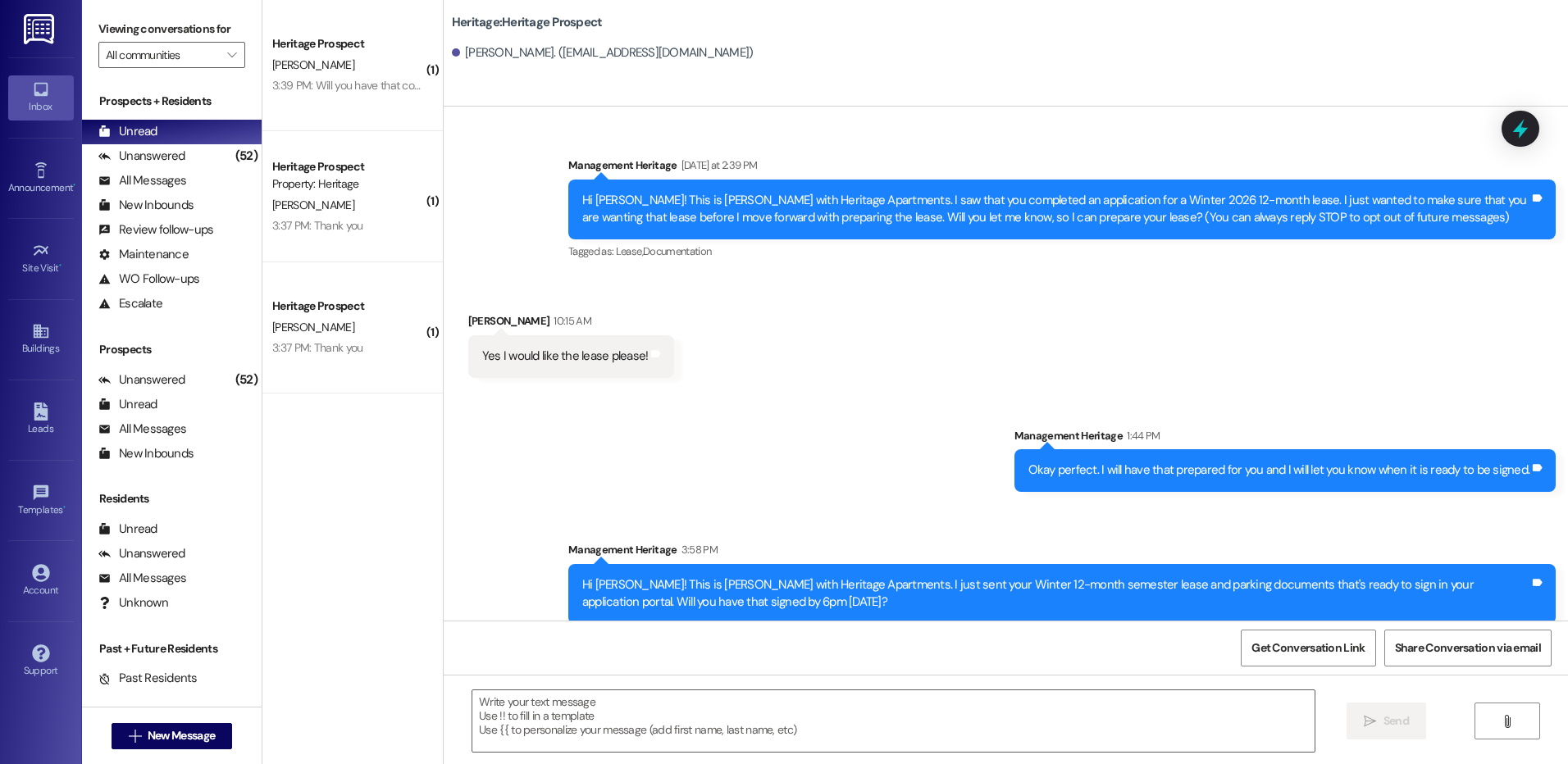
click div "Hi [PERSON_NAME]! This is [PERSON_NAME] with Heritage Apartments. I just sent y…"
click at [197, 736] on span "New Message" at bounding box center [181, 736] width 67 height 18
type input "zhon"
click div "Prospect: [PERSON_NAME] Property: Heritage"
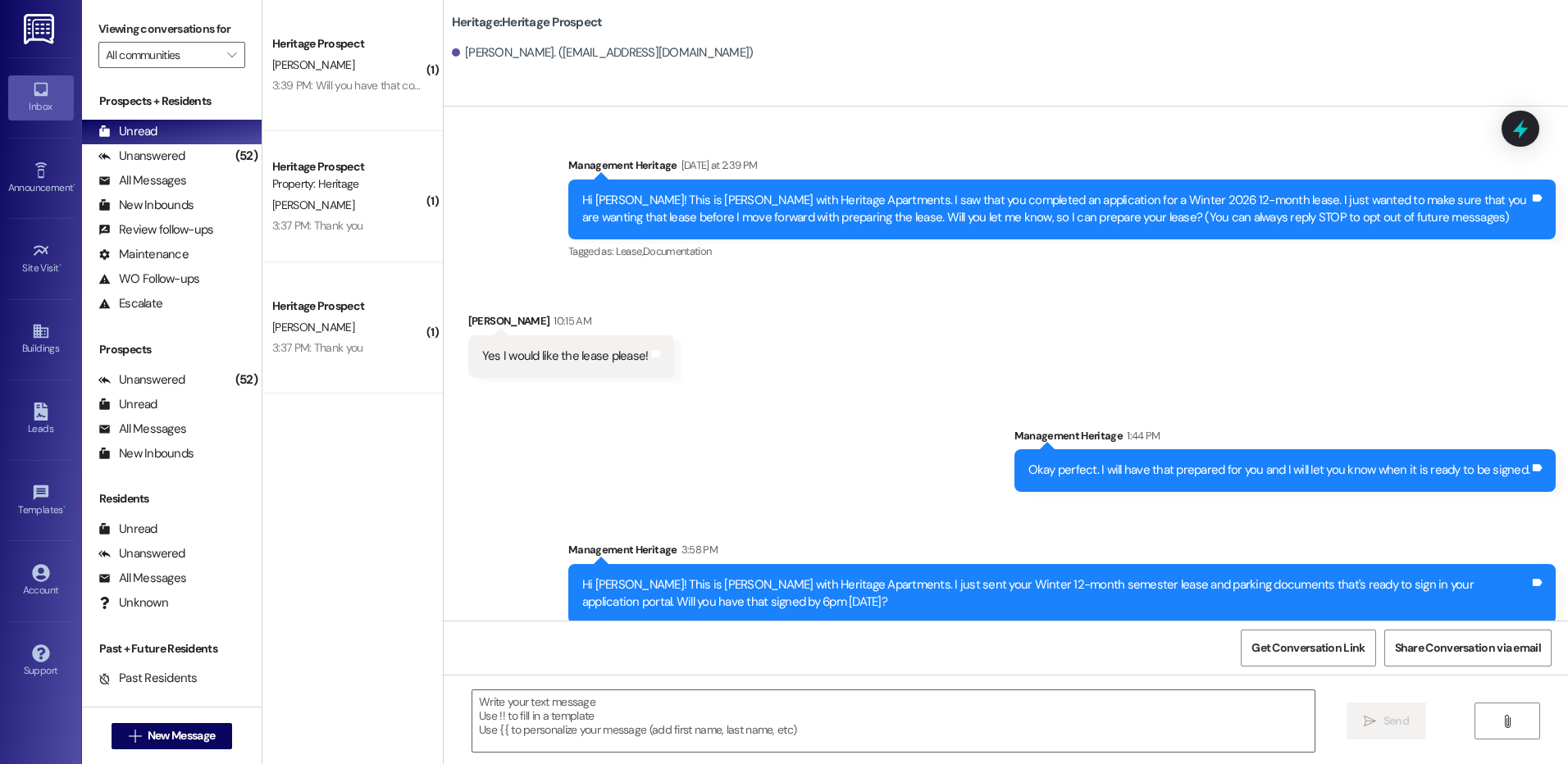
click span "Create Message"
click textarea
paste textarea "Hey ___! This is [PERSON_NAME] with Heritage Apartments. I wanted to reach out …"
click textarea "Hey ___! This is [PERSON_NAME] with Heritage Apartments. I wanted to reach out …"
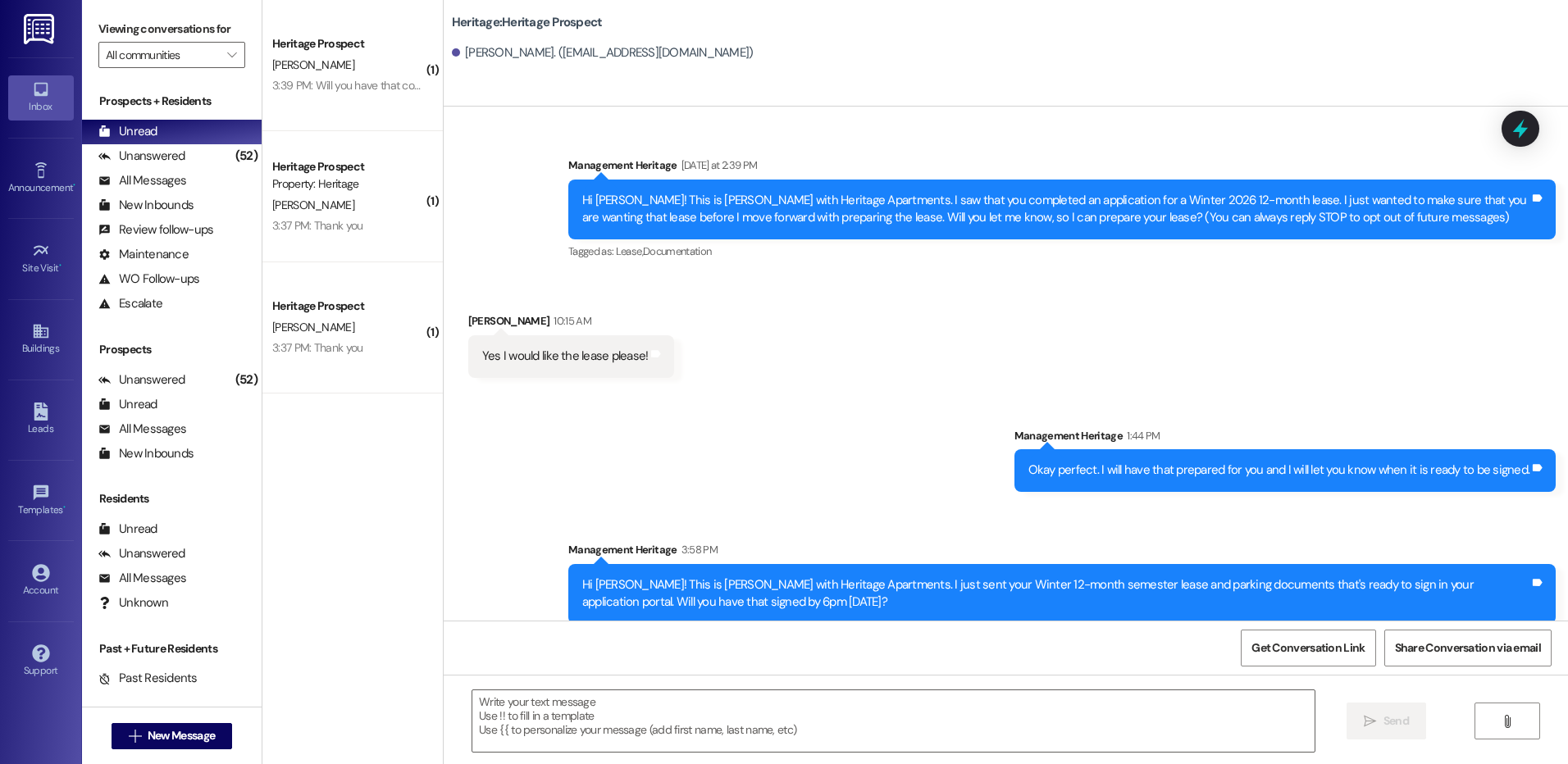
click textarea "Hey [PERSON_NAME]! This is [PERSON_NAME] with Heritage Apartments. I wanted to …"
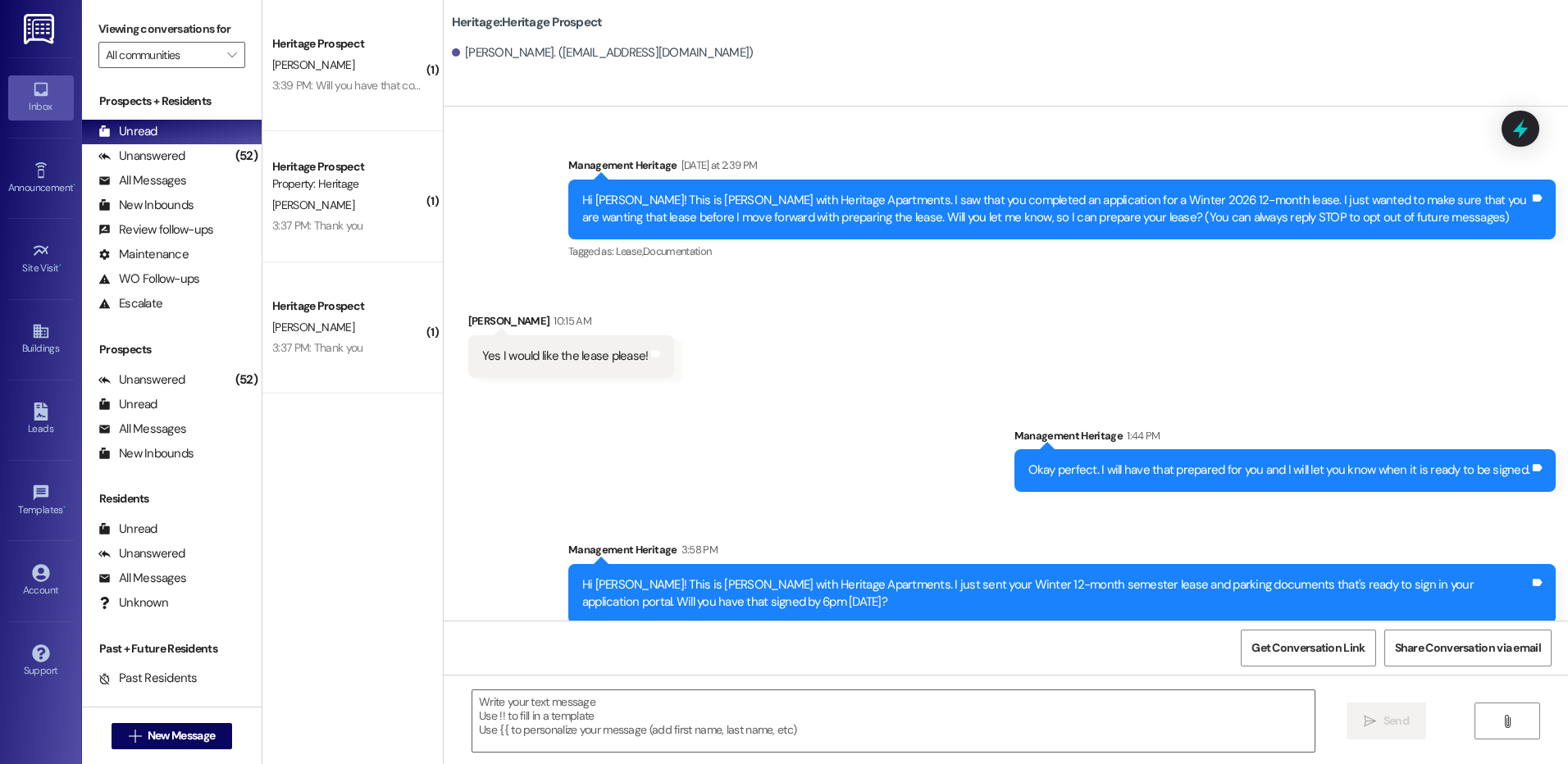
click textarea "Hey [PERSON_NAME]! This is [PERSON_NAME] with Heritage Apartments. I wanted to …"
type textarea "Hey [PERSON_NAME]! This is [PERSON_NAME] with Heritage Apartments. I wanted to …"
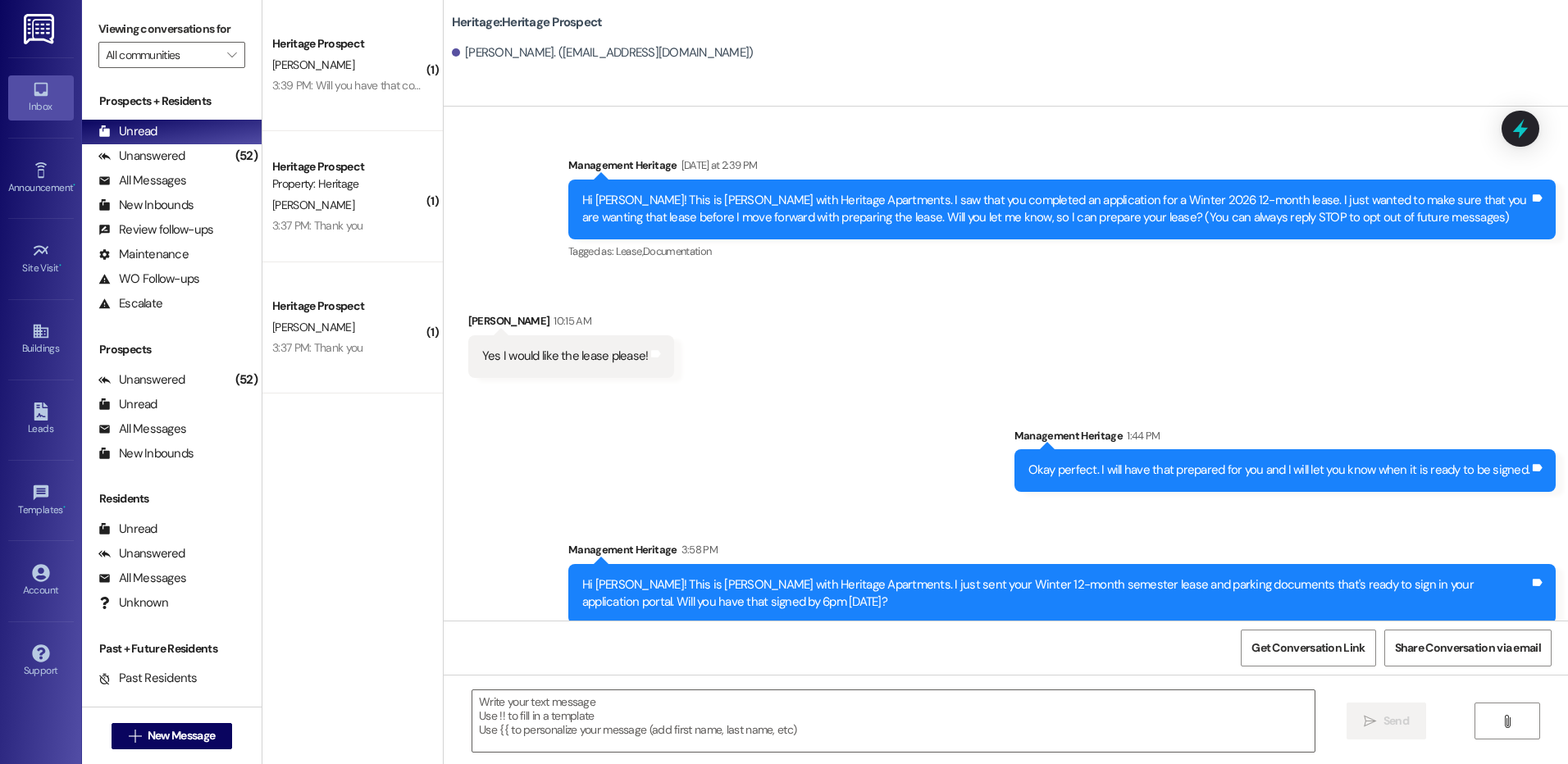
click button " Send"
click at [159, 730] on span "New Message" at bounding box center [181, 736] width 67 height 18
type input "[PERSON_NAME]"
click div "Prospect: [PERSON_NAME] Property: Heritage"
click span "Create Message"
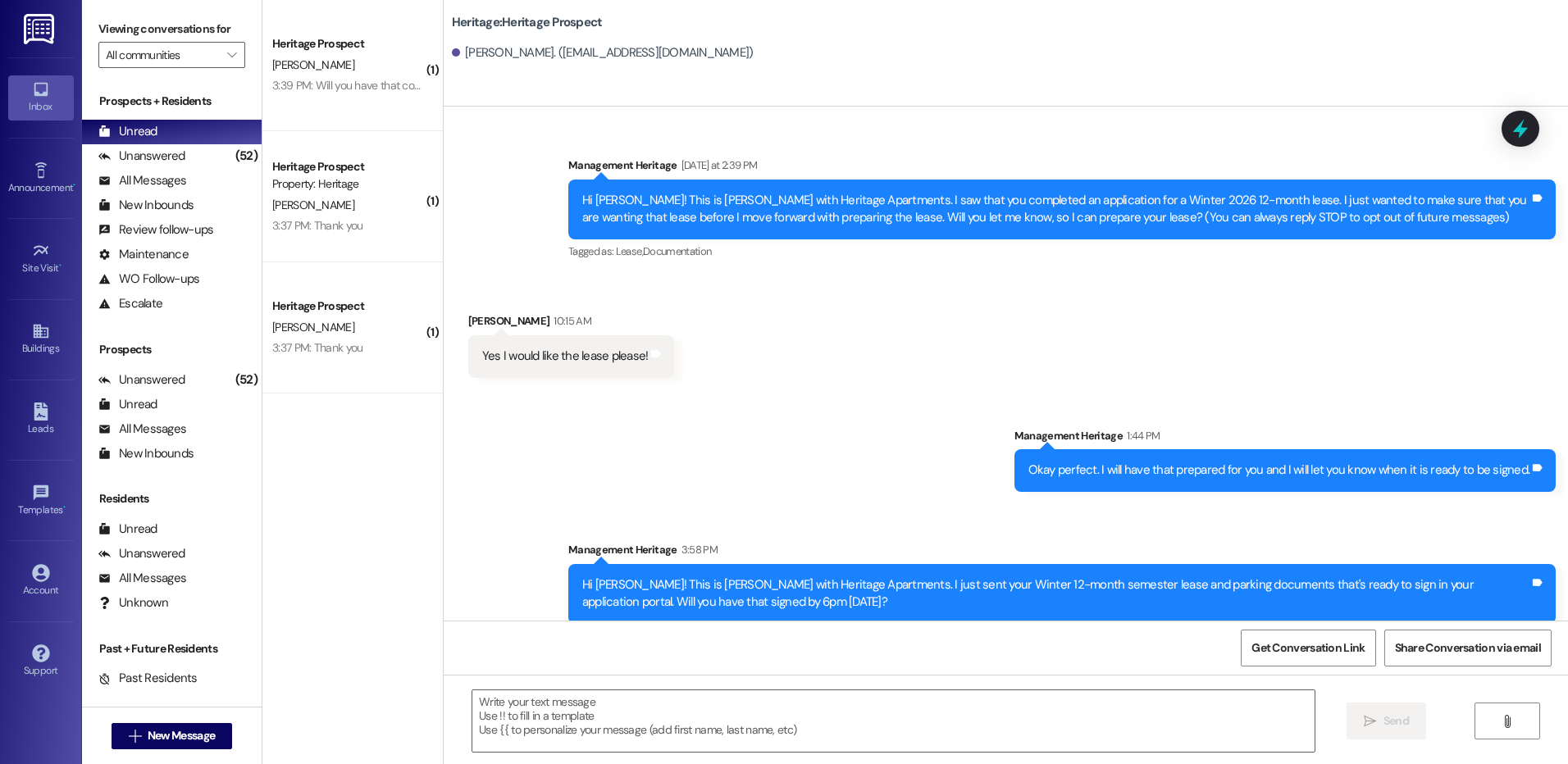
click textarea
paste textarea "Hey [PERSON_NAME]! This is [PERSON_NAME] with Heritage Apartments. I wanted to …"
click textarea "Hey [PERSON_NAME]! This is [PERSON_NAME] with Heritage Apartments. I wanted to …"
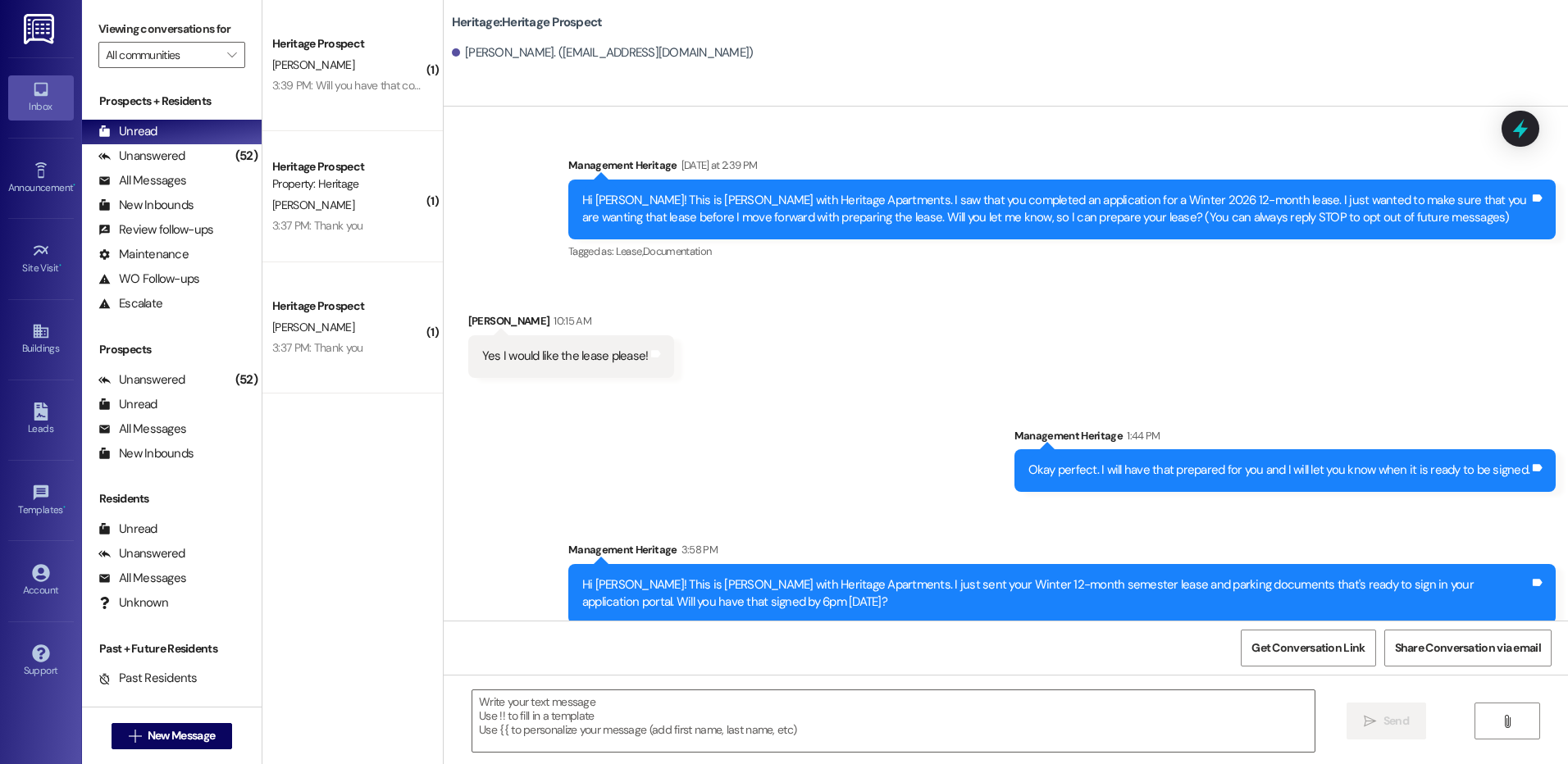
click textarea "Hey [PERSON_NAME]! This is [PERSON_NAME] with Heritage Apartments. I wanted to …"
type textarea "Hey [PERSON_NAME]! This is [PERSON_NAME] with Heritage Apartments. I wanted to …"
click span "Send"
click at [134, 736] on span " New Message" at bounding box center [173, 736] width 94 height 18
type input "[PERSON_NAME]"
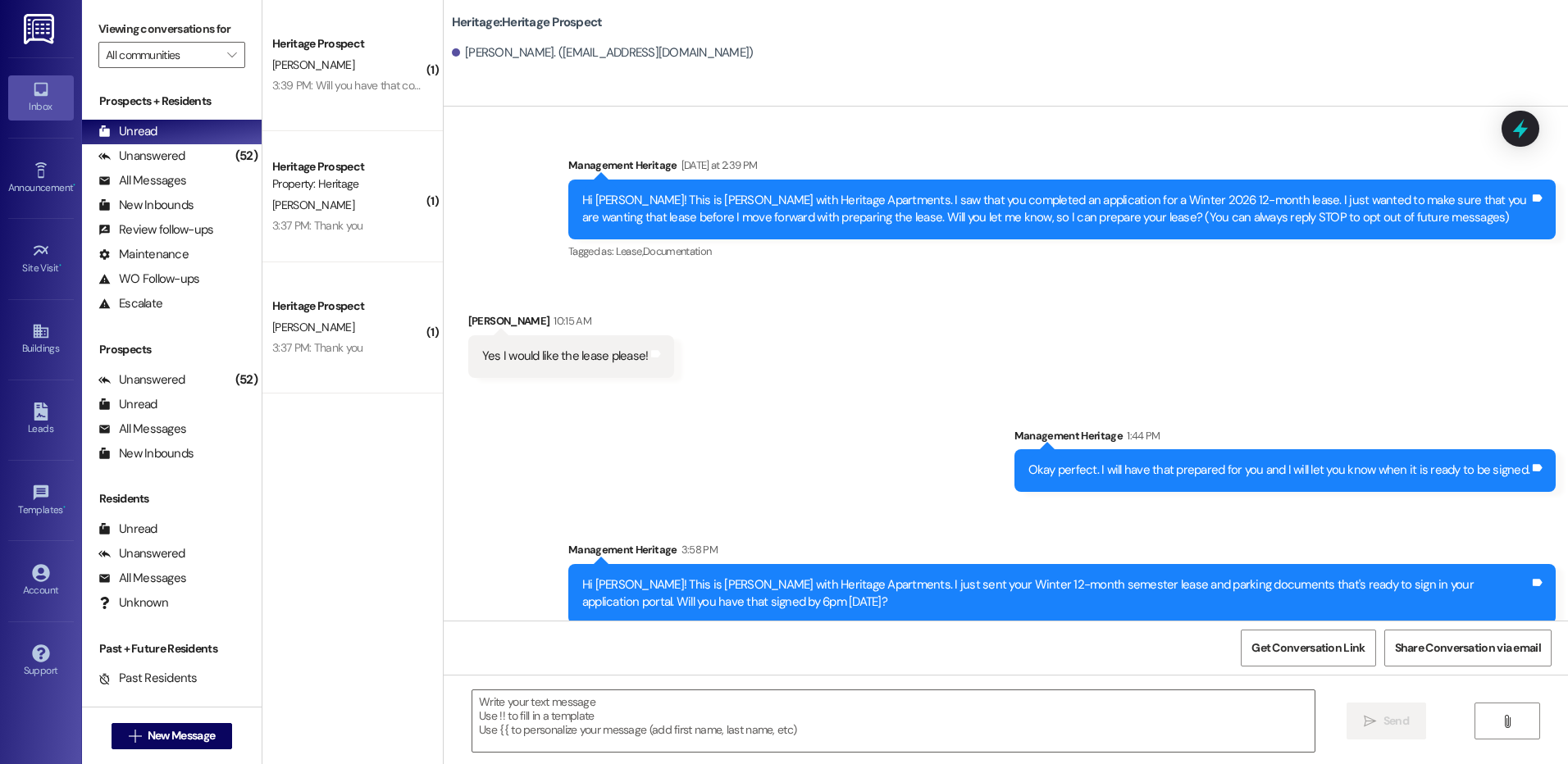
click icon ""
click at [35, 405] on icon at bounding box center [40, 411] width 14 height 18
click at [52, 88] on link "Inbox" at bounding box center [41, 97] width 65 height 44
click div "Unread (0)"
click span "New Message"
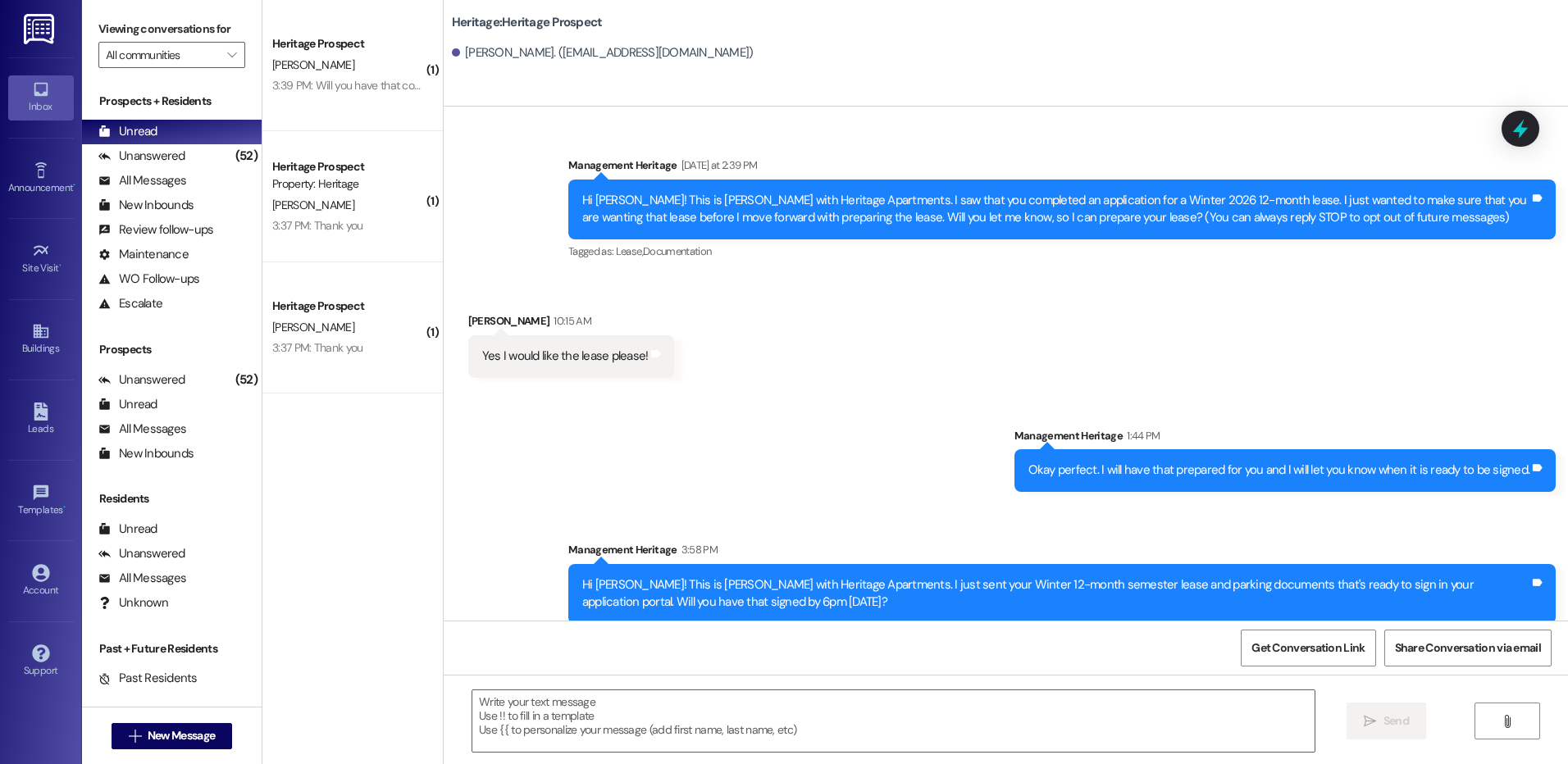
type input "[PERSON_NAME]"
click div "(Past) : [PERSON_NAME]"
click button "Create Message"
click textarea
paste textarea "Hey [PERSON_NAME]! This is [PERSON_NAME] with Heritage Apartments. I wanted to …"
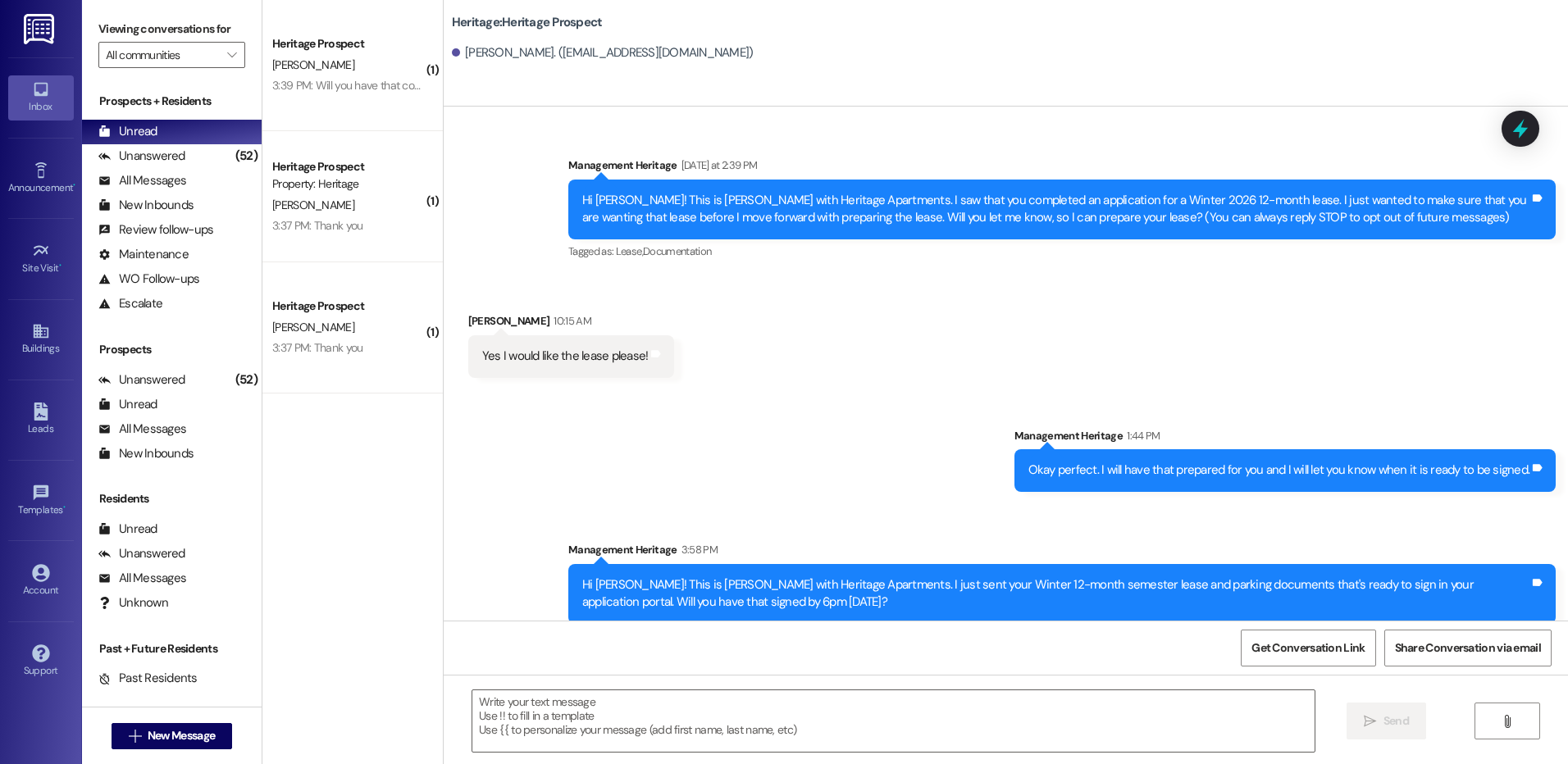
click textarea "Hey [PERSON_NAME]! This is [PERSON_NAME] with Heritage Apartments. I wanted to …"
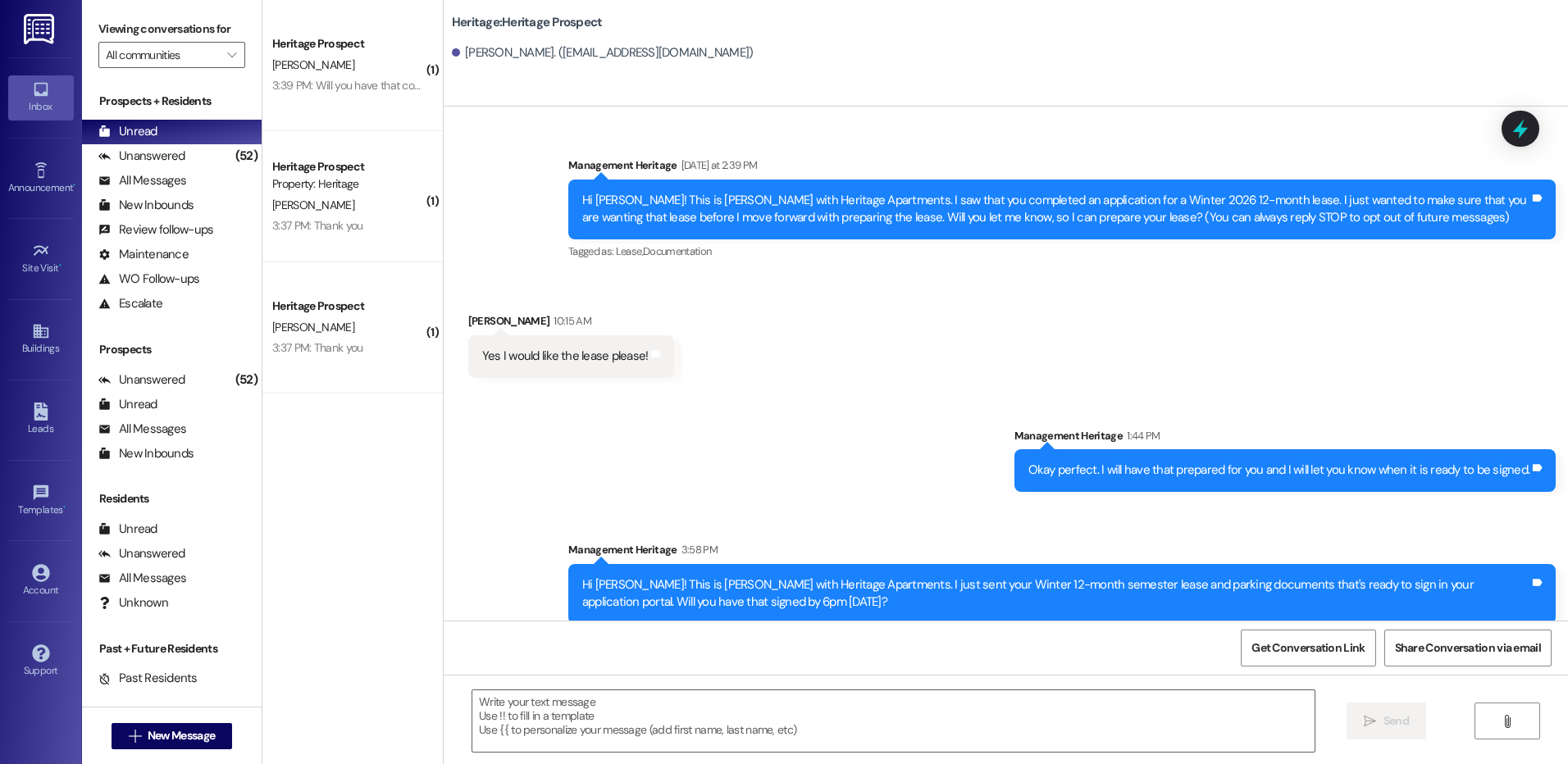
type textarea "Hey [PERSON_NAME]! This is [PERSON_NAME] with Heritage Apartments. I wanted to …"
click button " Send"
click at [210, 736] on span "New Message" at bounding box center [181, 736] width 74 height 18
type input "h"
type input "[PERSON_NAME]"
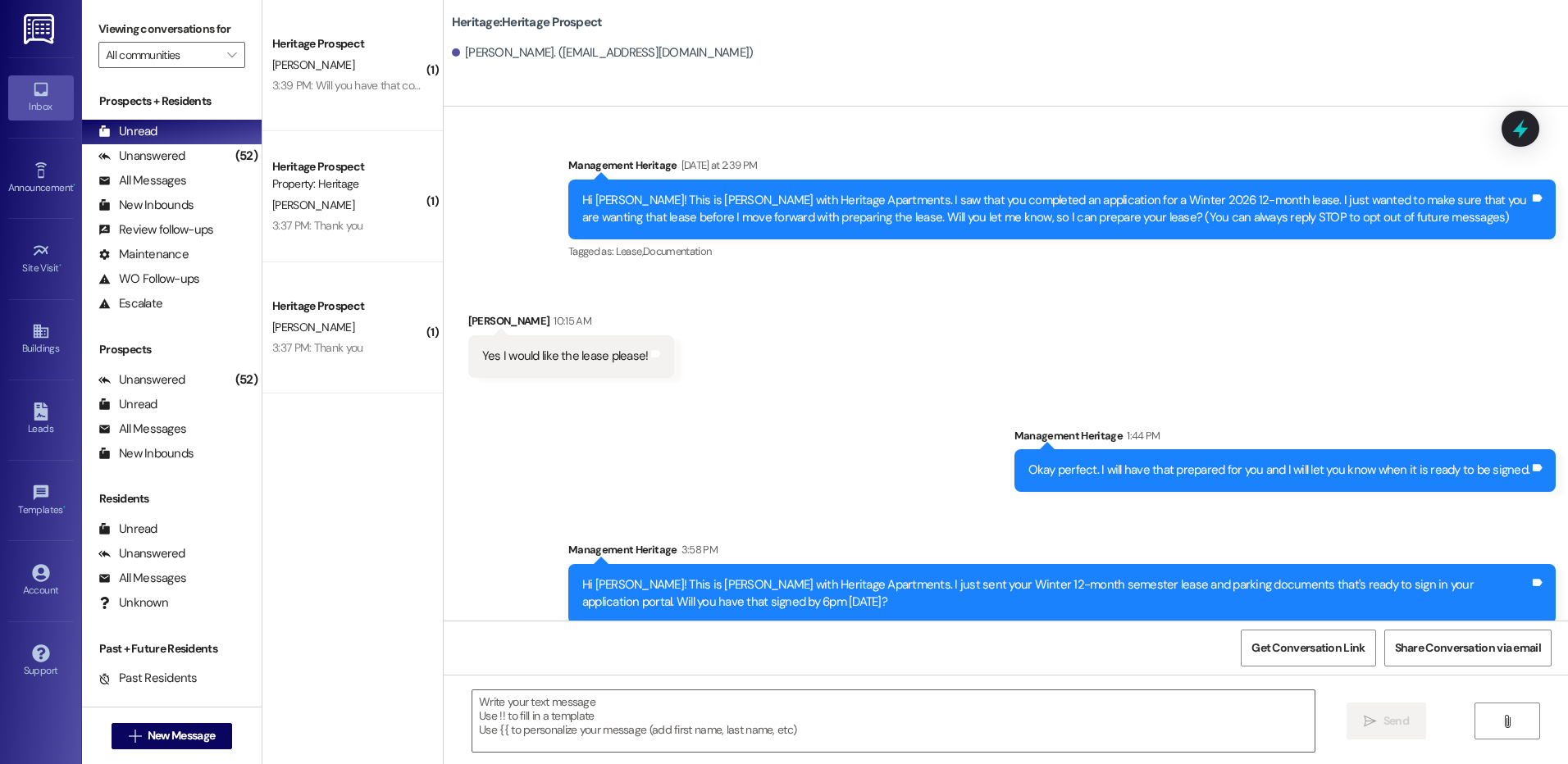
click div "Prospect: [PERSON_NAME] Property: Heritage"
click span "Create Message"
click textarea
click textarea "Hi [PERSON_NAME]! This is [PERSON_NAME] with Heritage Apartments. We plan to se…"
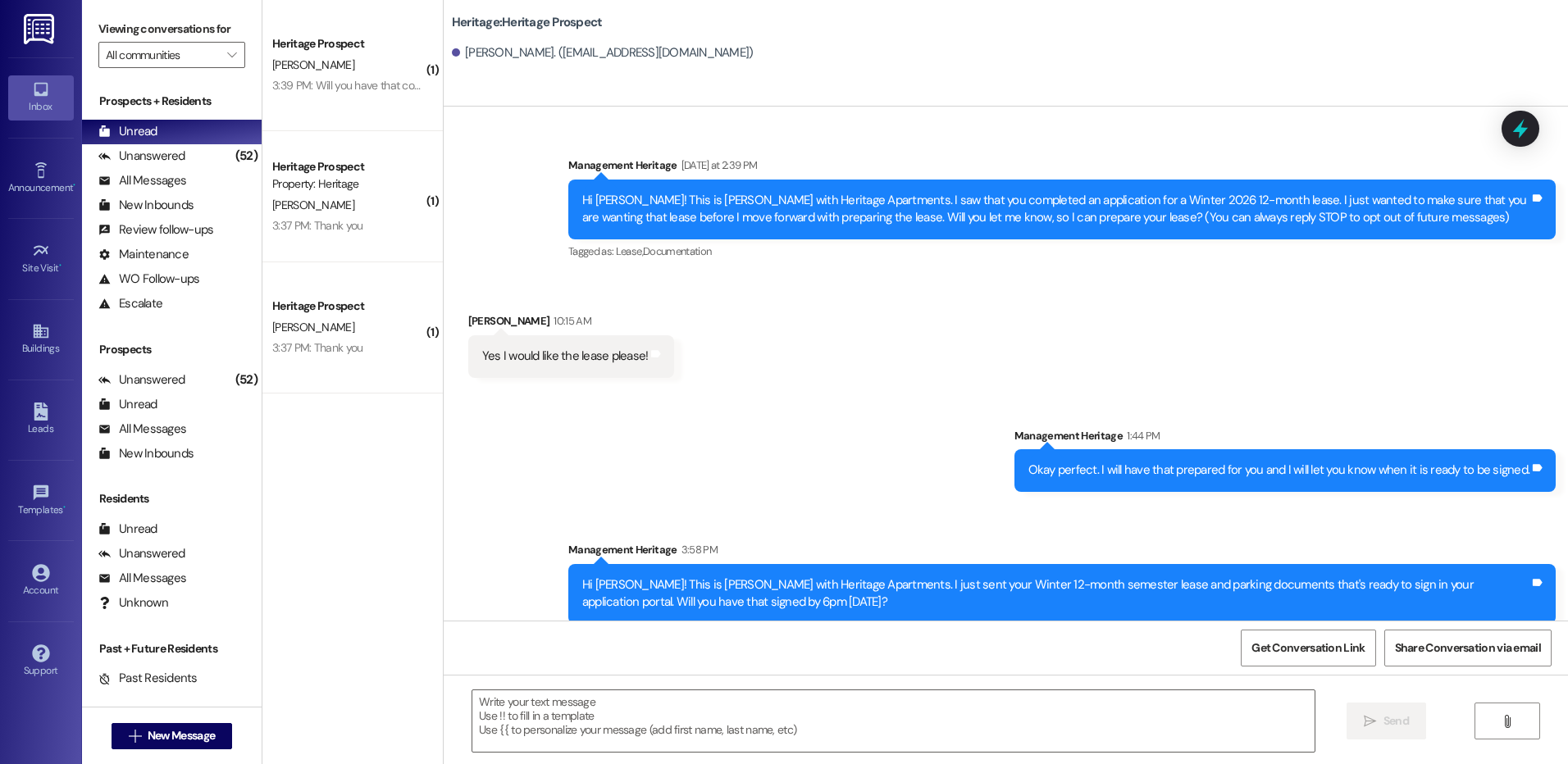
click textarea "Hi [PERSON_NAME]! This is [PERSON_NAME] with Heritage Apartments. We plan to se…"
type textarea "Hi [PERSON_NAME]! This is [PERSON_NAME] with Heritage Apartments. We plan to se…"
click span "Send"
click at [731, 193] on div "Hi [PERSON_NAME]! This is [PERSON_NAME] with Heritage Apartments. We plan to se…" at bounding box center [1056, 209] width 947 height 35
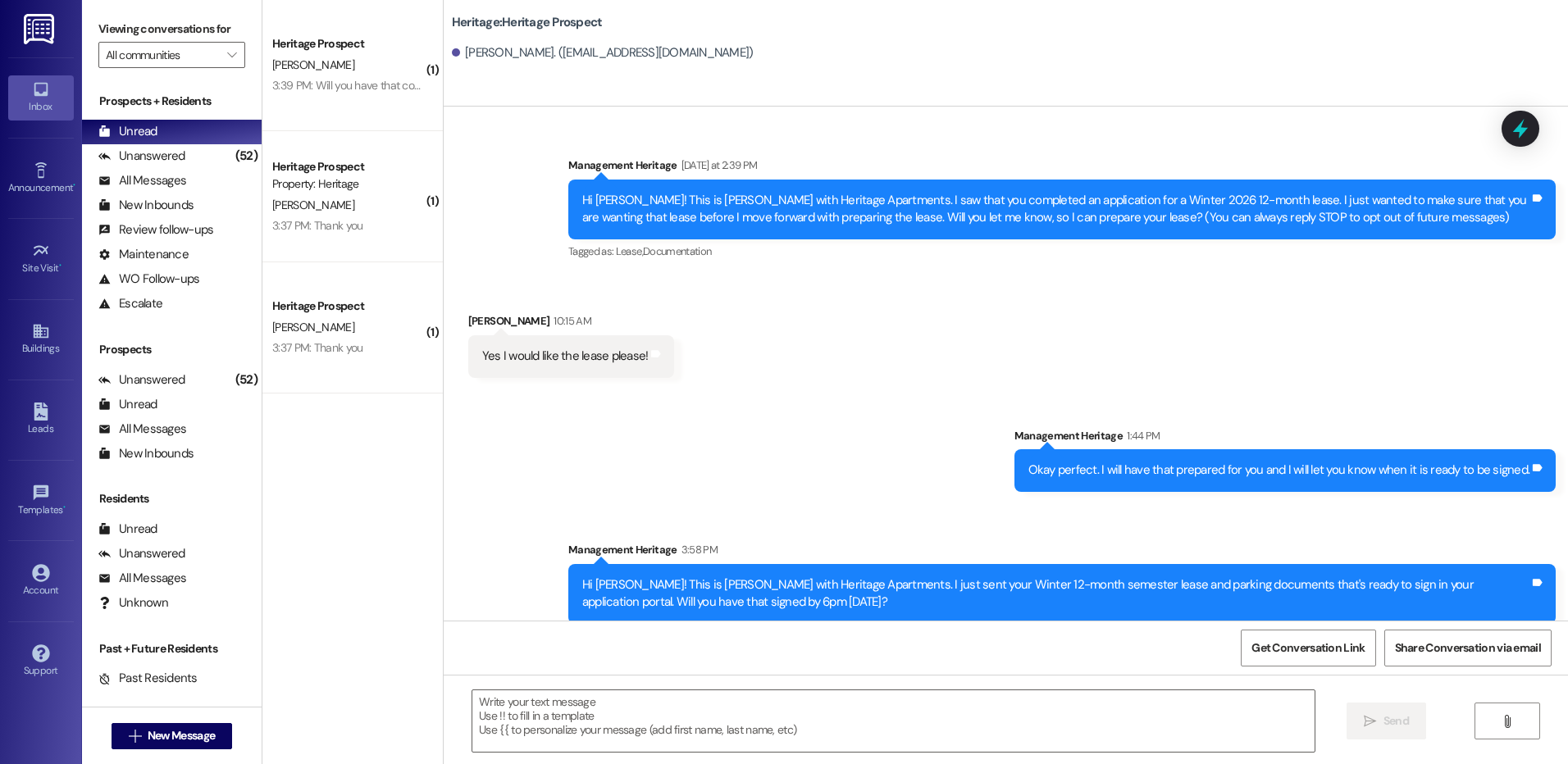
click at [731, 193] on div "Hi [PERSON_NAME]! This is [PERSON_NAME] with Heritage Apartments. We plan to se…" at bounding box center [1056, 209] width 947 height 35
